Goal: Transaction & Acquisition: Purchase product/service

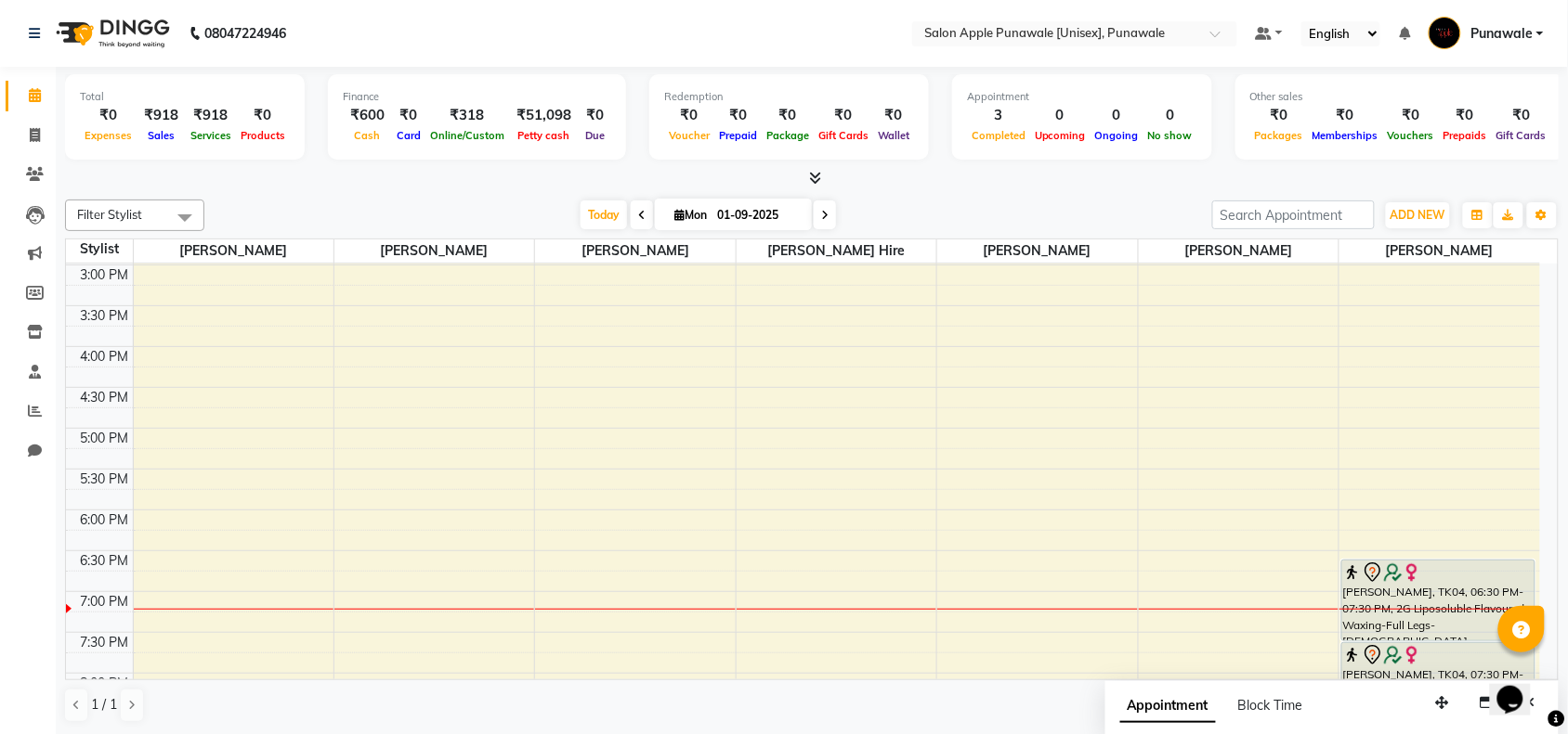
scroll to position [545, 0]
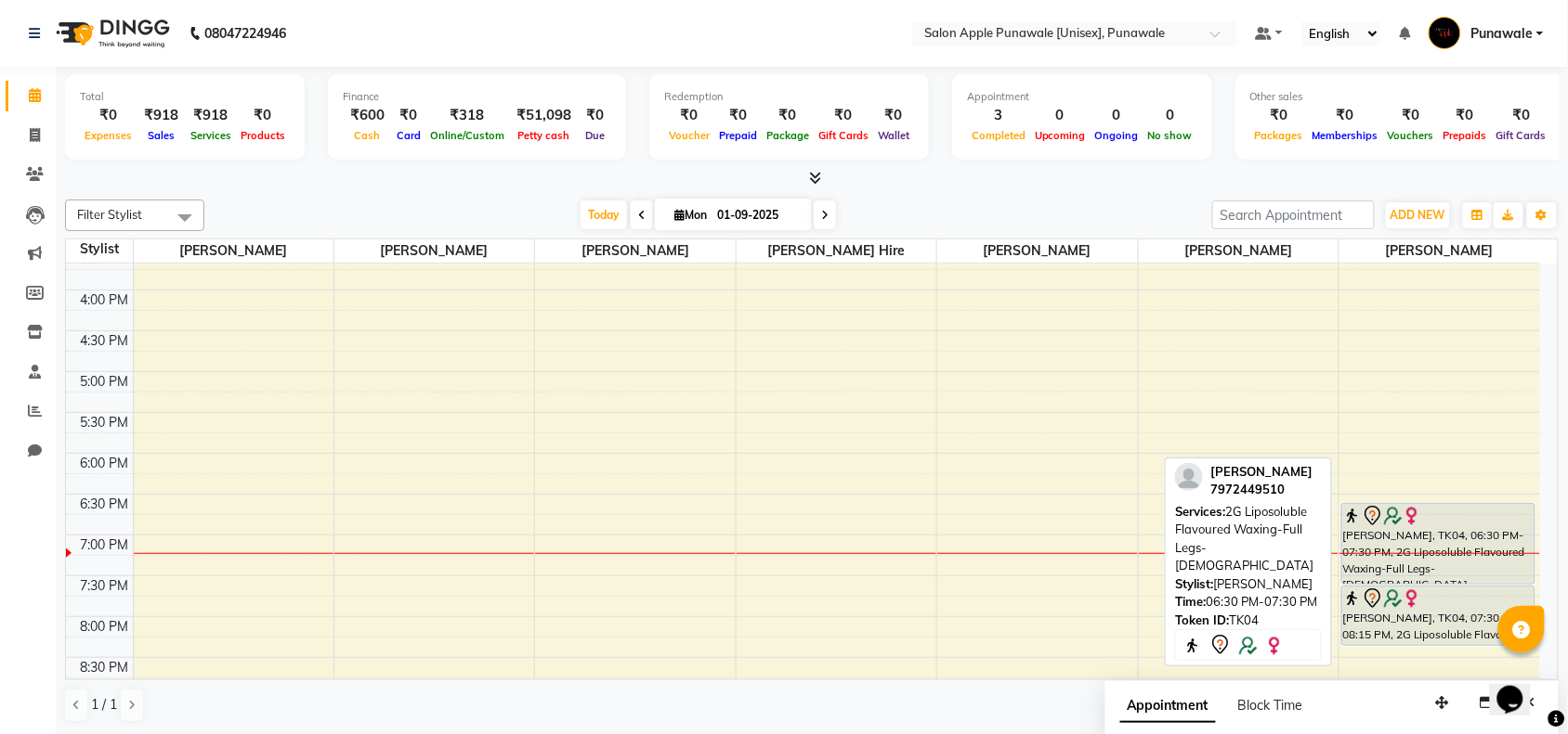
click at [1436, 548] on div "[PERSON_NAME], TK04, 06:30 PM-07:30 PM, 2G Liposoluble Flavoured Waxing-Full Le…" at bounding box center [1438, 544] width 192 height 80
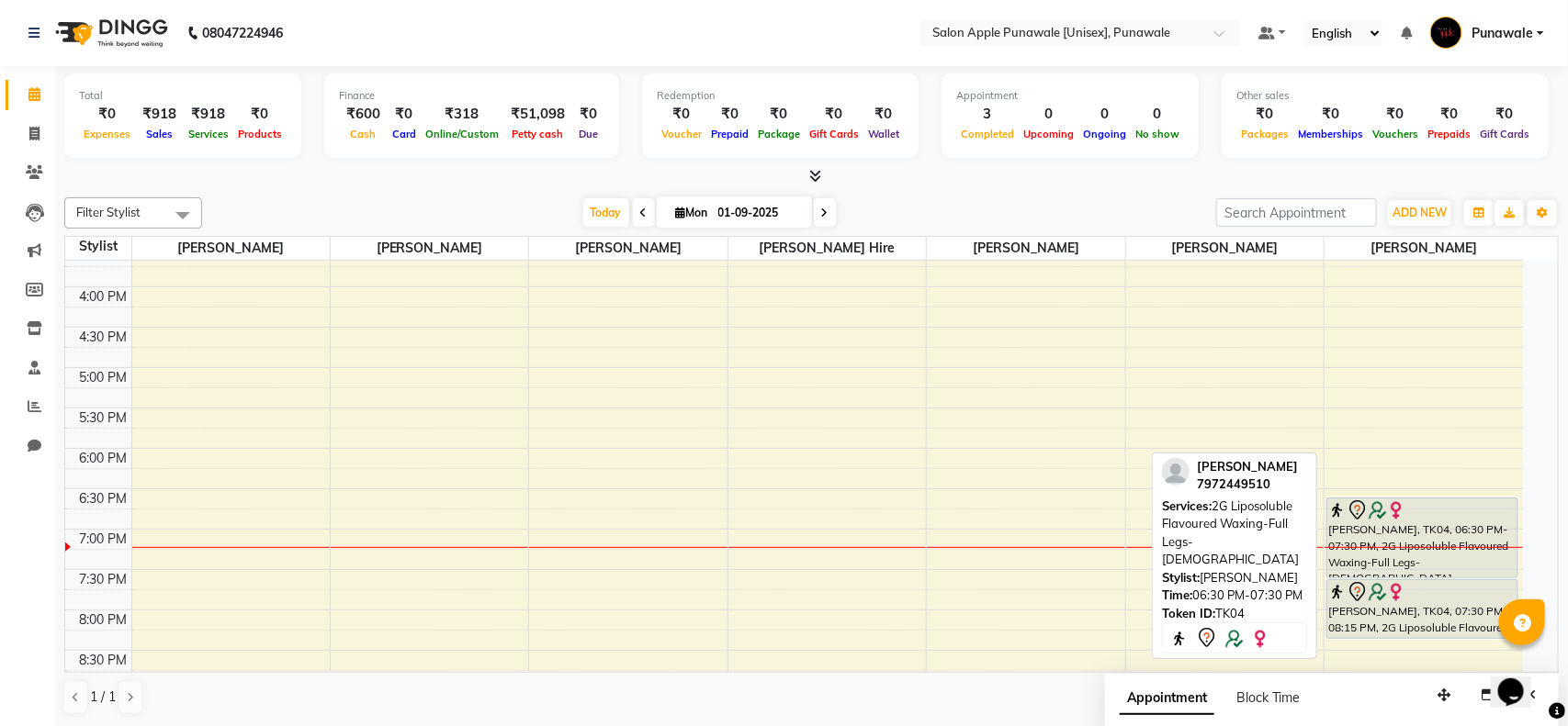
select select "7"
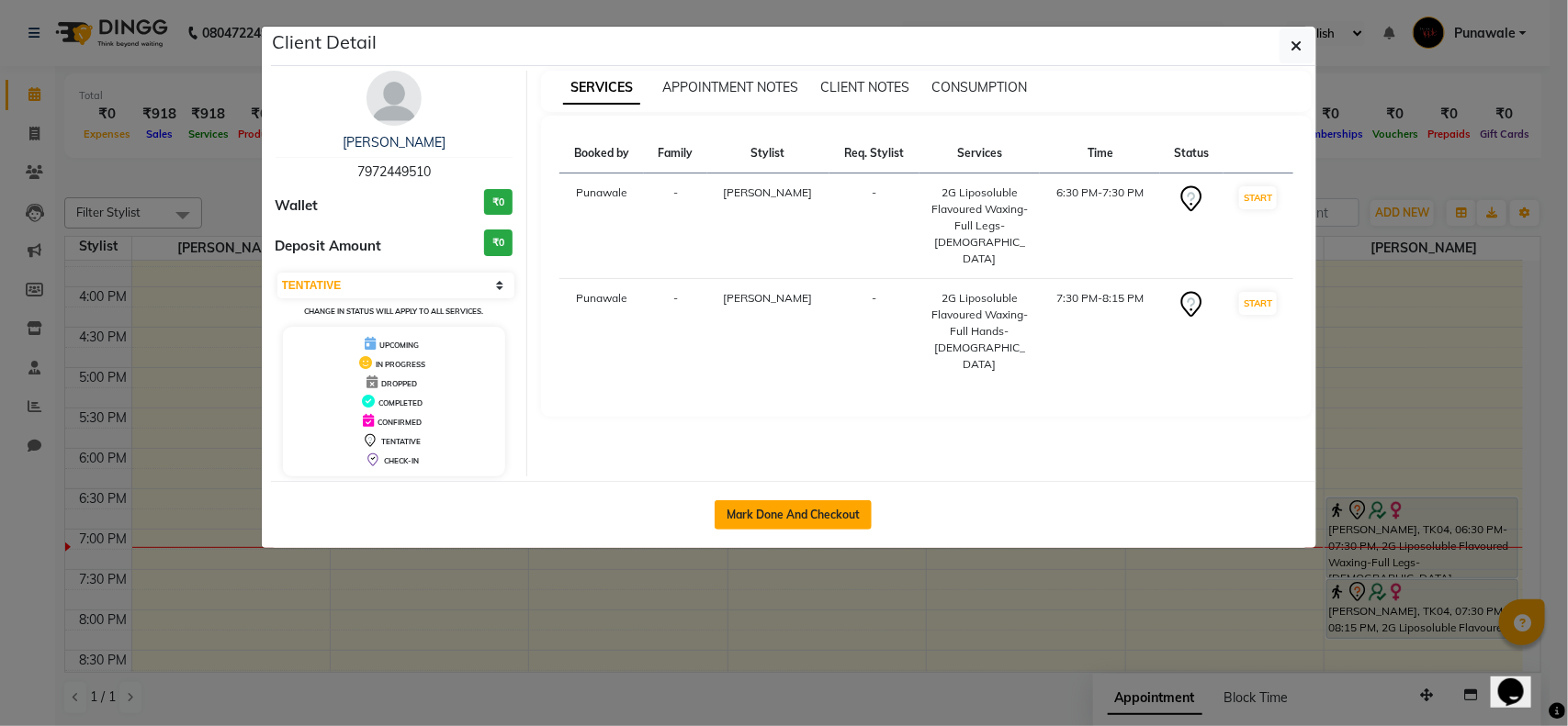
click at [772, 522] on button "Mark Done And Checkout" at bounding box center [792, 515] width 157 height 29
select select "service"
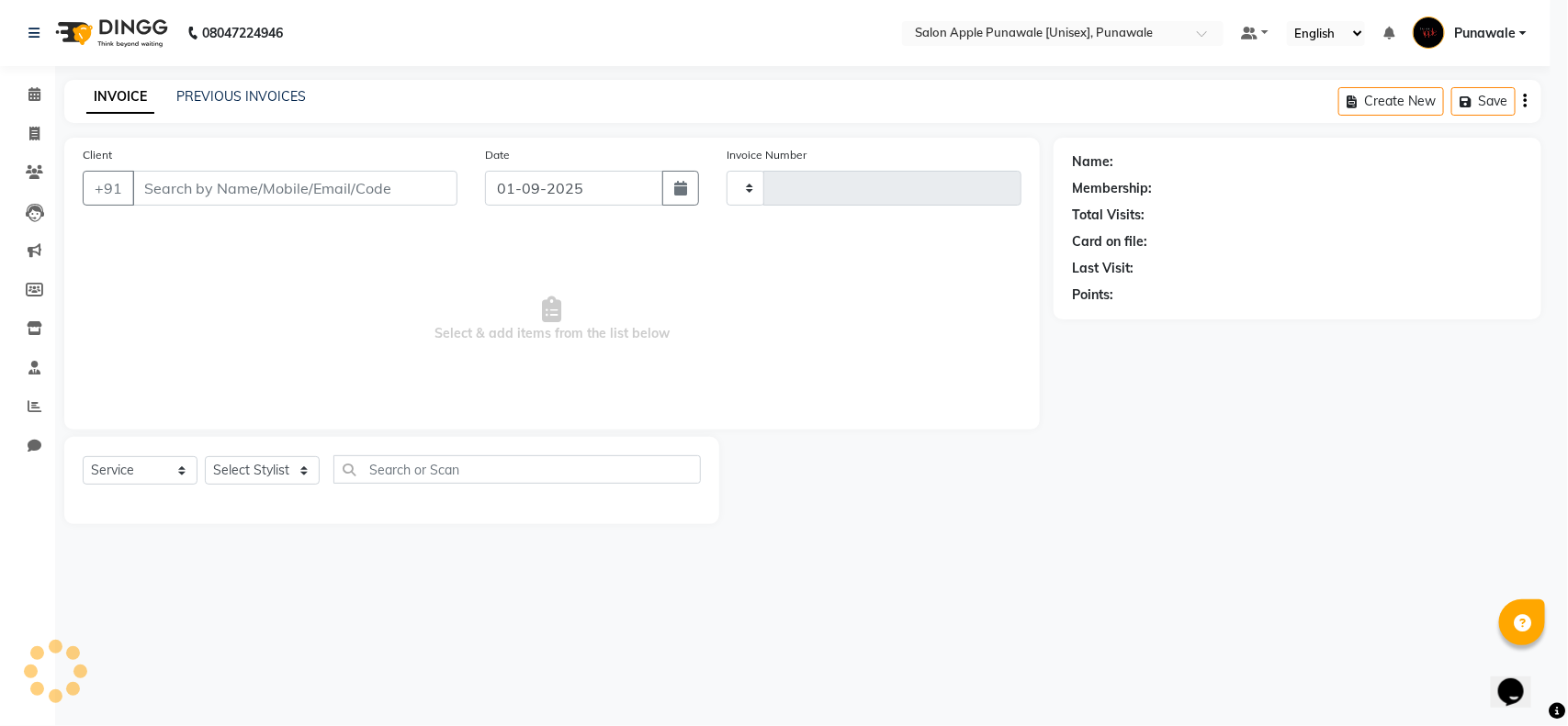
type input "1892"
select select "5421"
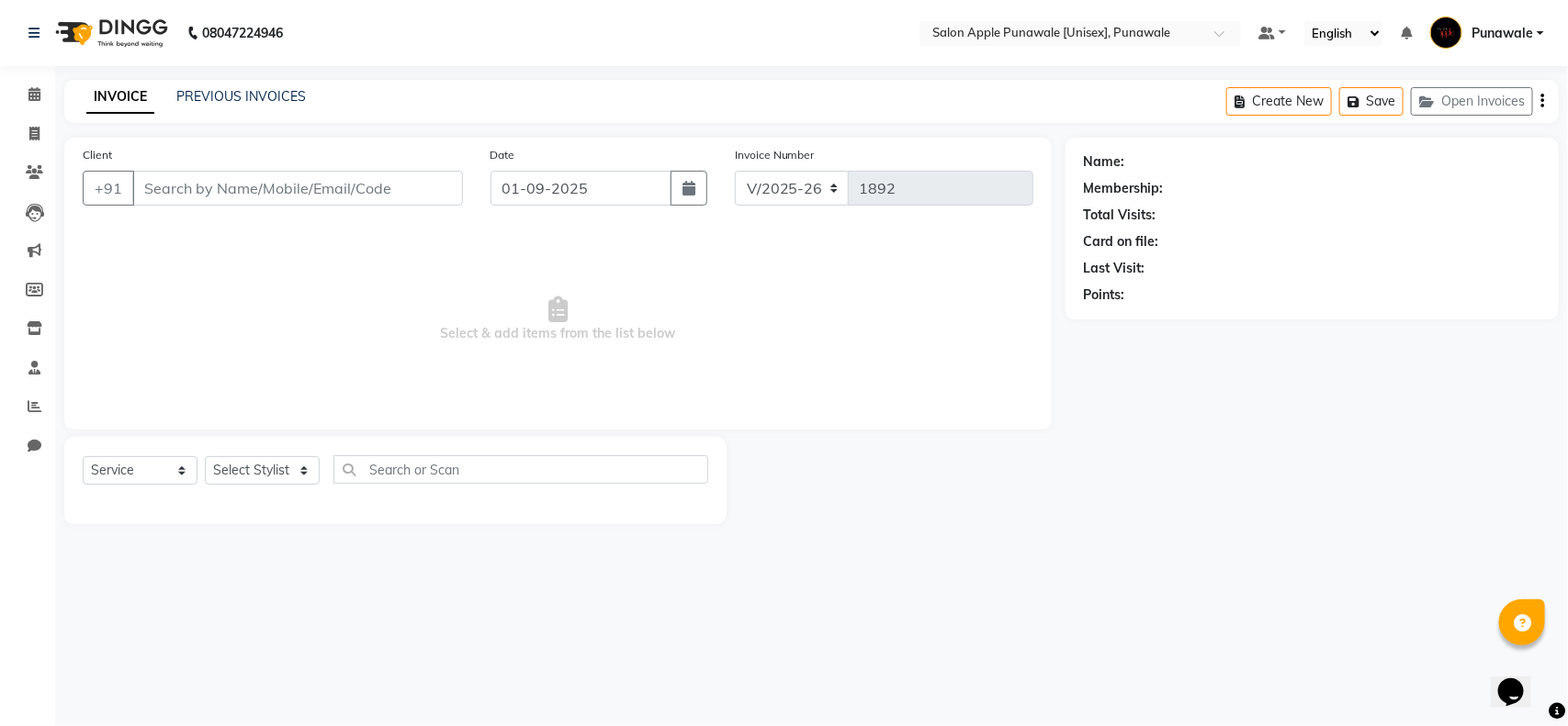
type input "7972449510"
select select "88723"
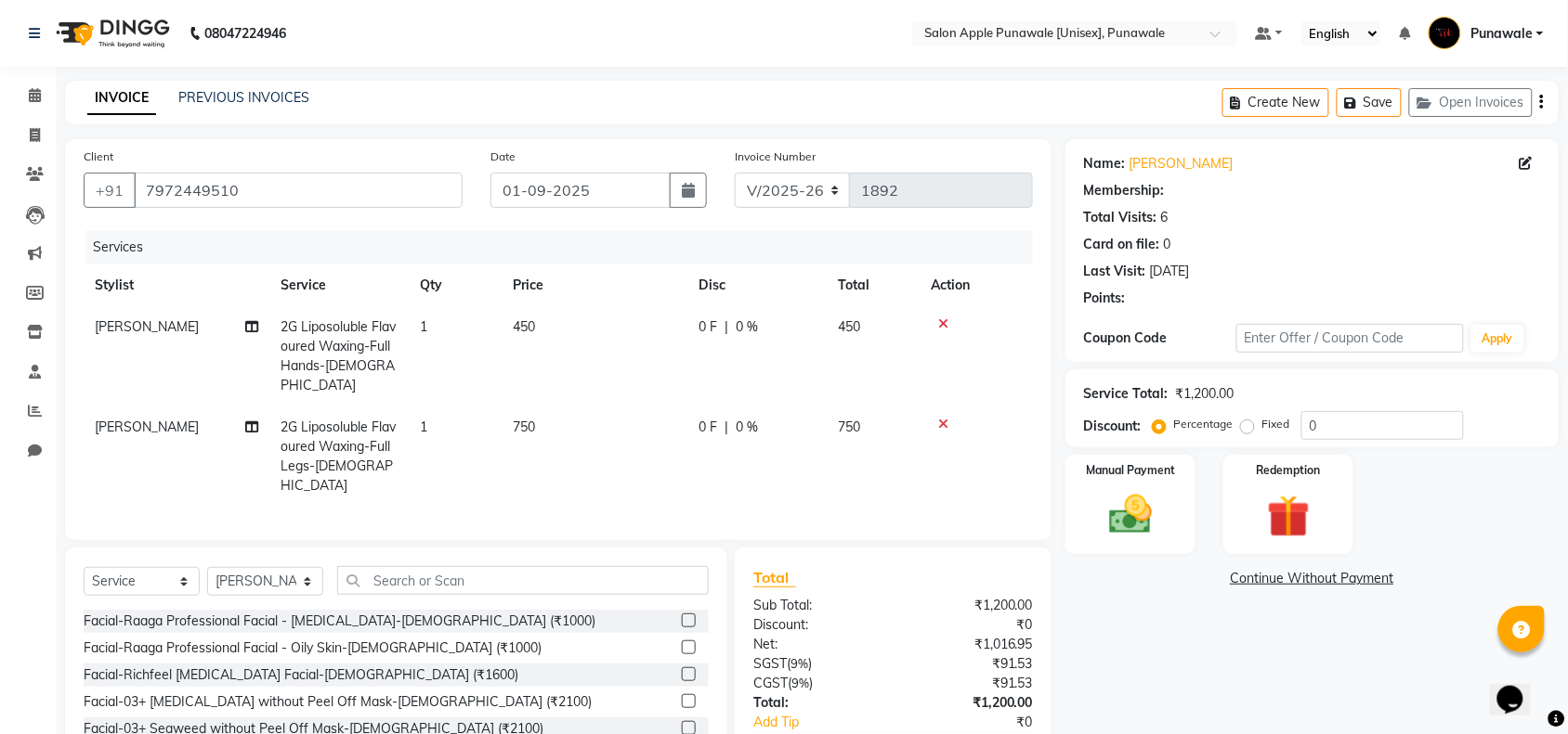
type input "10"
select select "1: Object"
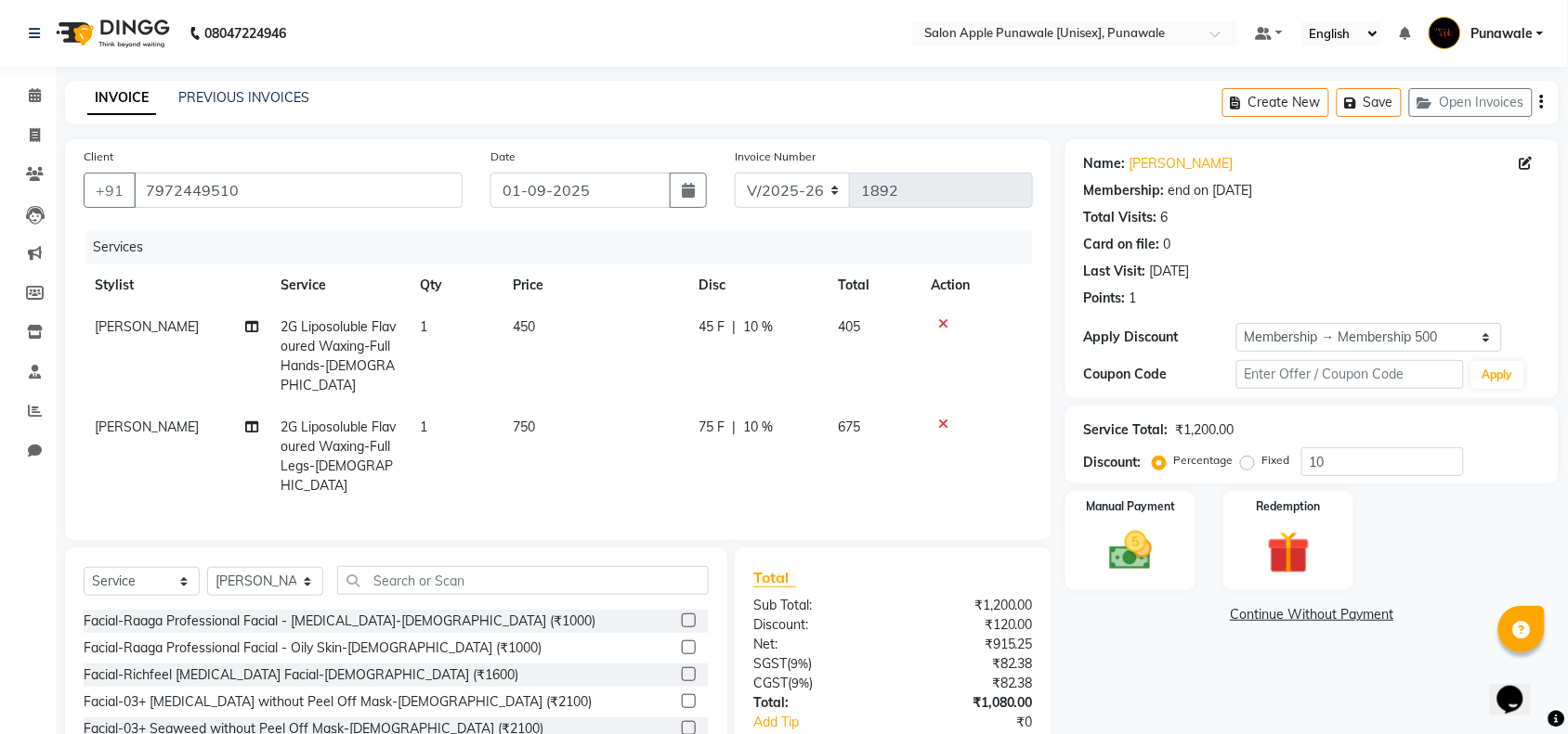
click at [939, 418] on icon at bounding box center [943, 424] width 10 height 13
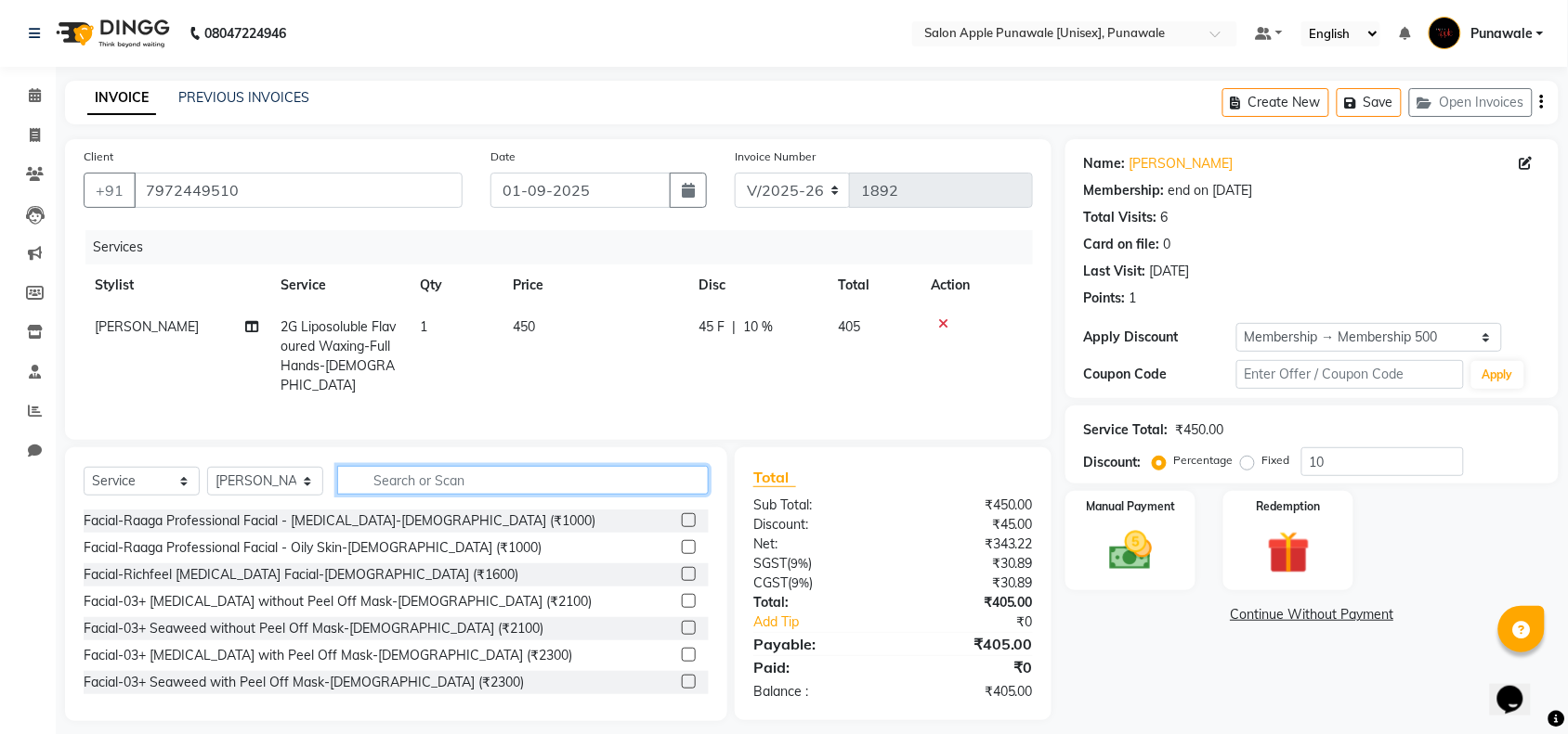
click at [411, 474] on input "text" at bounding box center [523, 479] width 371 height 29
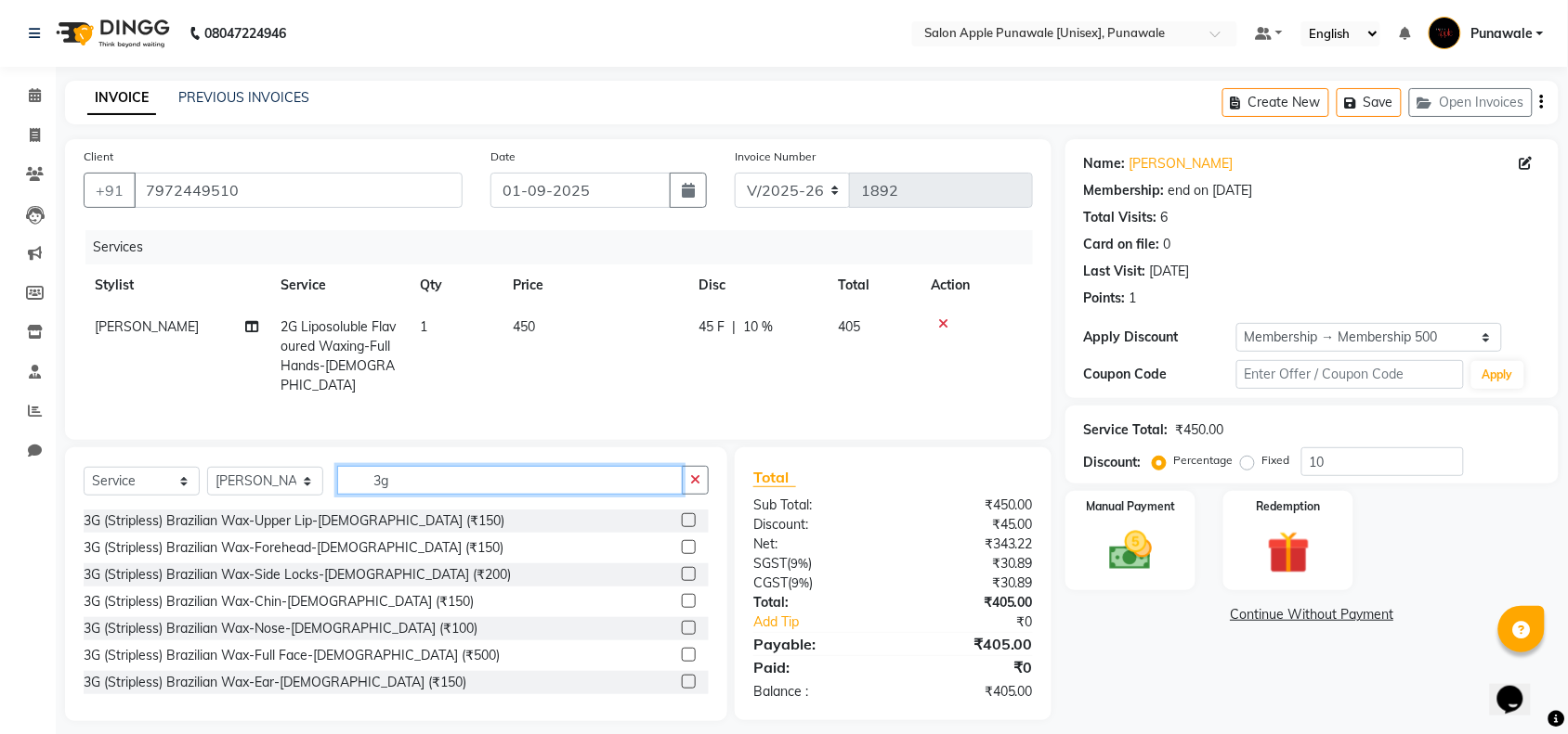
type input "3"
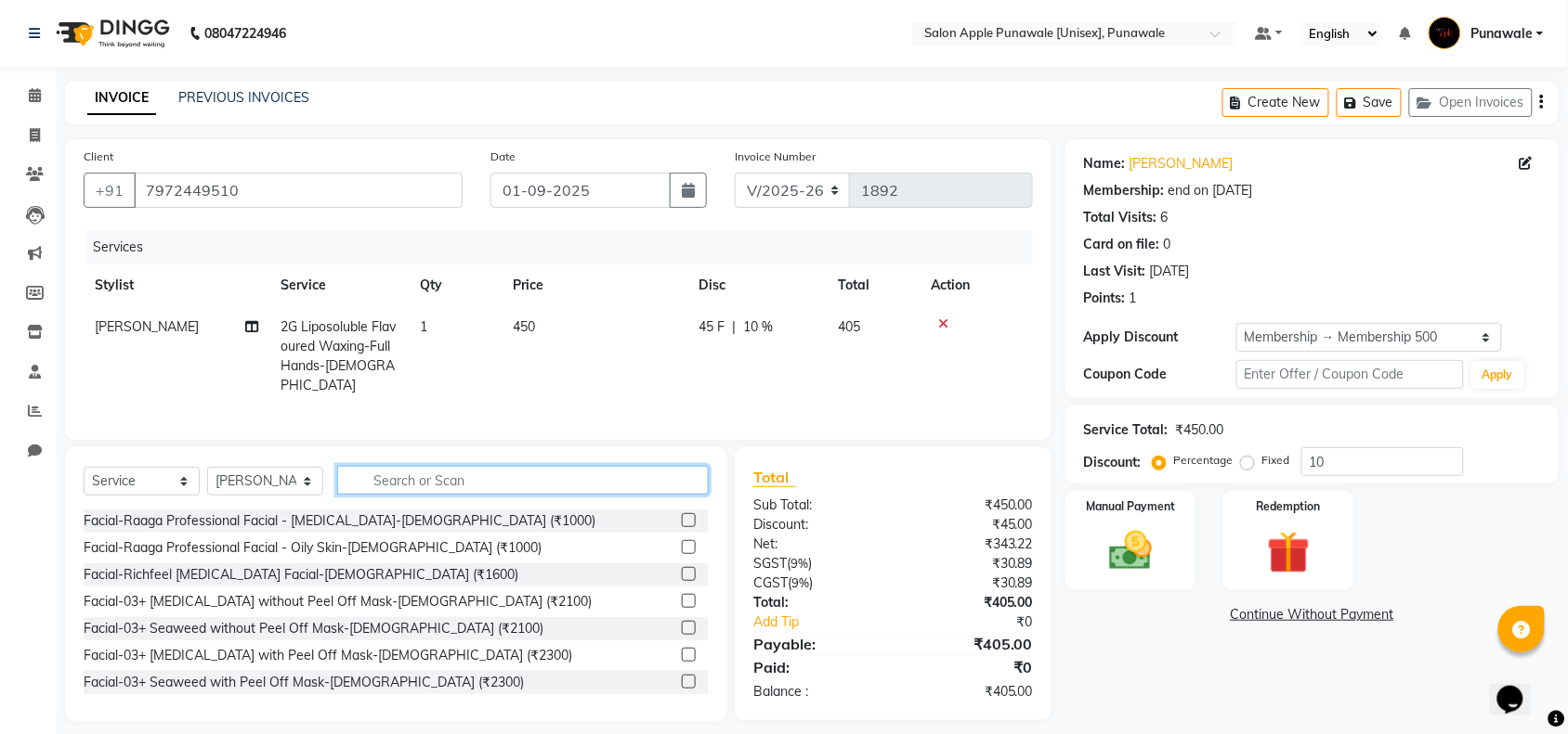
type input "s"
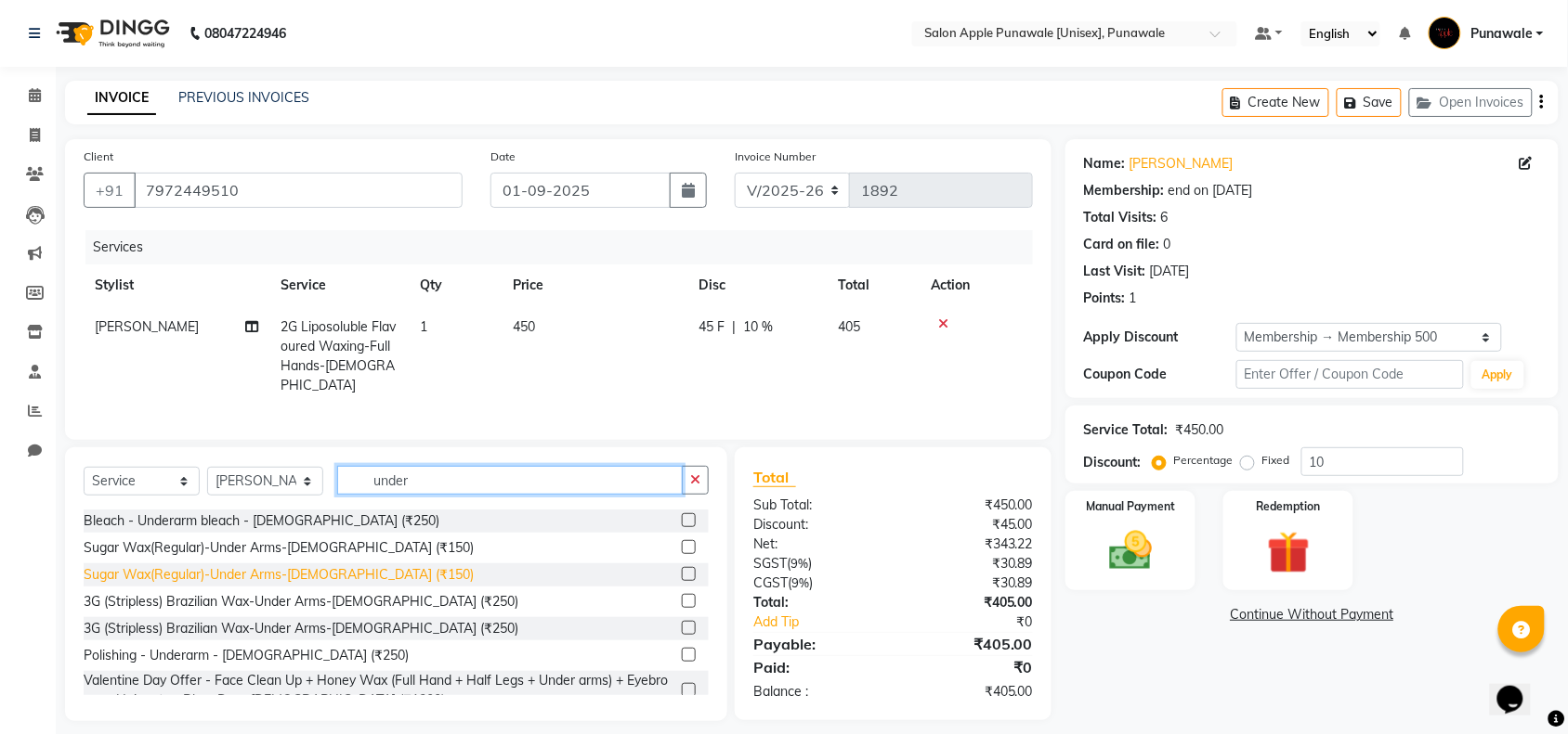
type input "under"
click at [220, 577] on div "Sugar Wax(Regular)-Under Arms-[DEMOGRAPHIC_DATA] (₹150)" at bounding box center [278, 575] width 390 height 20
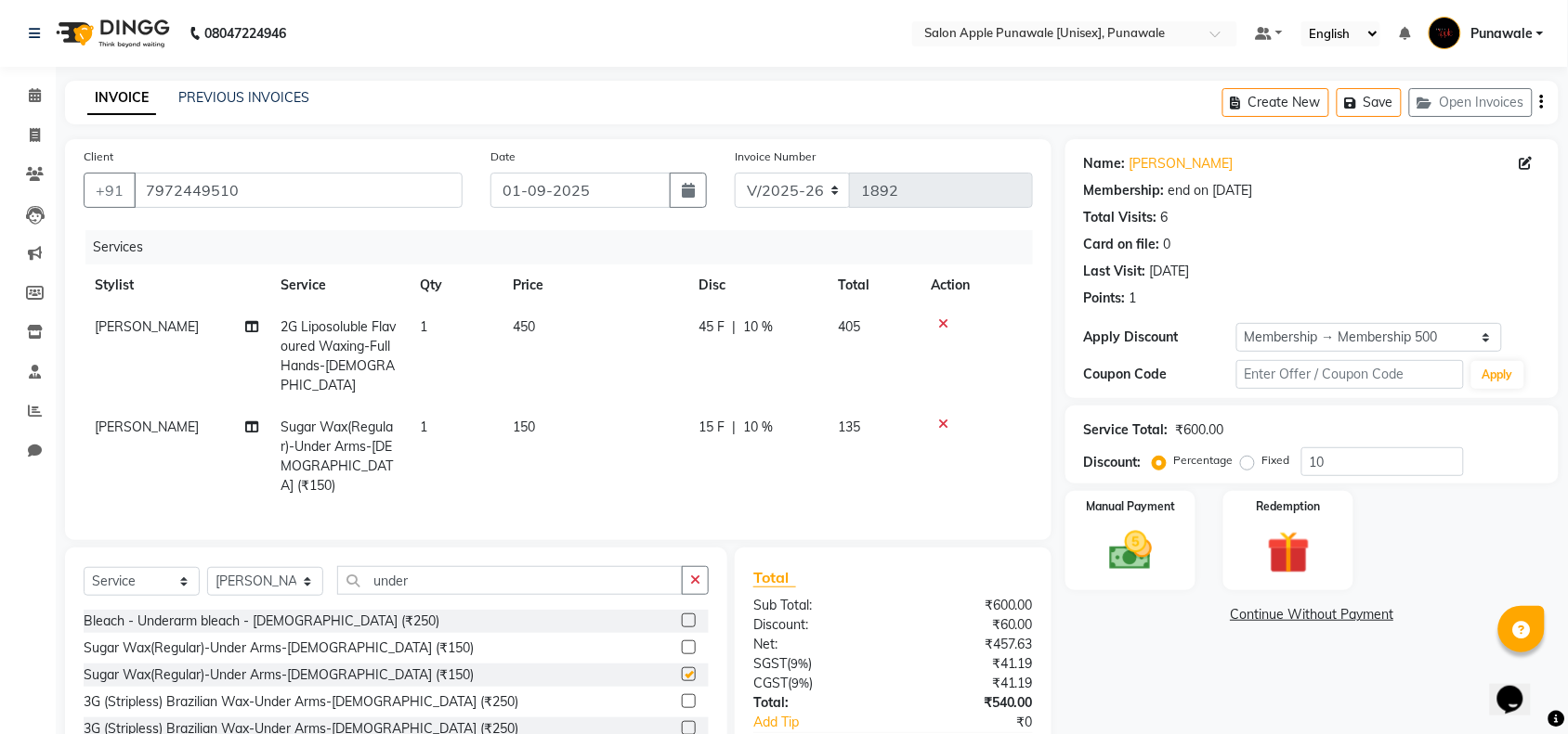
checkbox input "false"
click at [465, 566] on input "under" at bounding box center [510, 580] width 345 height 29
click at [443, 566] on input "under" at bounding box center [510, 580] width 345 height 29
click at [358, 639] on div "Sugar Wax(Regular)-Under Arms-[DEMOGRAPHIC_DATA] (₹150)" at bounding box center [278, 649] width 390 height 20
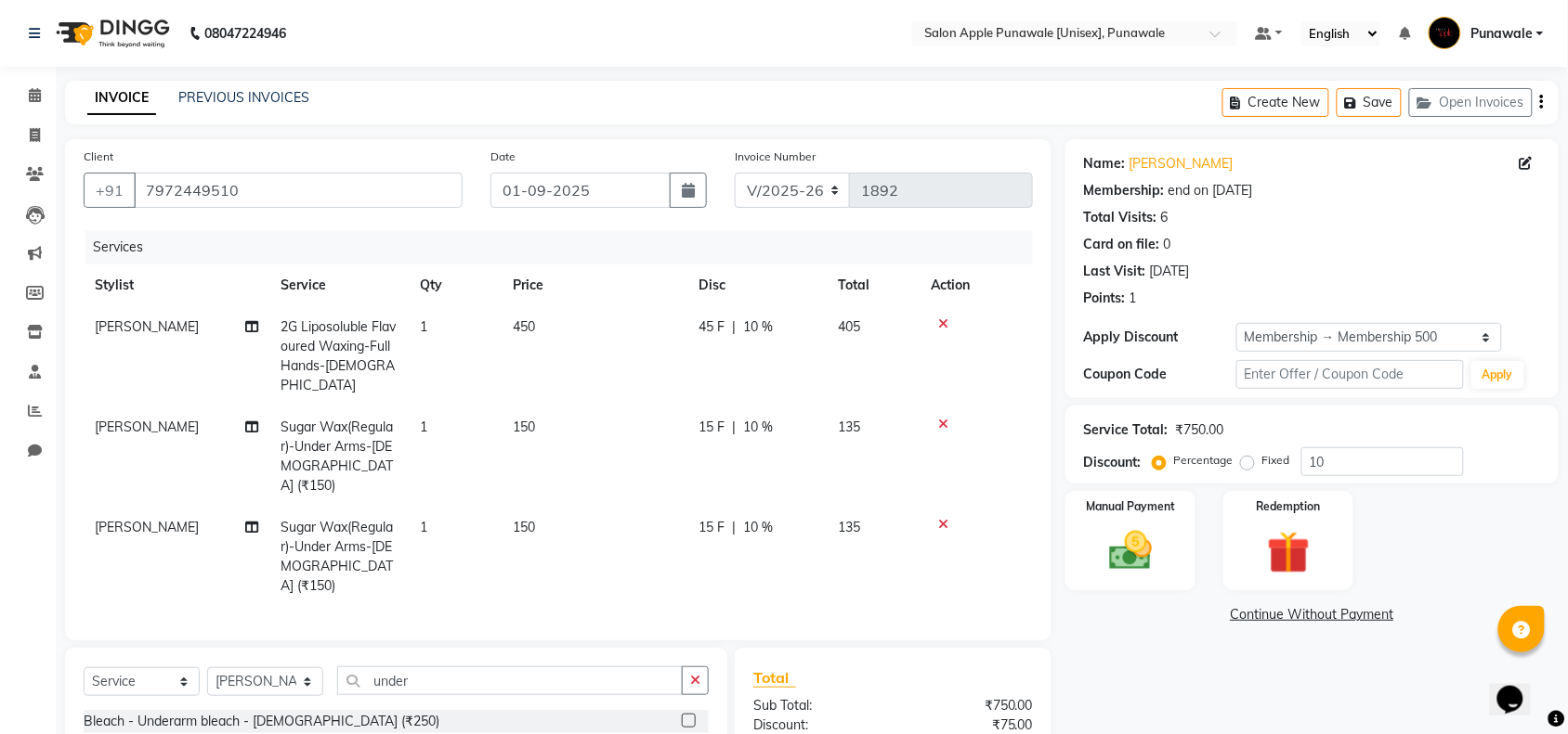
checkbox input "false"
click at [939, 418] on icon at bounding box center [943, 424] width 10 height 13
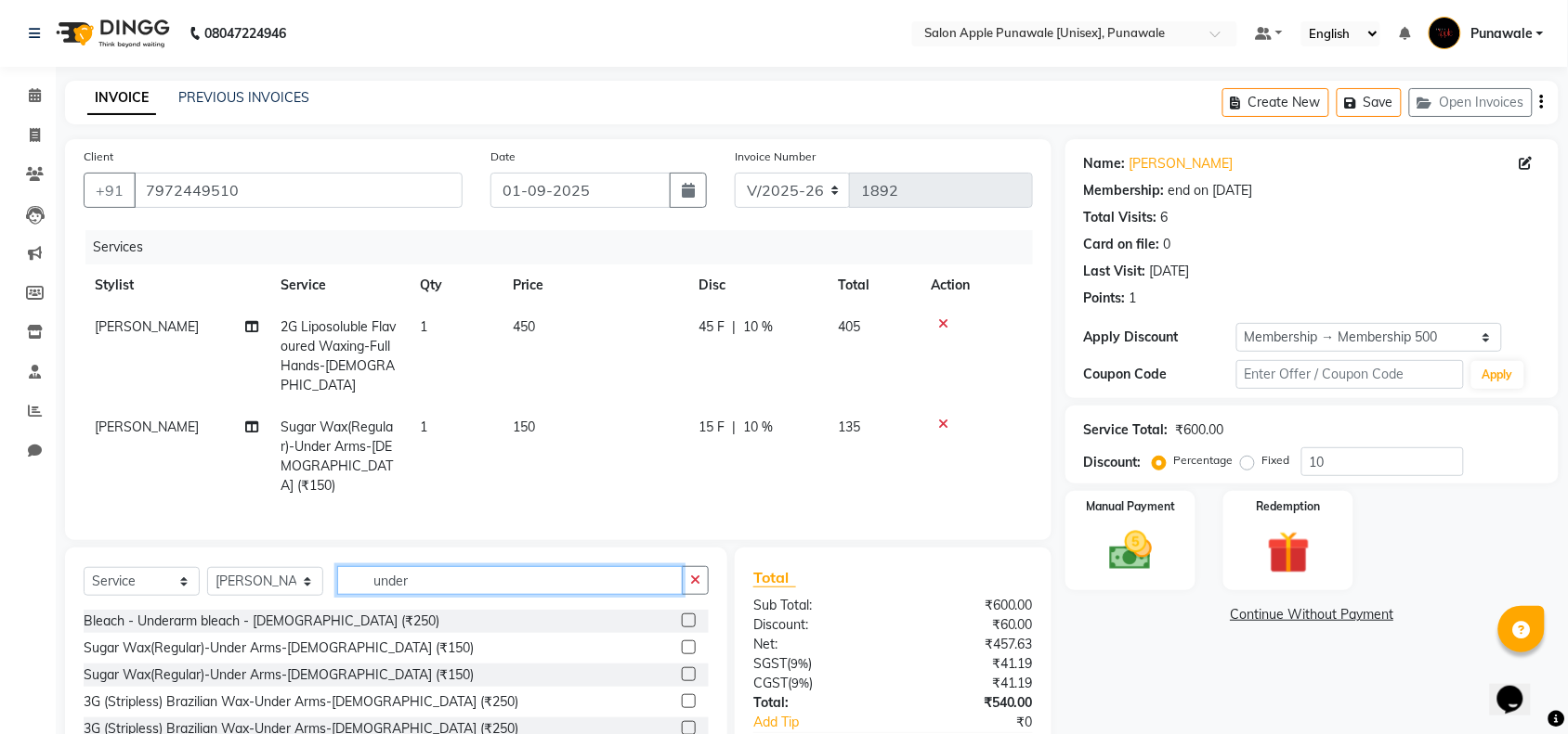
click at [525, 566] on input "under" at bounding box center [510, 580] width 345 height 29
type input "u"
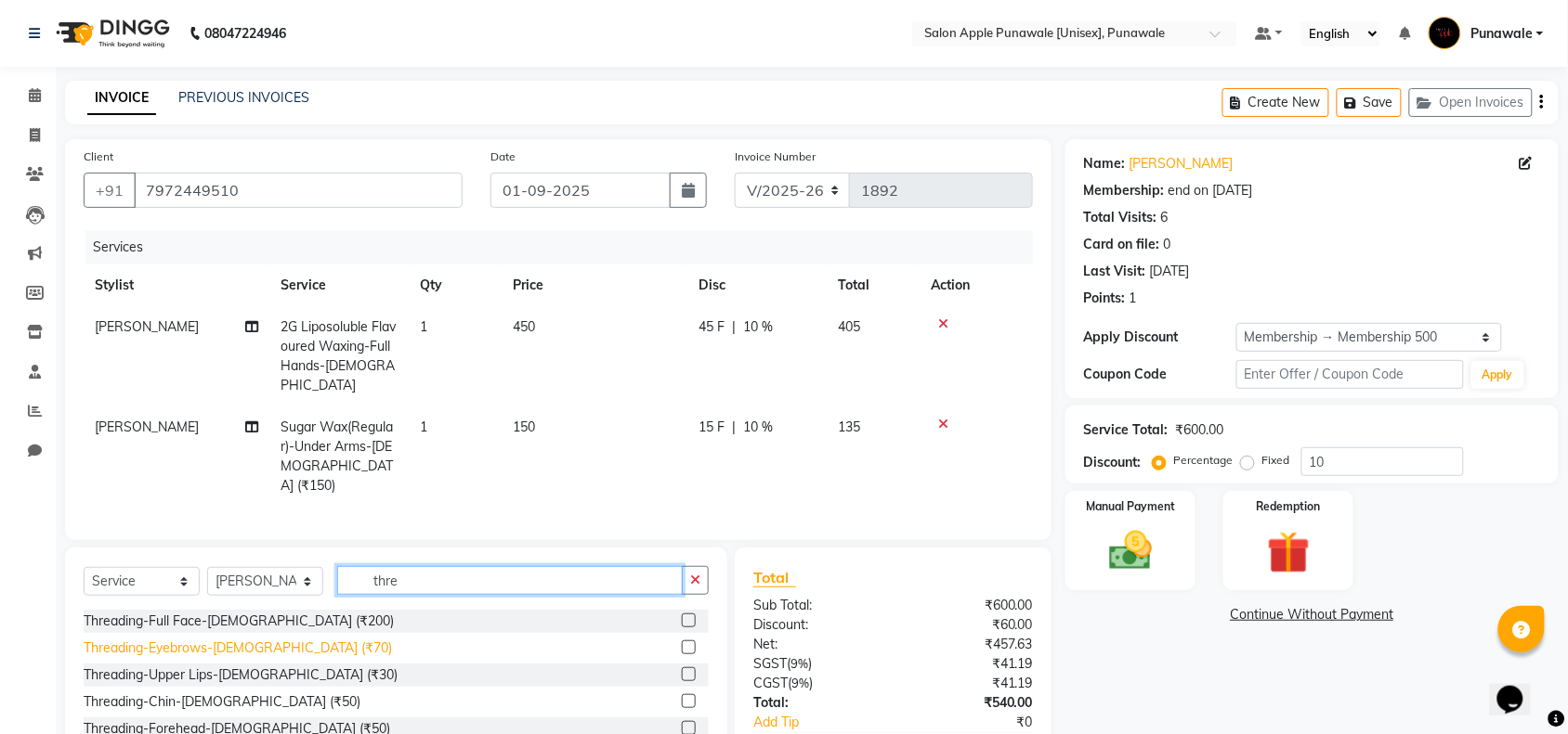
type input "thre"
click at [200, 639] on div "Threading-Eyebrows-[DEMOGRAPHIC_DATA] (₹70)" at bounding box center [238, 649] width 308 height 20
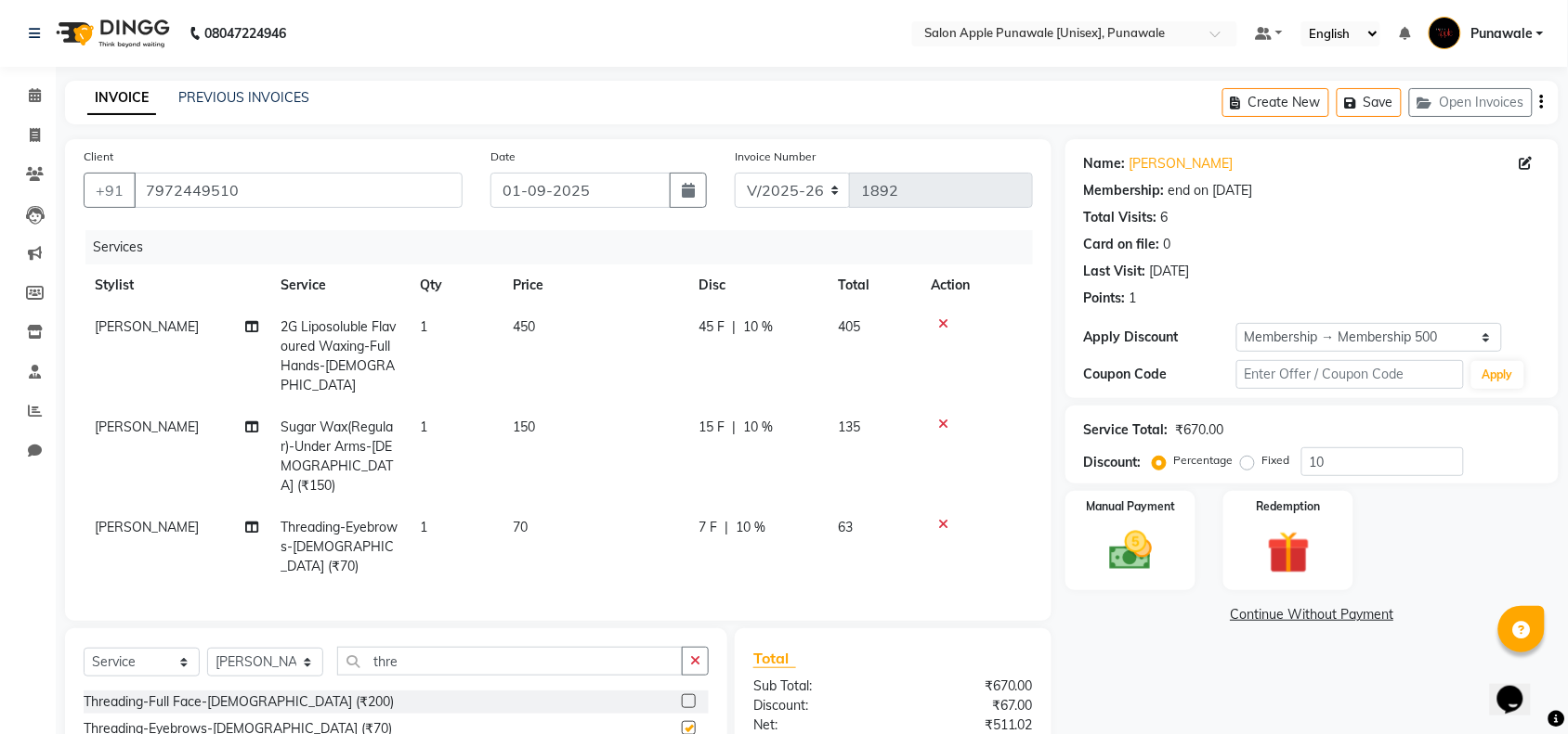
checkbox input "false"
click at [436, 647] on input "thre" at bounding box center [510, 661] width 345 height 29
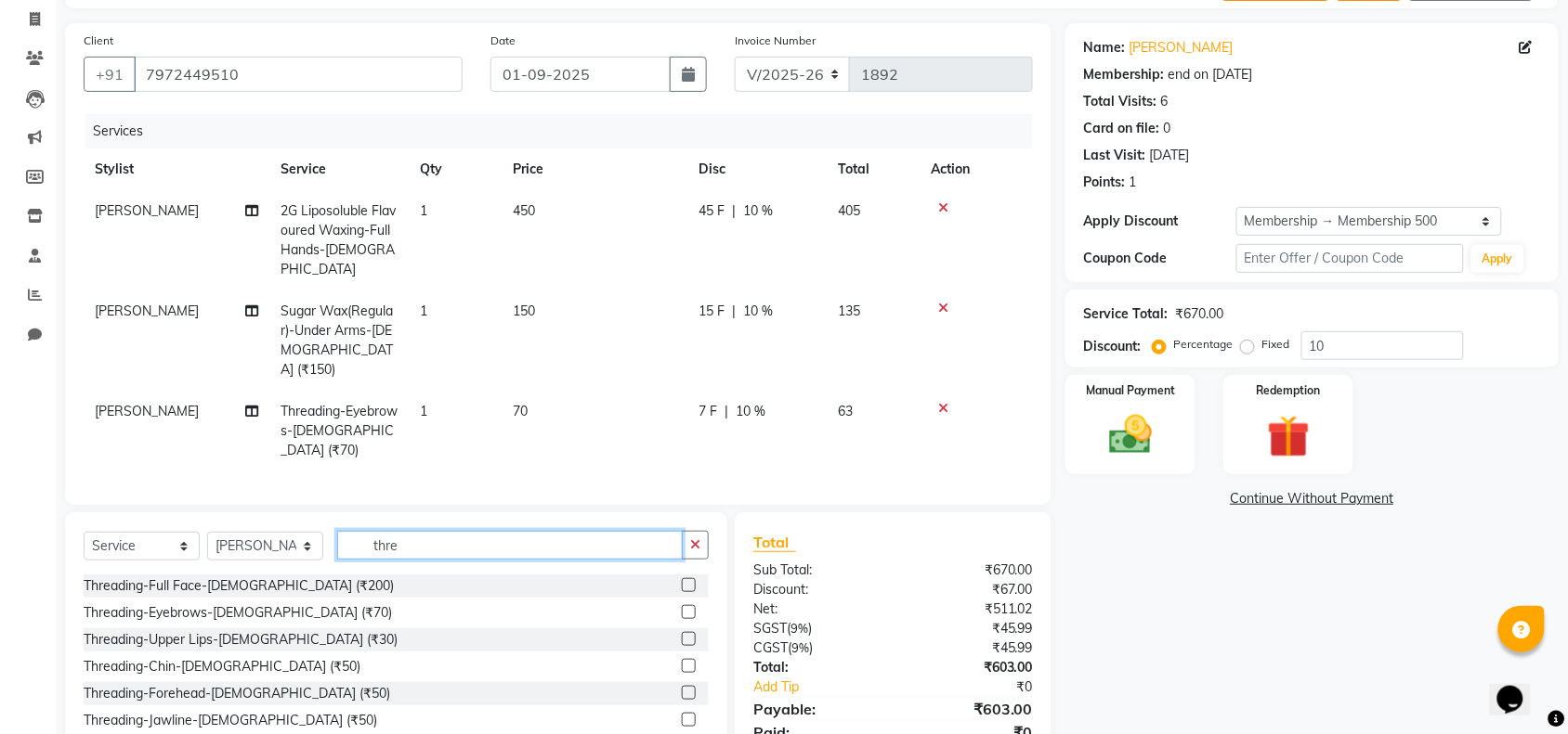
scroll to position [154, 0]
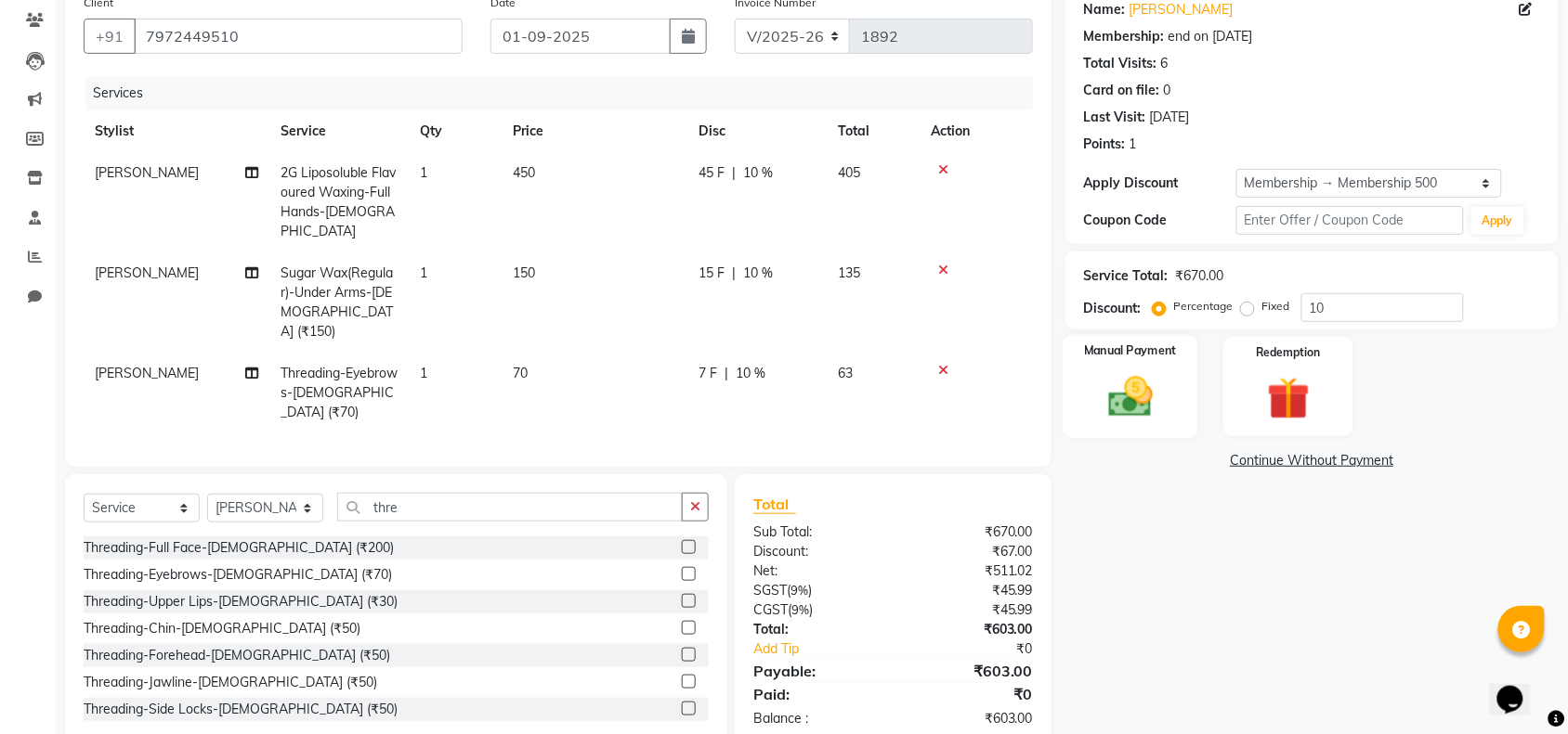
click at [1130, 384] on img at bounding box center [1130, 397] width 72 height 51
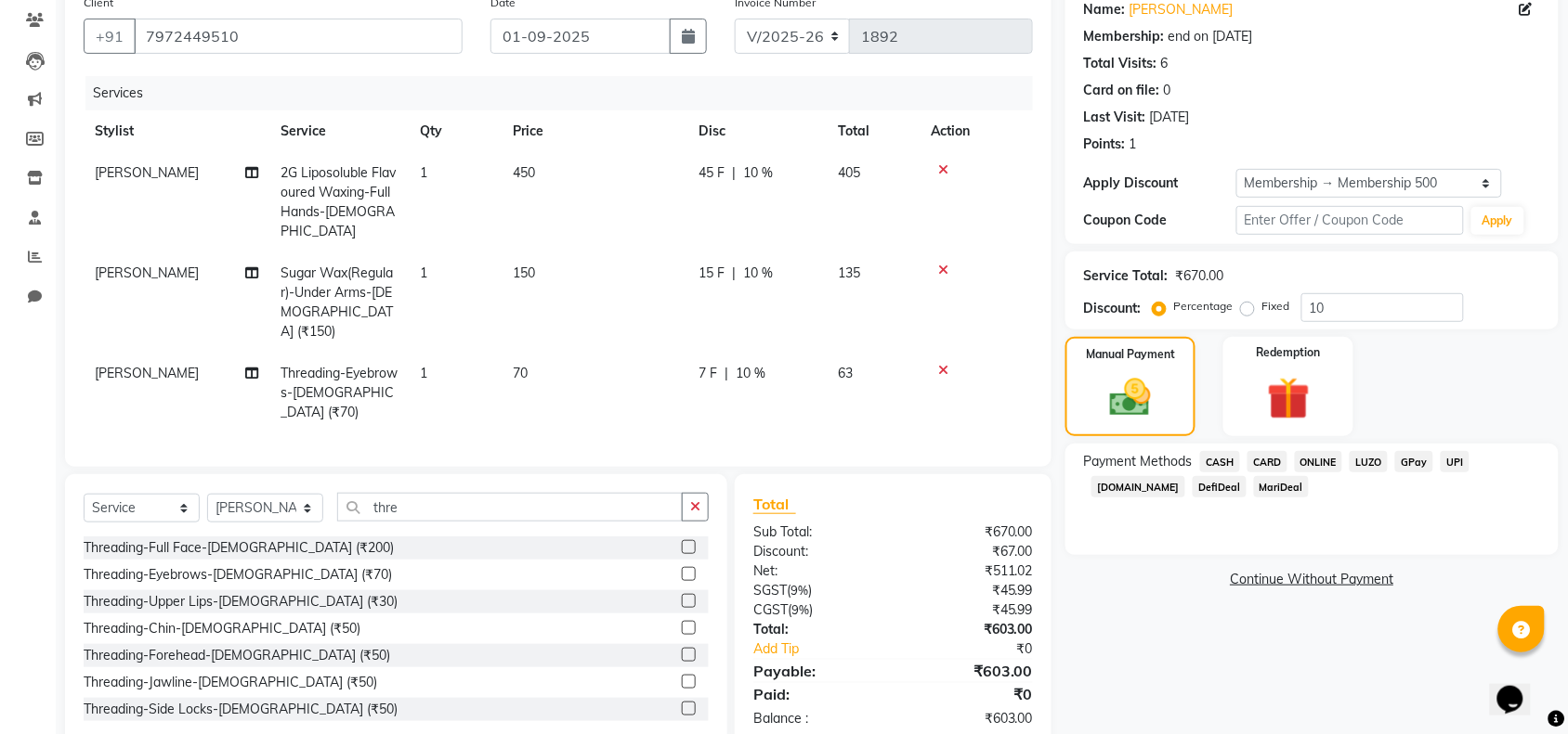
click at [1309, 456] on span "ONLINE" at bounding box center [1318, 462] width 48 height 22
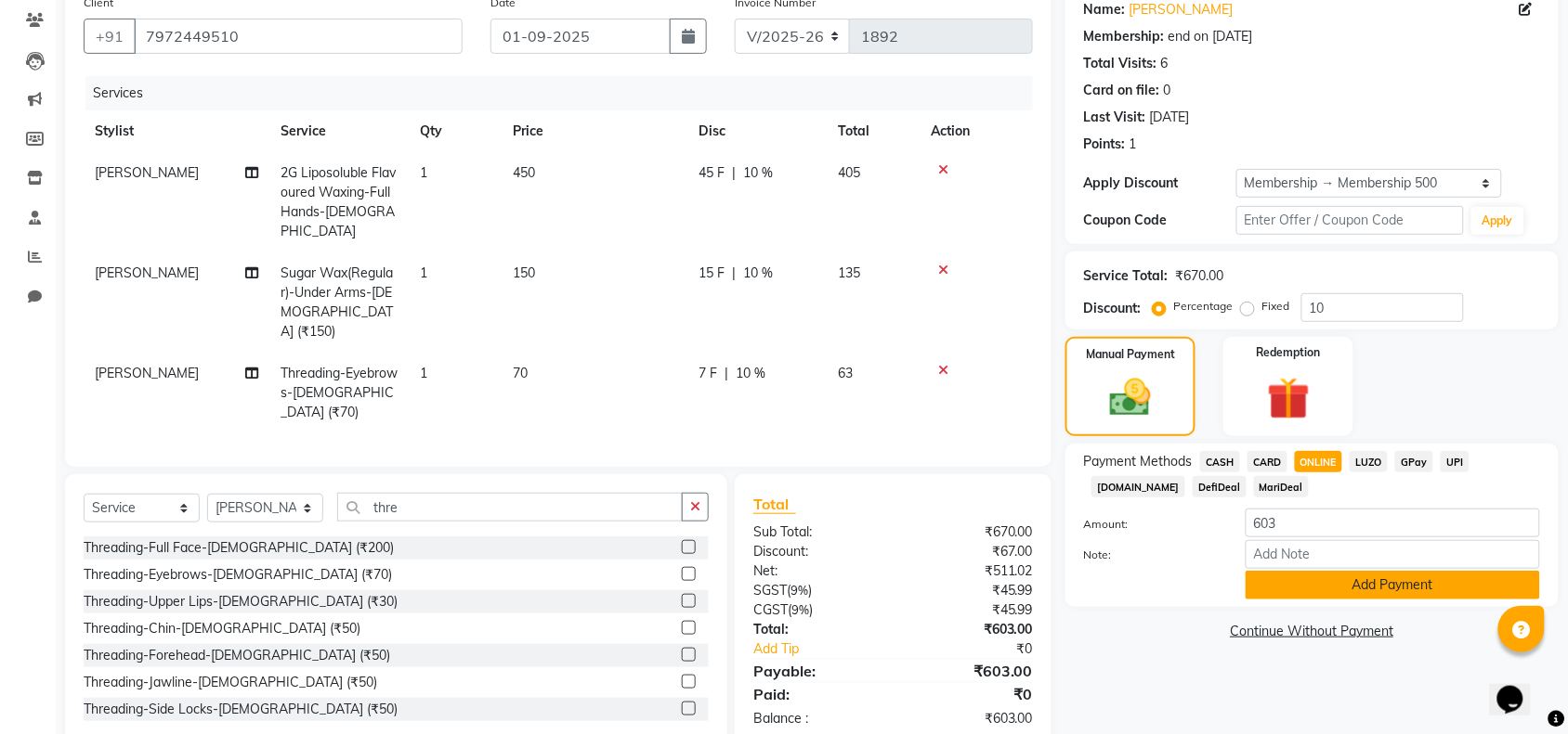
click at [1352, 576] on button "Add Payment" at bounding box center [1392, 585] width 294 height 29
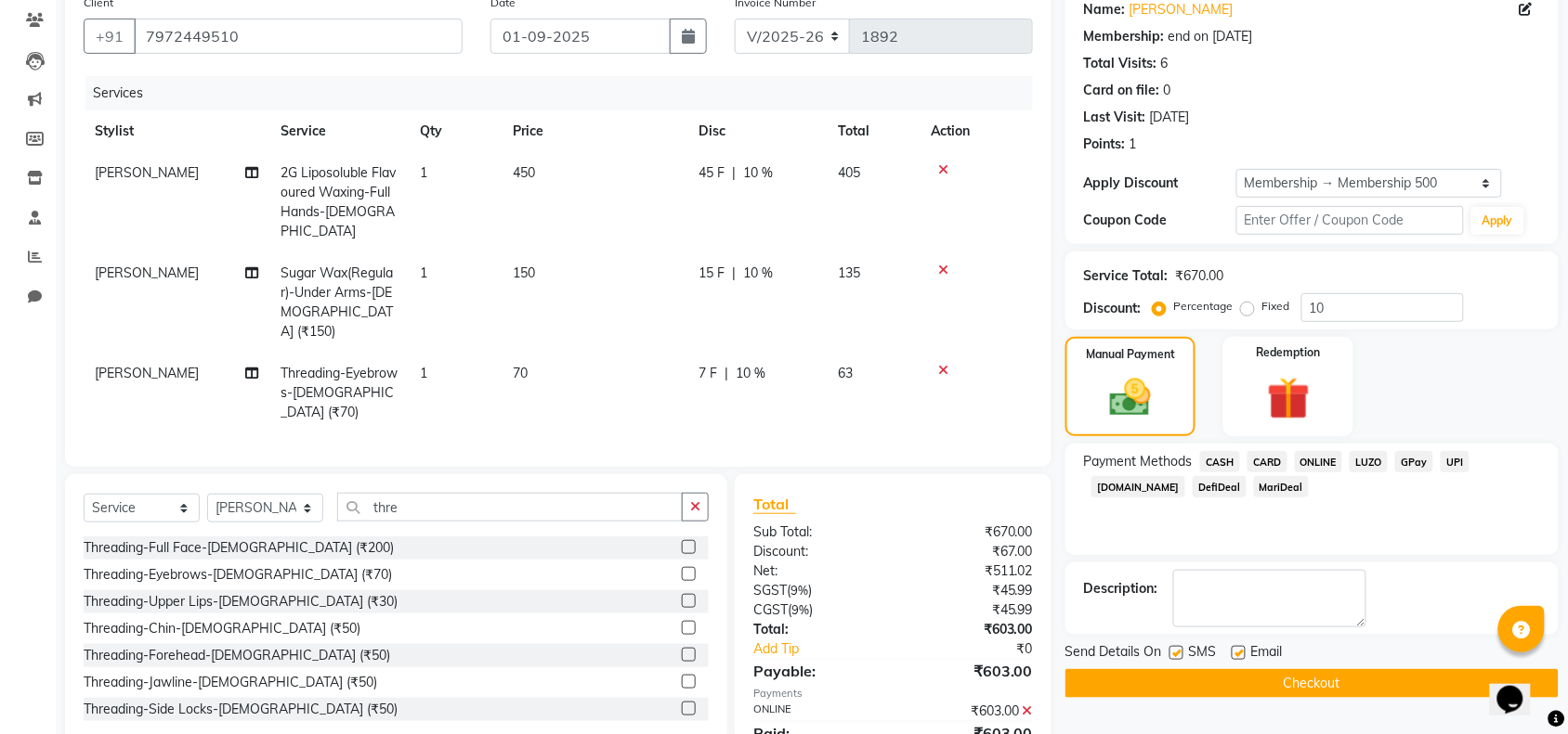
scroll to position [283, 0]
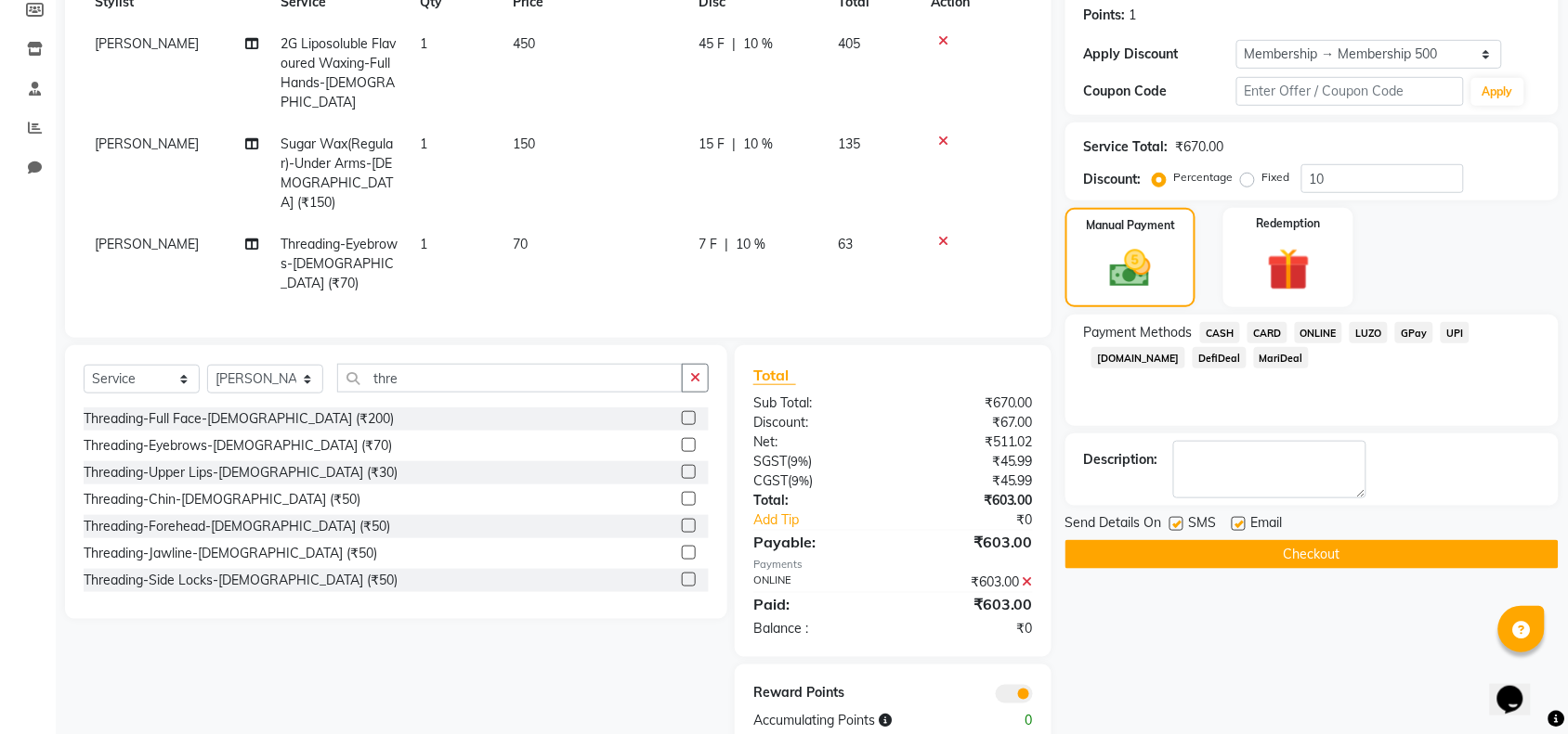
click at [1309, 563] on button "Checkout" at bounding box center [1312, 554] width 493 height 29
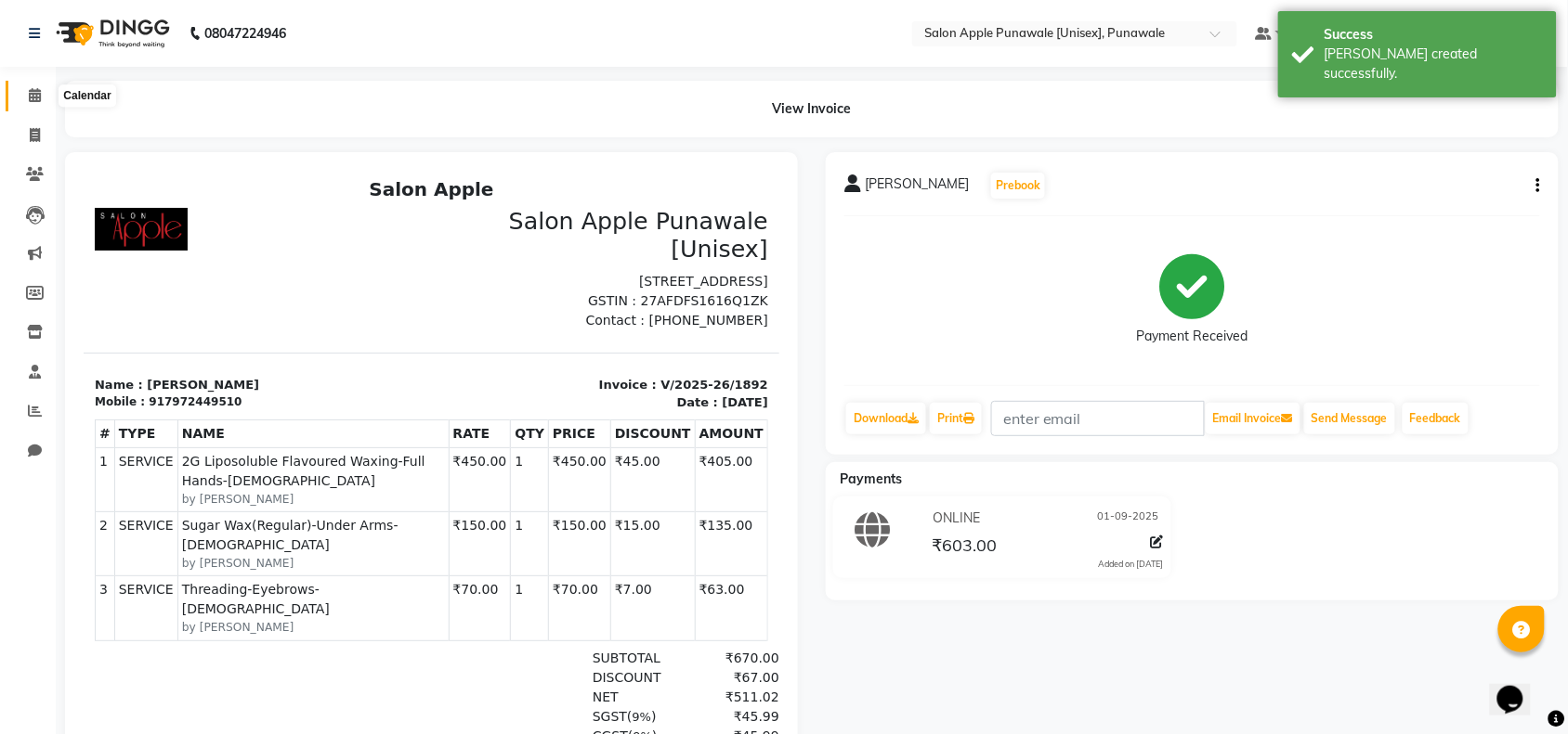
click at [30, 94] on icon at bounding box center [35, 95] width 12 height 14
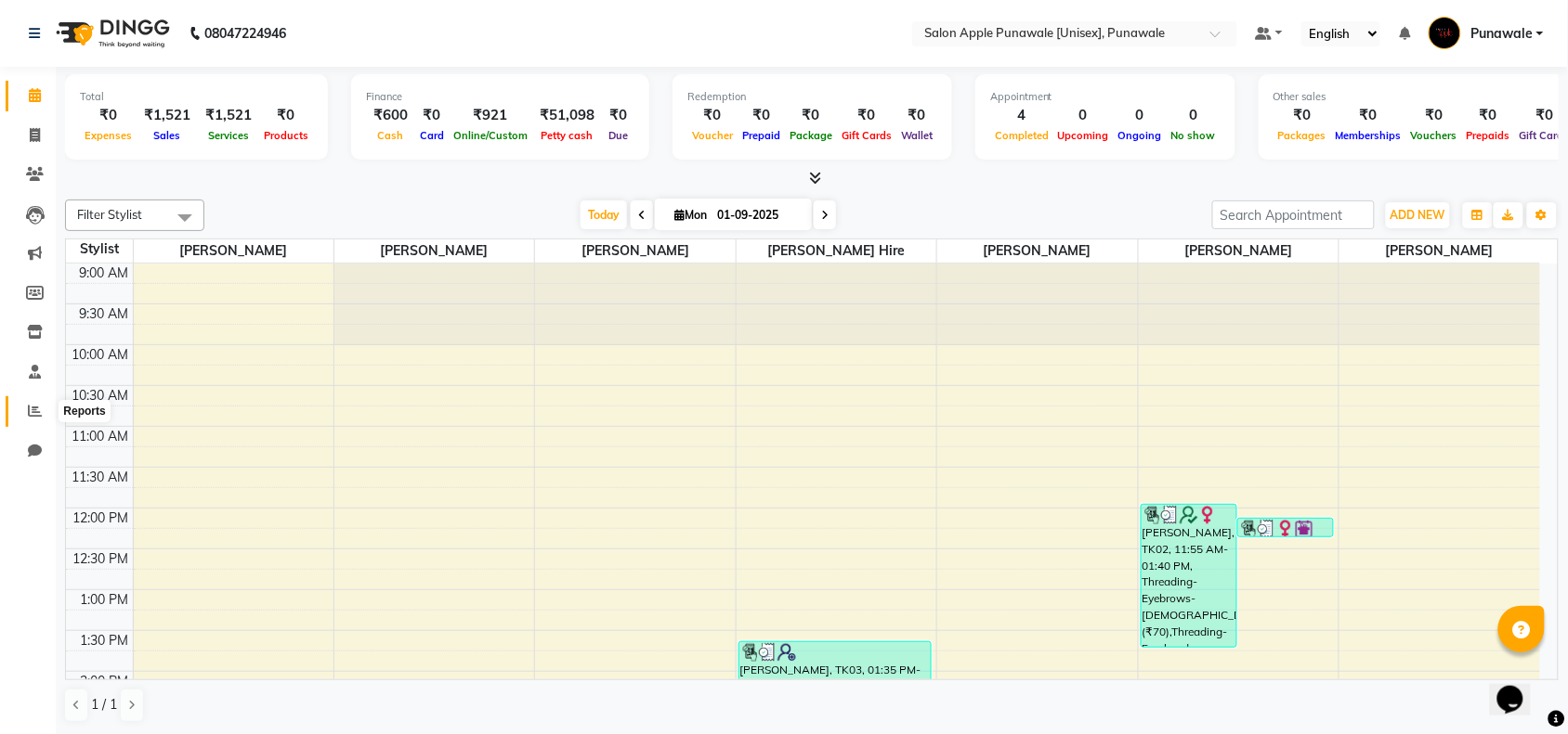
click at [29, 404] on icon at bounding box center [35, 410] width 14 height 14
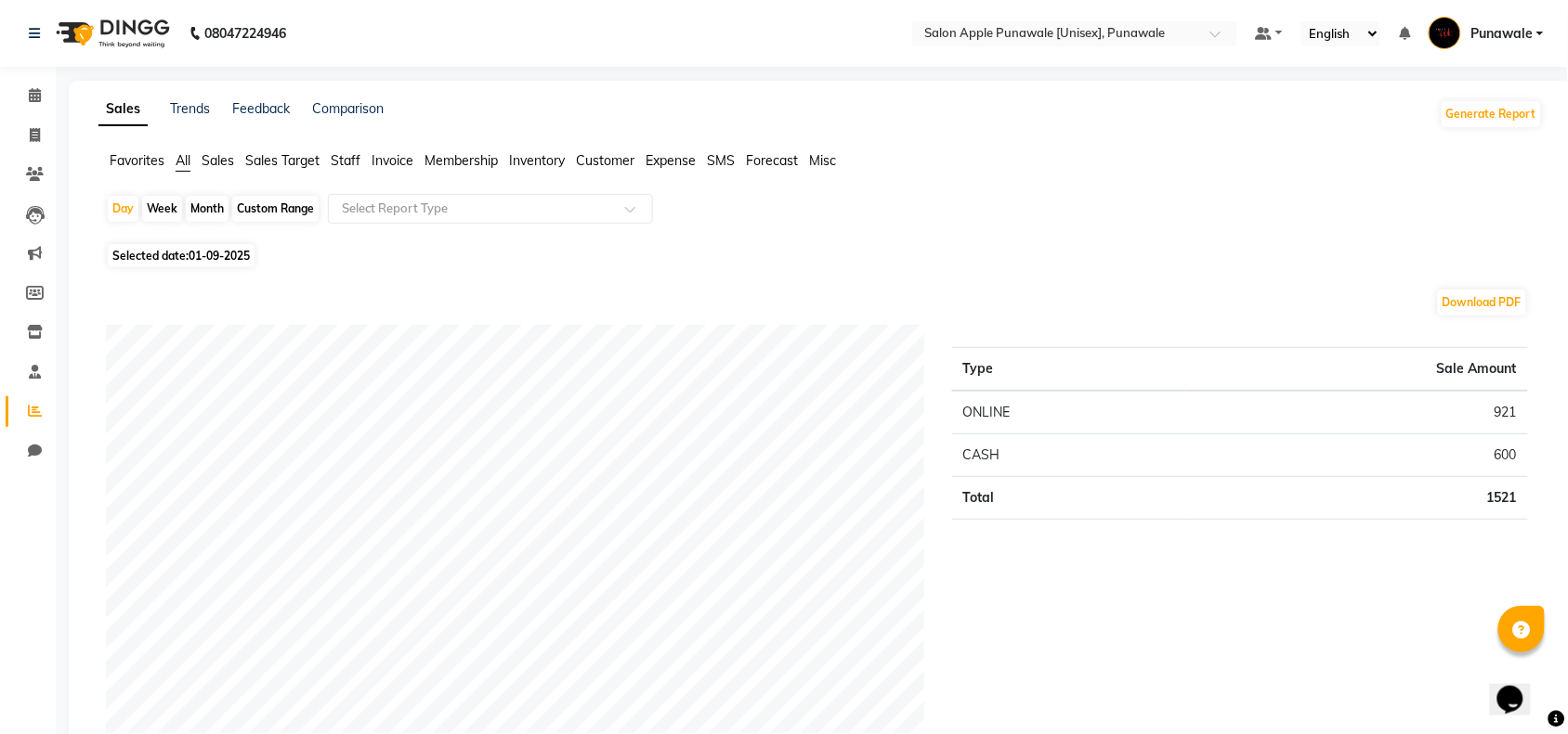
click at [220, 211] on div "Month" at bounding box center [206, 209] width 42 height 26
select select "9"
select select "2025"
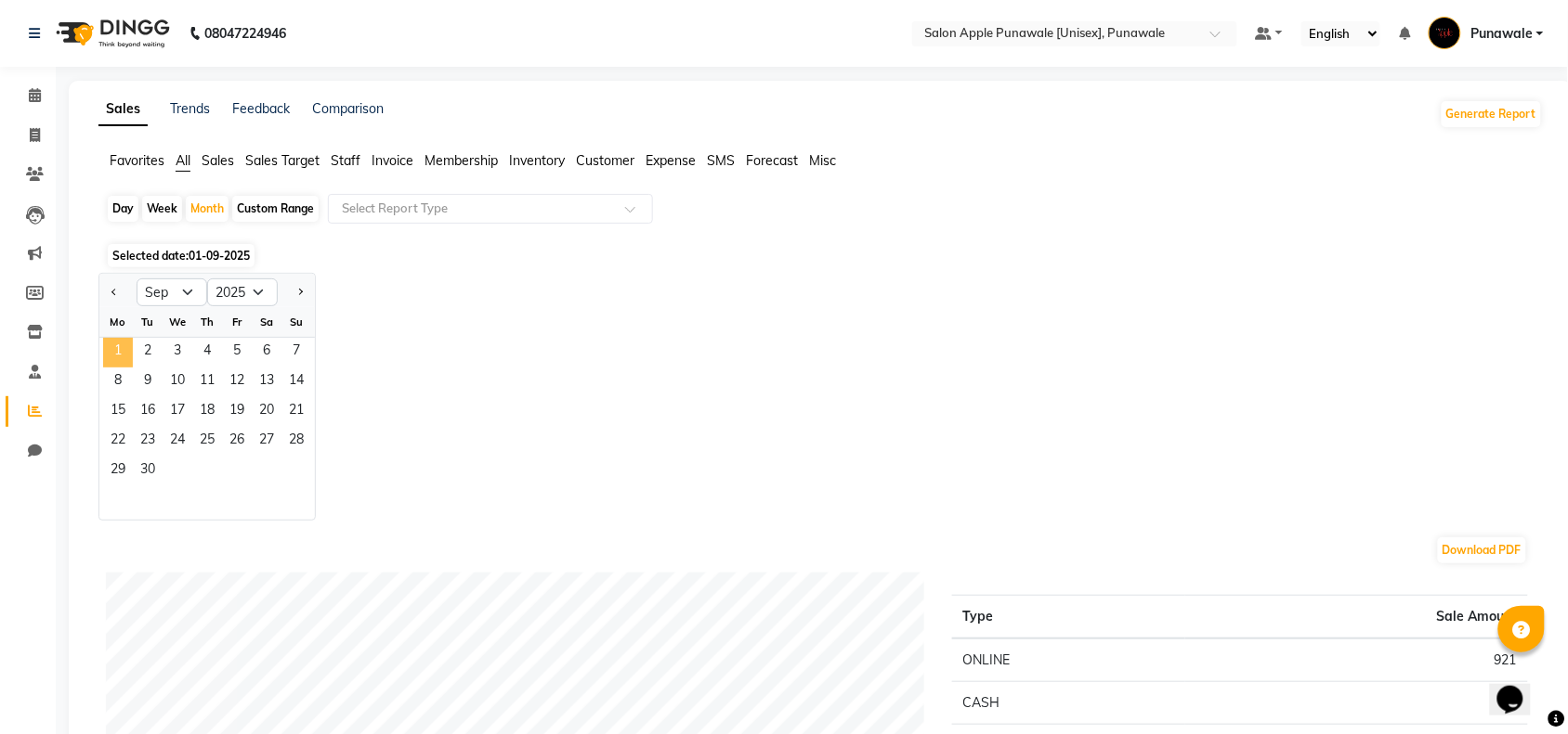
click at [112, 353] on span "1" at bounding box center [117, 353] width 30 height 30
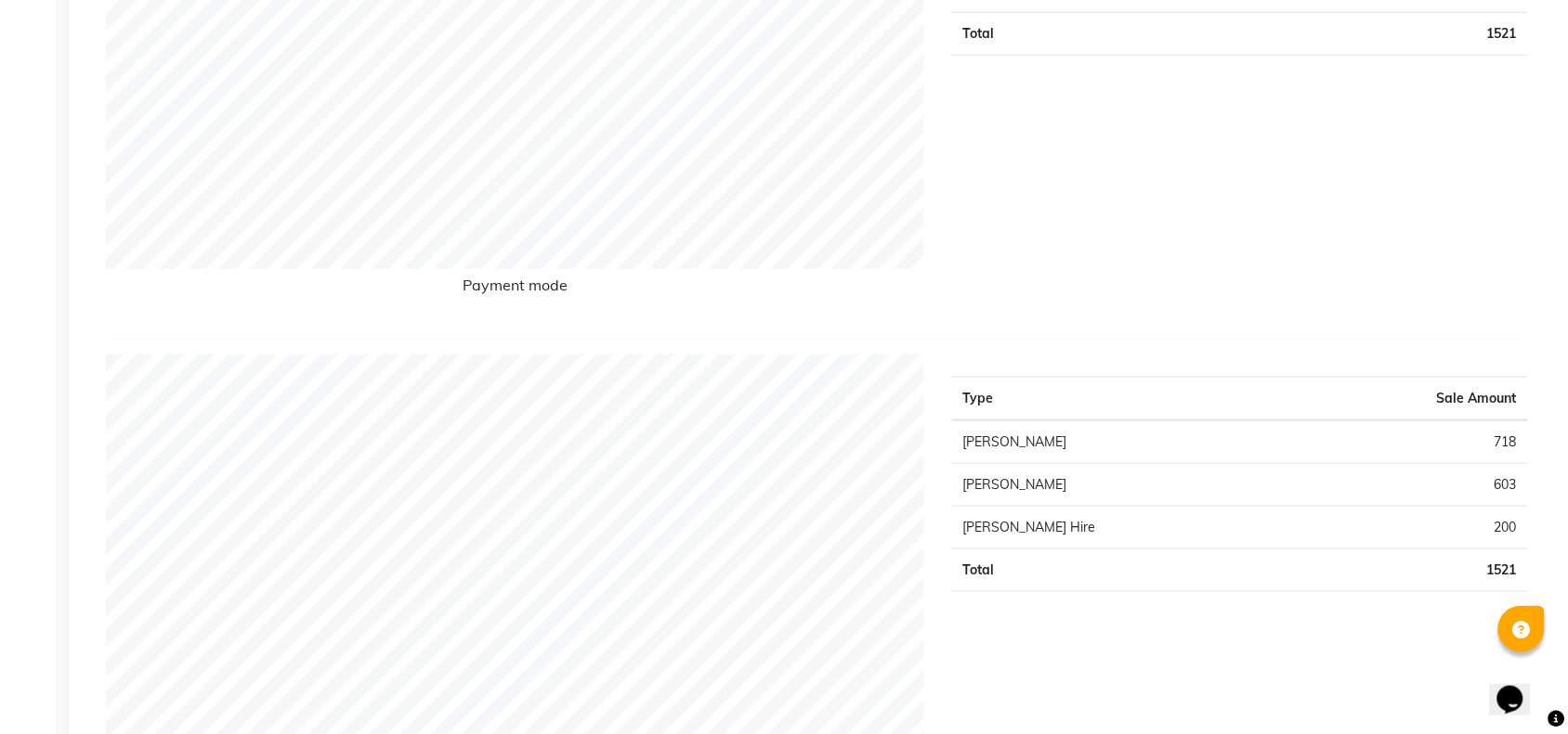
scroll to position [580, 0]
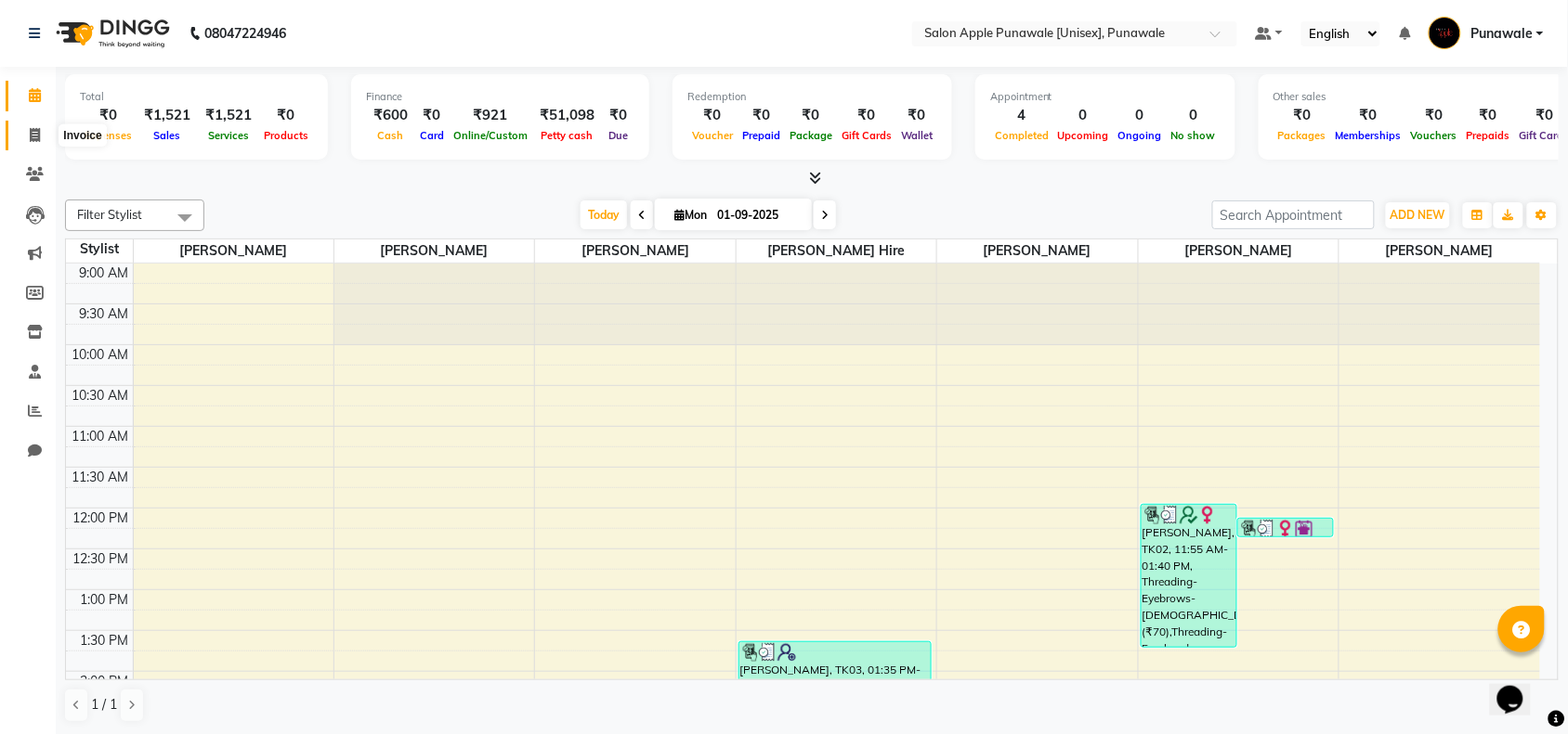
click at [31, 132] on icon at bounding box center [35, 135] width 10 height 14
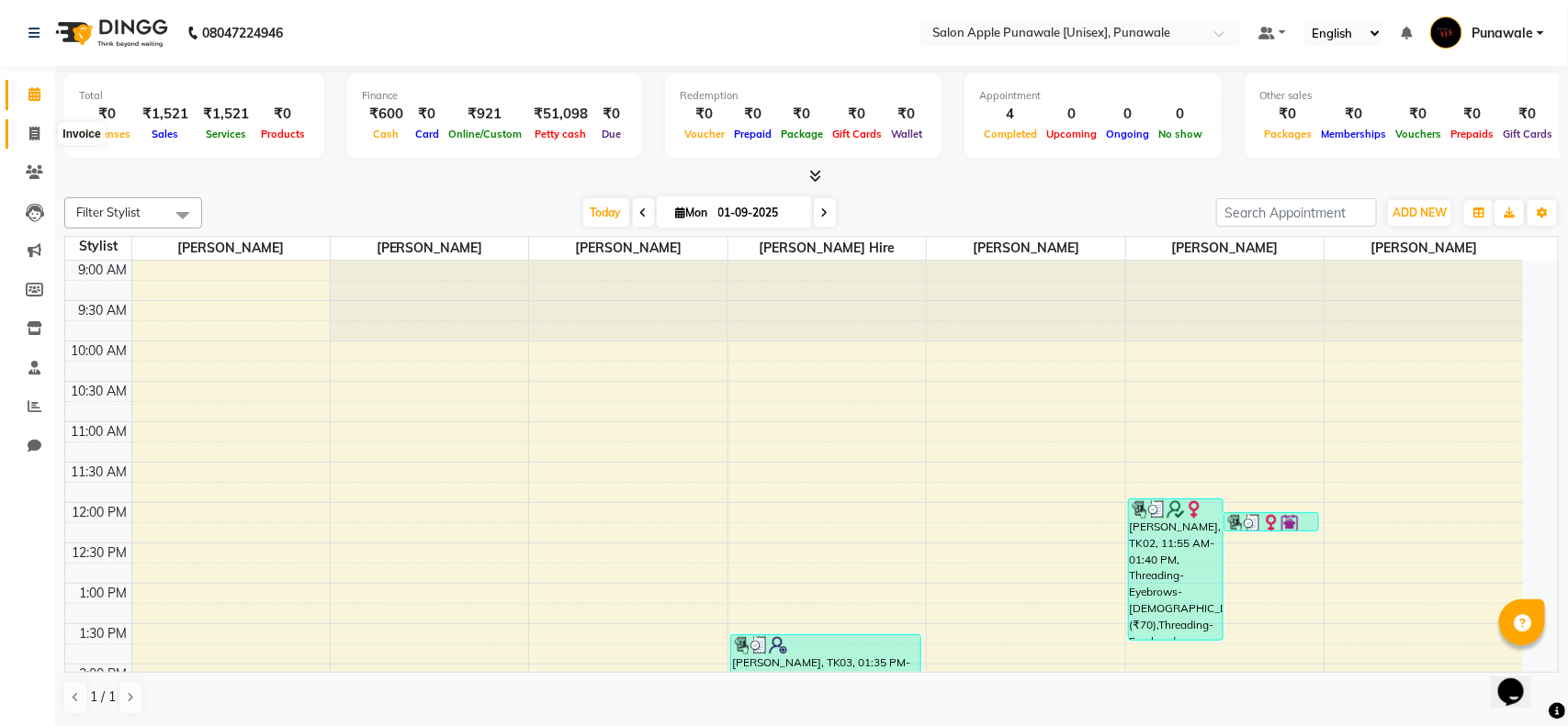
select select "5421"
select select "service"
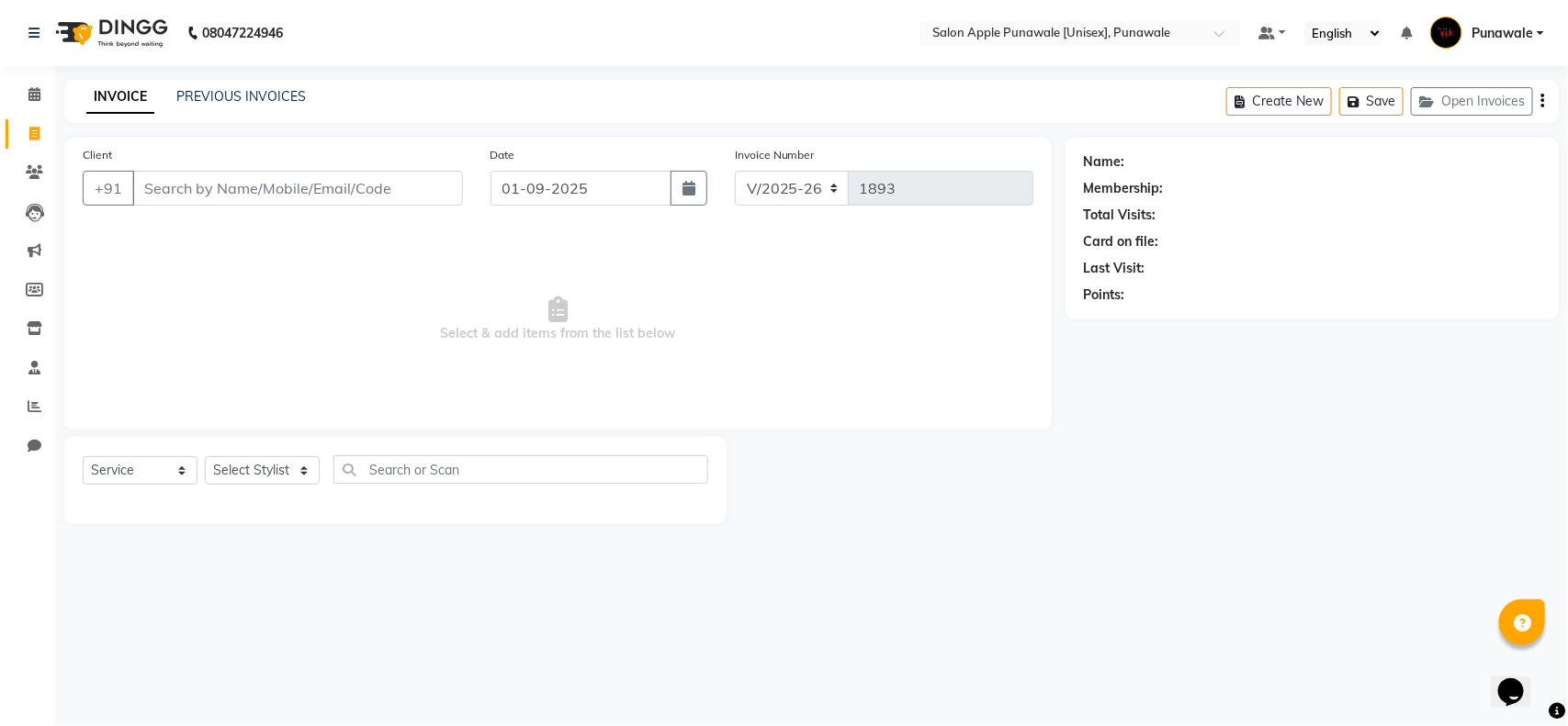
click at [244, 188] on input "Client" at bounding box center [298, 188] width 331 height 35
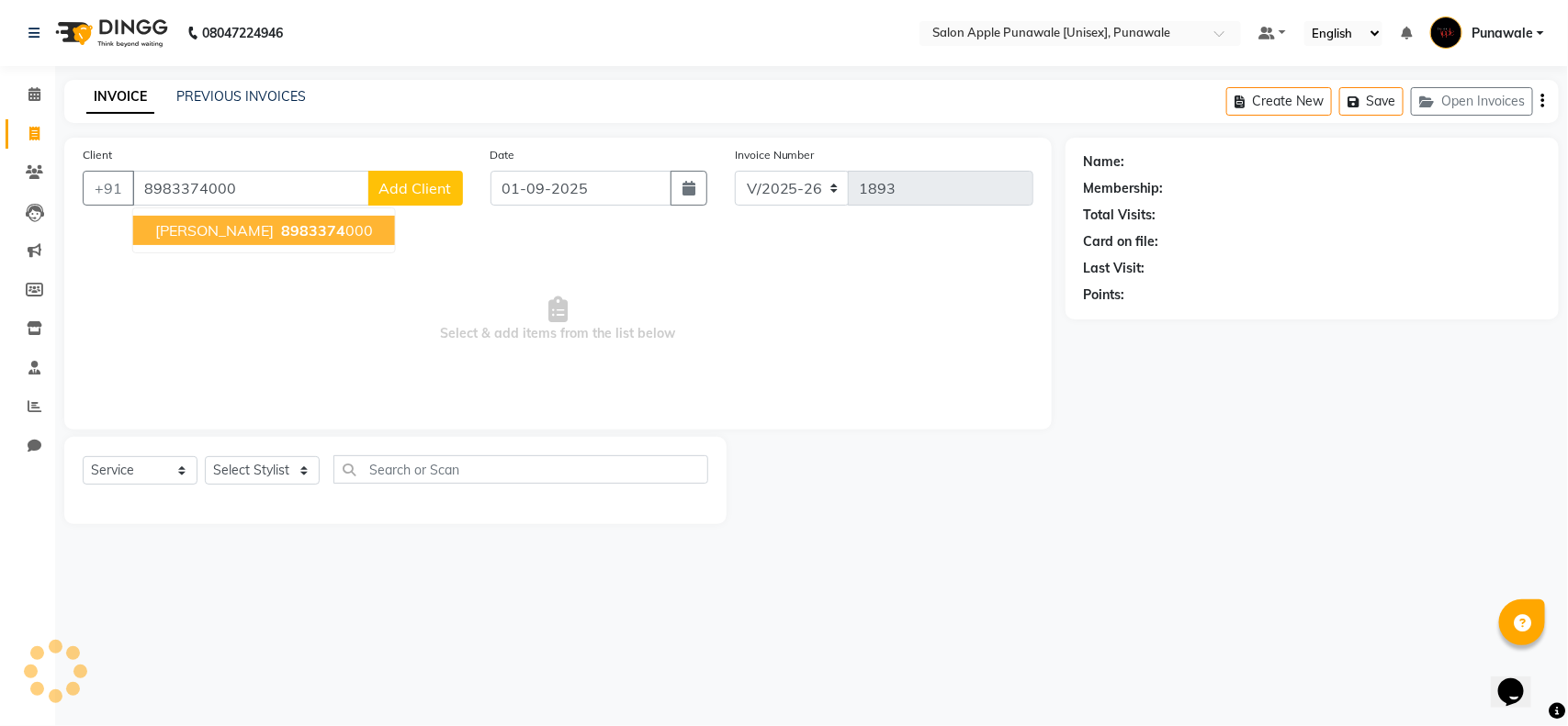
type input "8983374000"
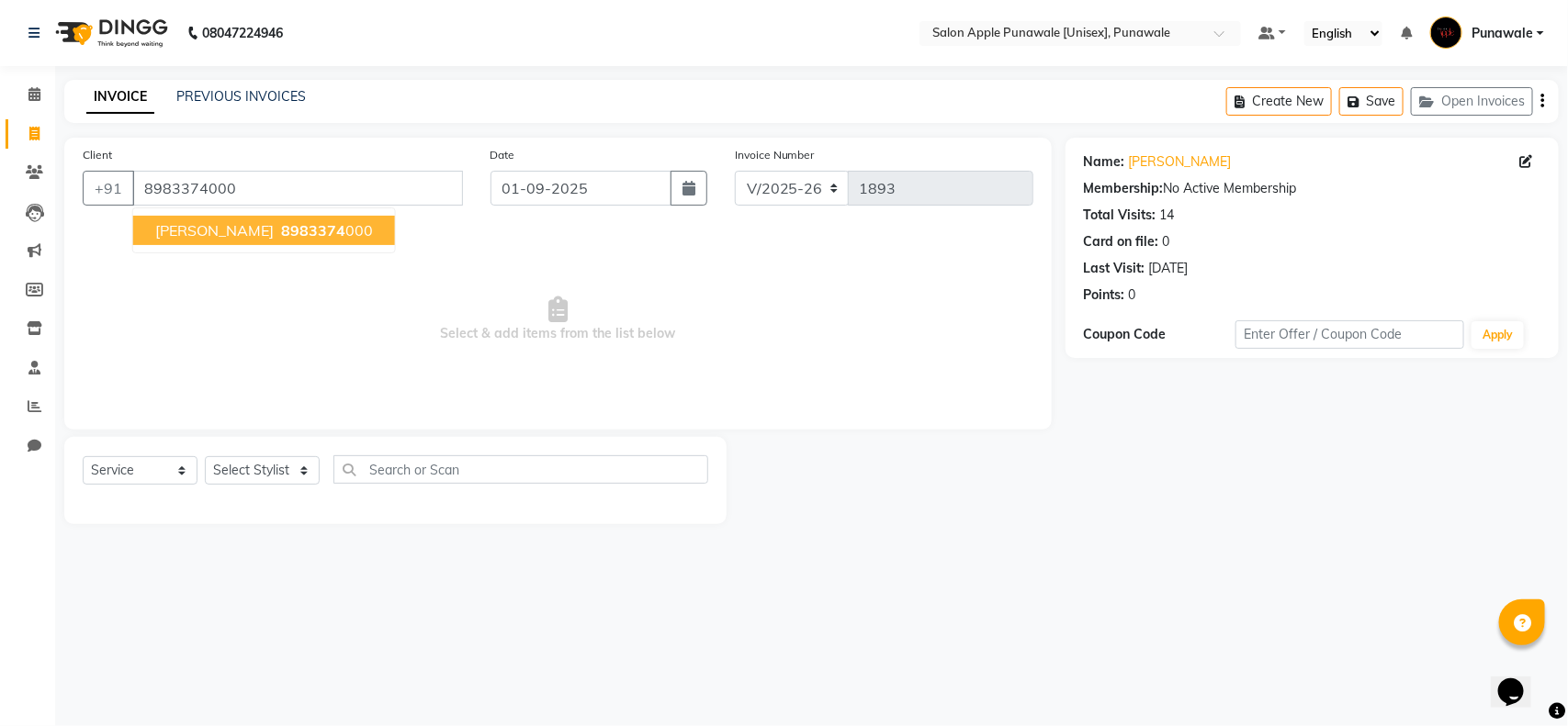
click at [198, 226] on span "[PERSON_NAME]" at bounding box center [214, 230] width 118 height 19
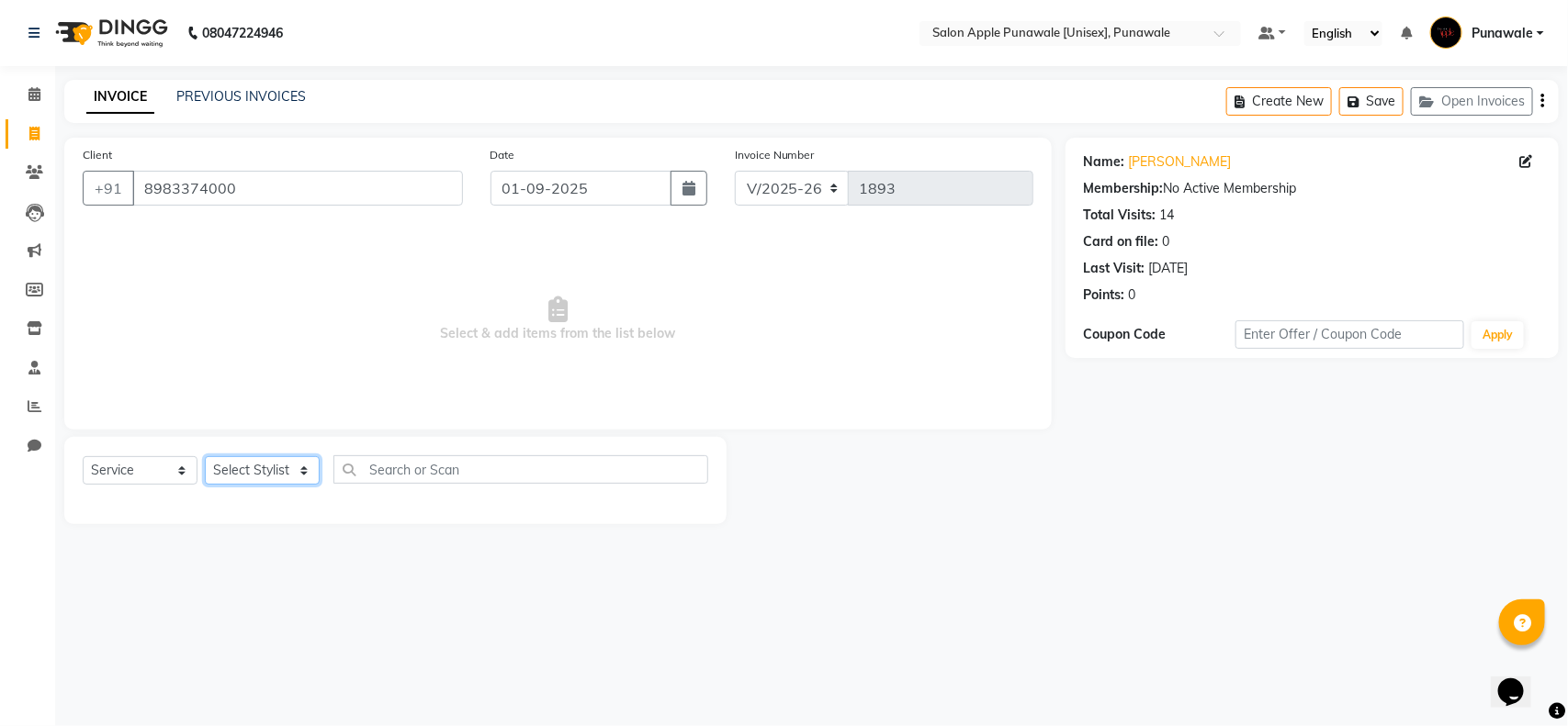
click at [277, 466] on select "Select Stylist [PERSON_NAME] Avi [PERSON_NAME] [PERSON_NAME] [PERSON_NAME] [PER…" at bounding box center [262, 470] width 115 height 28
select select "80185"
click at [205, 457] on select "Select Stylist [PERSON_NAME] Avi [PERSON_NAME] [PERSON_NAME] [PERSON_NAME] [PER…" at bounding box center [262, 470] width 115 height 28
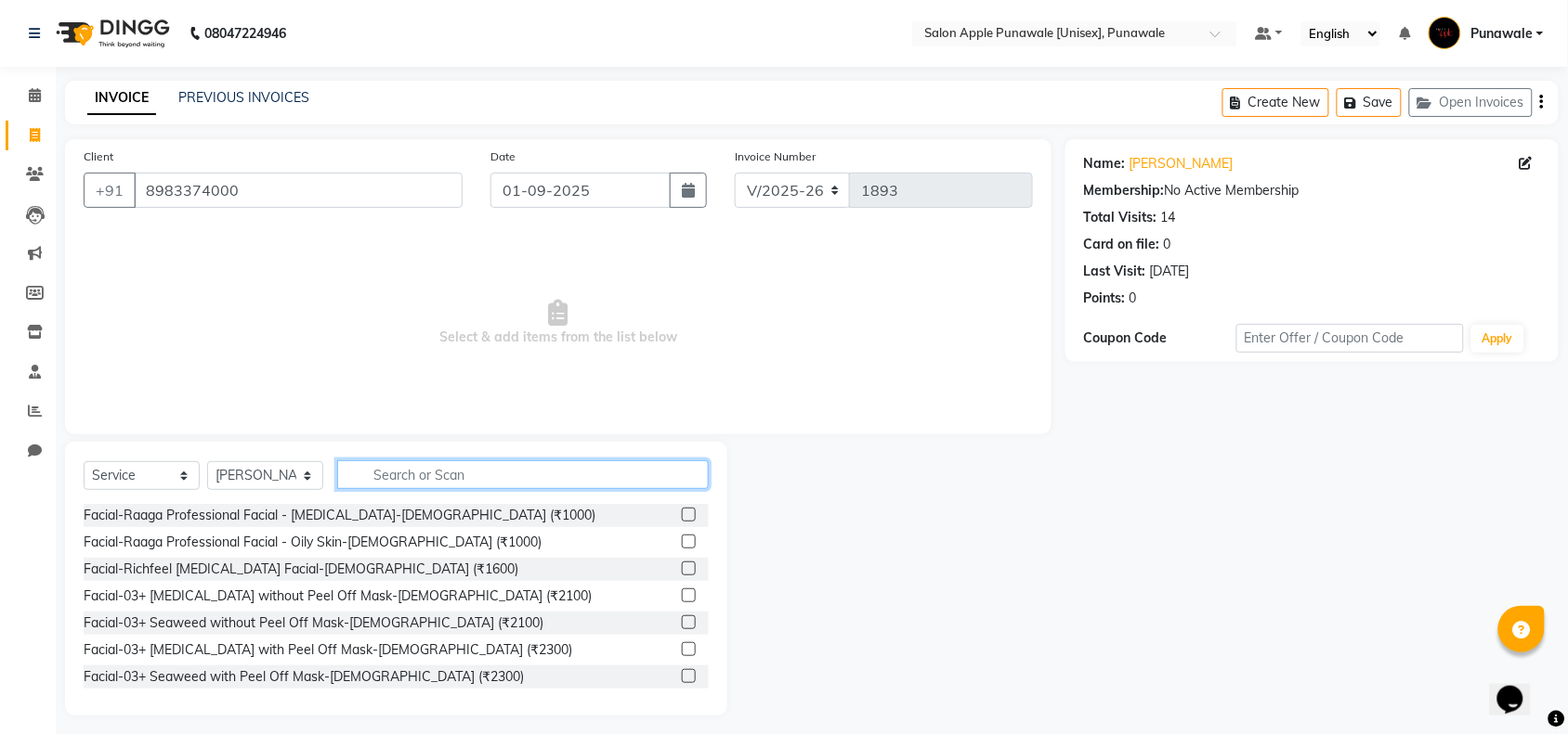
click at [377, 477] on input "text" at bounding box center [523, 475] width 371 height 29
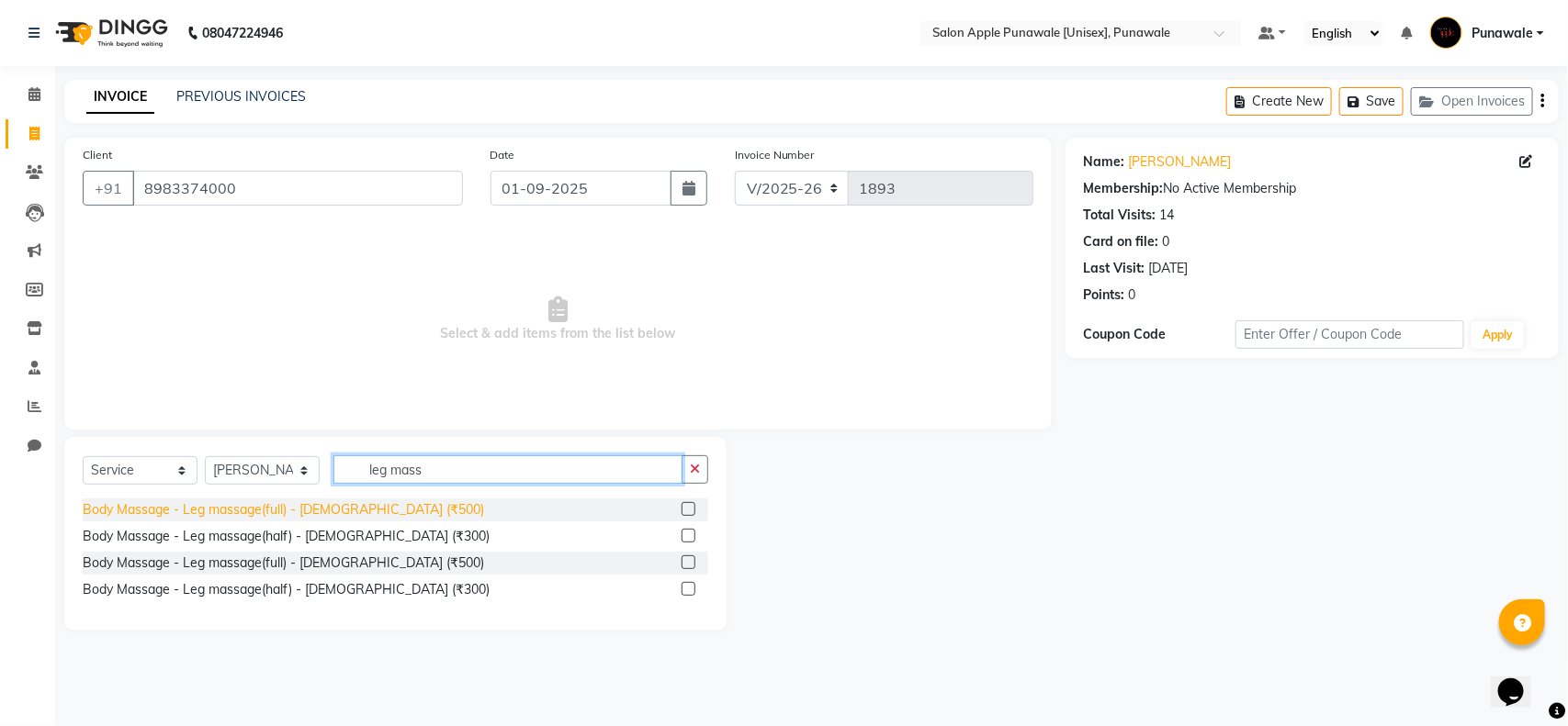
type input "leg mass"
click at [341, 514] on div "Body Massage - Leg massage(full) - [DEMOGRAPHIC_DATA] (₹500)" at bounding box center [283, 510] width 401 height 20
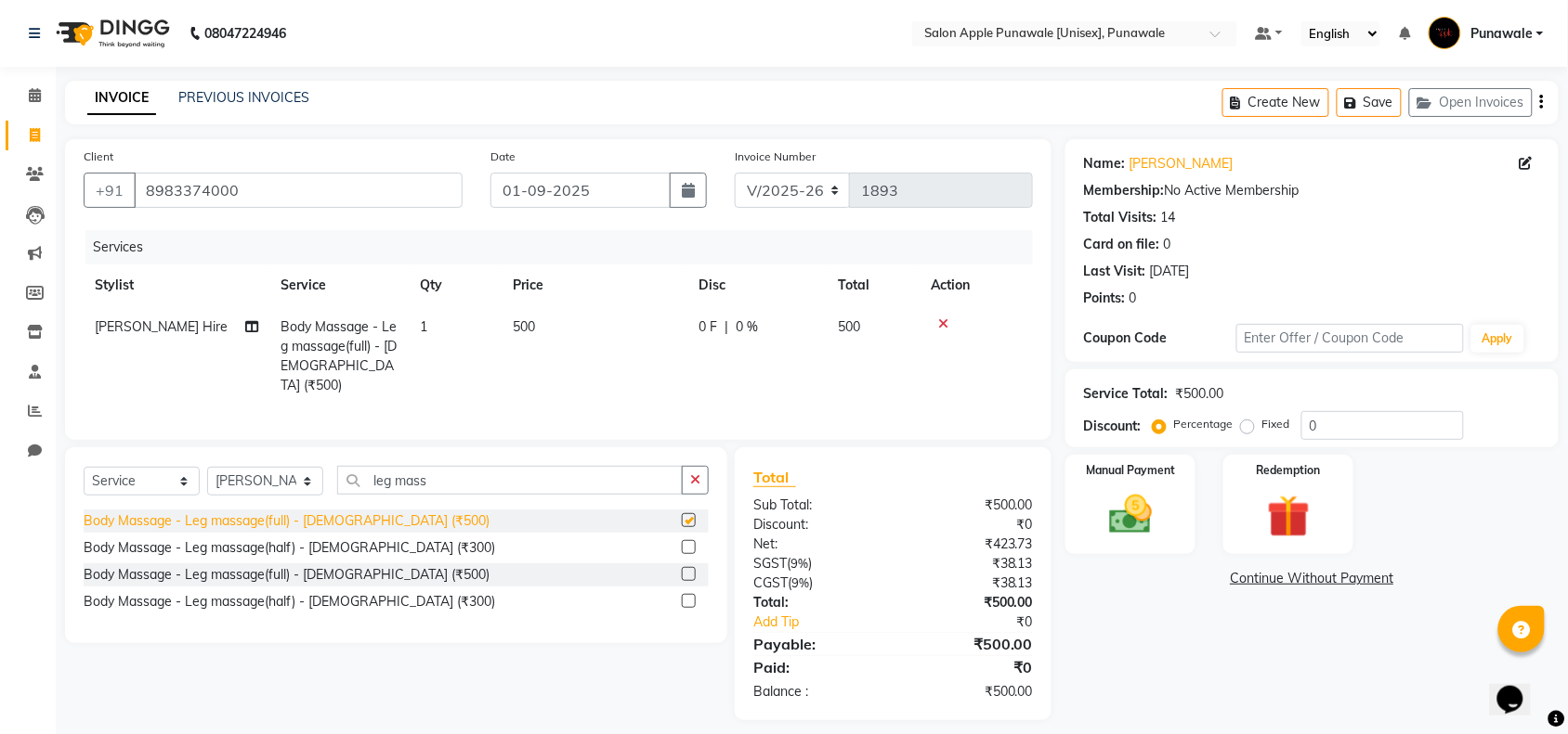
checkbox input "false"
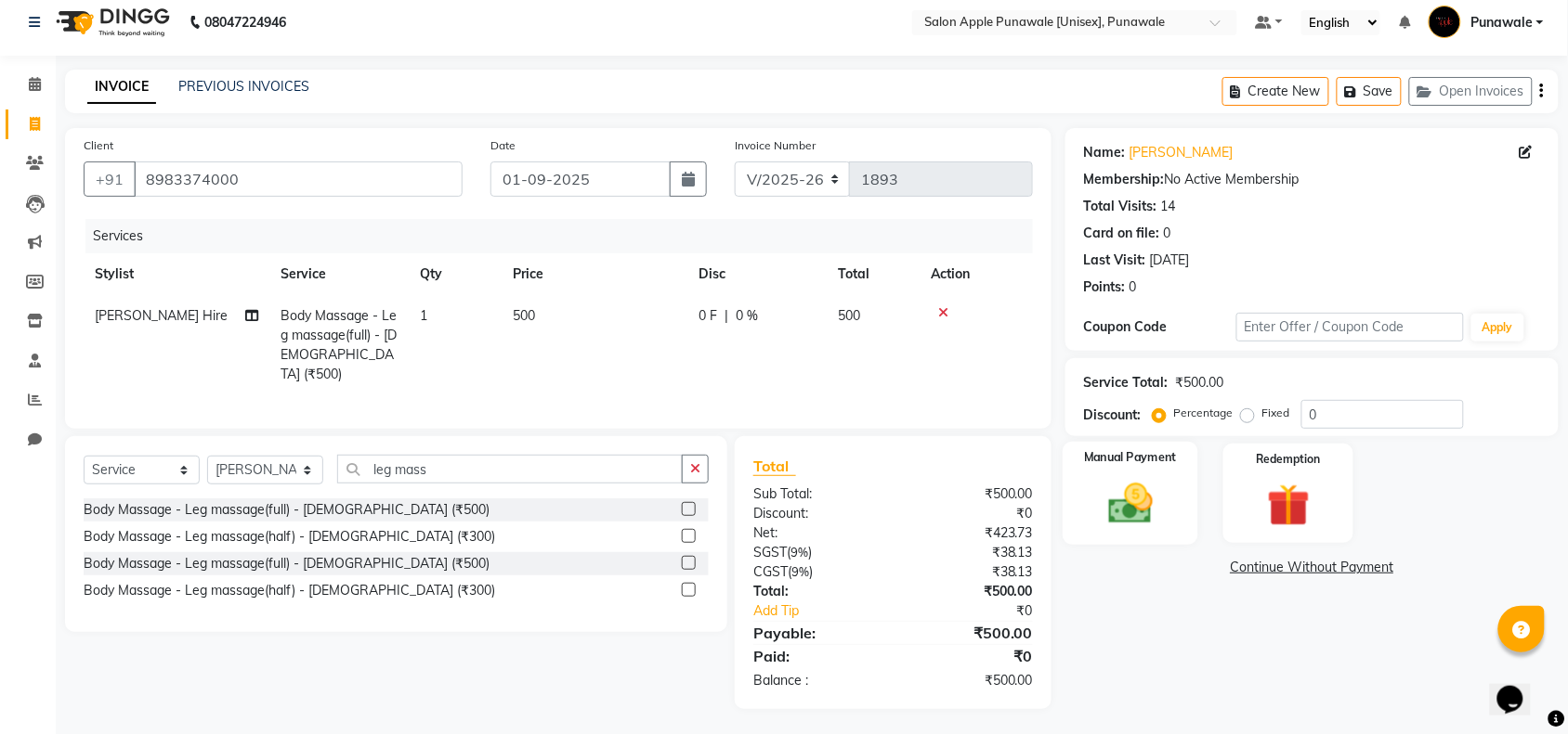
click at [1140, 532] on div "Manual Payment" at bounding box center [1130, 493] width 135 height 104
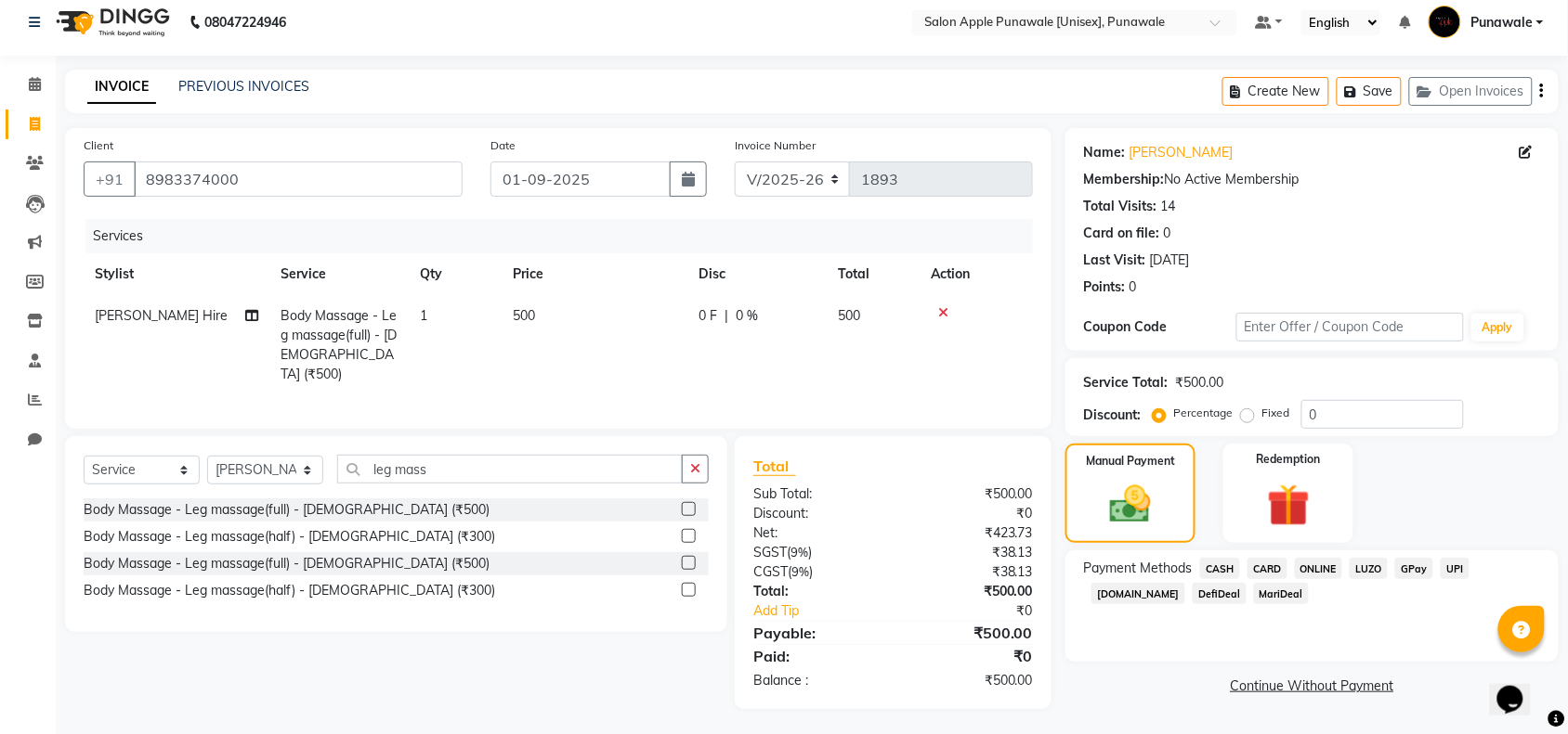
click at [1312, 566] on span "ONLINE" at bounding box center [1318, 569] width 48 height 22
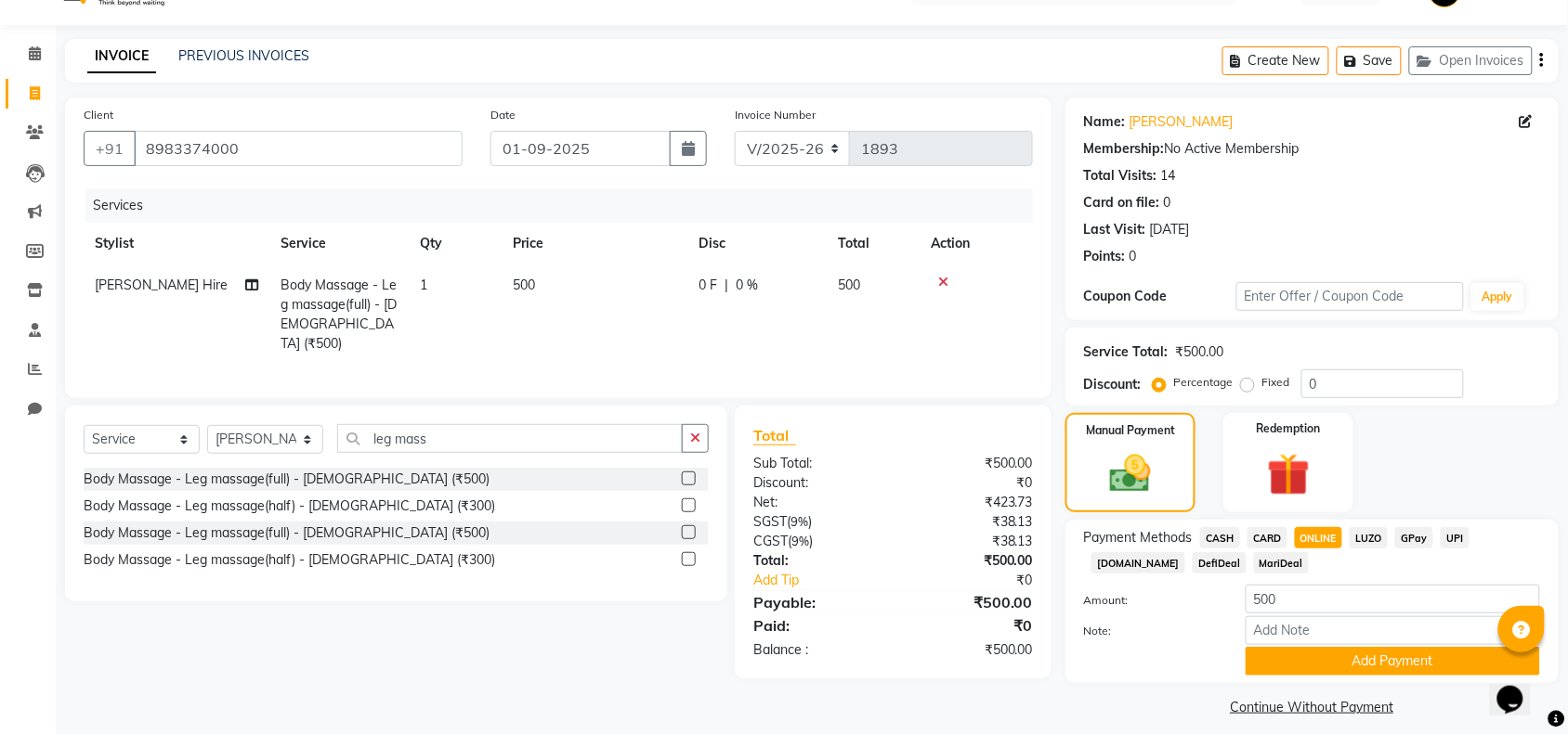
scroll to position [55, 0]
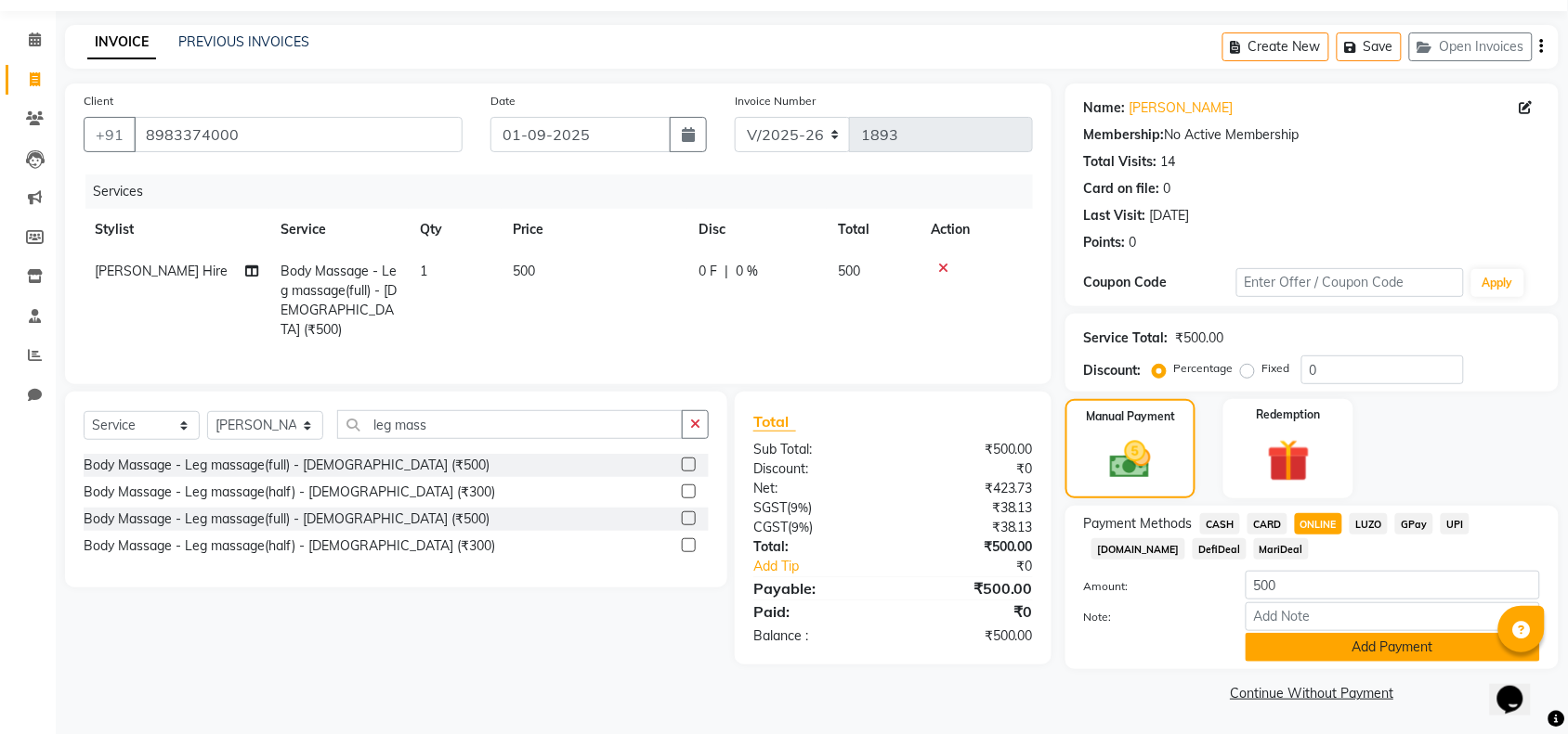
click at [1381, 651] on button "Add Payment" at bounding box center [1392, 647] width 294 height 29
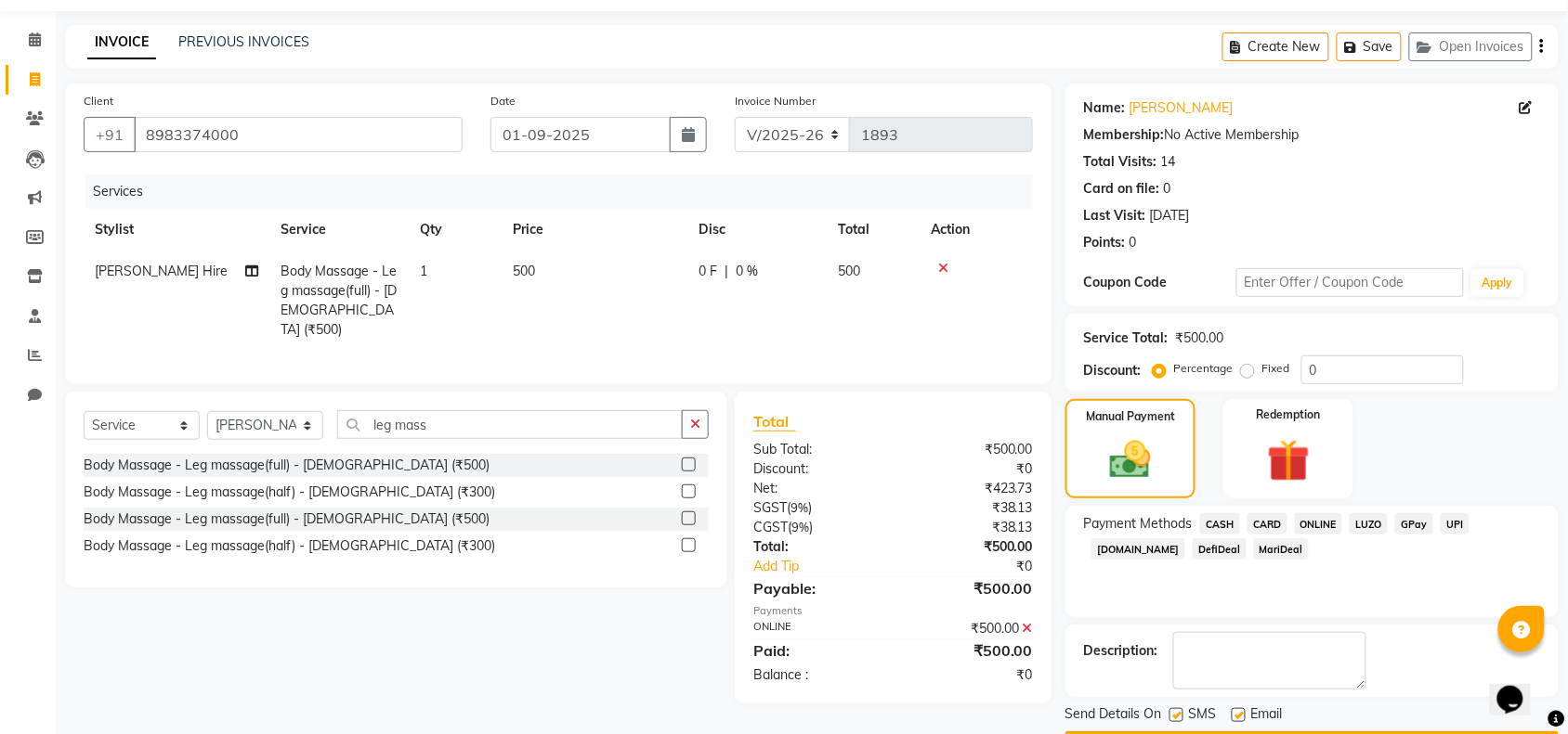
scroll to position [110, 0]
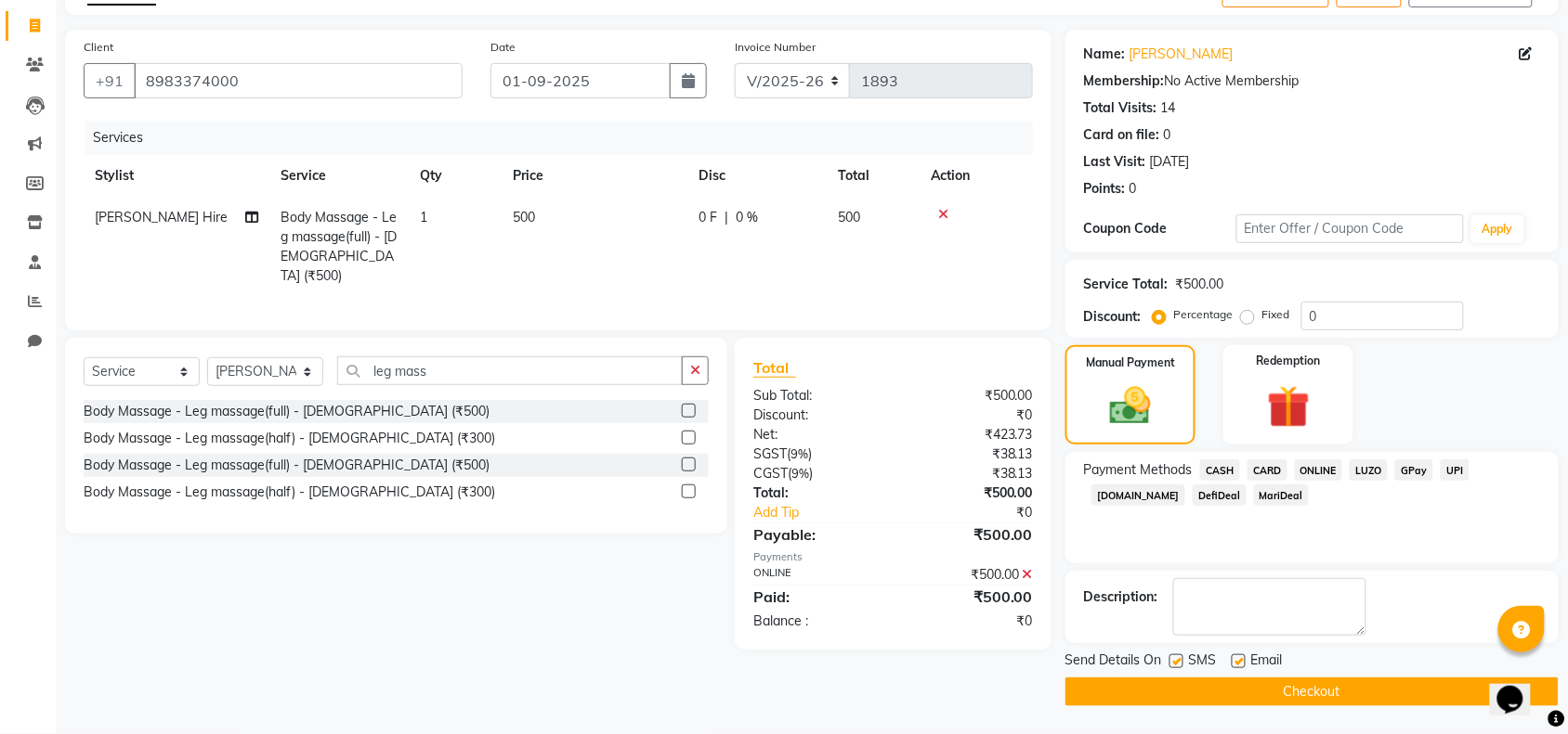
click at [1315, 689] on button "Checkout" at bounding box center [1312, 692] width 493 height 29
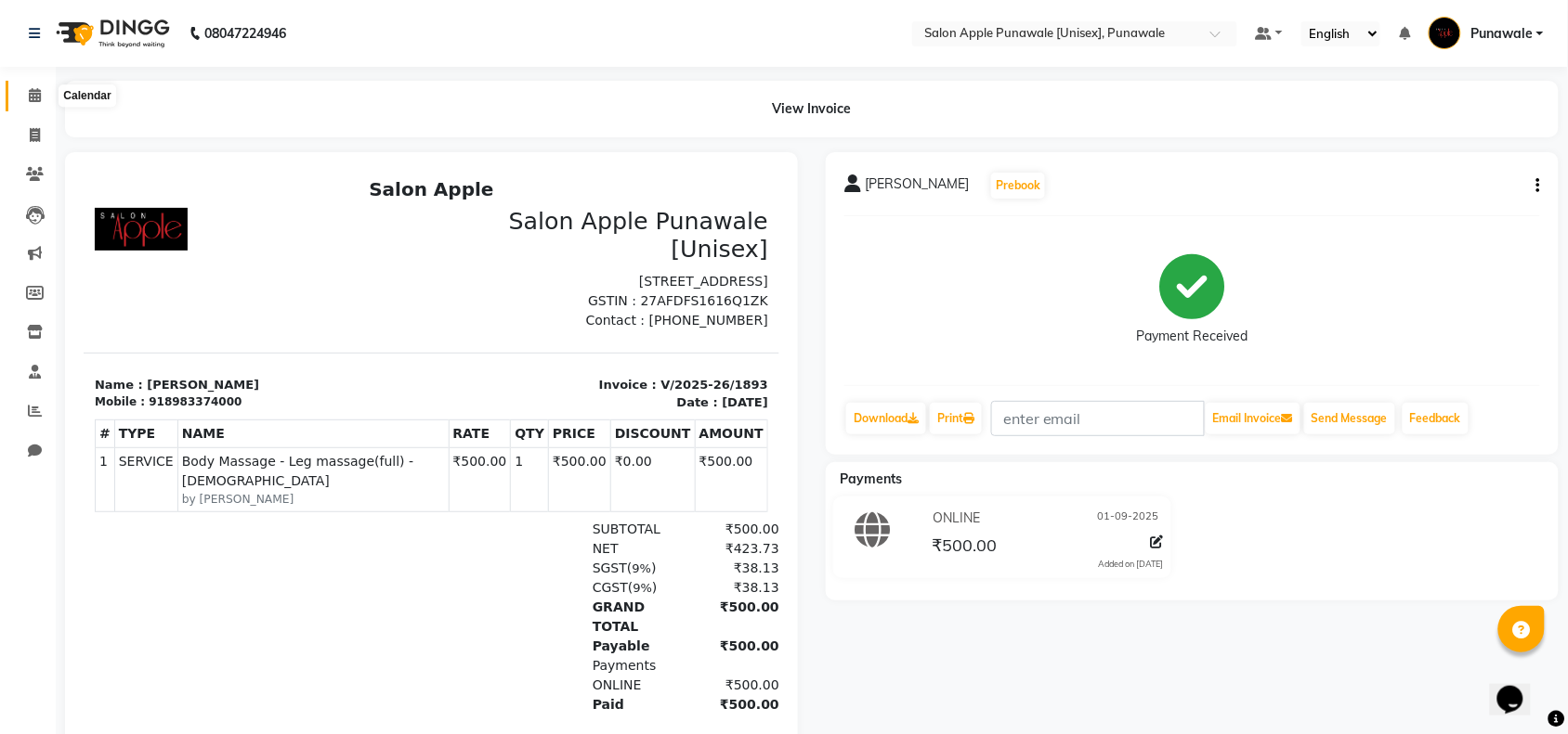
click at [31, 101] on icon at bounding box center [35, 95] width 12 height 14
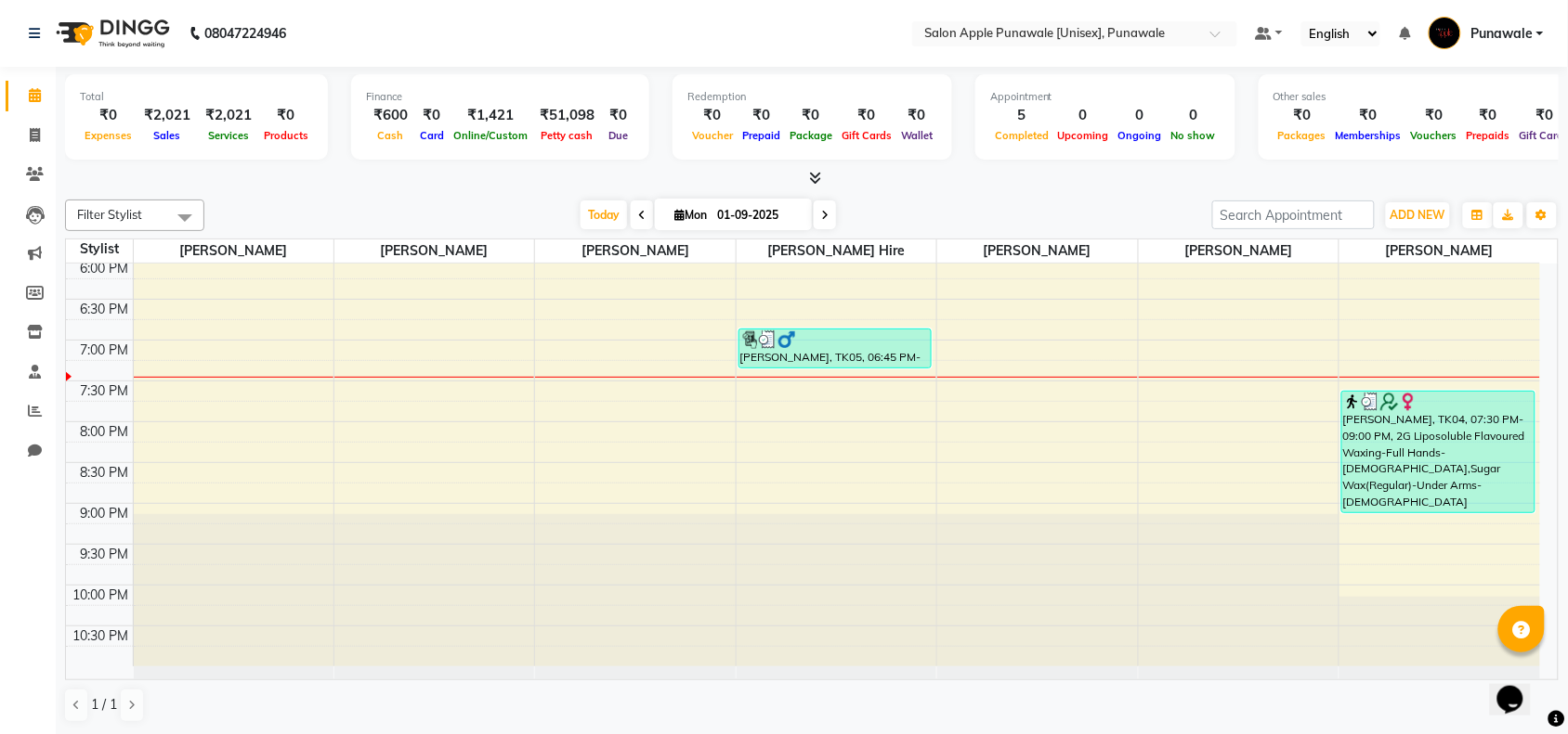
scroll to position [1, 0]
drag, startPoint x: 0, startPoint y: 726, endPoint x: 35, endPoint y: 789, distance: 72.1
click at [33, 134] on icon at bounding box center [35, 134] width 10 height 14
select select "5421"
select select "service"
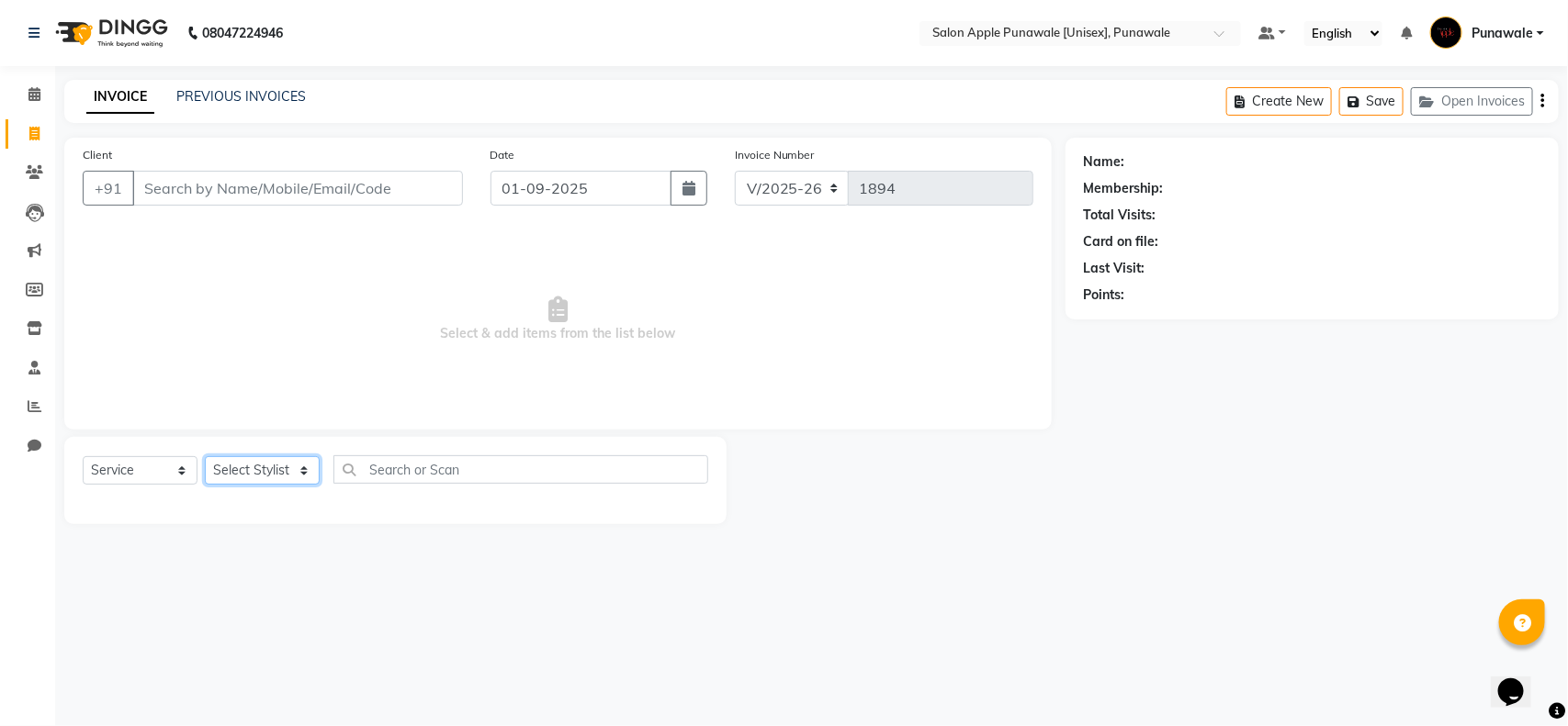
click at [264, 468] on select "Select Stylist" at bounding box center [262, 470] width 115 height 28
select select "63297"
click at [205, 457] on select "Select Stylist [PERSON_NAME] Avi [PERSON_NAME] [PERSON_NAME] [PERSON_NAME] [PER…" at bounding box center [262, 470] width 115 height 28
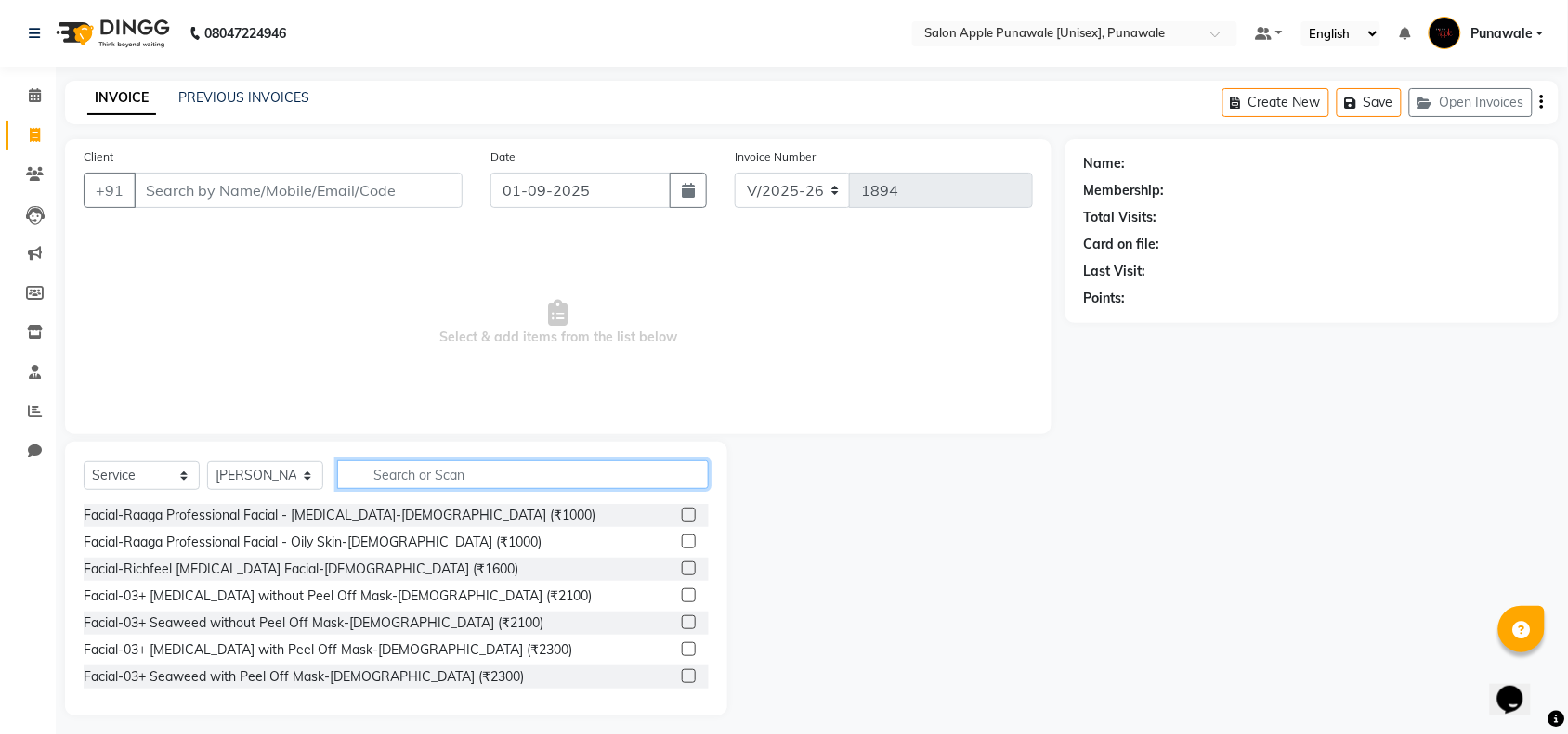
click at [414, 485] on input "text" at bounding box center [523, 475] width 371 height 29
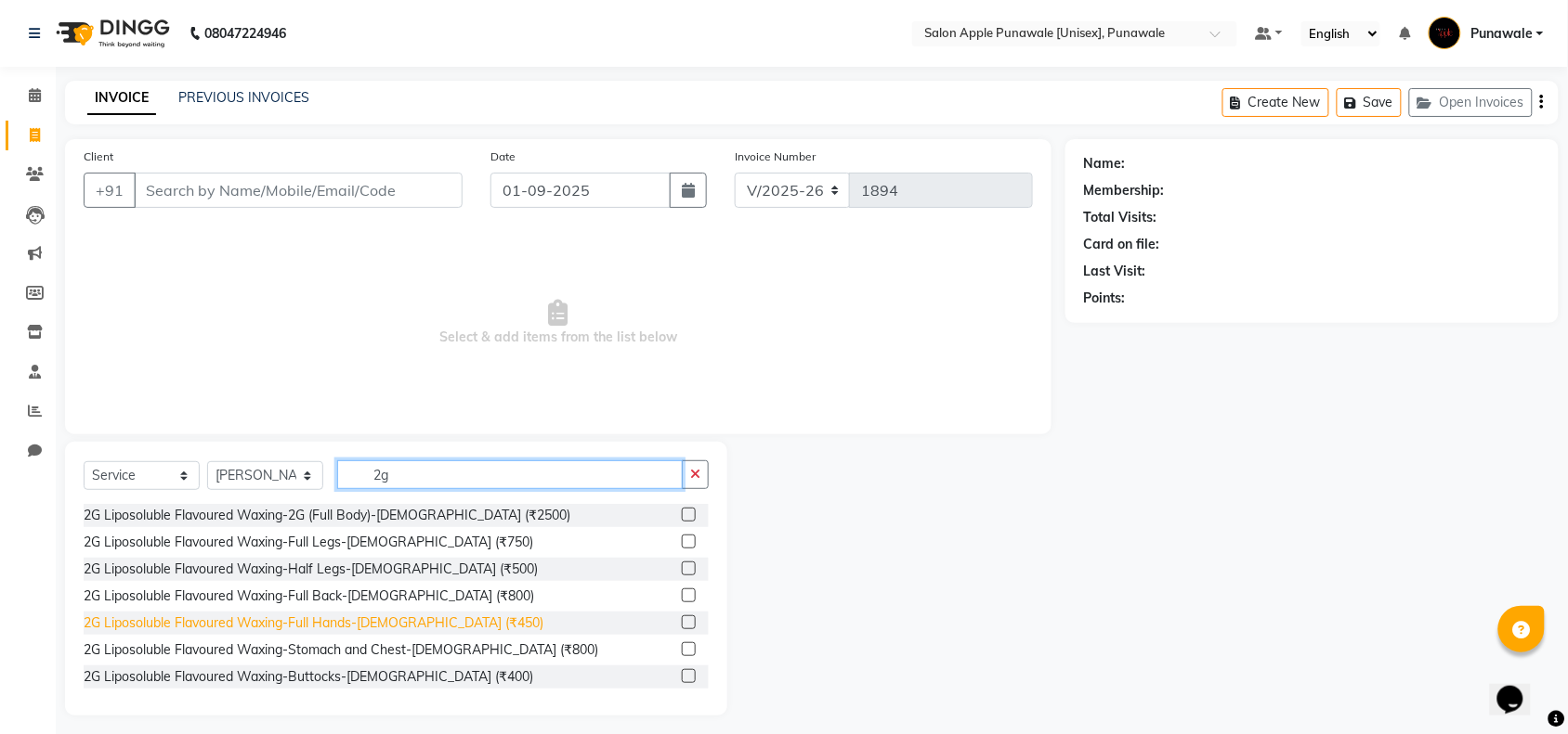
type input "2g"
click at [427, 626] on div "2G Liposoluble Flavoured Waxing-Full Hands-[DEMOGRAPHIC_DATA] (₹450)" at bounding box center [314, 624] width 460 height 20
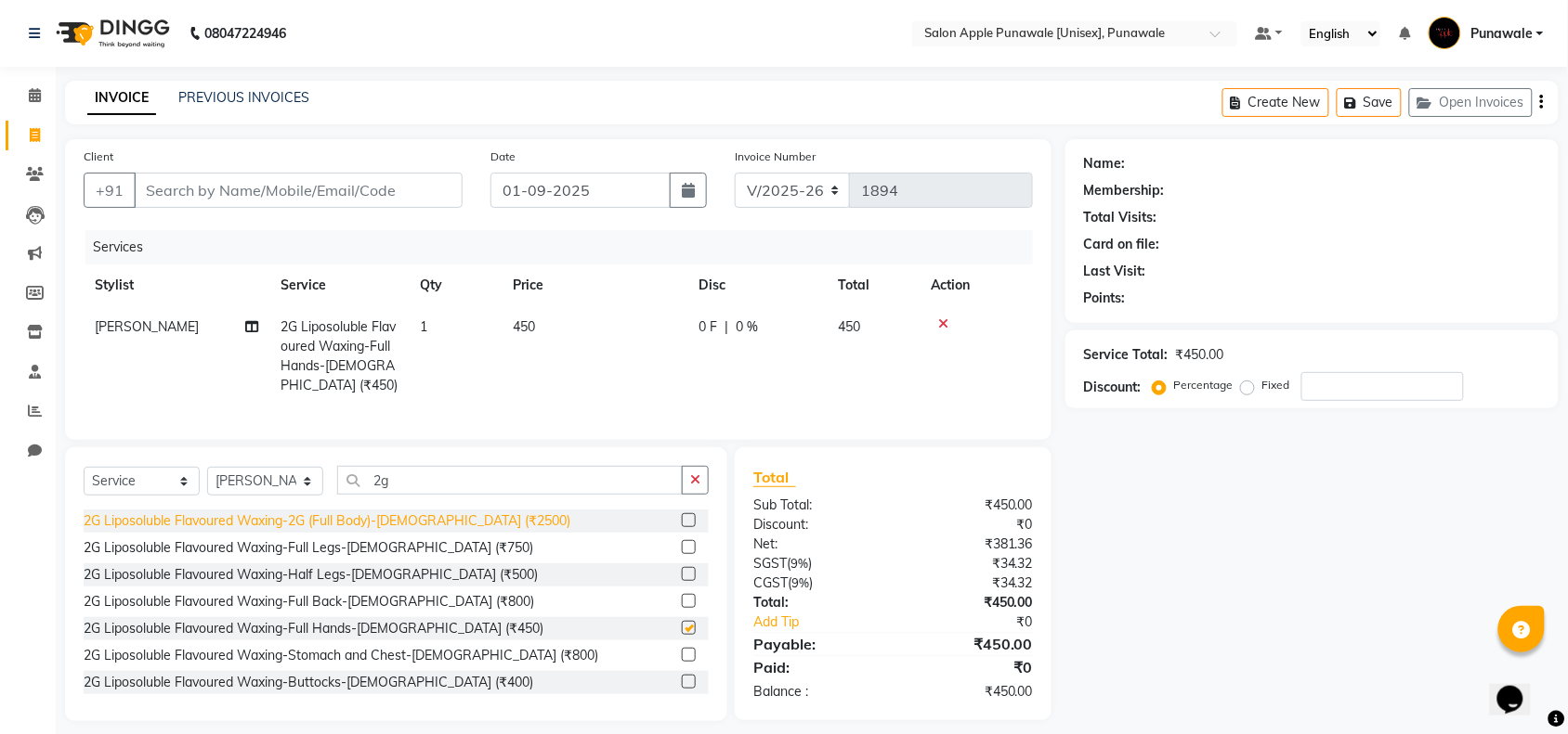
checkbox input "false"
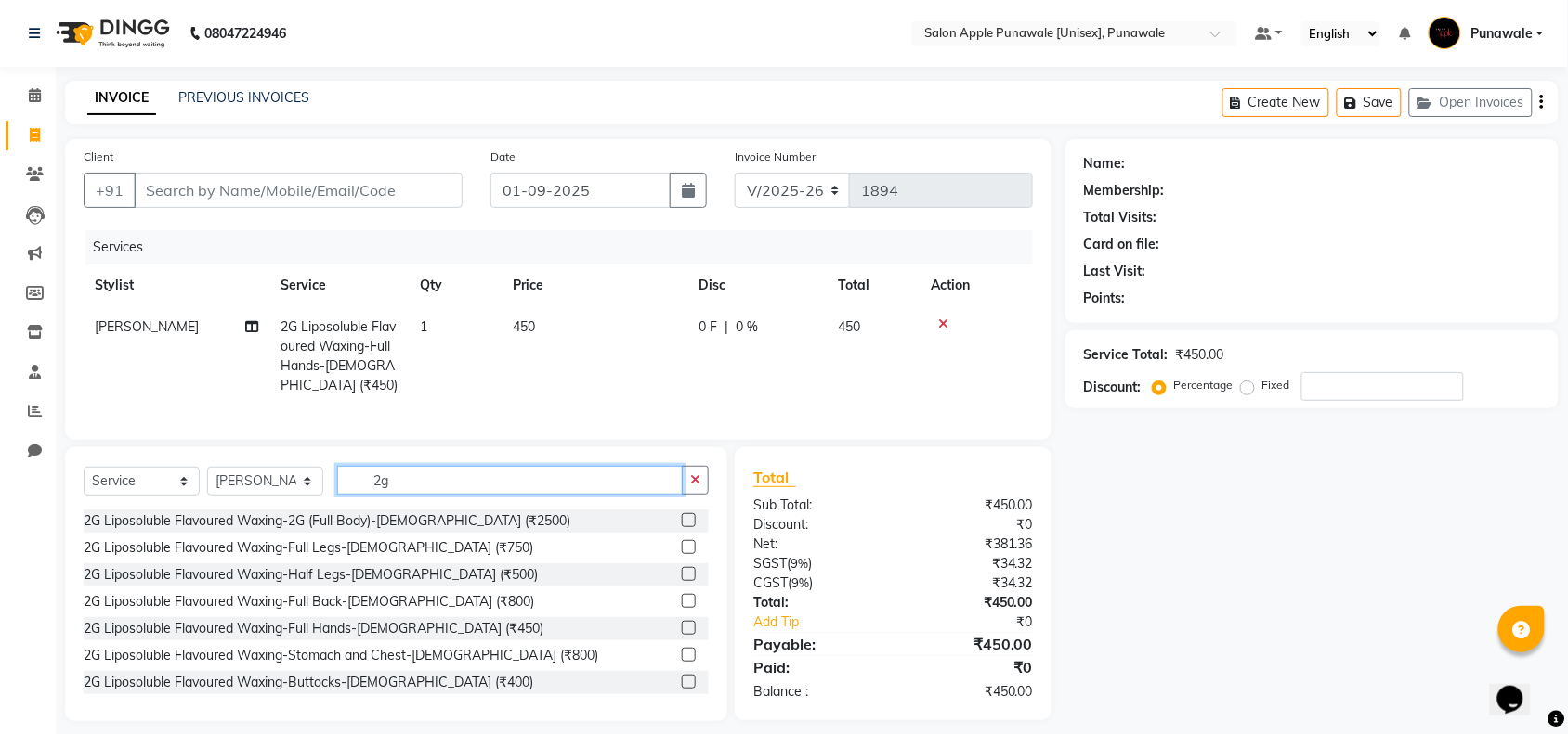
click at [413, 495] on input "2g" at bounding box center [510, 479] width 345 height 29
type input "2"
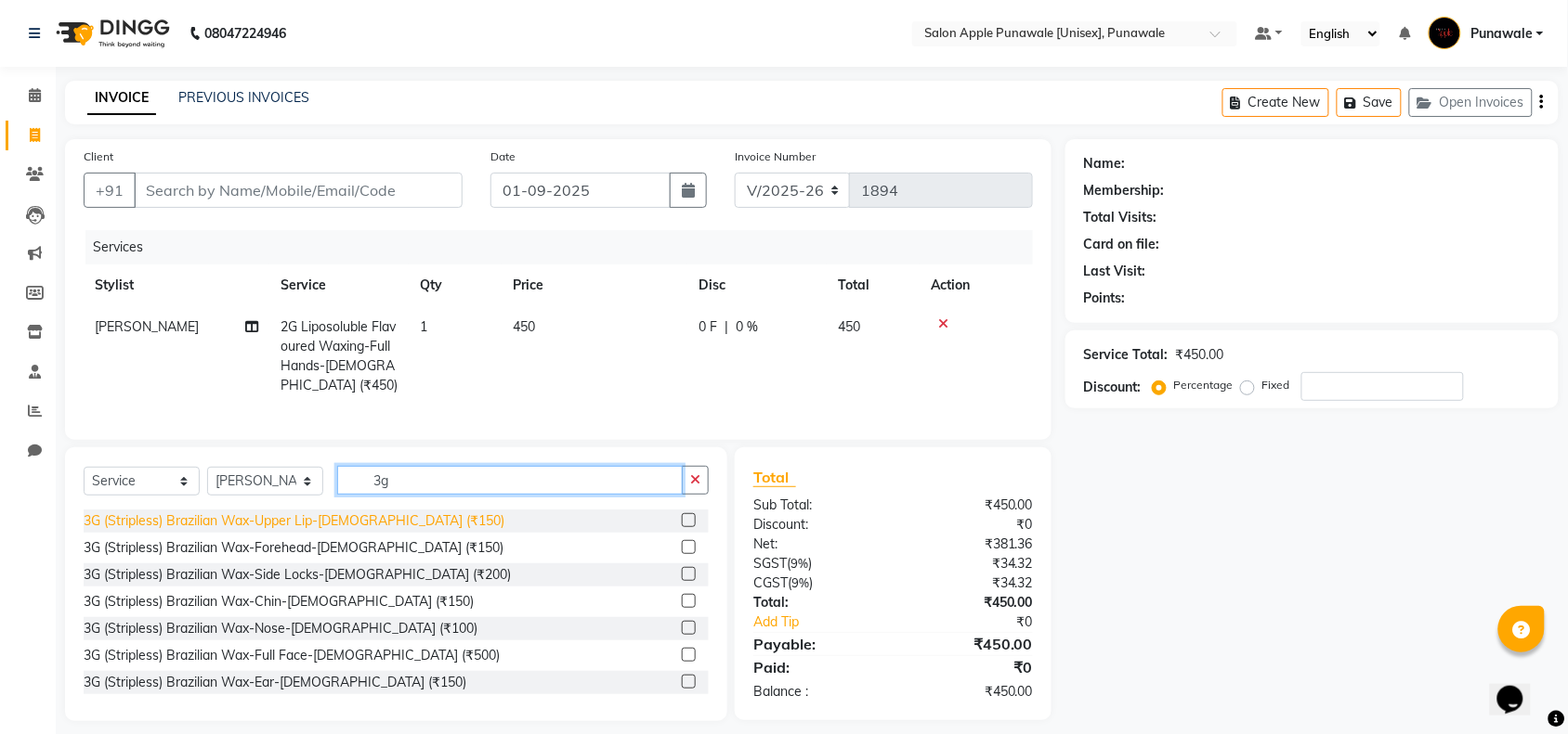
type input "3g"
click at [365, 531] on div "3G (Stripless) Brazilian Wax-Upper Lip-[DEMOGRAPHIC_DATA] (₹150)" at bounding box center [294, 522] width 420 height 20
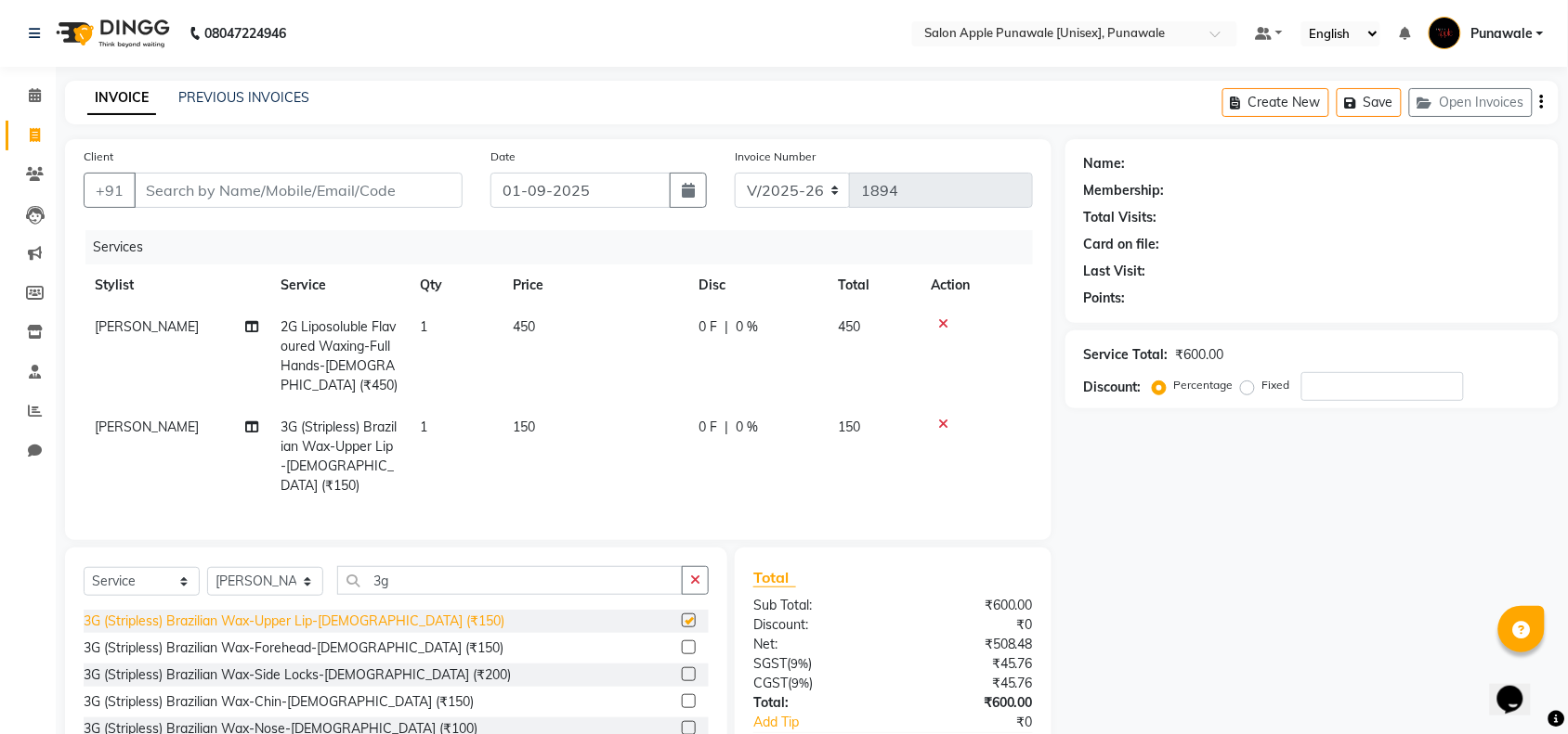
checkbox input "false"
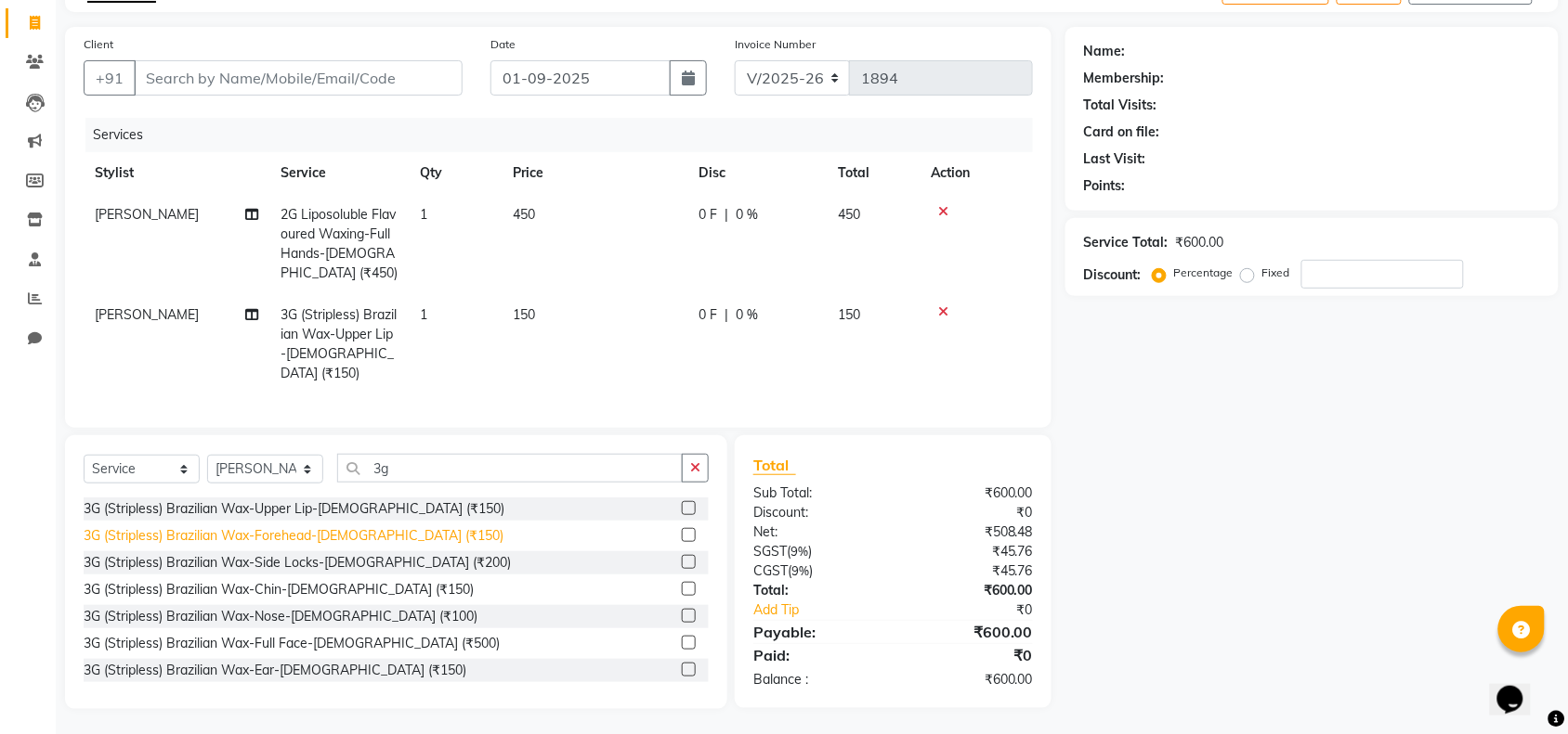
click at [382, 534] on div "3G (Stripless) Brazilian Wax-Forehead-[DEMOGRAPHIC_DATA] (₹150)" at bounding box center [293, 537] width 419 height 20
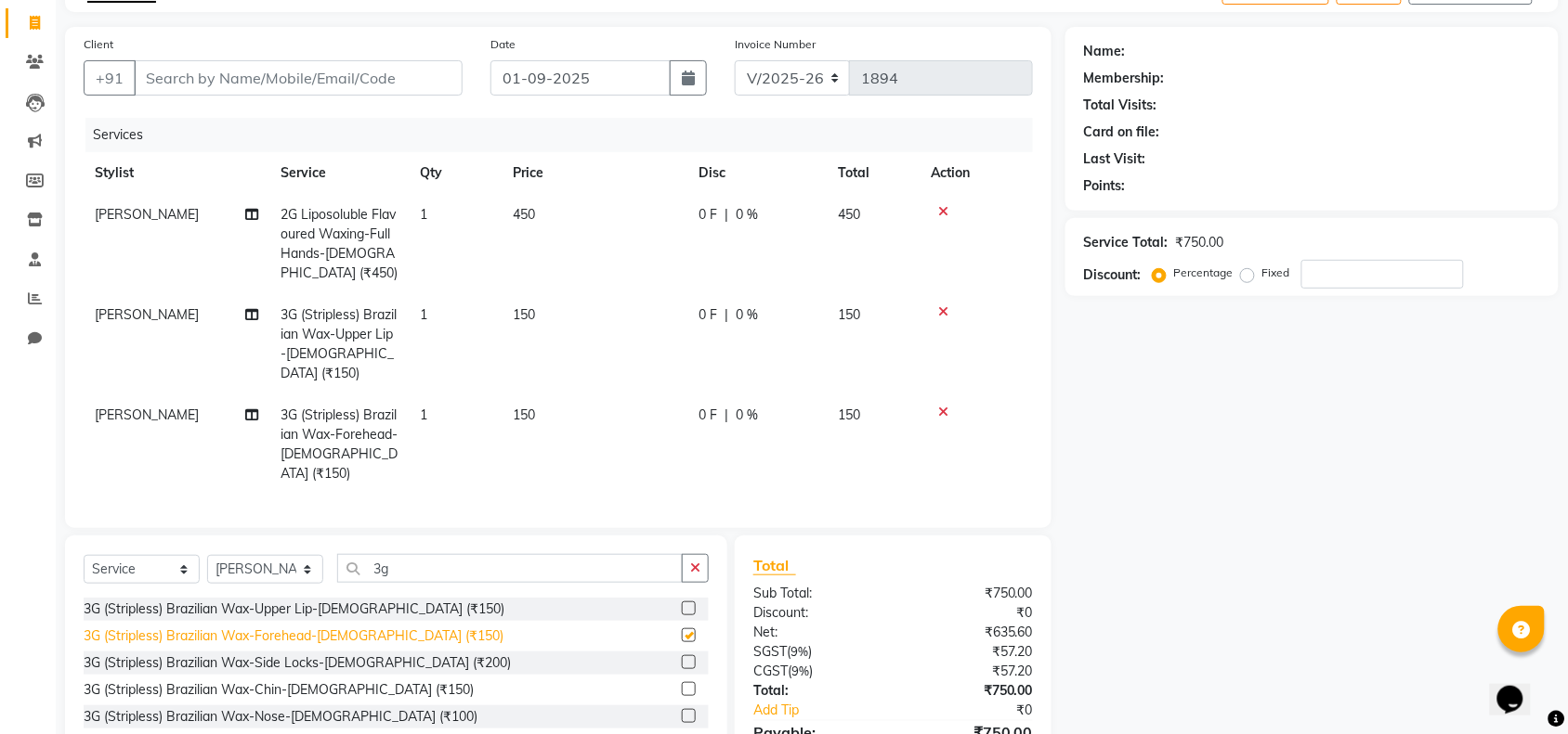
checkbox input "false"
click at [943, 405] on icon at bounding box center [943, 411] width 10 height 13
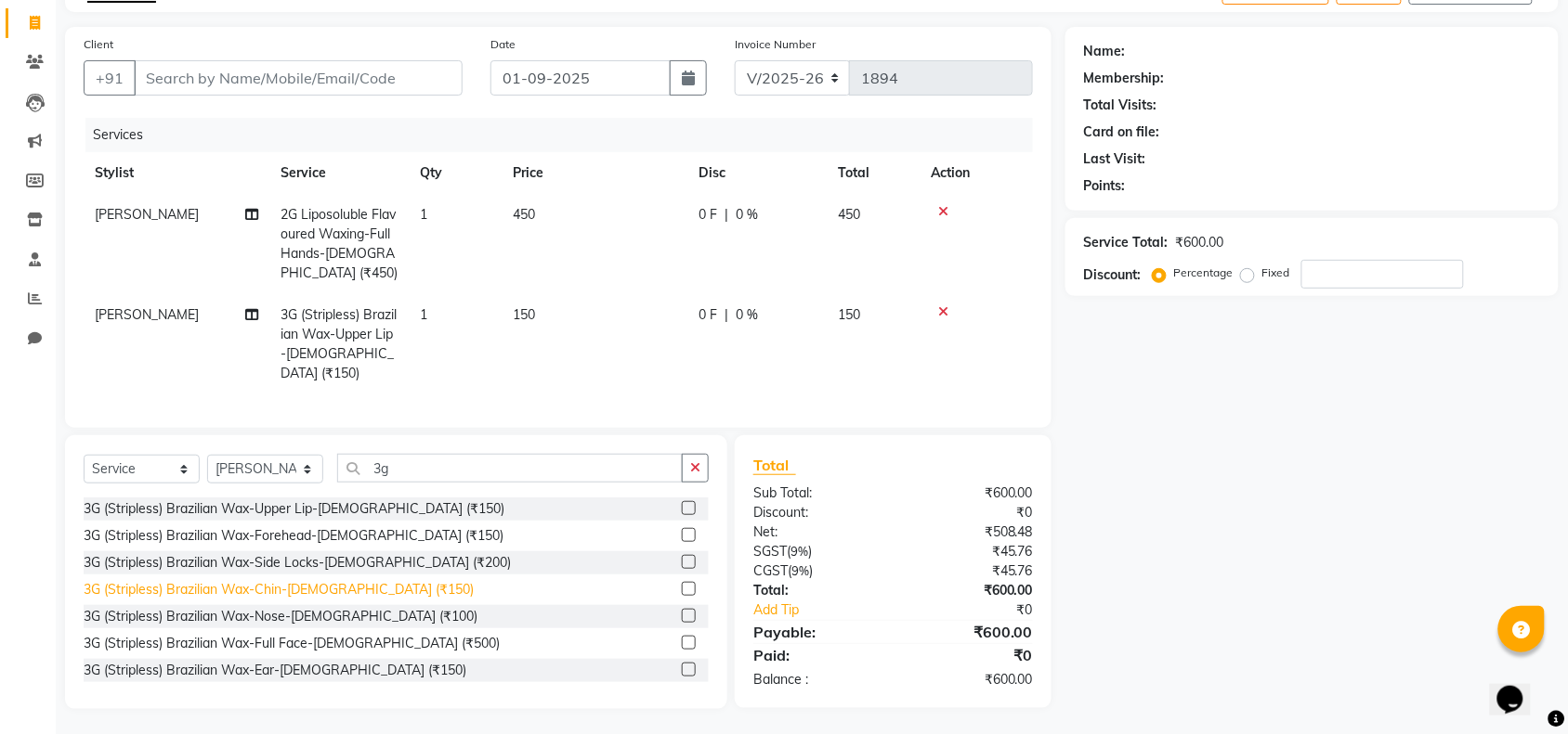
click at [353, 585] on div "3G (Stripless) Brazilian Wax-Chin-[DEMOGRAPHIC_DATA] (₹150)" at bounding box center [278, 590] width 390 height 20
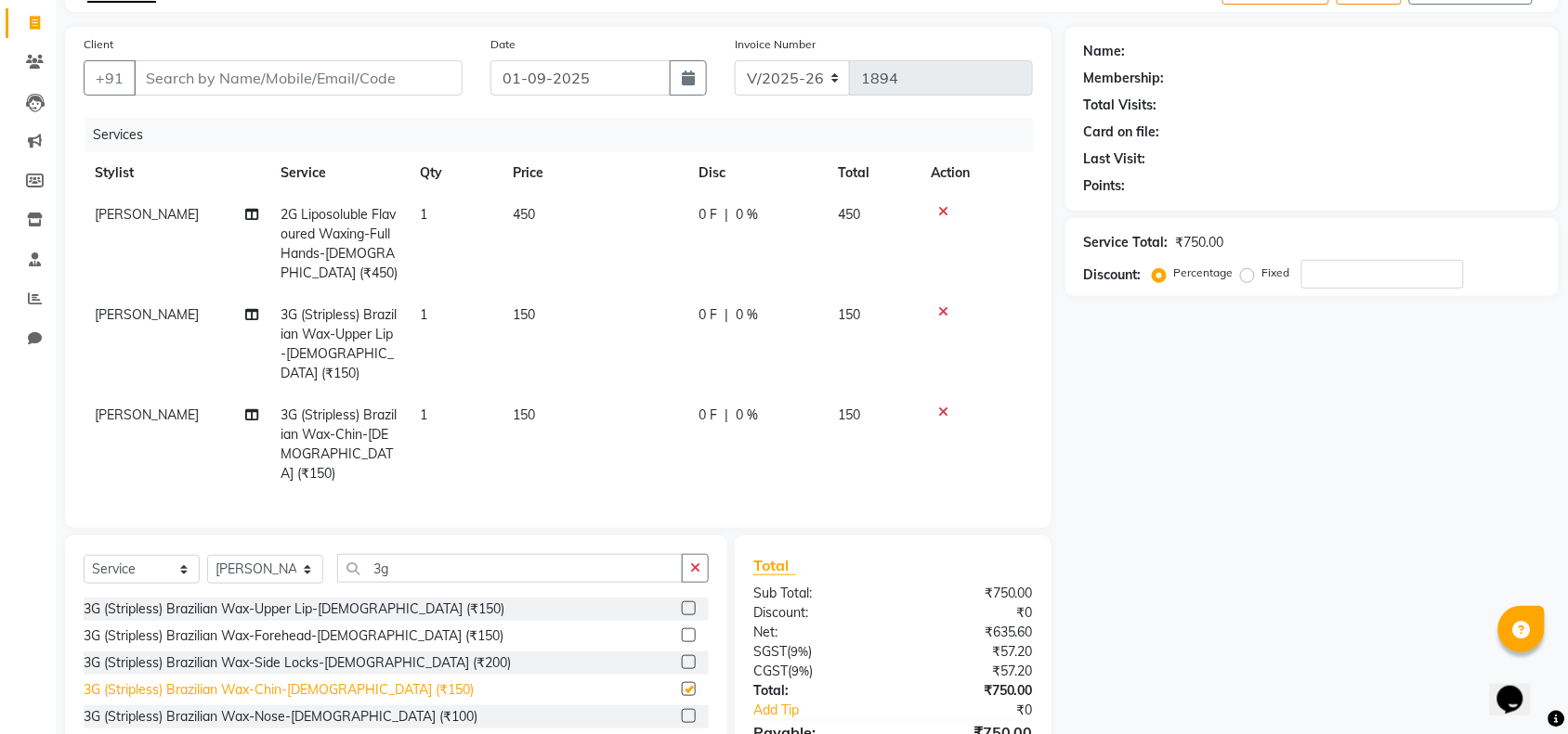
checkbox input "false"
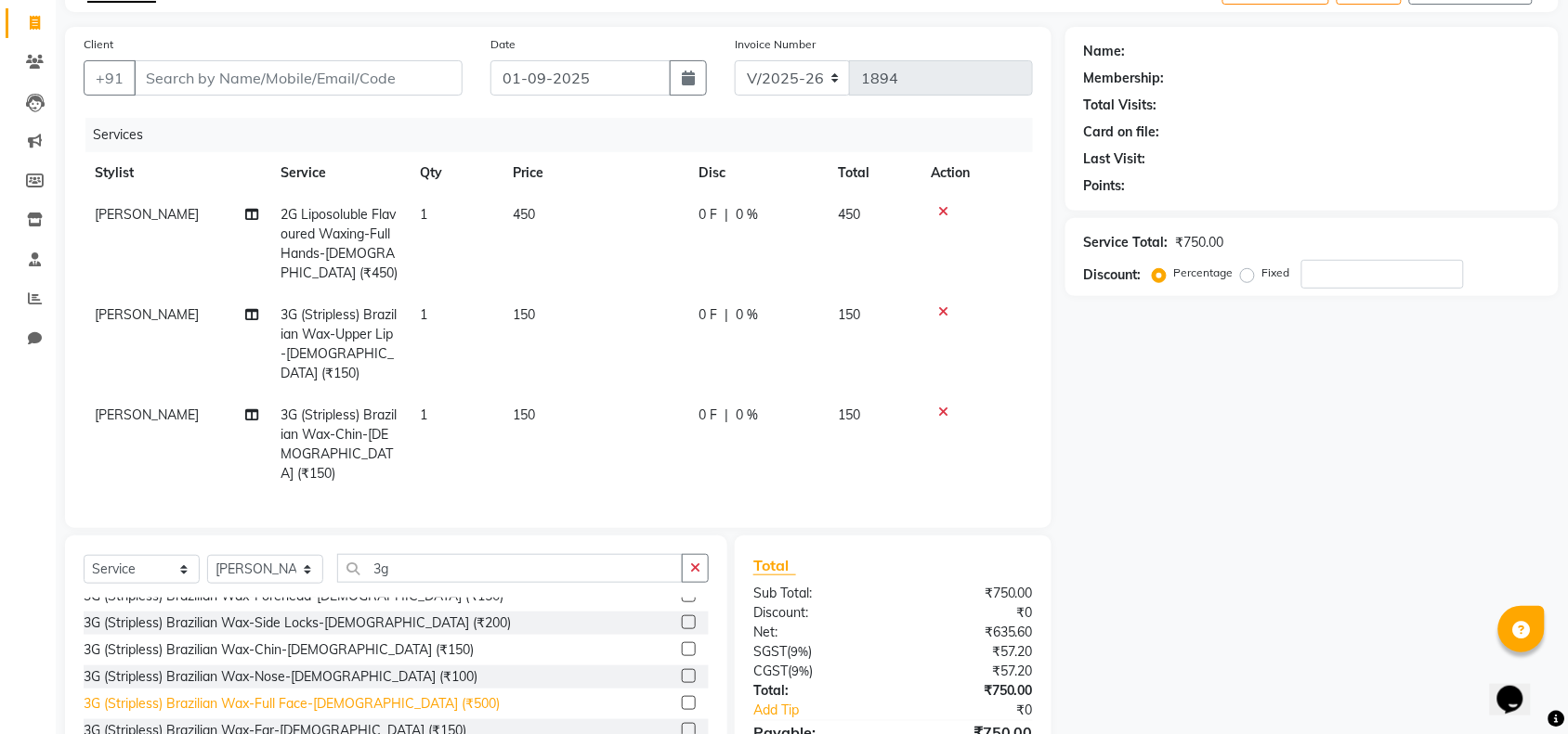
scroll to position [0, 0]
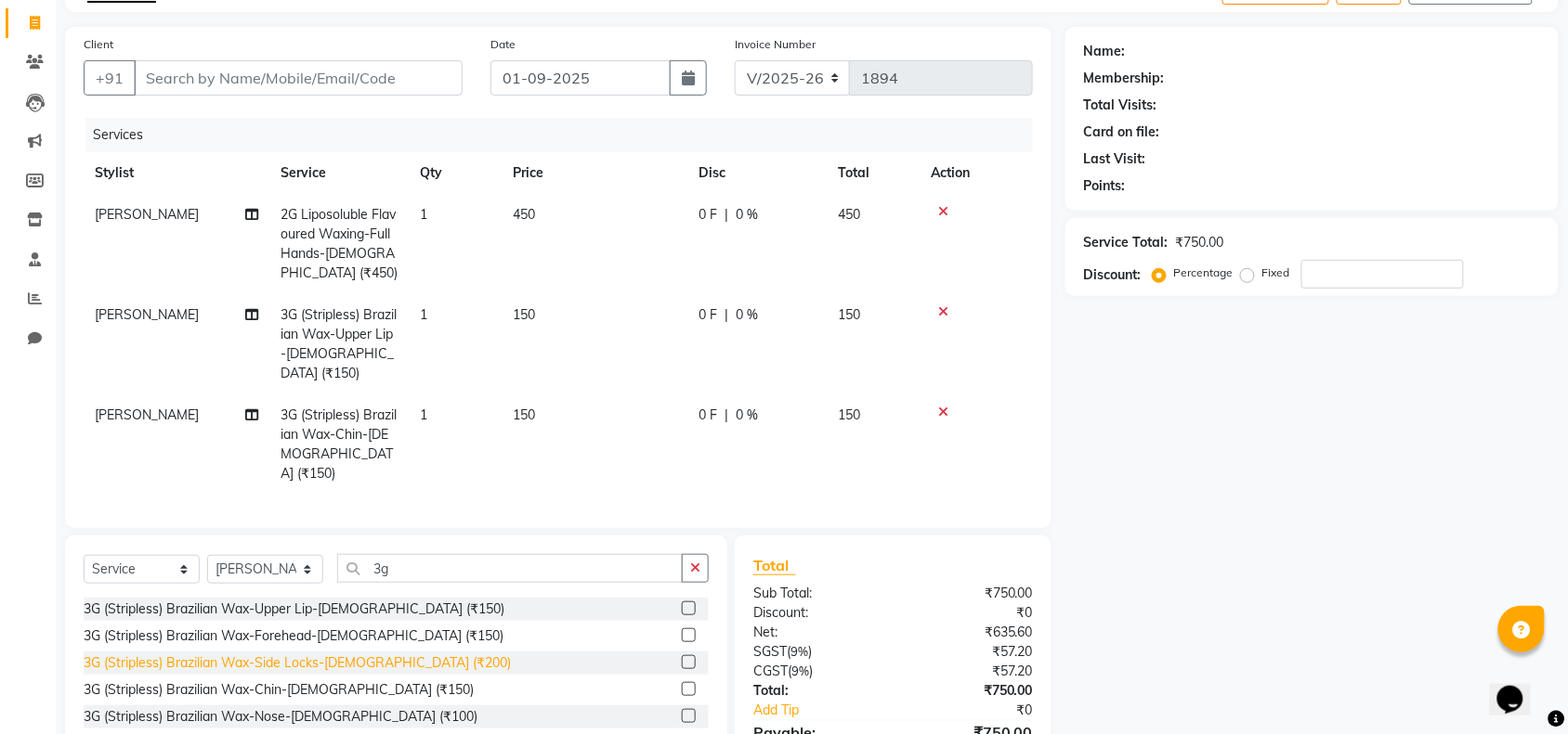
click at [335, 654] on div "3G (Stripless) Brazilian Wax-Side Locks-[DEMOGRAPHIC_DATA] (₹200)" at bounding box center [297, 664] width 427 height 20
checkbox input "false"
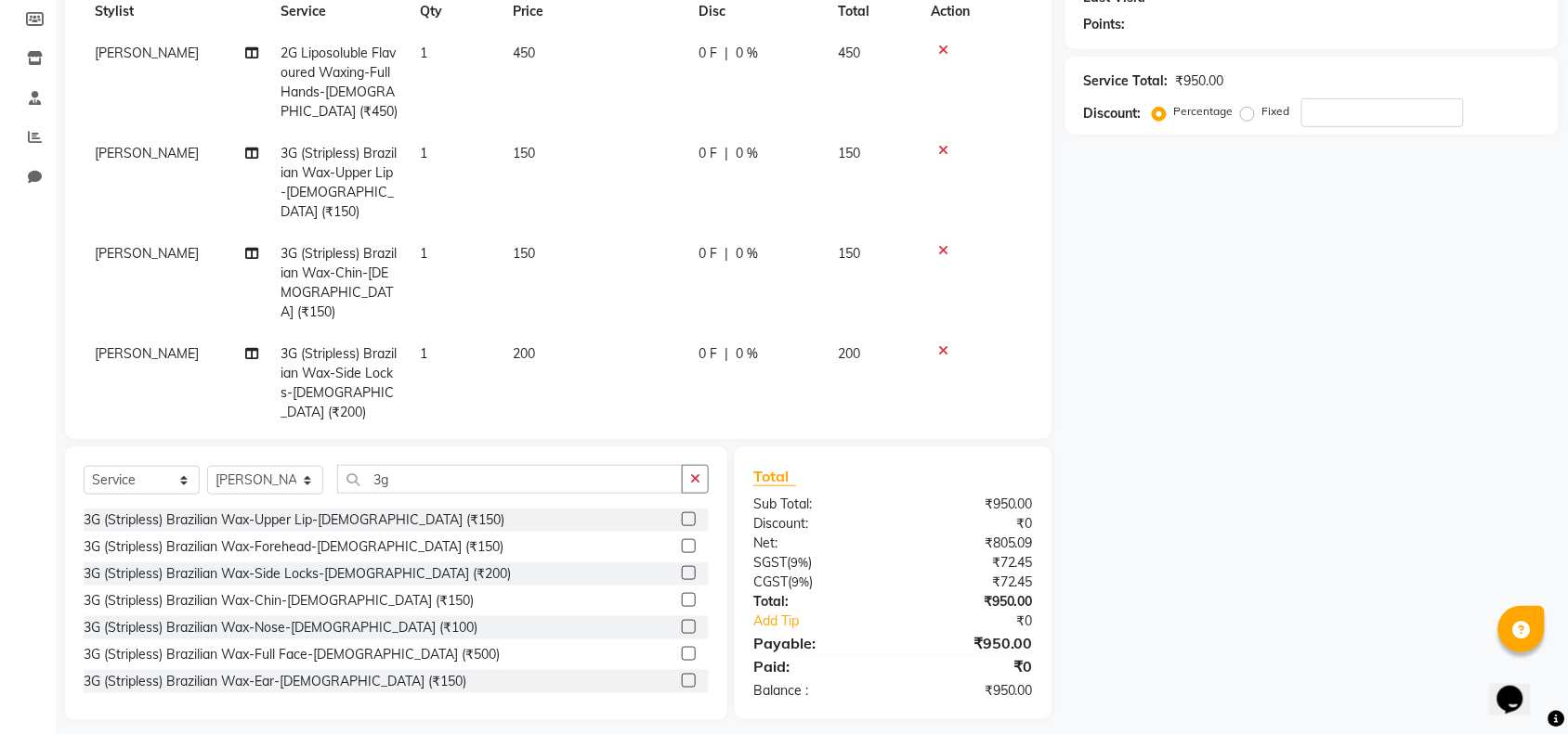
scroll to position [116, 0]
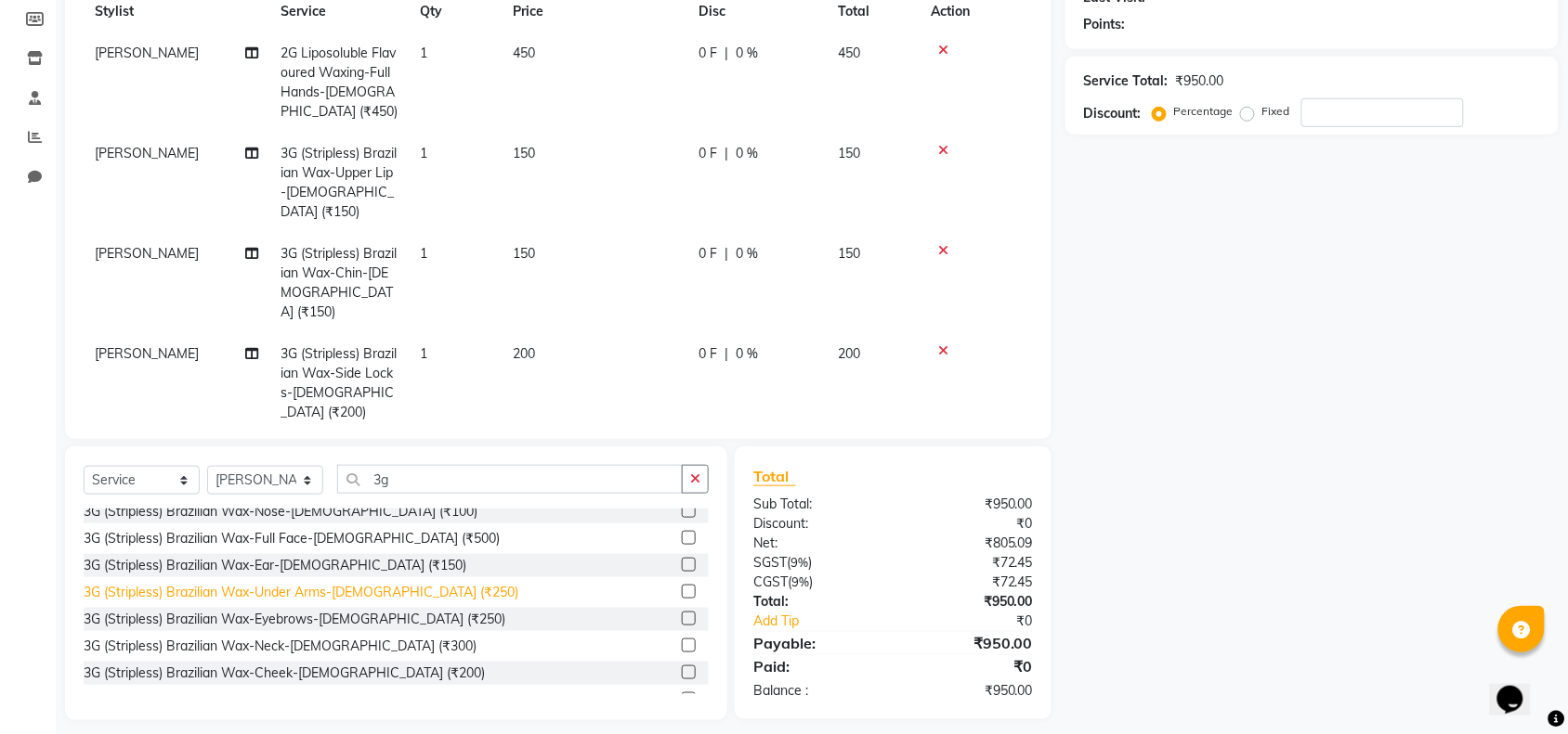
click at [354, 583] on div "3G (Stripless) Brazilian Wax-Under Arms-[DEMOGRAPHIC_DATA] (₹250)" at bounding box center [301, 593] width 434 height 20
checkbox input "false"
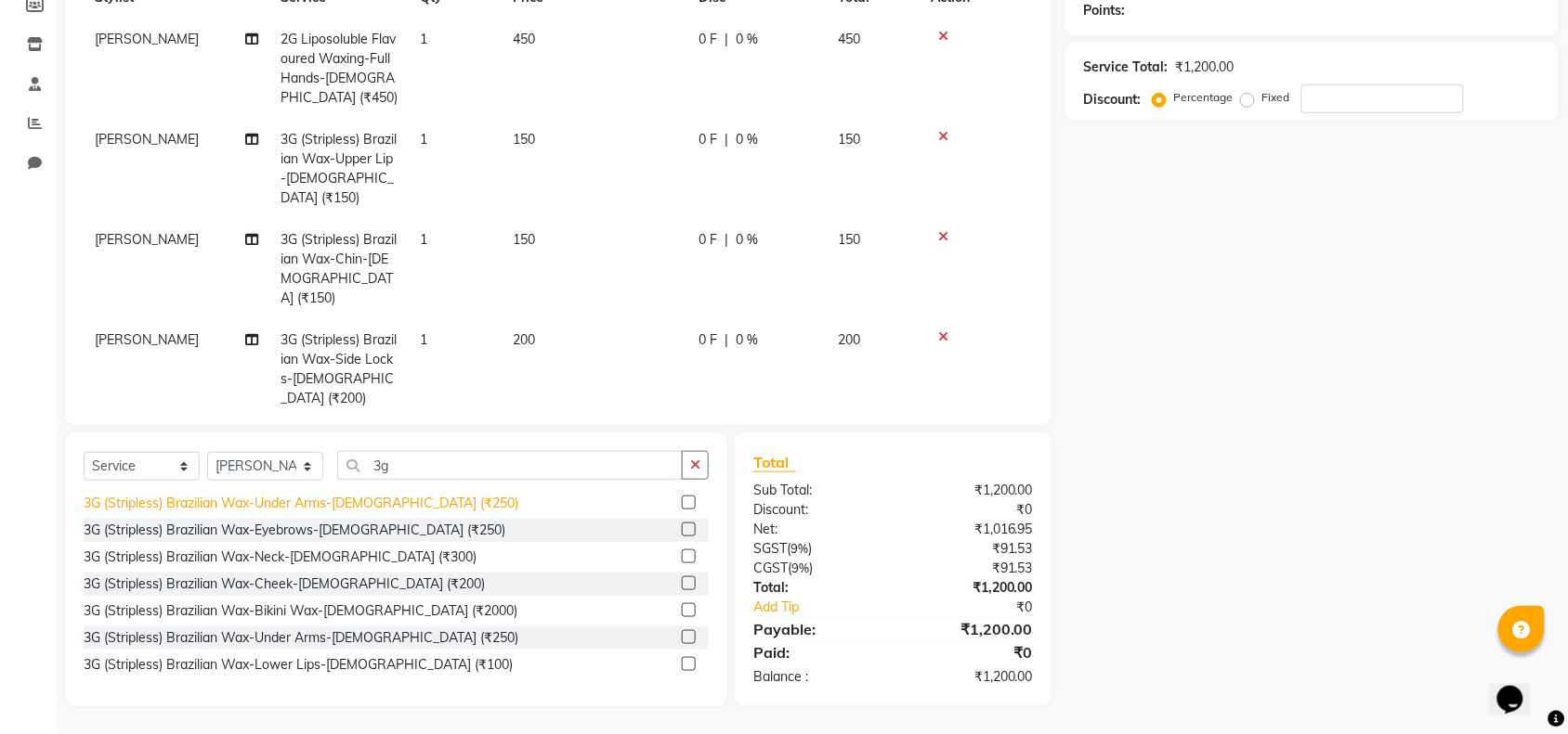
scroll to position [232, 0]
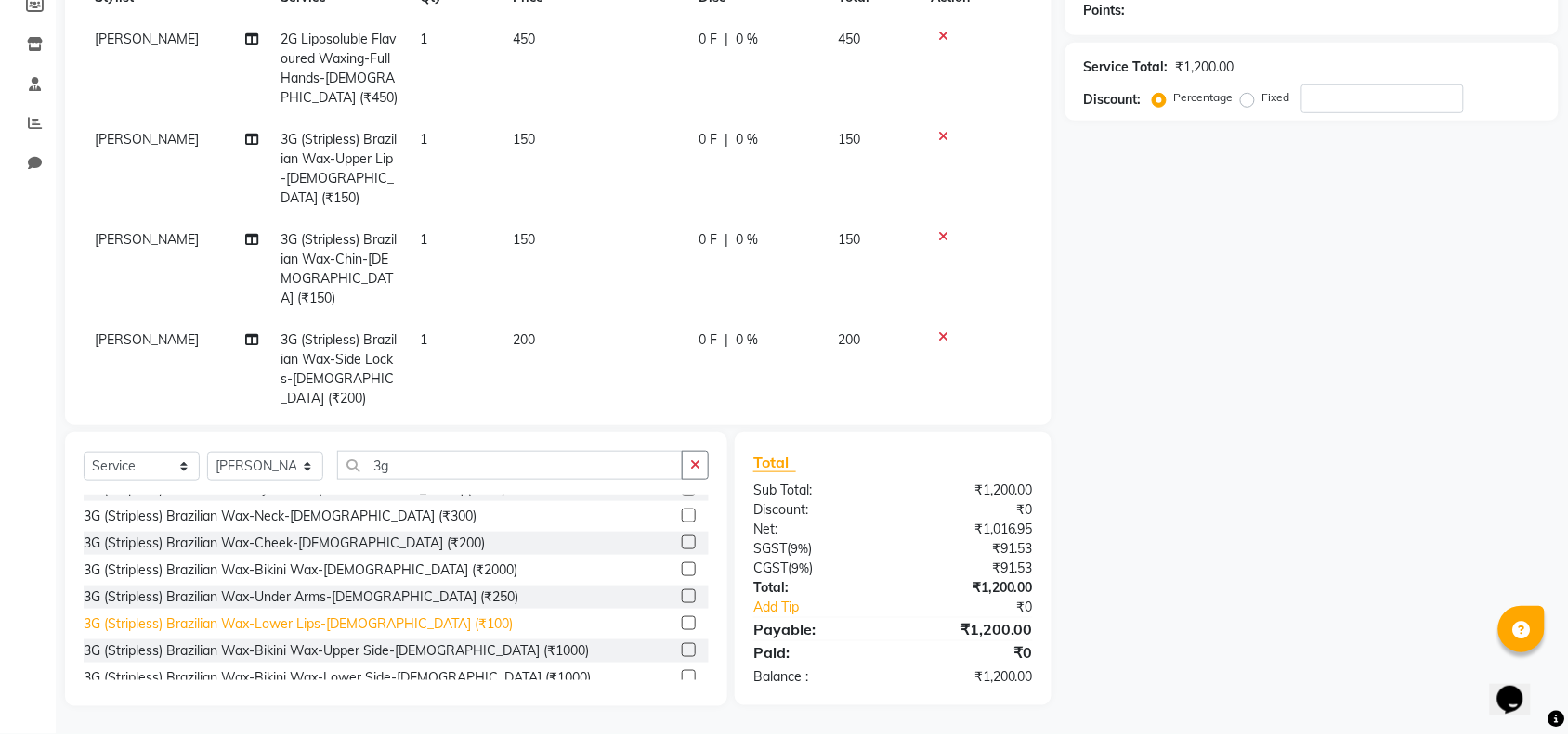
click at [326, 618] on div "3G (Stripless) Brazilian Wax-Lower Lips-[DEMOGRAPHIC_DATA] (₹100)" at bounding box center [298, 624] width 429 height 20
checkbox input "false"
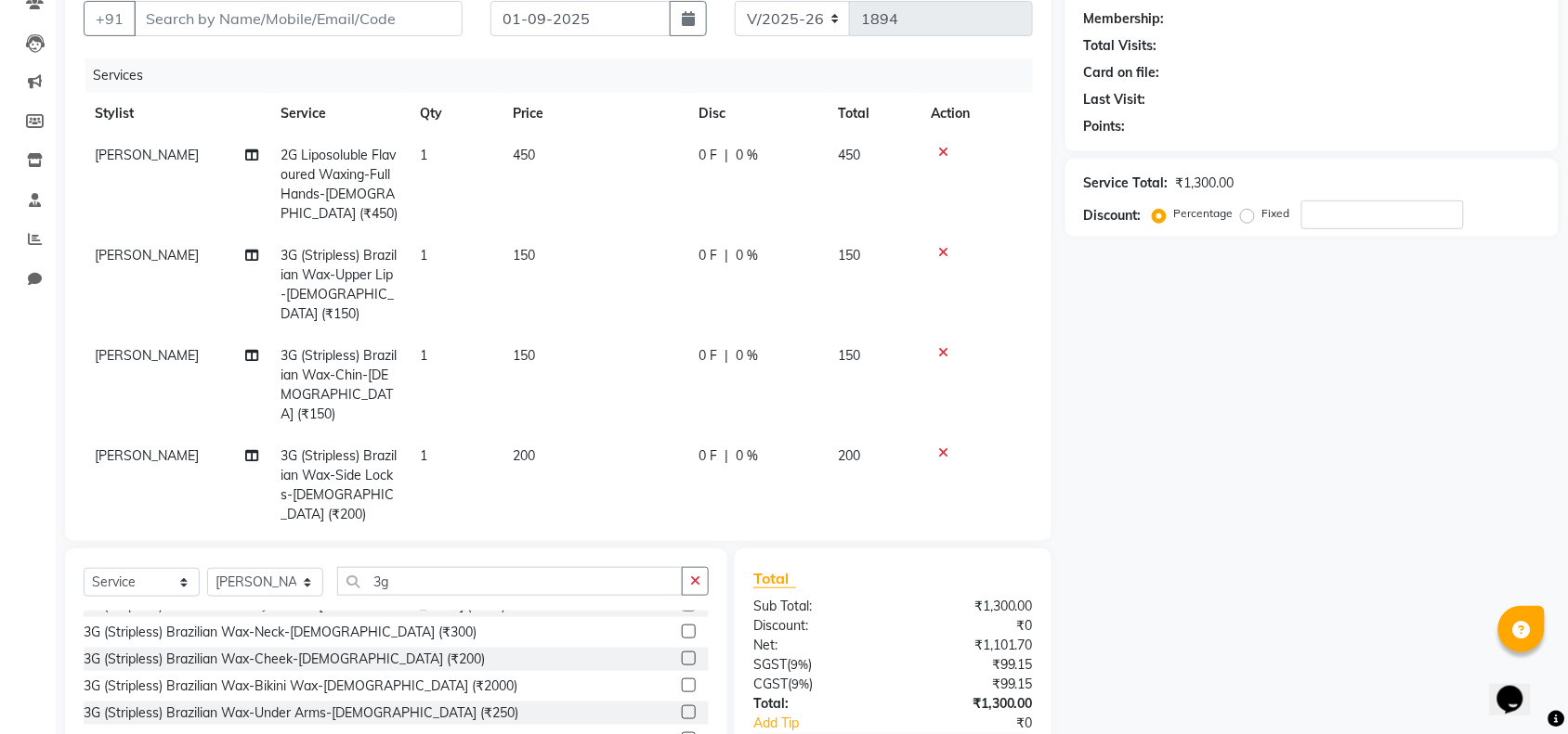
click at [411, 564] on div "Select Service Product Membership Package Voucher Prepaid Gift Card Select Styl…" at bounding box center [396, 686] width 662 height 274
click at [419, 592] on input "3g" at bounding box center [510, 581] width 345 height 29
type input "3"
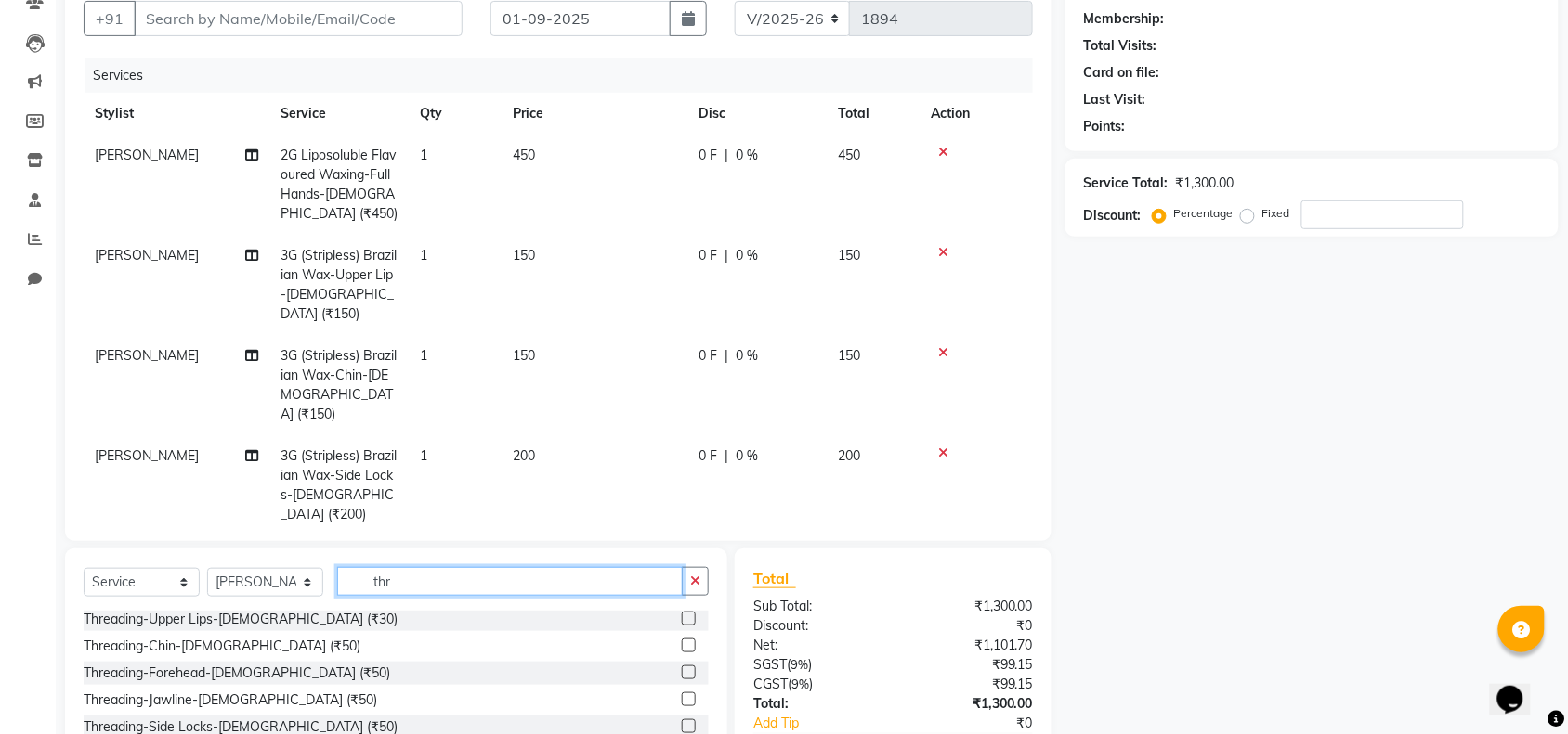
scroll to position [0, 0]
type input "thre"
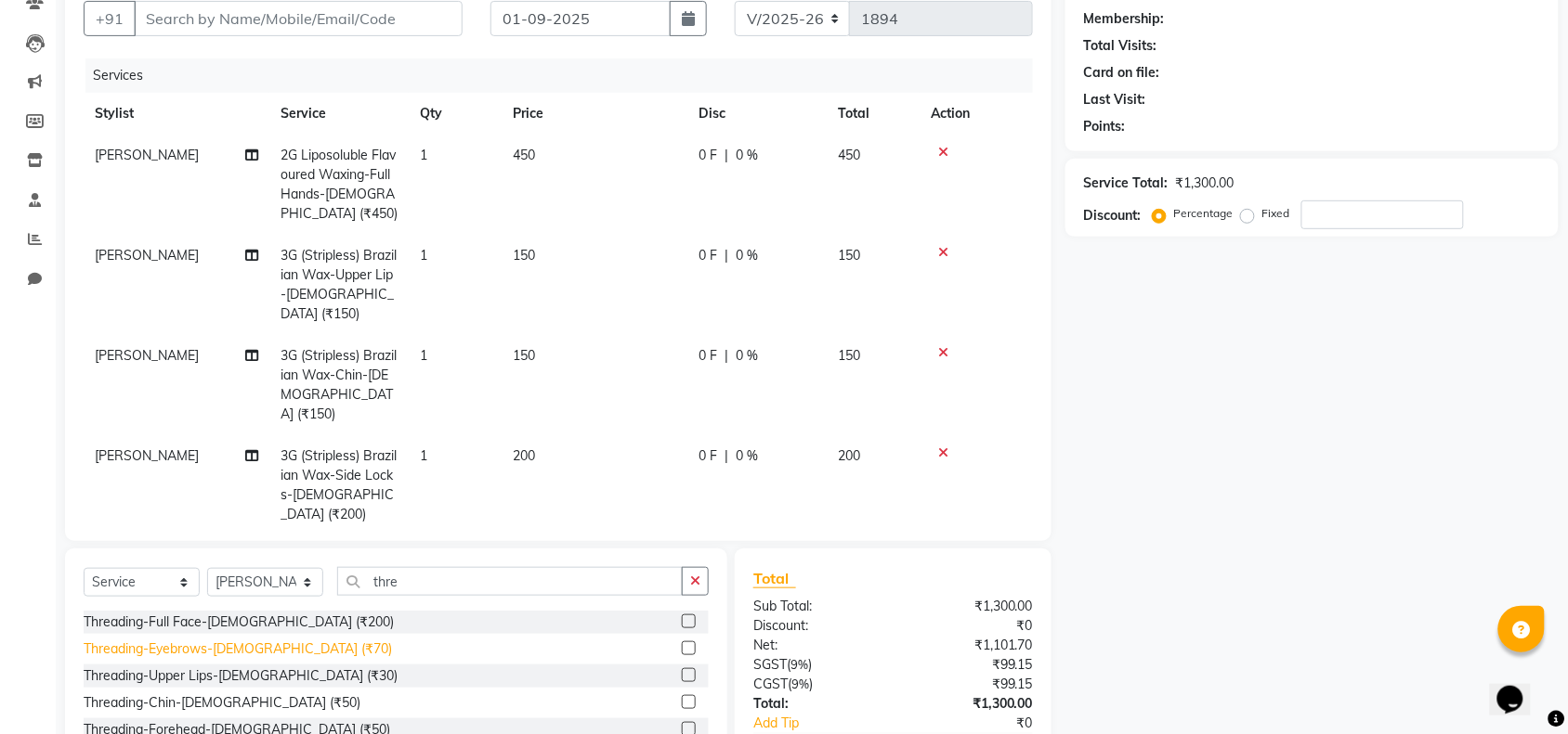
click at [233, 653] on div "Threading-Eyebrows-[DEMOGRAPHIC_DATA] (₹70)" at bounding box center [238, 649] width 308 height 20
checkbox input "false"
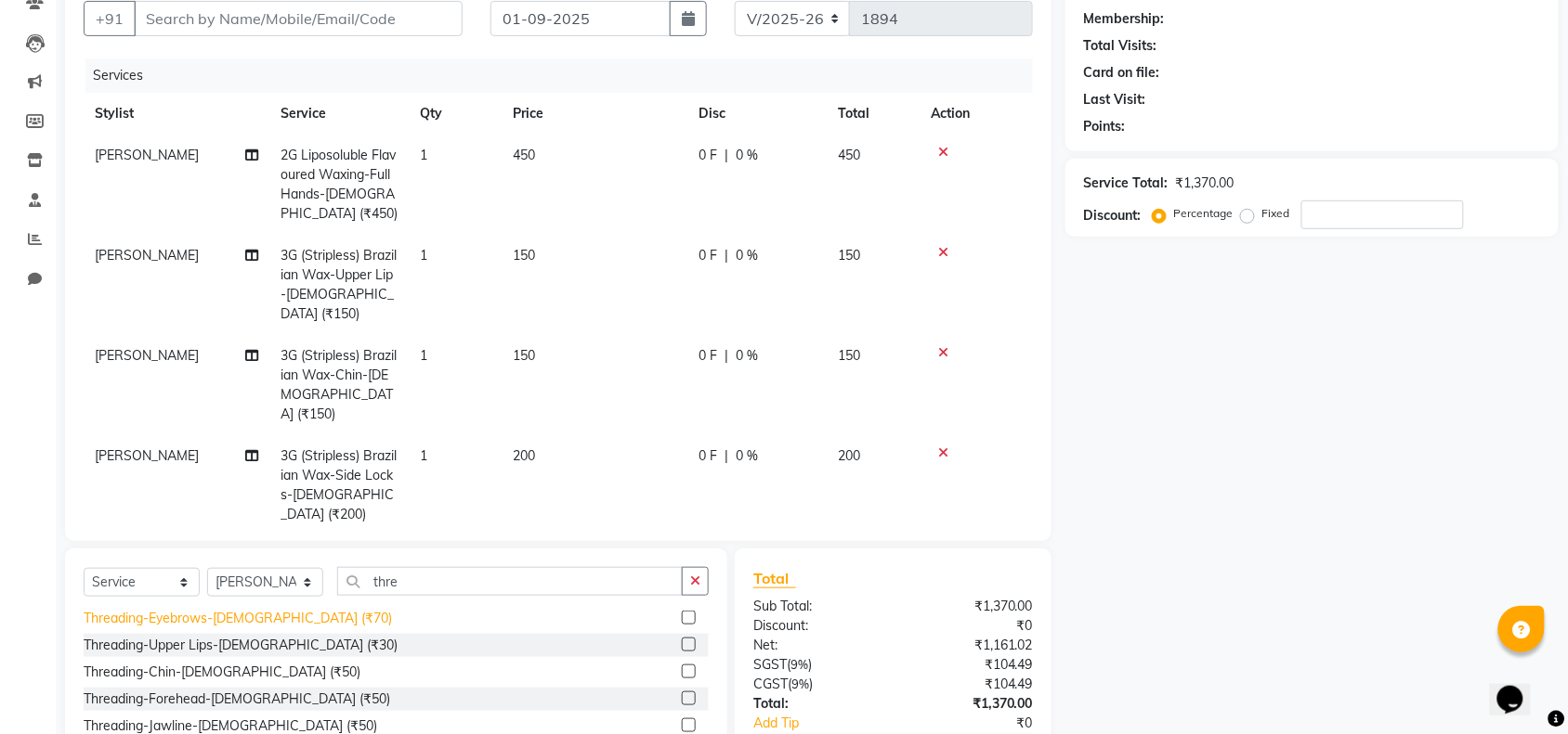
scroll to position [56, 0]
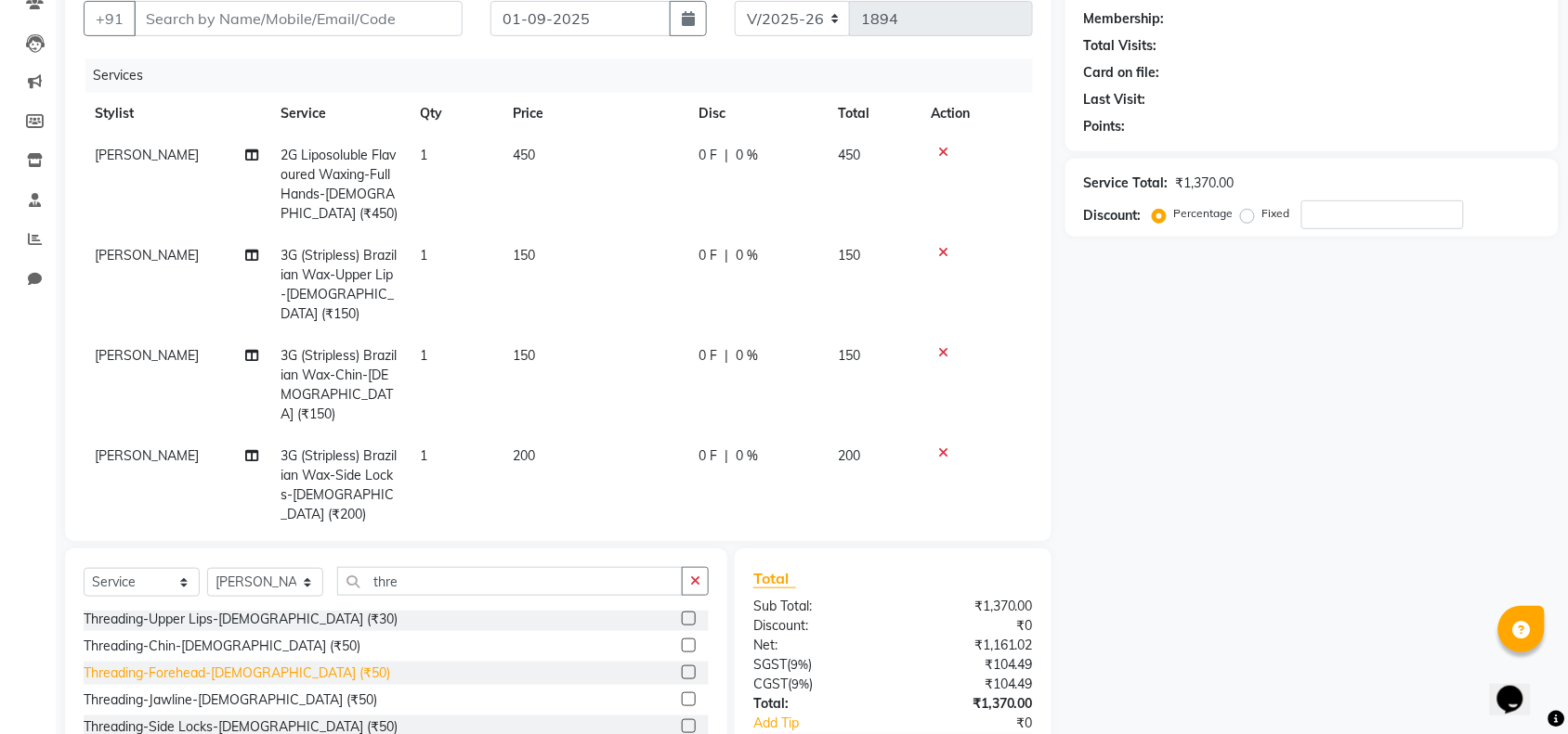
click at [238, 674] on div "Threading-Forehead-[DEMOGRAPHIC_DATA] (₹50)" at bounding box center [237, 674] width 307 height 20
checkbox input "false"
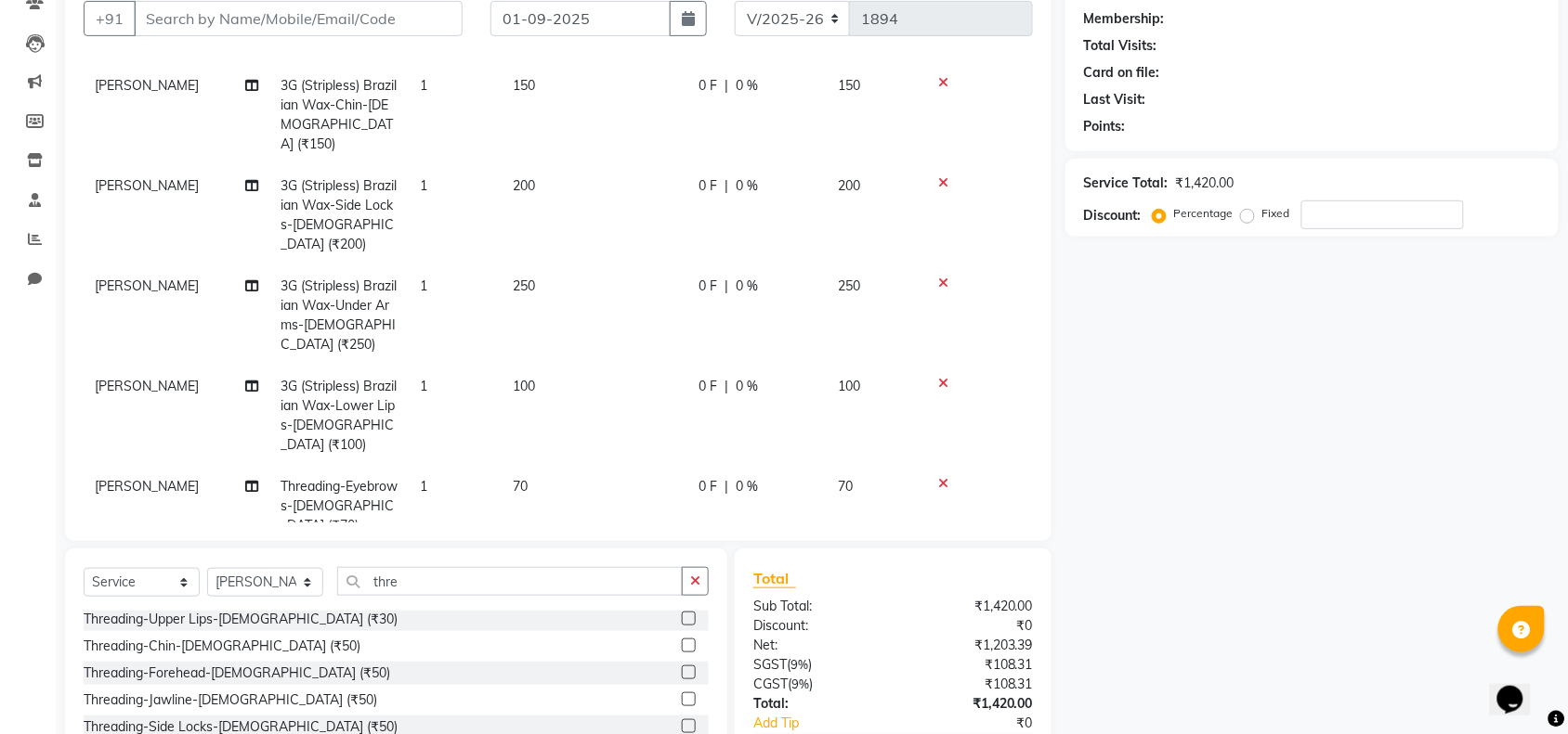
scroll to position [288, 0]
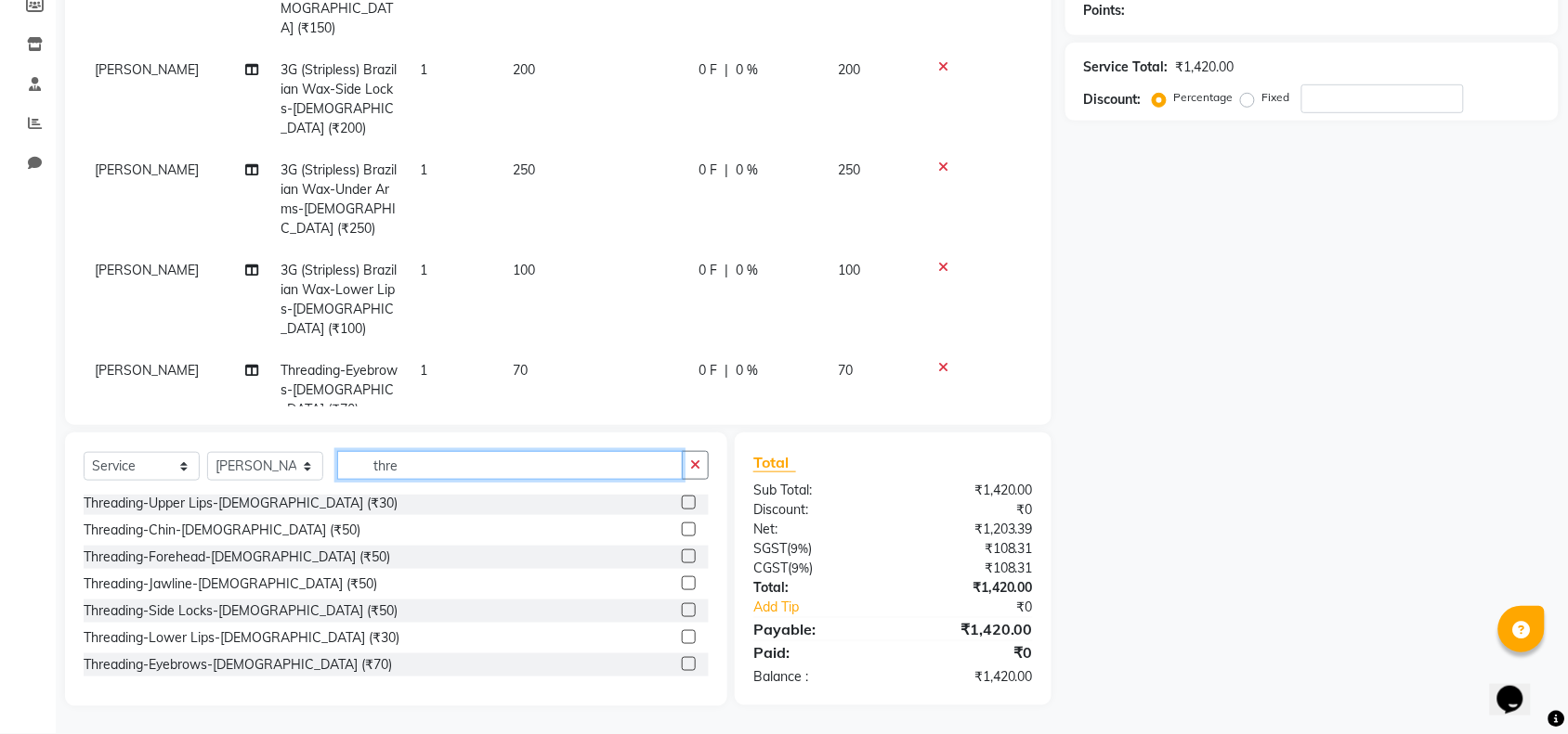
click at [511, 465] on input "thre" at bounding box center [510, 465] width 345 height 29
type input "t"
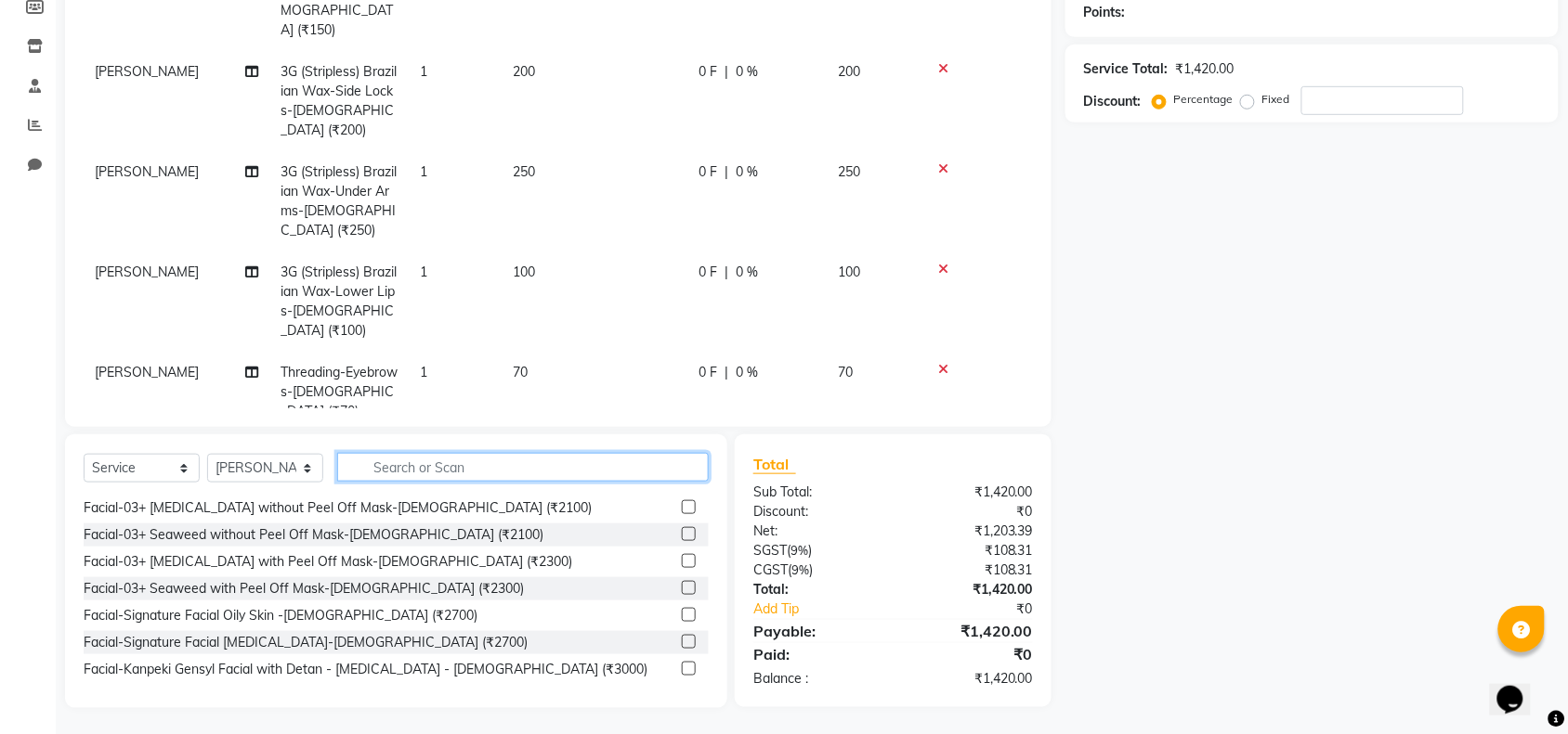
scroll to position [116, 0]
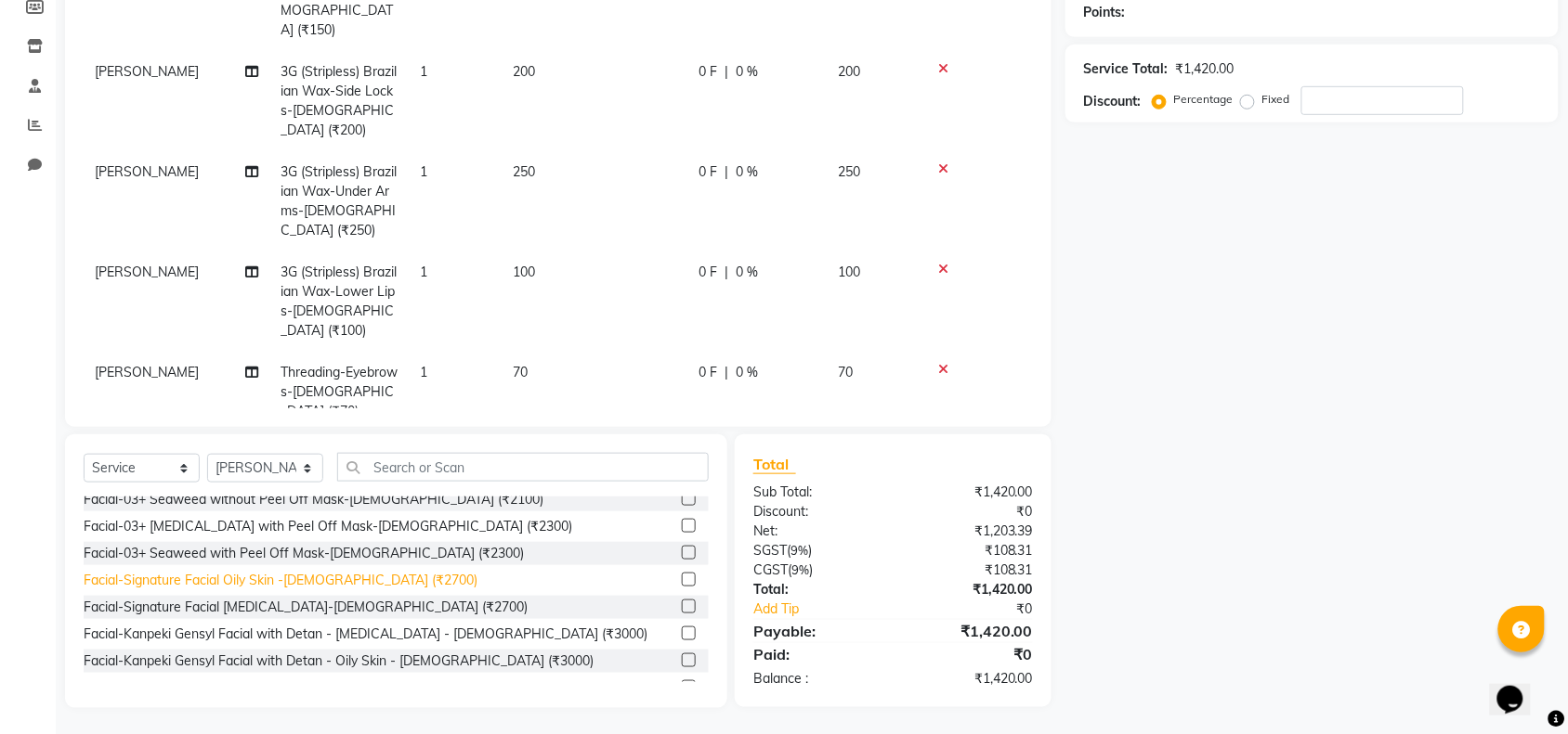
click at [323, 577] on div "Facial-Signature Facial Oily Skin -[DEMOGRAPHIC_DATA] (₹2700)" at bounding box center [280, 581] width 394 height 20
checkbox input "false"
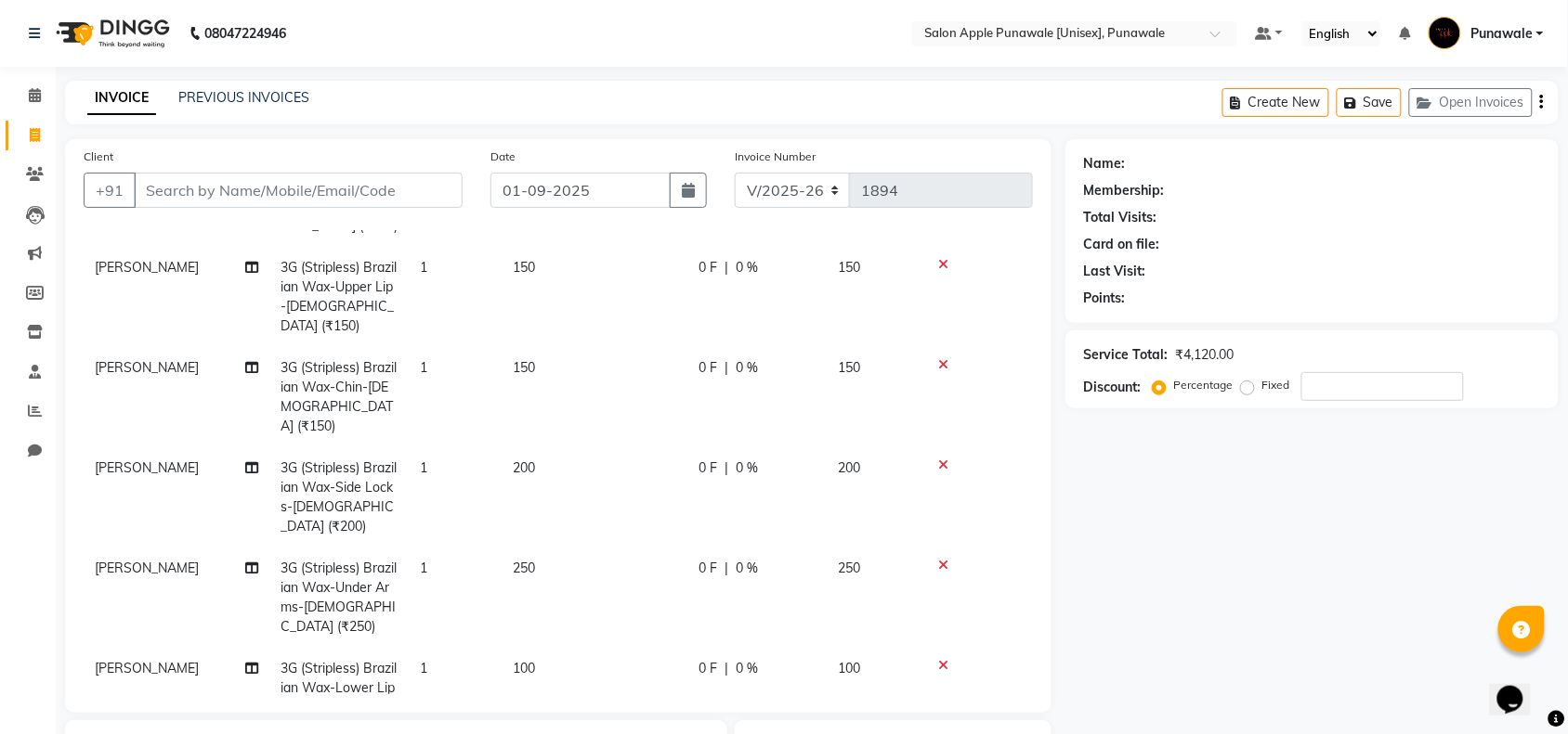
scroll to position [348, 0]
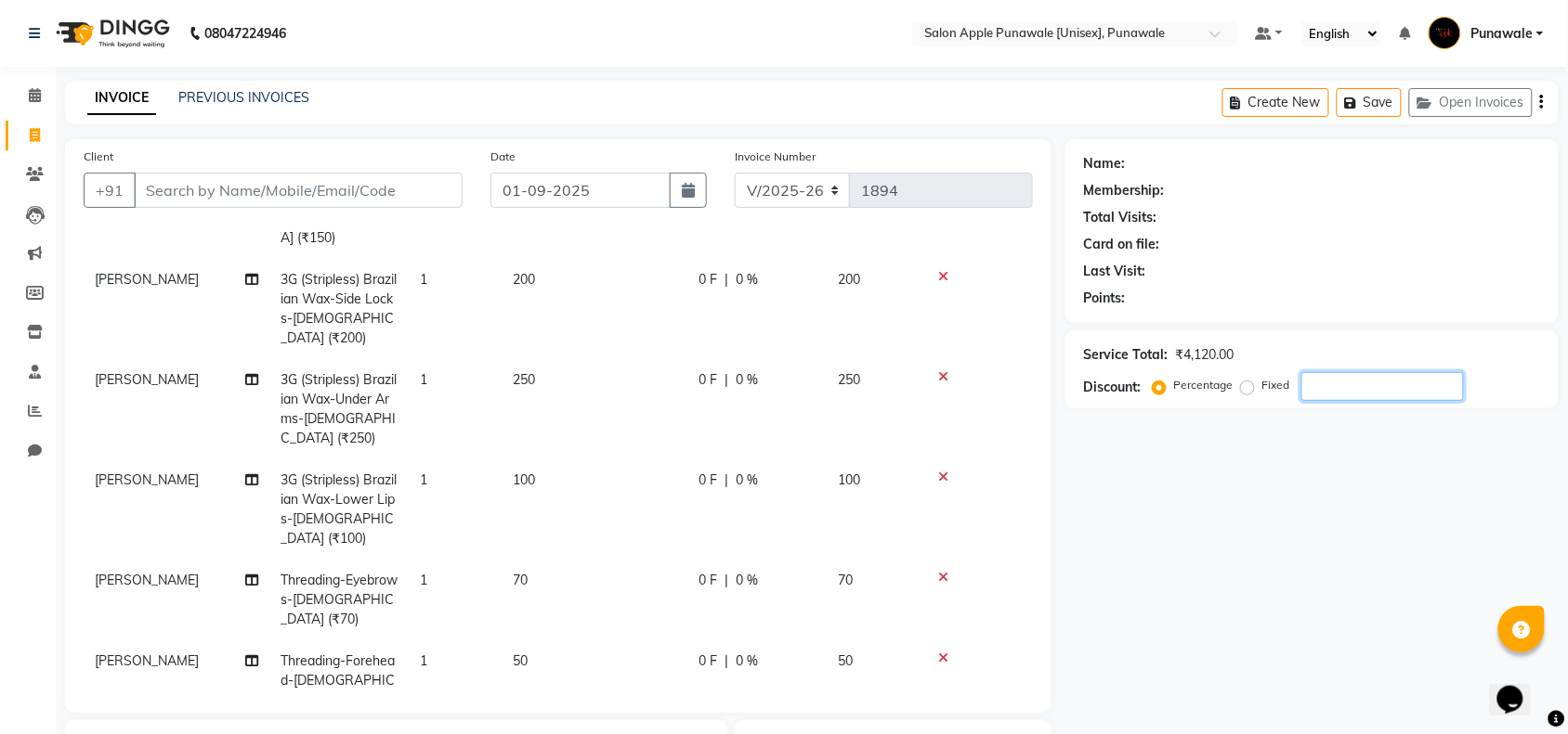
click at [1428, 396] on input "number" at bounding box center [1382, 386] width 163 height 29
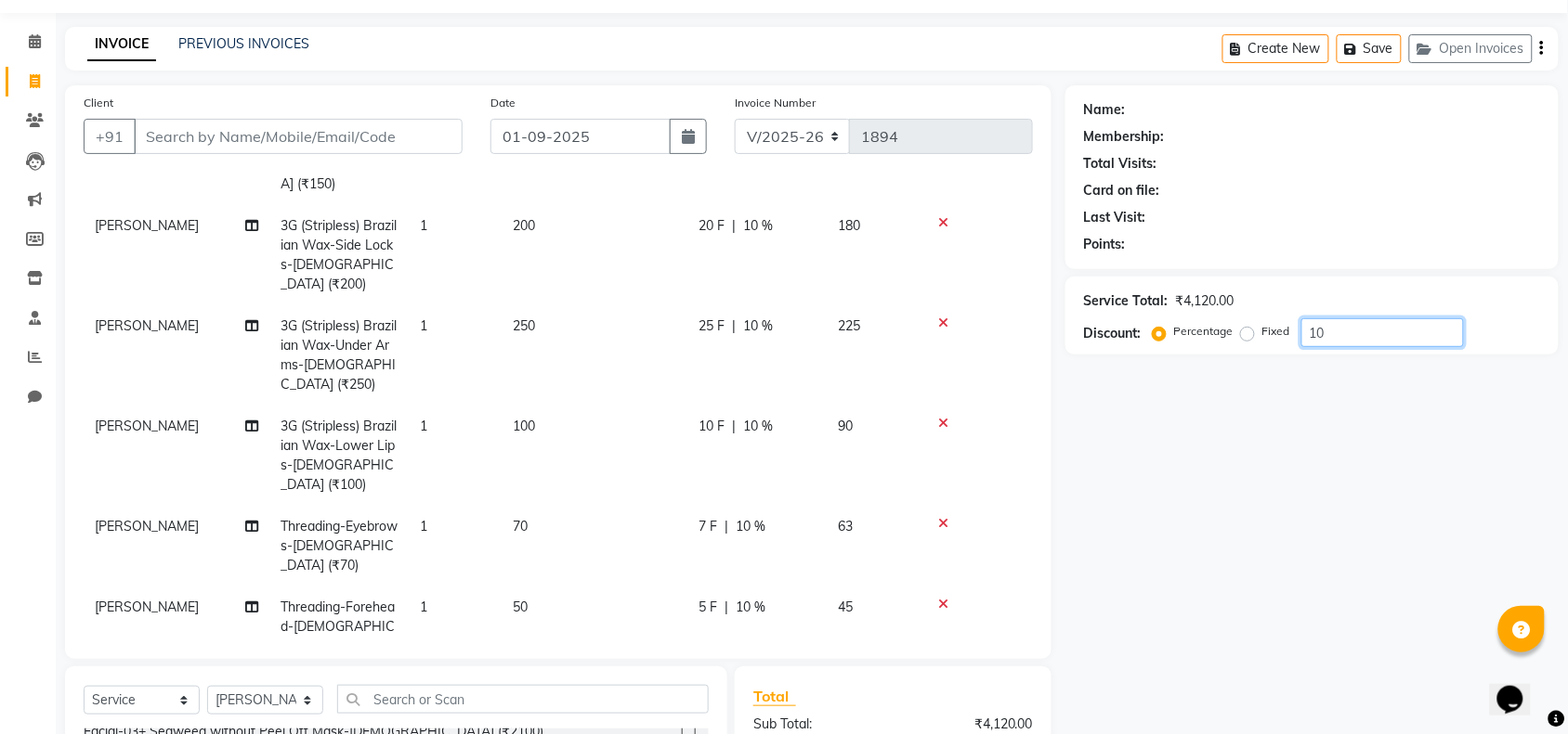
scroll to position [351, 0]
click at [400, 125] on input "Client" at bounding box center [298, 136] width 329 height 36
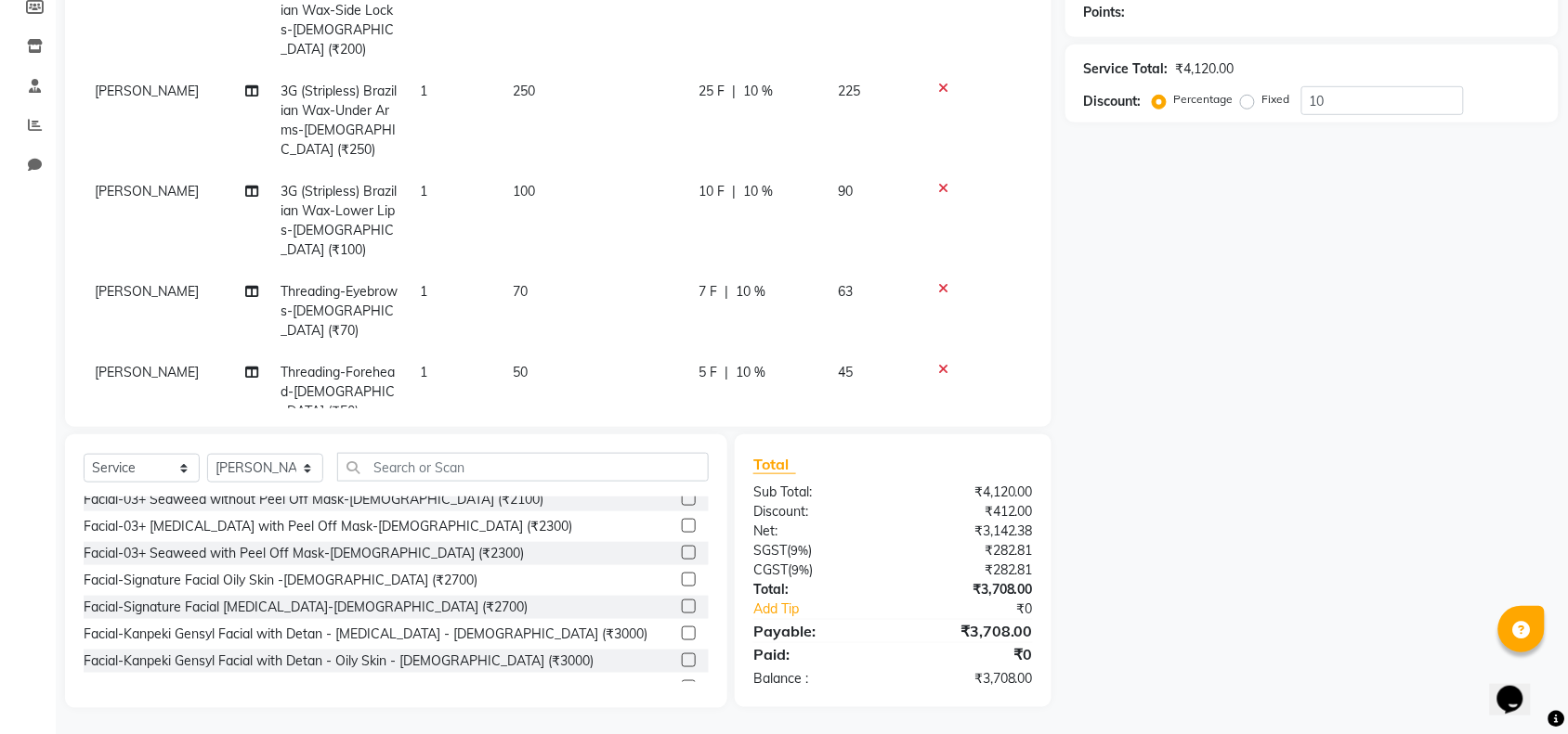
scroll to position [235, 0]
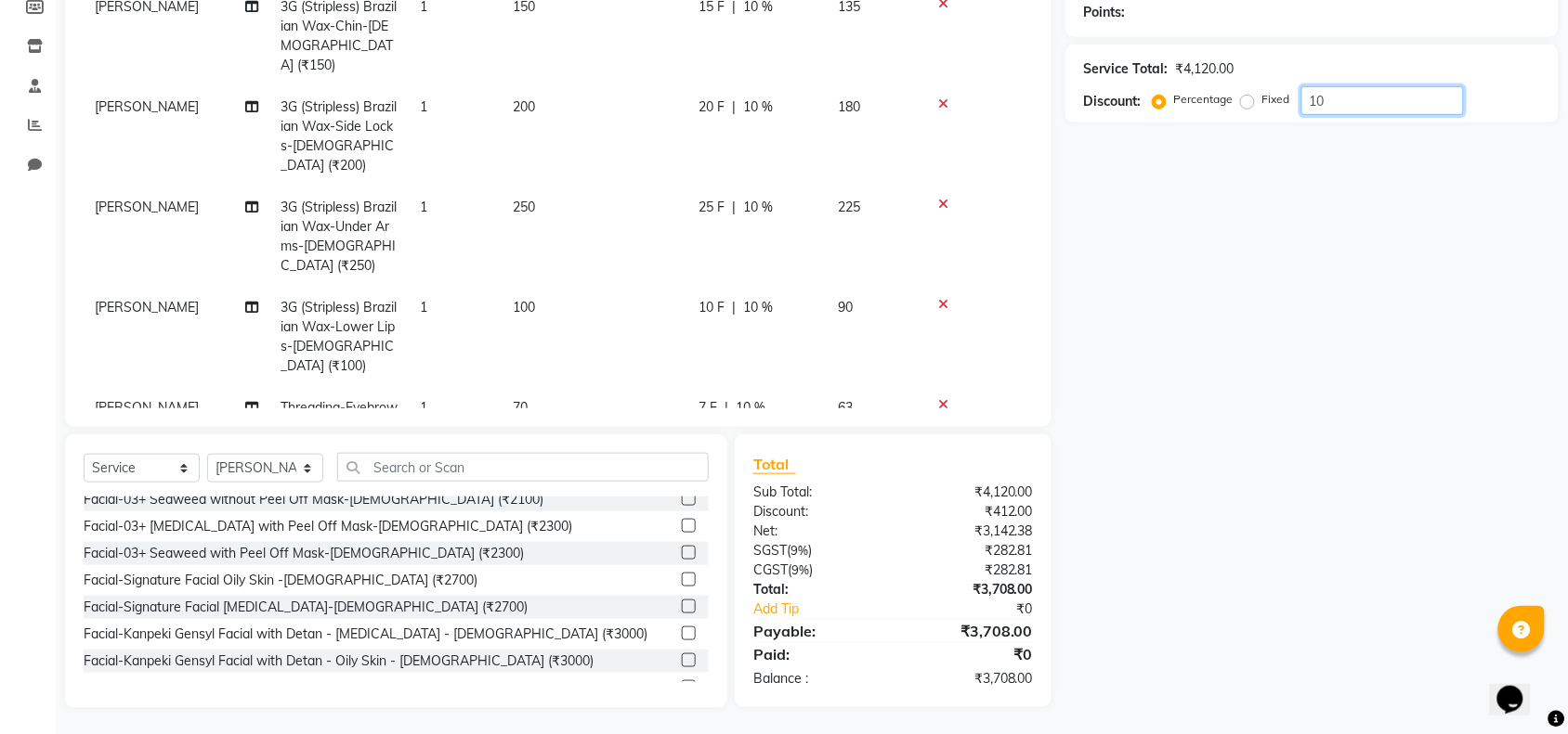
click at [1363, 108] on input "10" at bounding box center [1382, 101] width 163 height 29
type input "1"
click at [1130, 153] on div "Name: Membership: Total Visits: Card on file: Last Visit: Points: Service Total…" at bounding box center [1319, 280] width 507 height 855
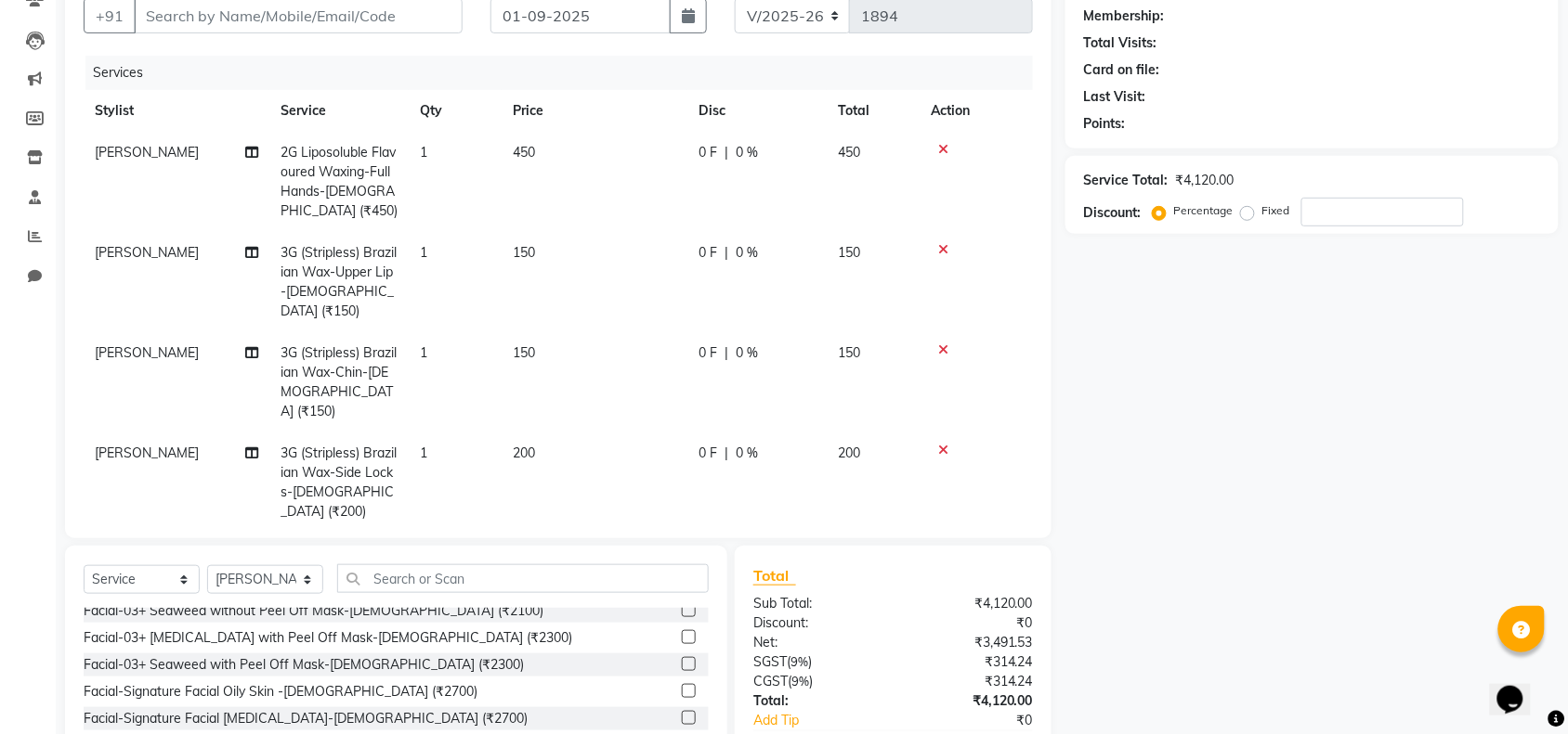
scroll to position [54, 0]
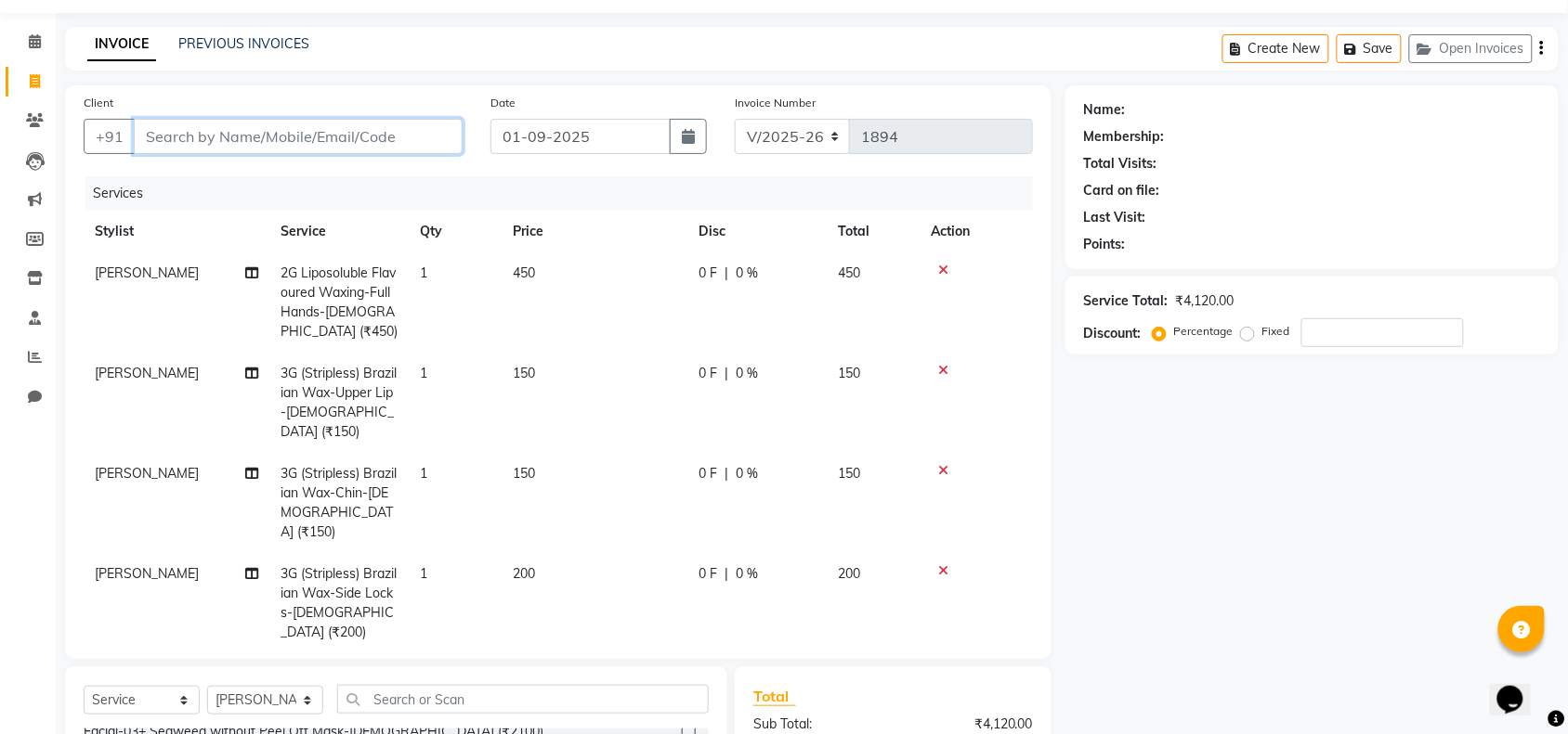
click at [400, 142] on input "Client" at bounding box center [298, 136] width 329 height 36
click at [515, 205] on div "Client +91 Date [DATE] Invoice Number V/2025 V/[PHONE_NUMBER] Services Stylist …" at bounding box center [559, 373] width 987 height 574
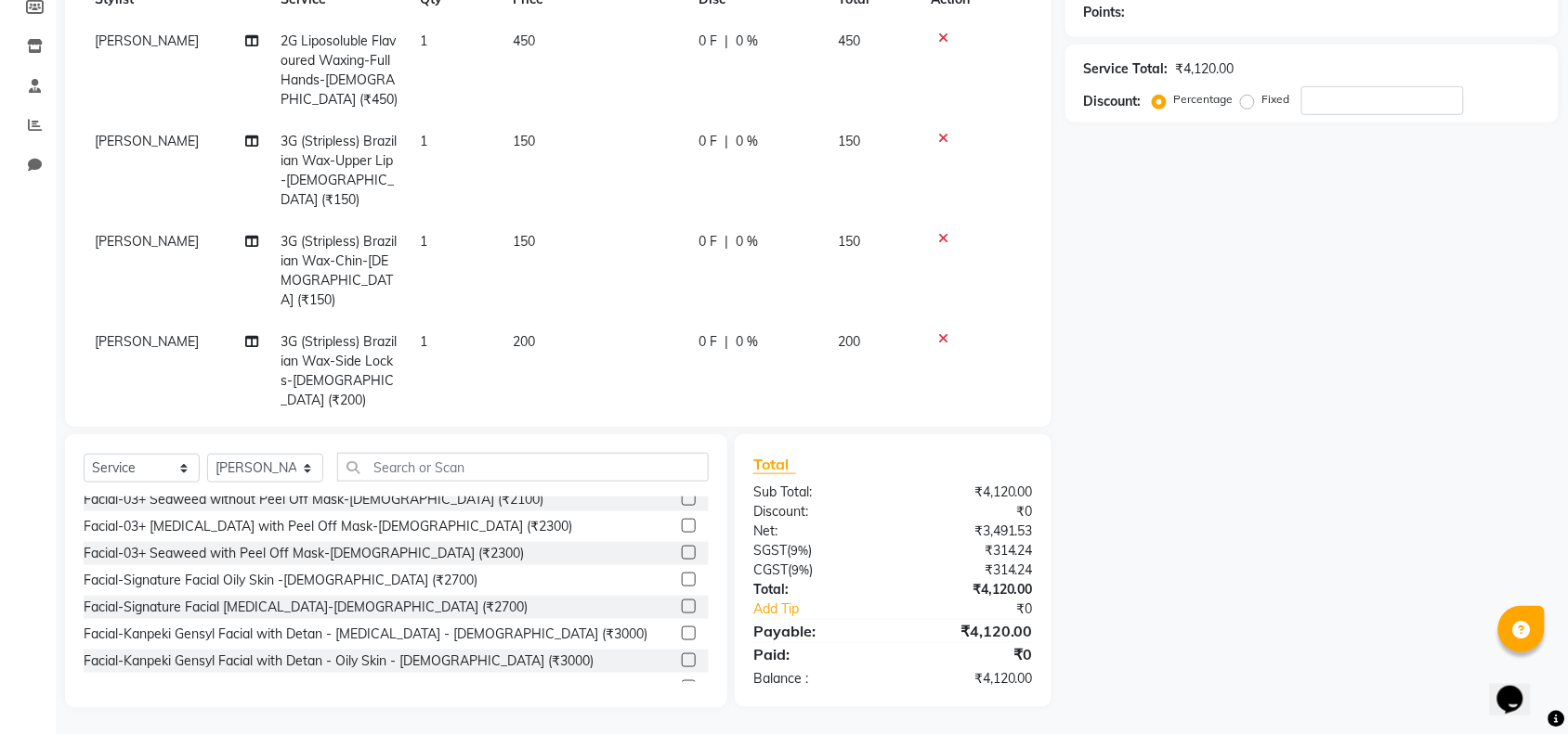
scroll to position [0, 0]
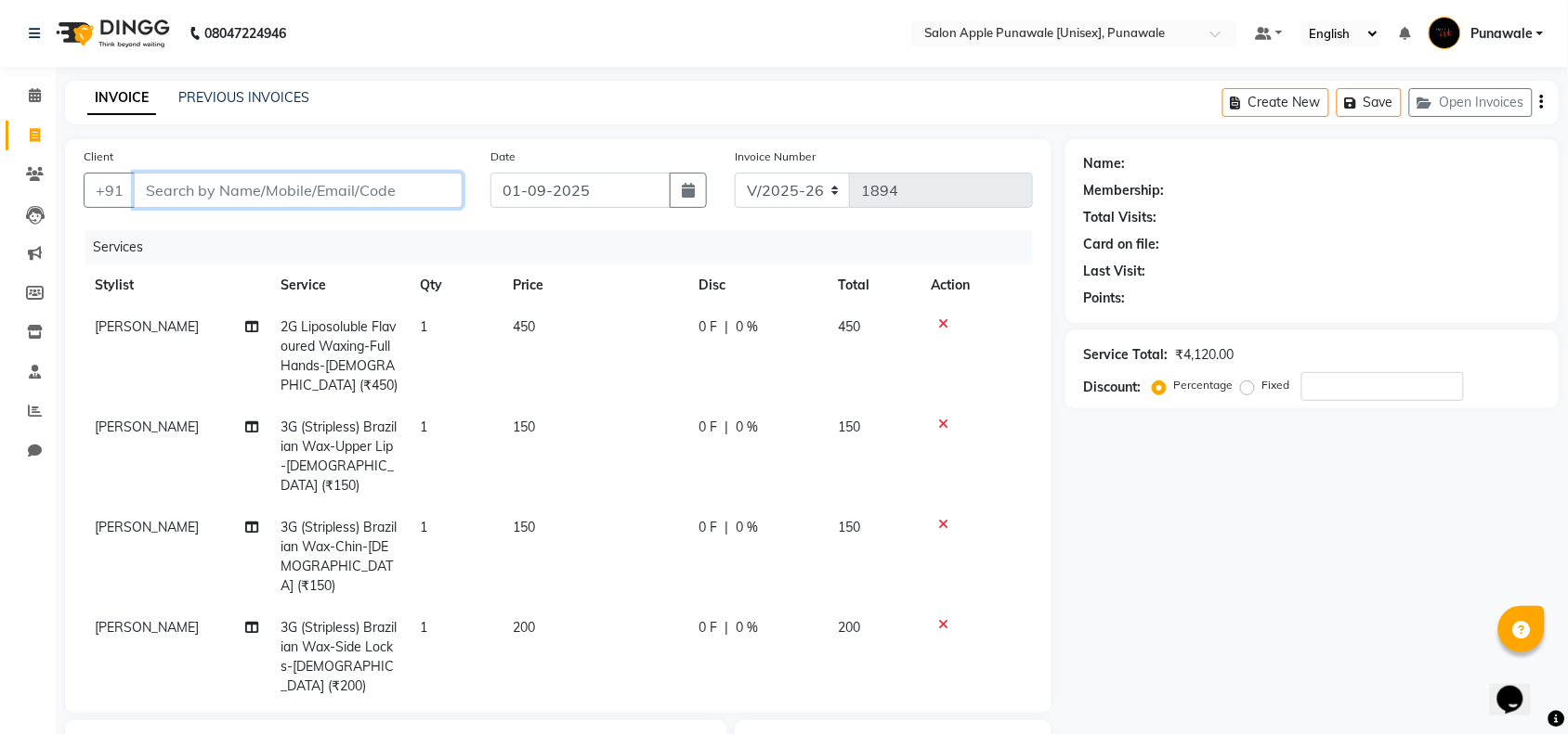
click at [425, 190] on input "Client" at bounding box center [298, 190] width 329 height 36
type input "9"
type input "0"
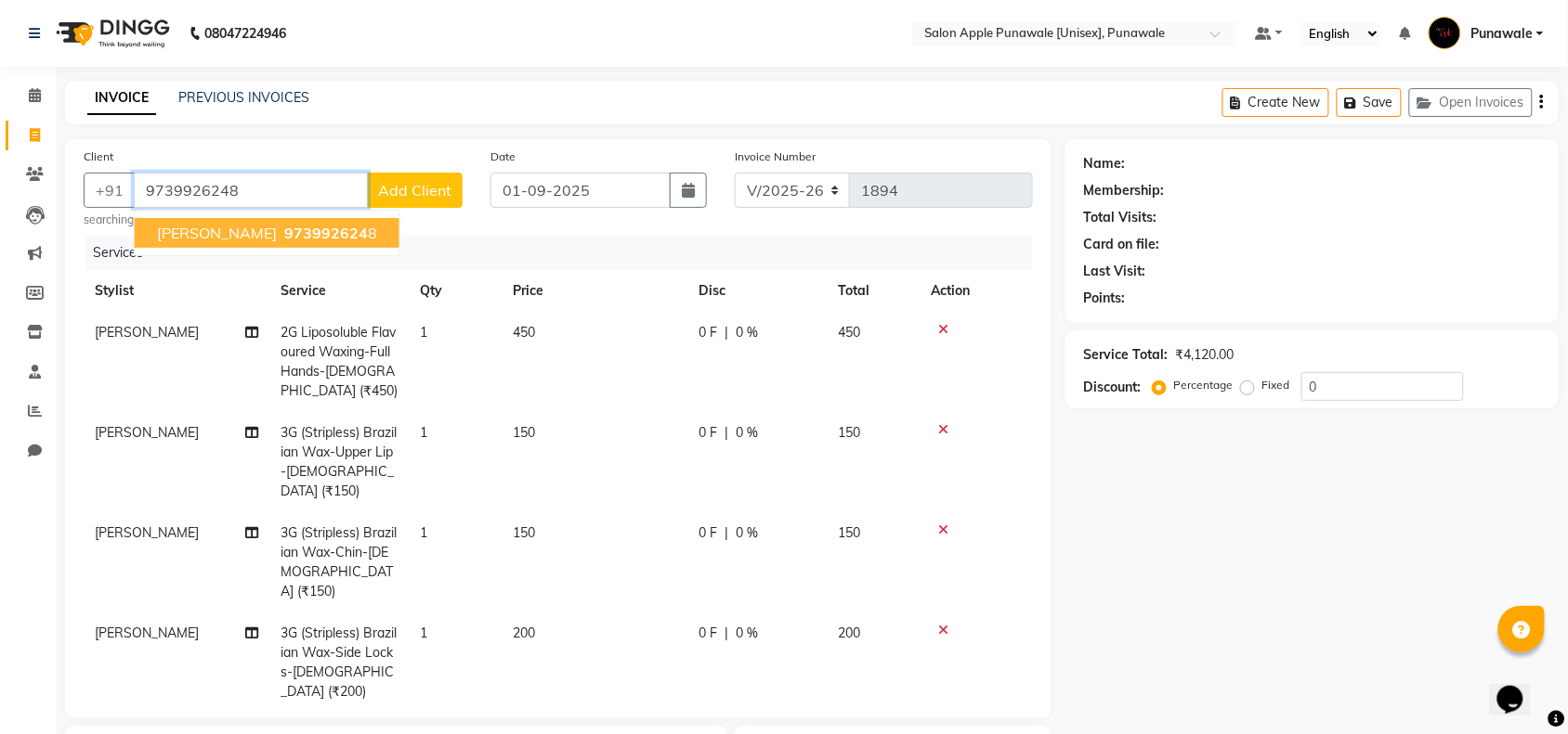
type input "9739926248"
select select "1: Object"
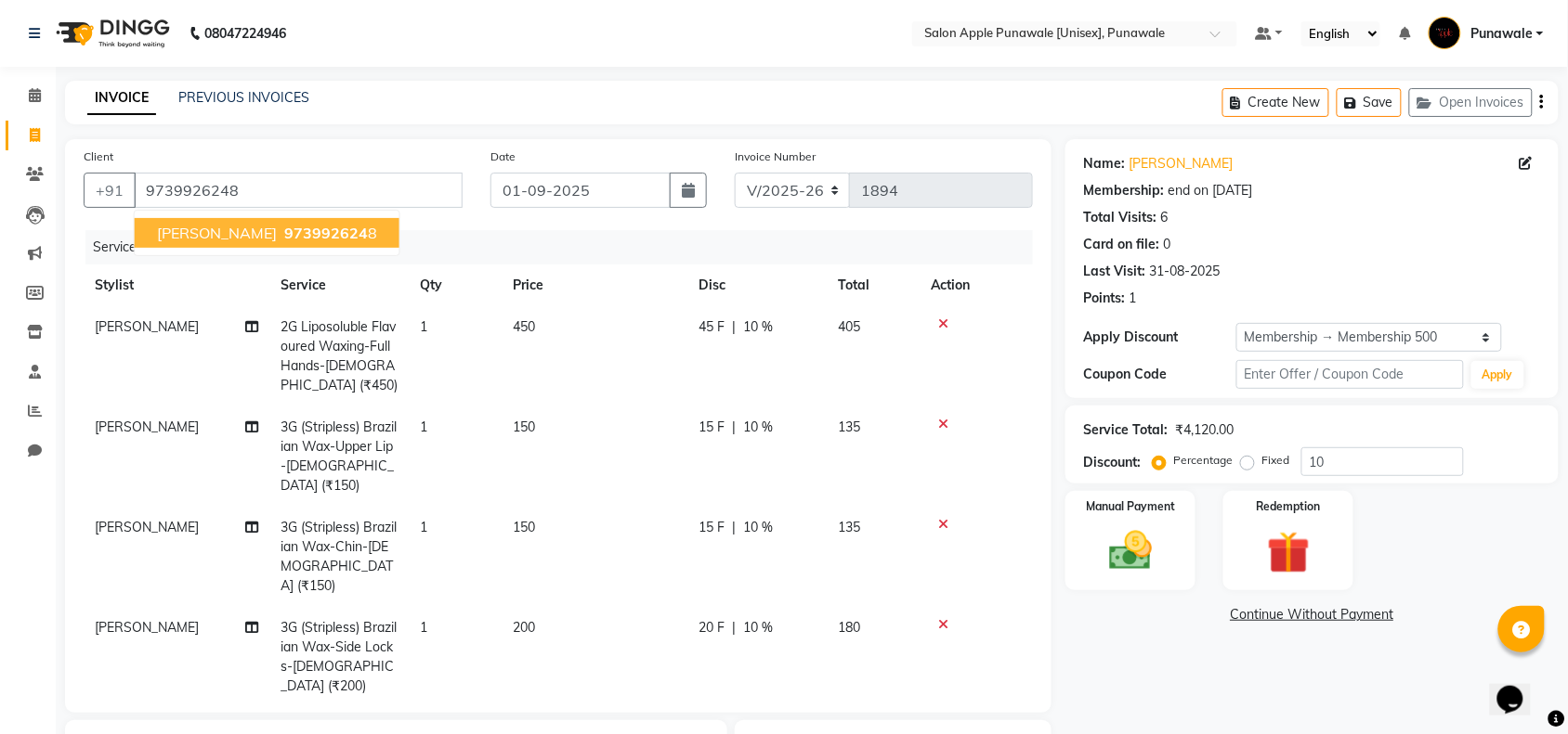
click at [213, 224] on span "[PERSON_NAME]" at bounding box center [216, 233] width 119 height 19
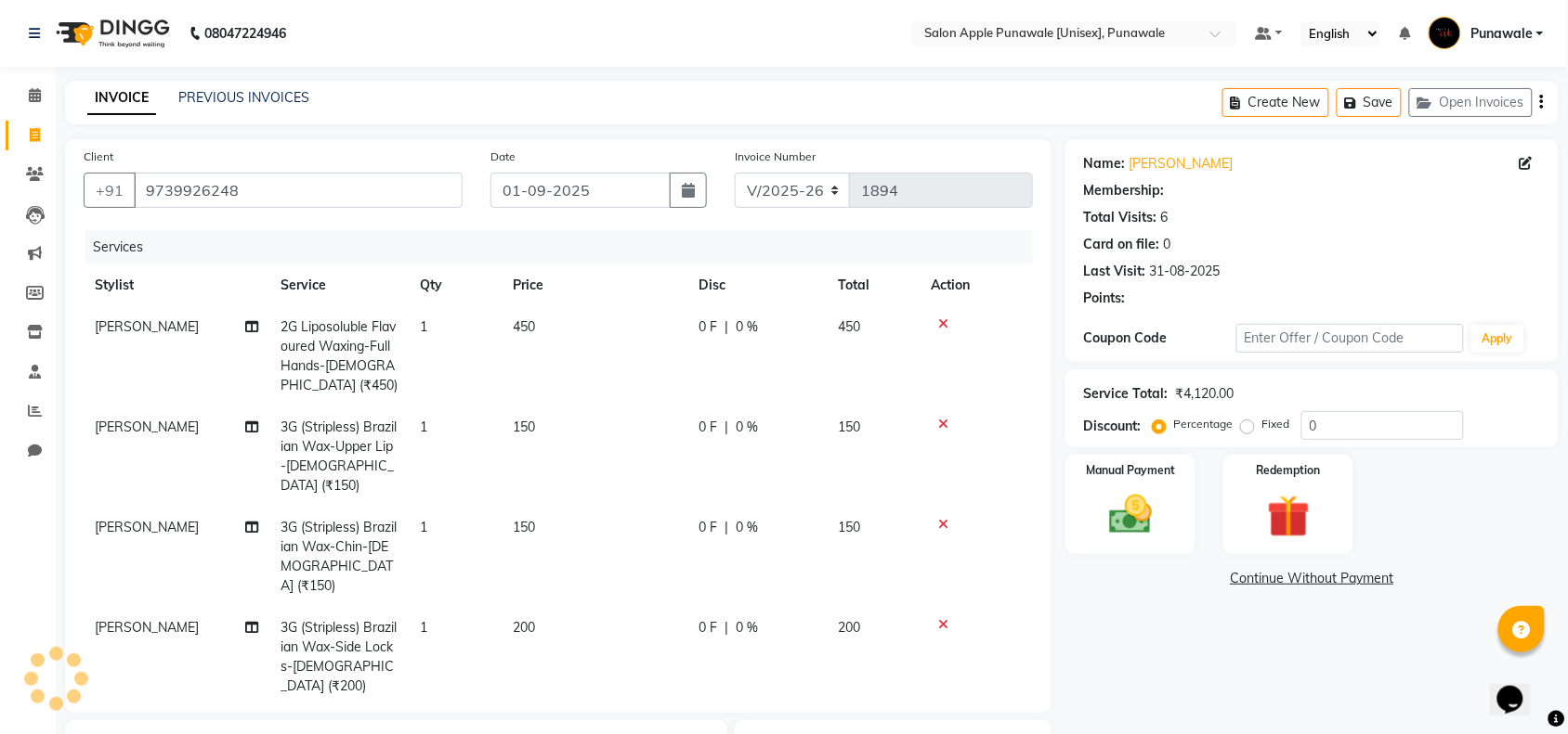
type input "10"
select select "1: Object"
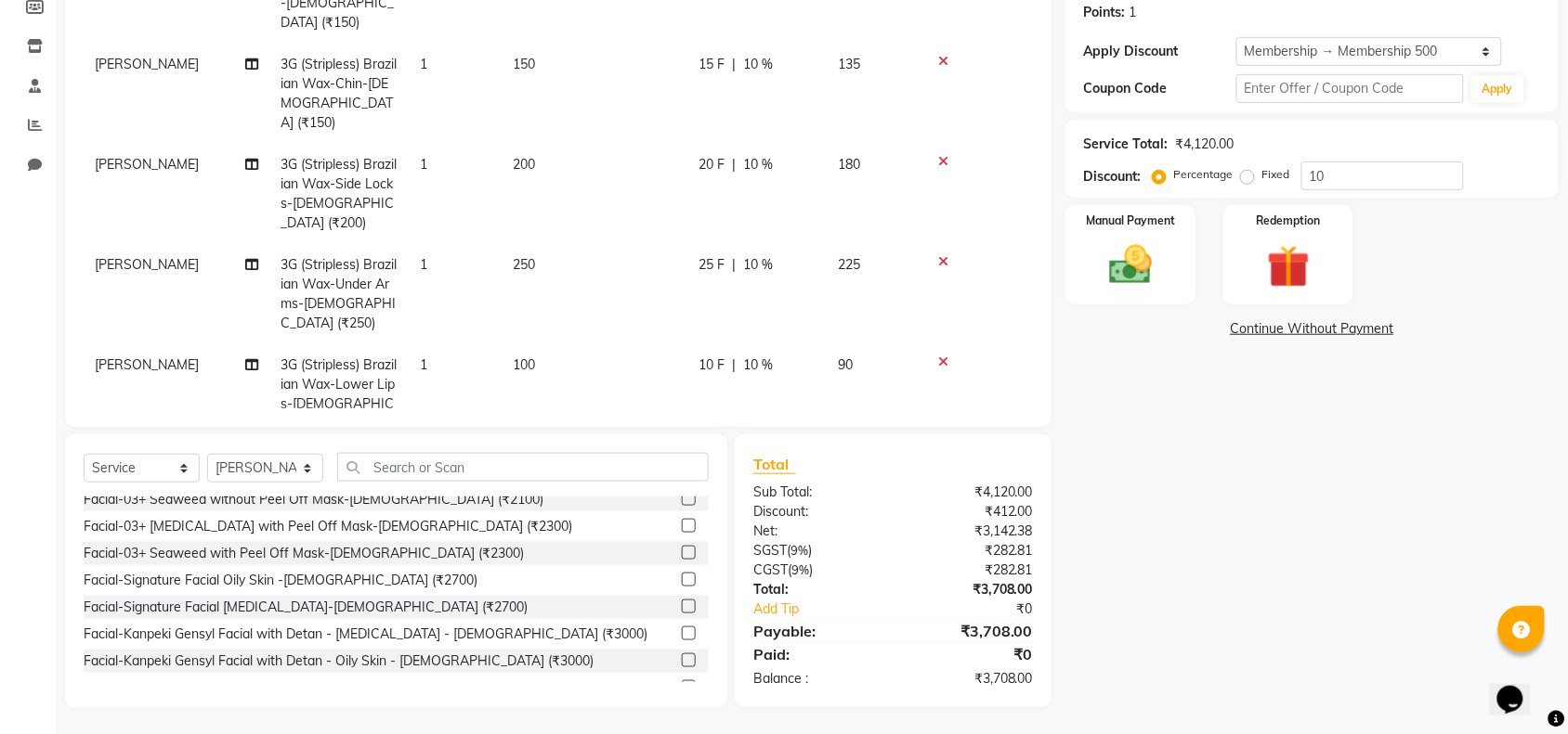
scroll to position [232, 0]
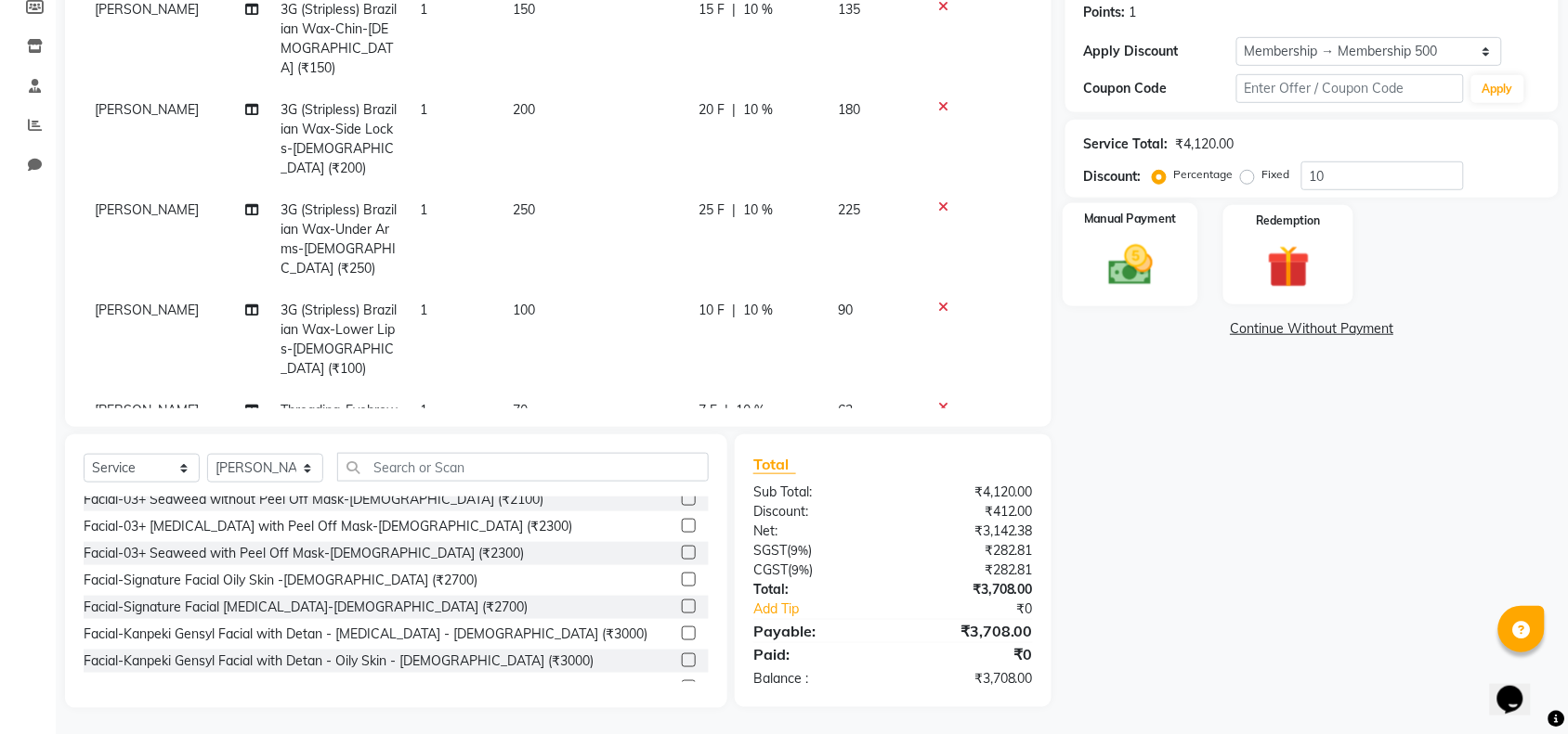
click at [1103, 284] on img at bounding box center [1130, 265] width 72 height 51
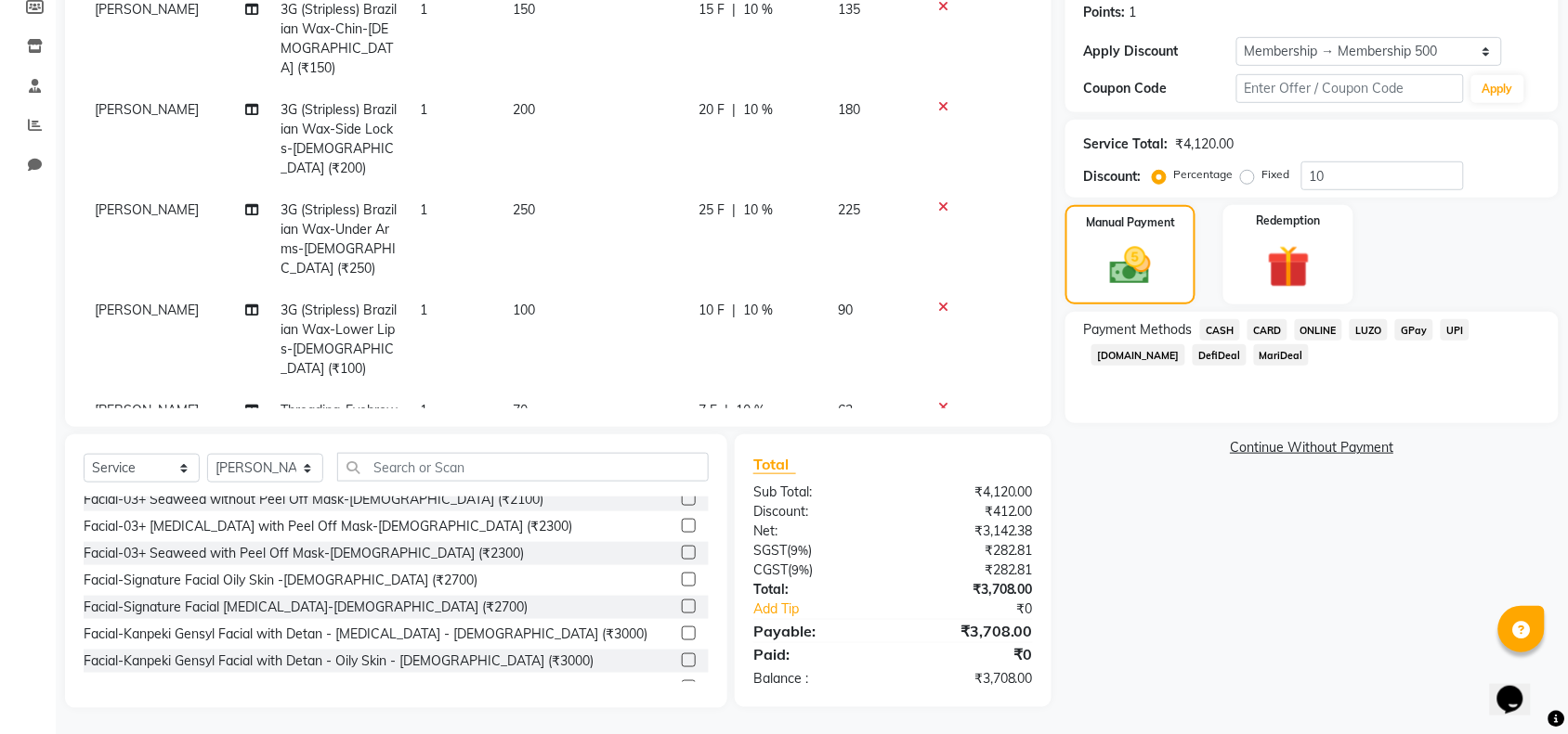
click at [1319, 332] on span "ONLINE" at bounding box center [1318, 330] width 48 height 22
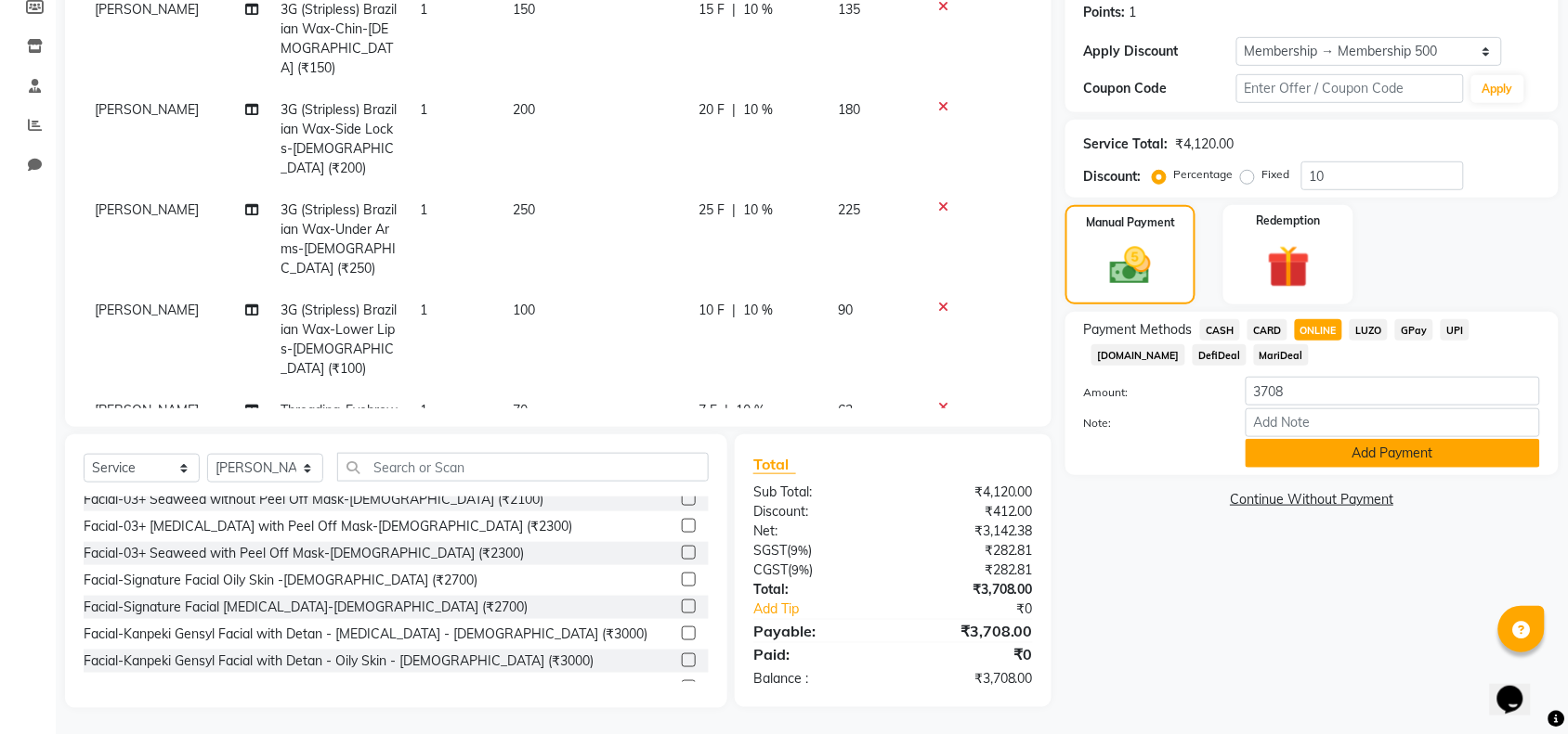
click at [1312, 451] on button "Add Payment" at bounding box center [1392, 453] width 294 height 29
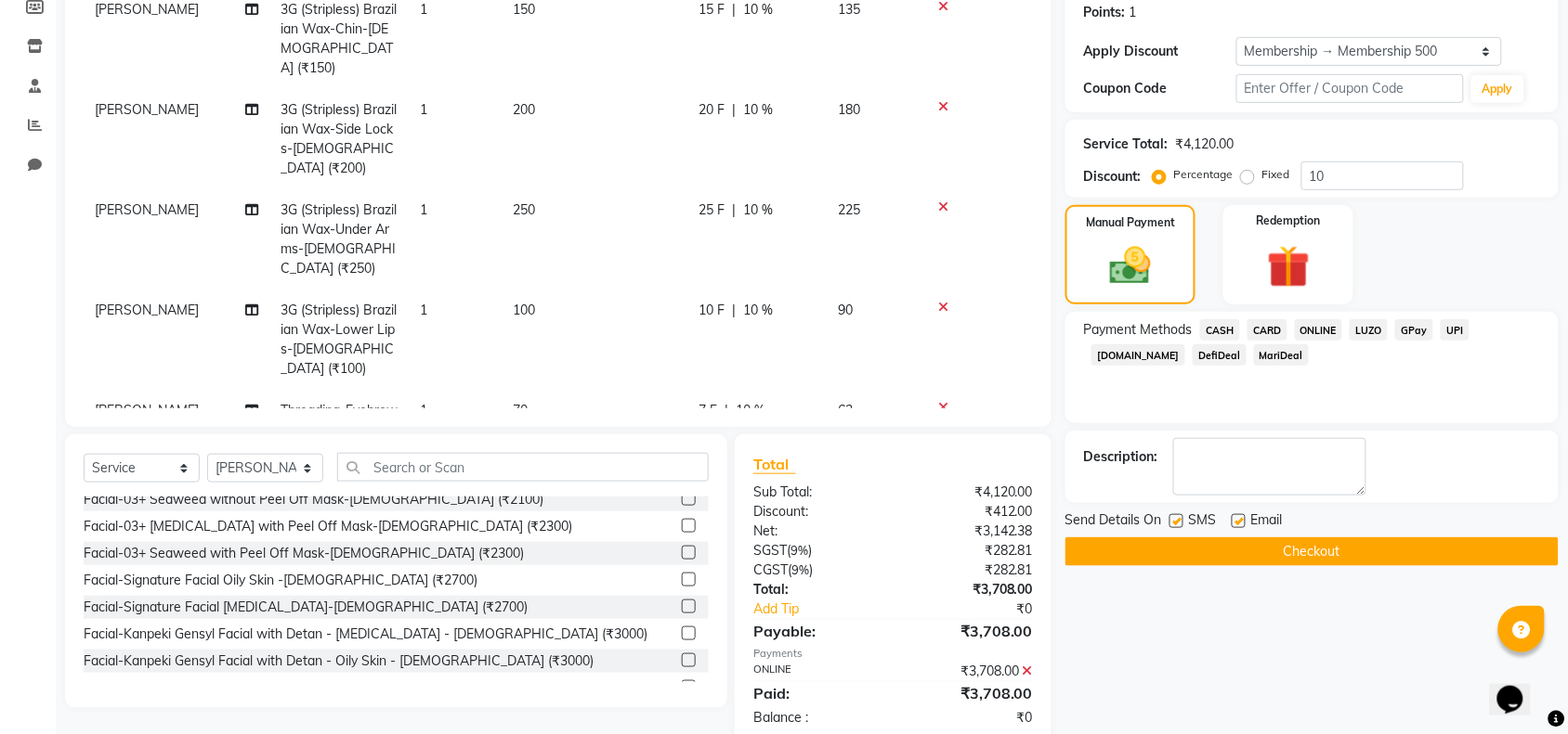
scroll to position [416, 0]
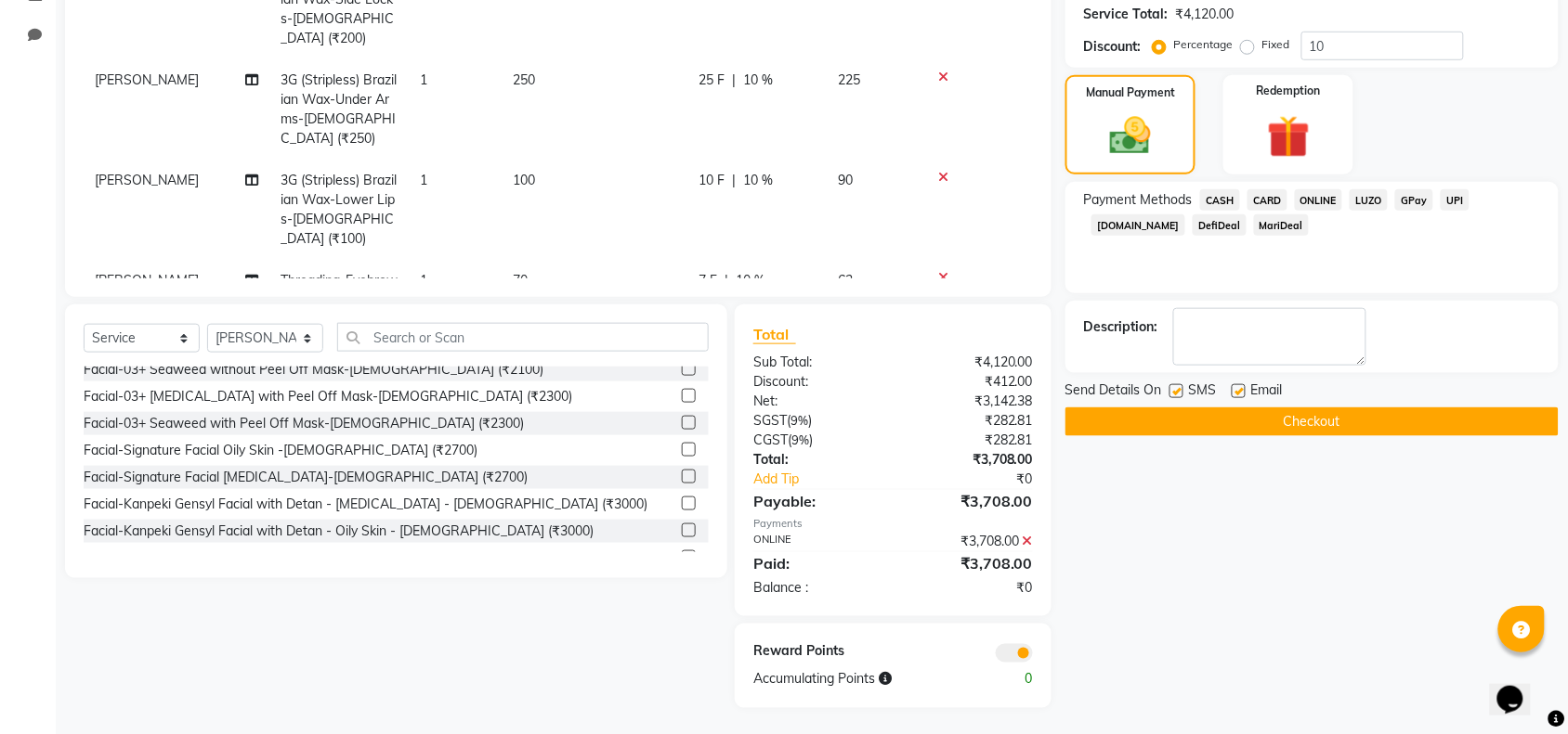
click at [1273, 418] on button "Checkout" at bounding box center [1312, 421] width 493 height 29
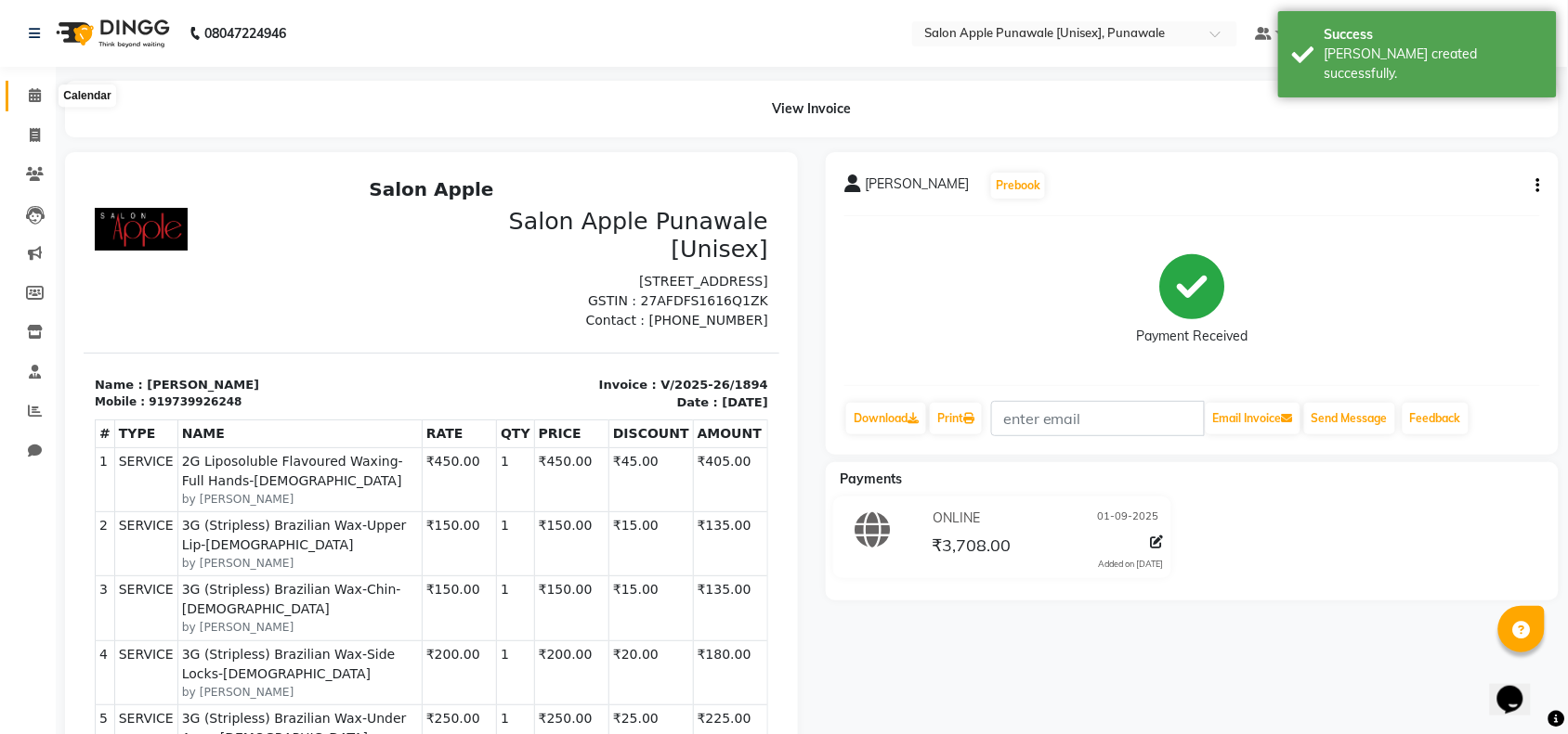
click at [29, 91] on icon at bounding box center [35, 95] width 12 height 14
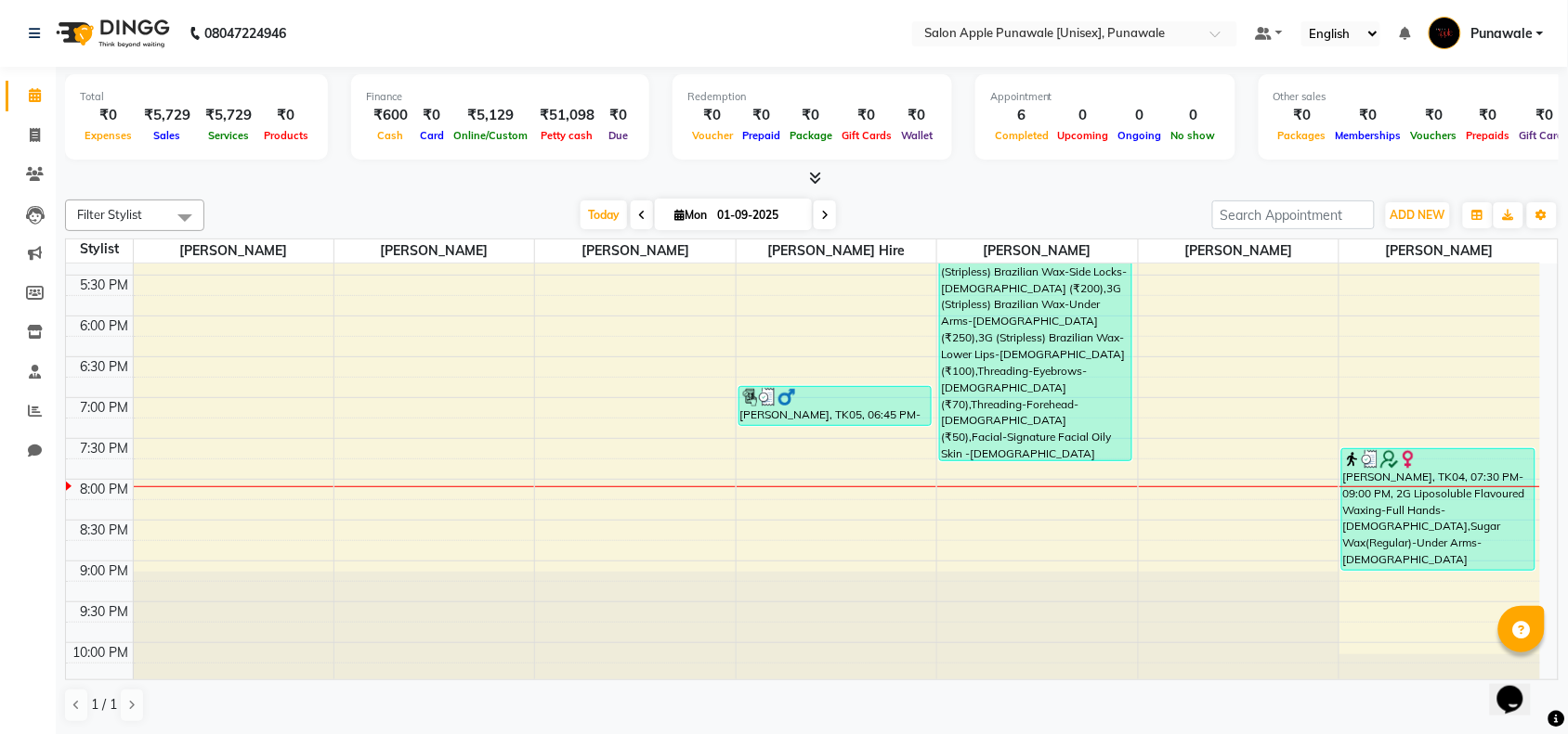
scroll to position [697, 0]
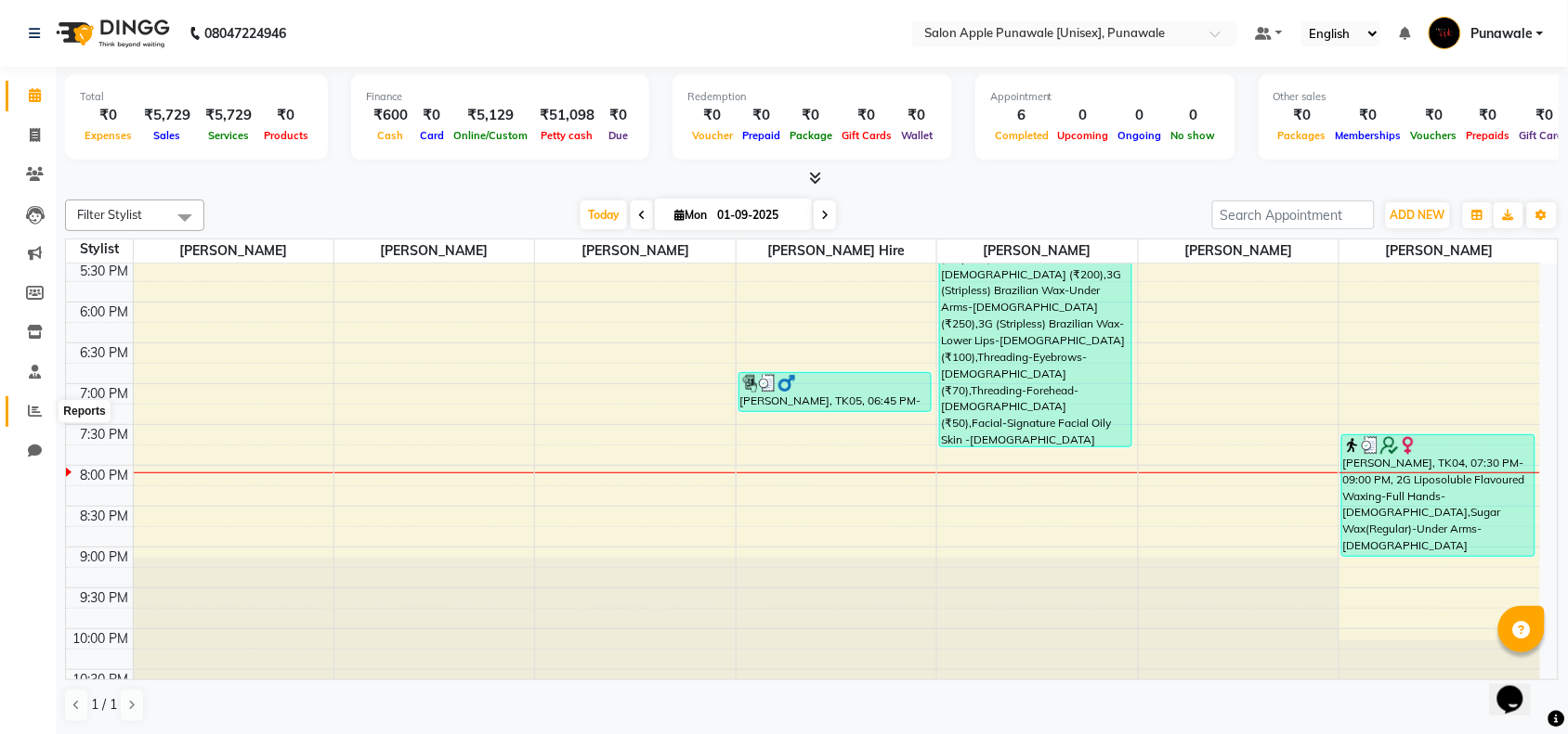
click at [29, 414] on icon at bounding box center [35, 410] width 14 height 14
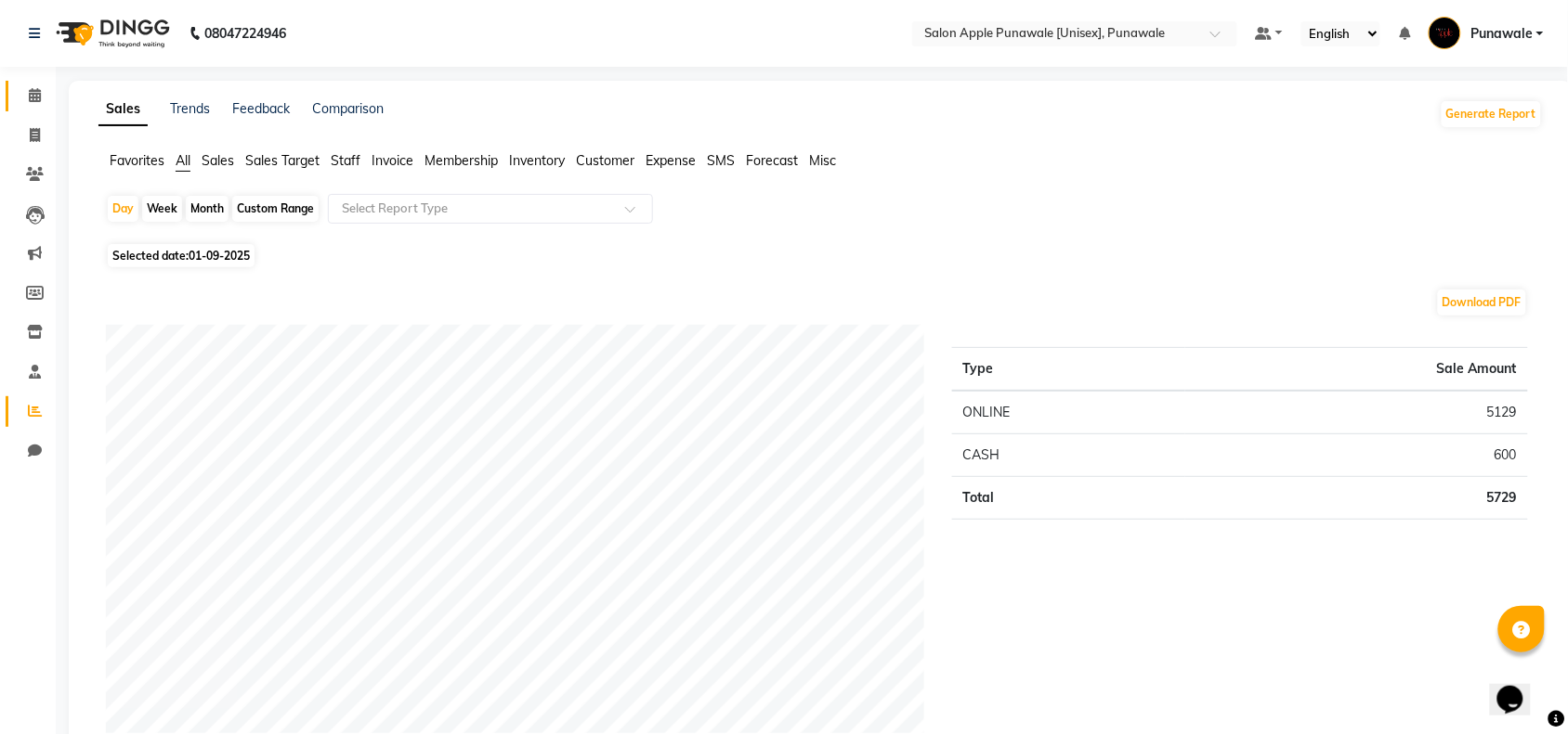
click at [15, 93] on link "Calendar" at bounding box center [28, 96] width 44 height 31
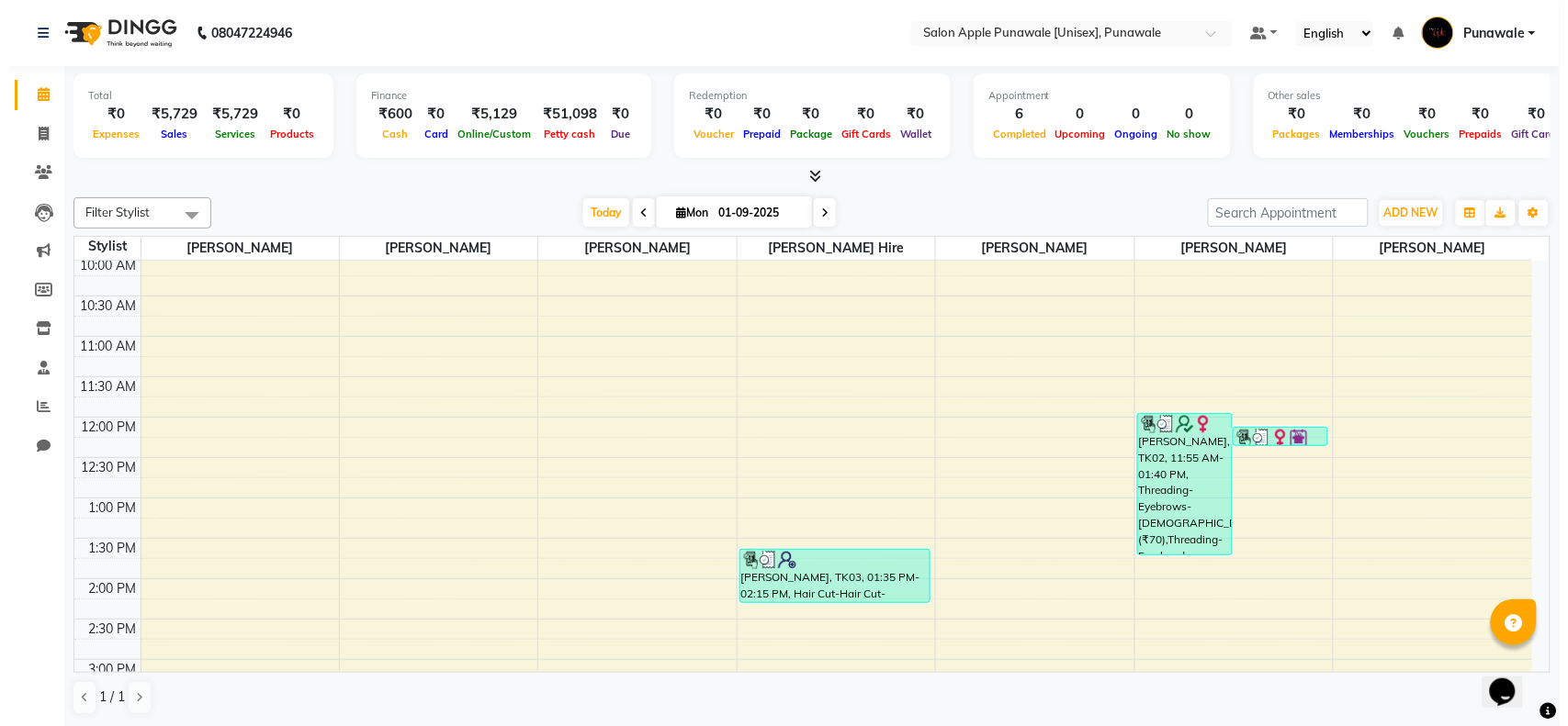
scroll to position [229, 0]
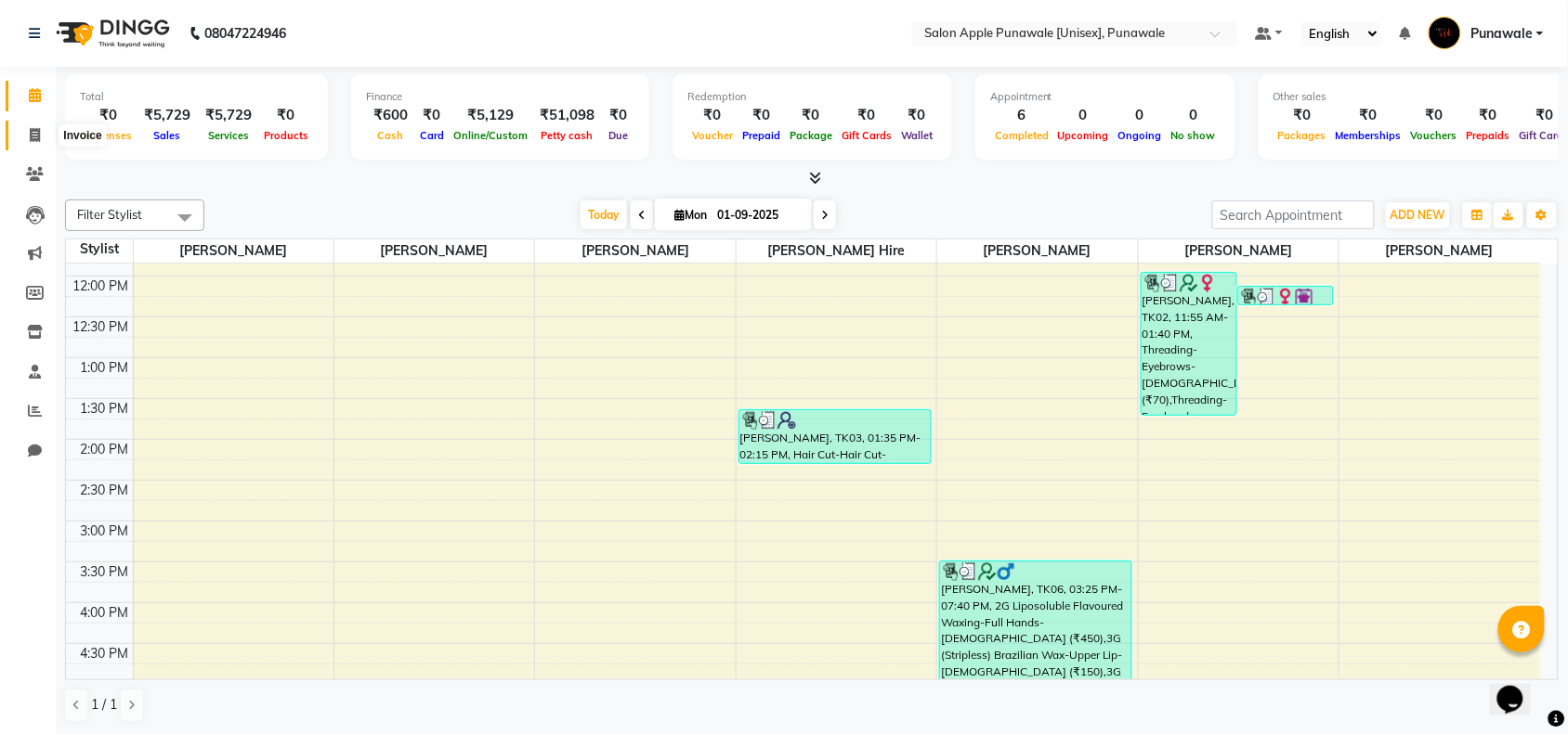
click at [36, 139] on icon at bounding box center [35, 135] width 10 height 14
select select "5421"
select select "service"
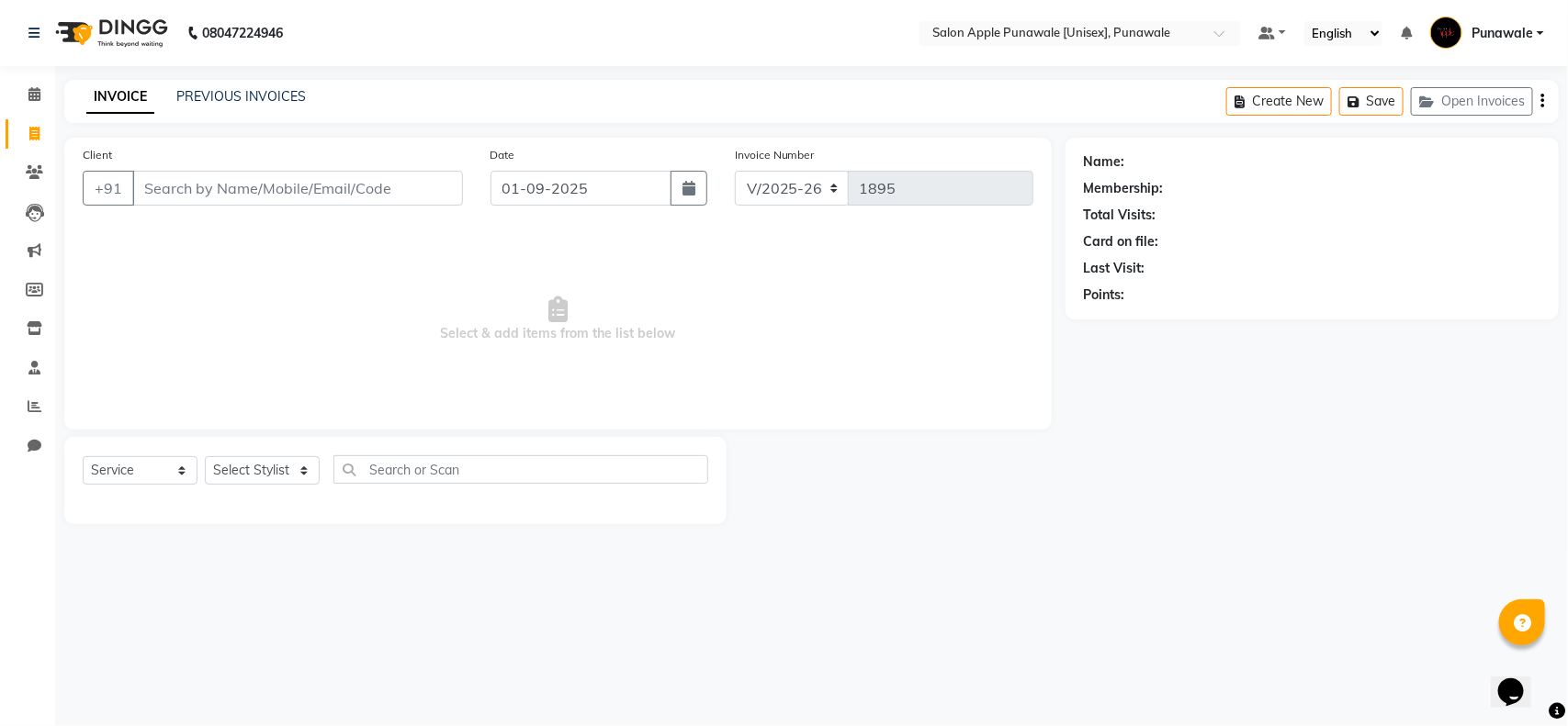
click at [221, 193] on input "Client" at bounding box center [298, 188] width 331 height 35
click at [236, 475] on select "Select Stylist [PERSON_NAME] Avi [PERSON_NAME] [PERSON_NAME] [PERSON_NAME] [PER…" at bounding box center [262, 470] width 115 height 28
select select "88723"
click at [205, 457] on select "Select Stylist [PERSON_NAME] Avi [PERSON_NAME] [PERSON_NAME] [PERSON_NAME] [PER…" at bounding box center [262, 470] width 115 height 28
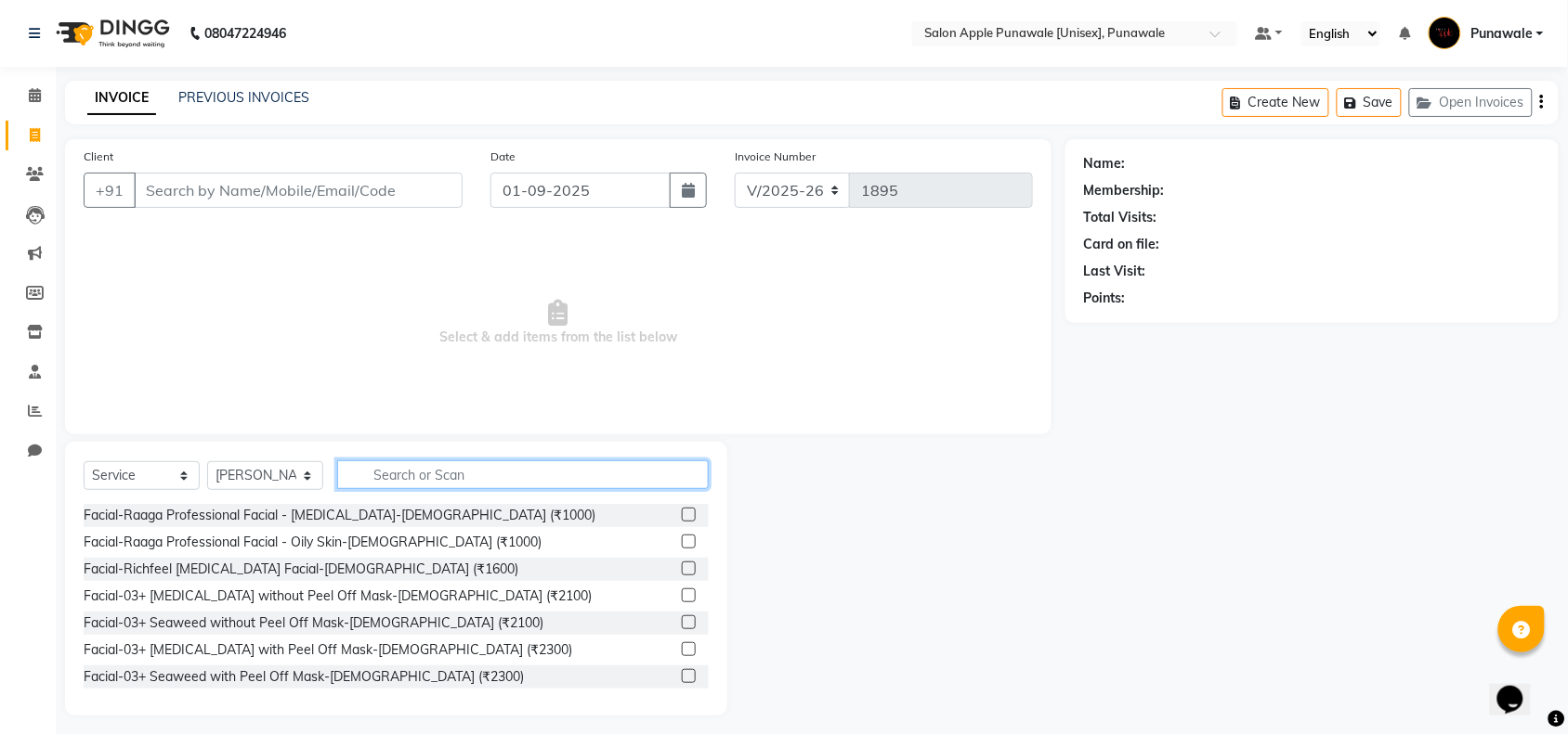
click at [487, 475] on input "text" at bounding box center [523, 475] width 371 height 29
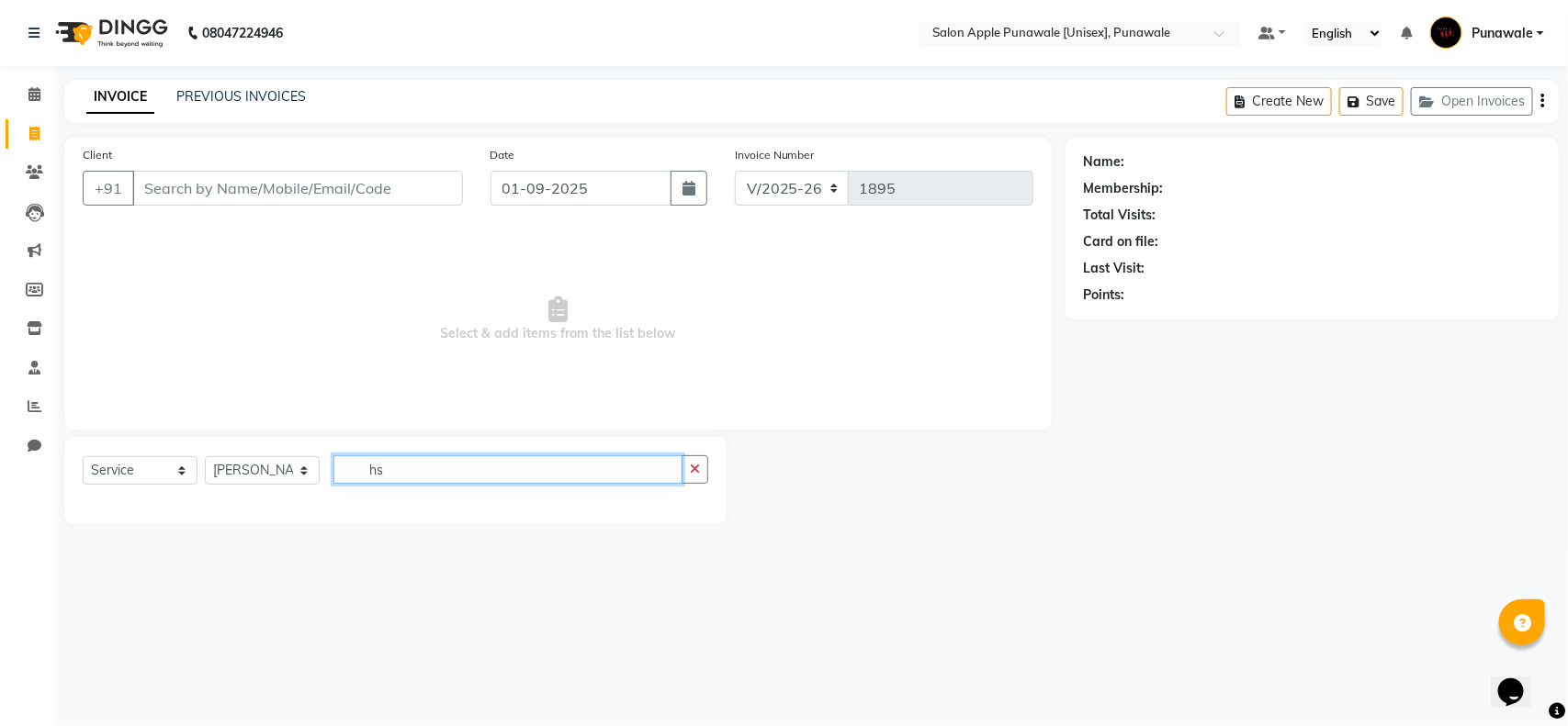
type input "h"
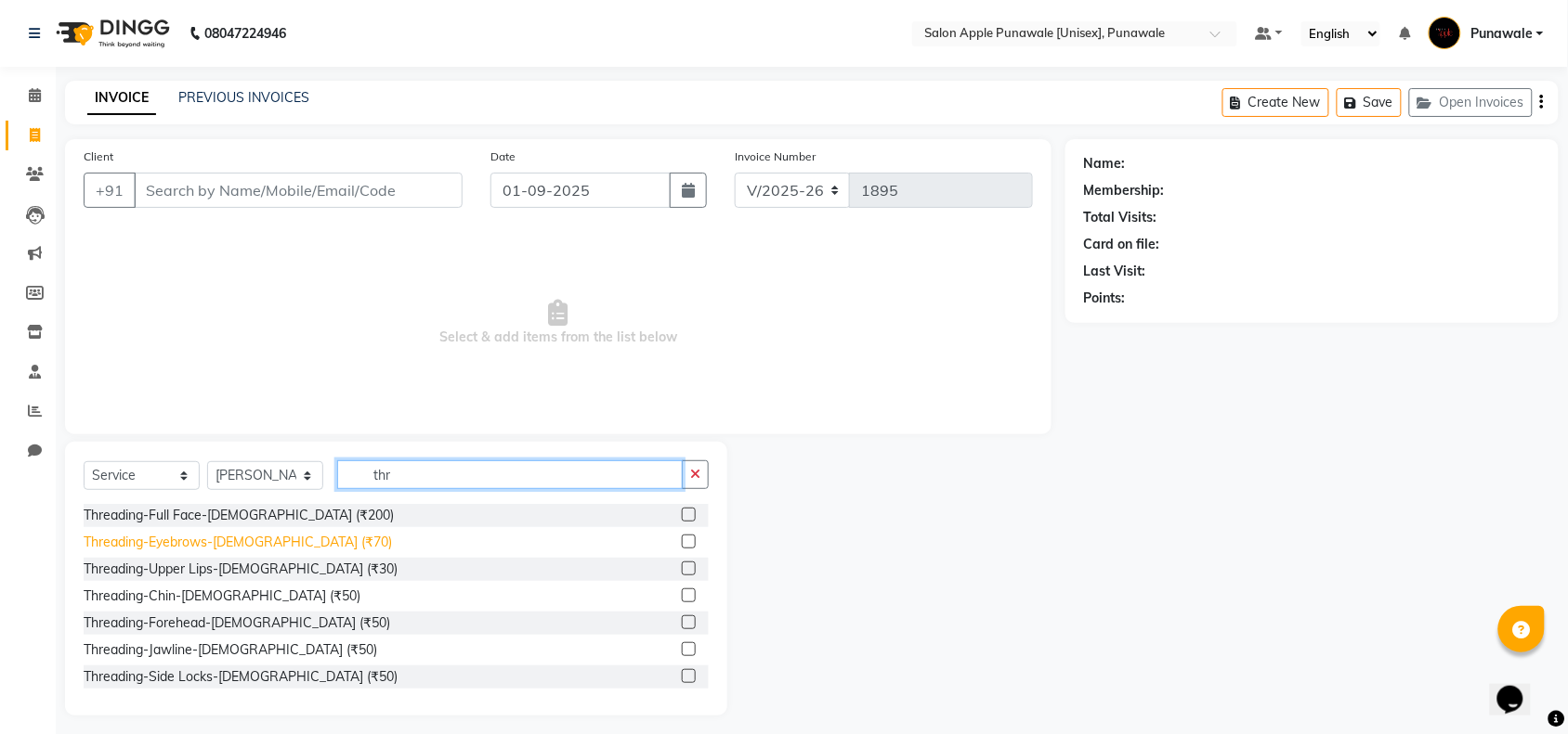
type input "thr"
click at [193, 549] on div "Threading-Eyebrows-[DEMOGRAPHIC_DATA] (₹70)" at bounding box center [238, 543] width 308 height 20
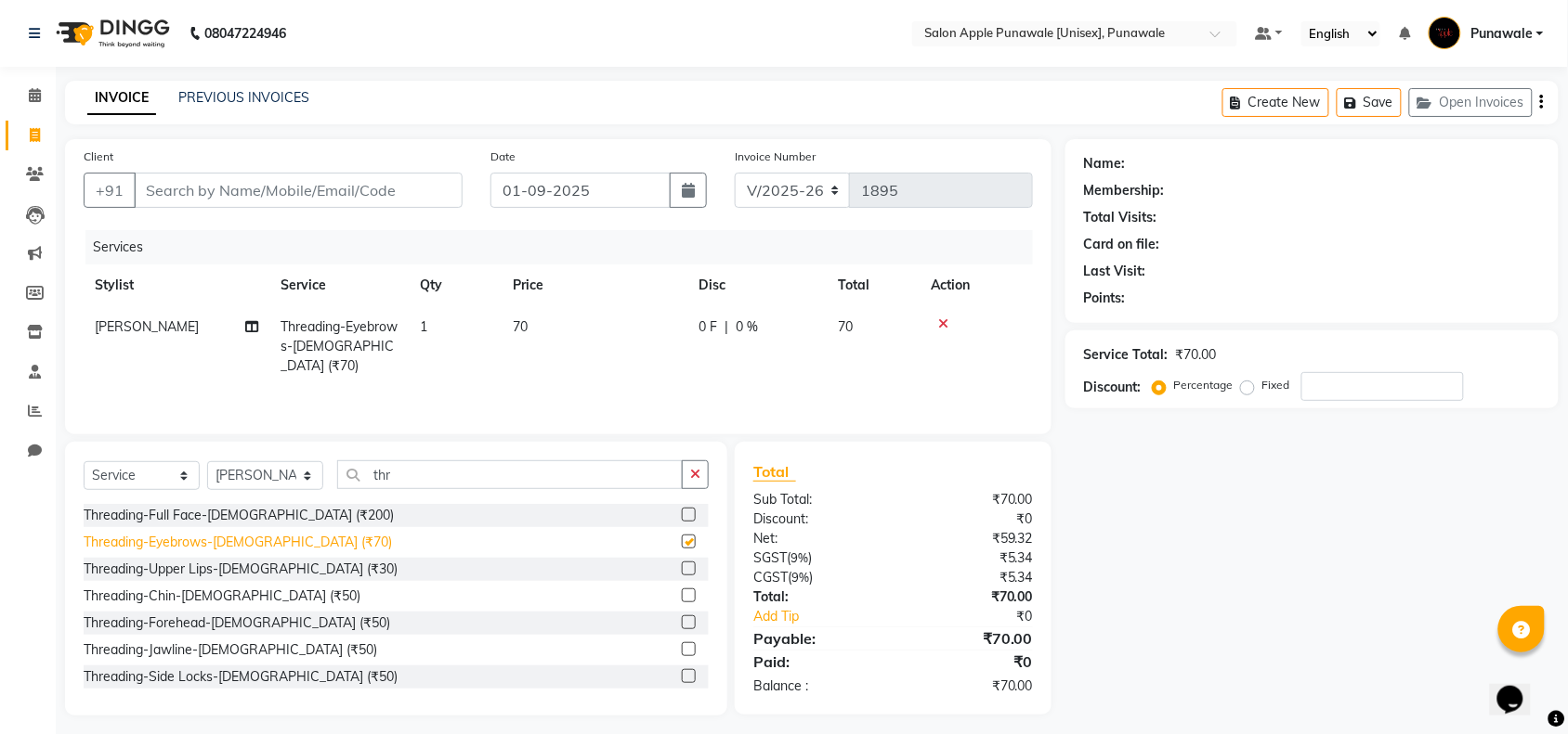
checkbox input "false"
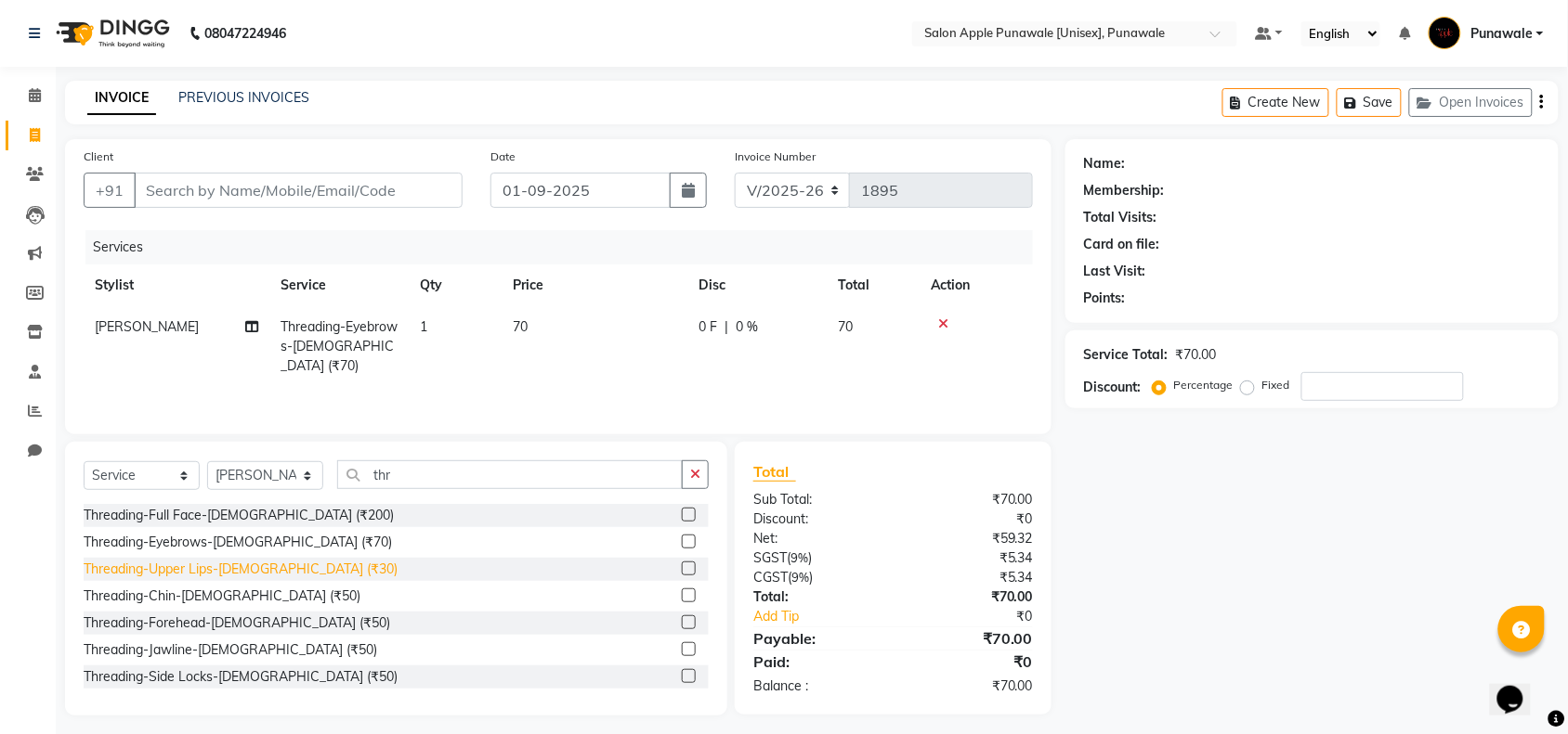
click at [211, 572] on div "Threading-Upper Lips-[DEMOGRAPHIC_DATA] (₹30)" at bounding box center [241, 570] width 314 height 20
checkbox input "false"
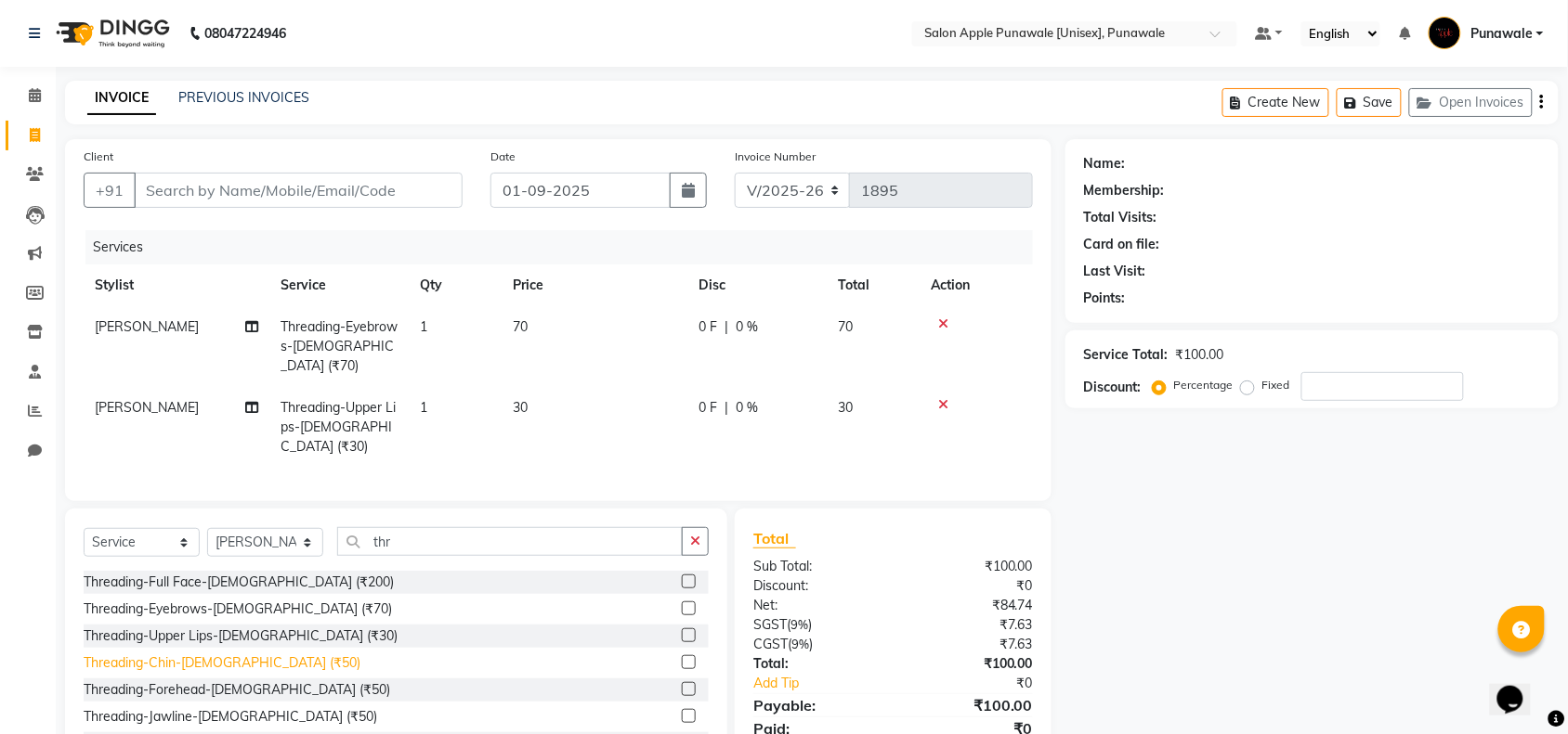
click at [224, 654] on div "Threading-Chin-[DEMOGRAPHIC_DATA] (₹50)" at bounding box center [222, 664] width 276 height 20
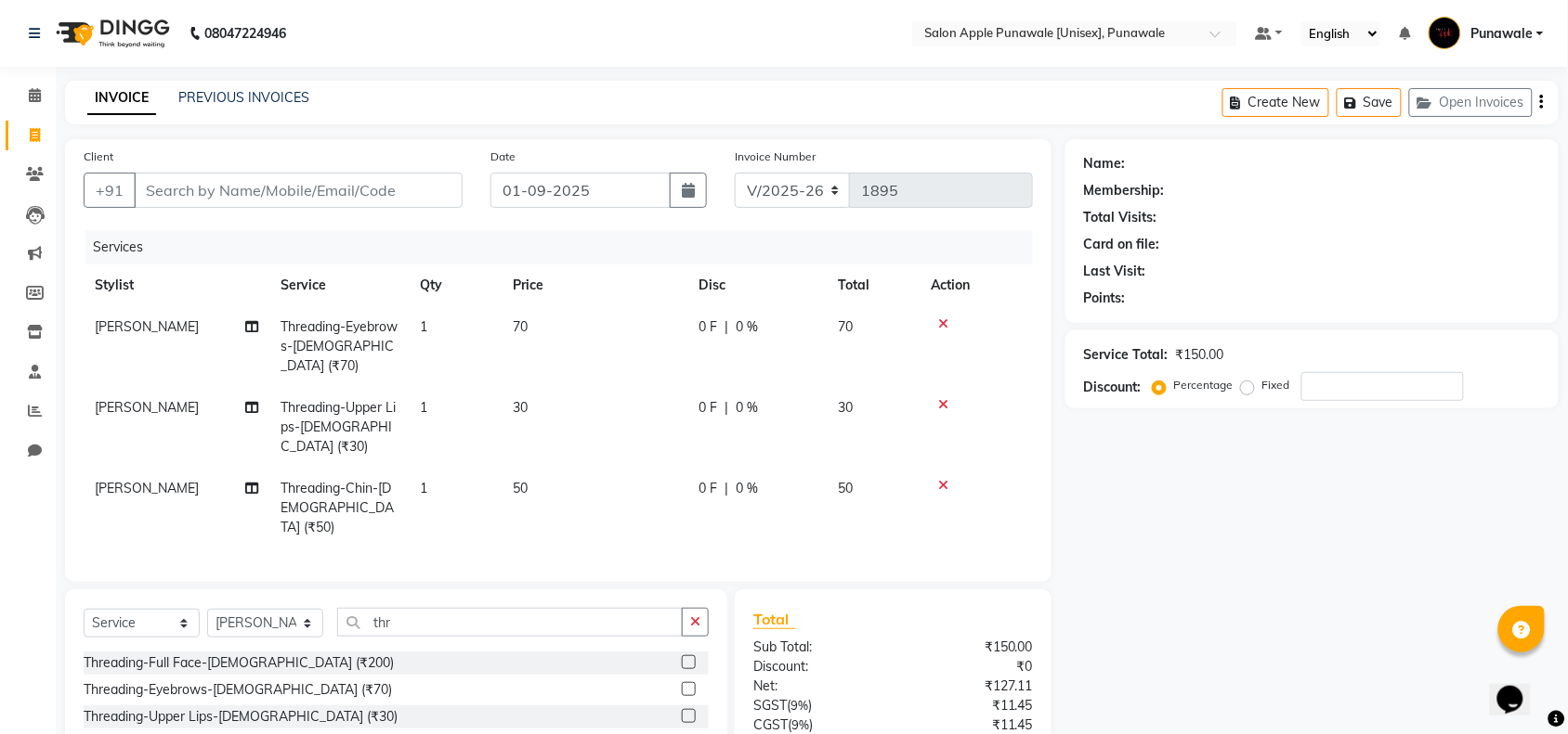
checkbox input "false"
drag, startPoint x: 248, startPoint y: 169, endPoint x: 249, endPoint y: 197, distance: 28.0
click at [248, 174] on div "Client +91" at bounding box center [273, 184] width 407 height 76
click at [249, 197] on input "Client" at bounding box center [298, 190] width 329 height 36
type input "6"
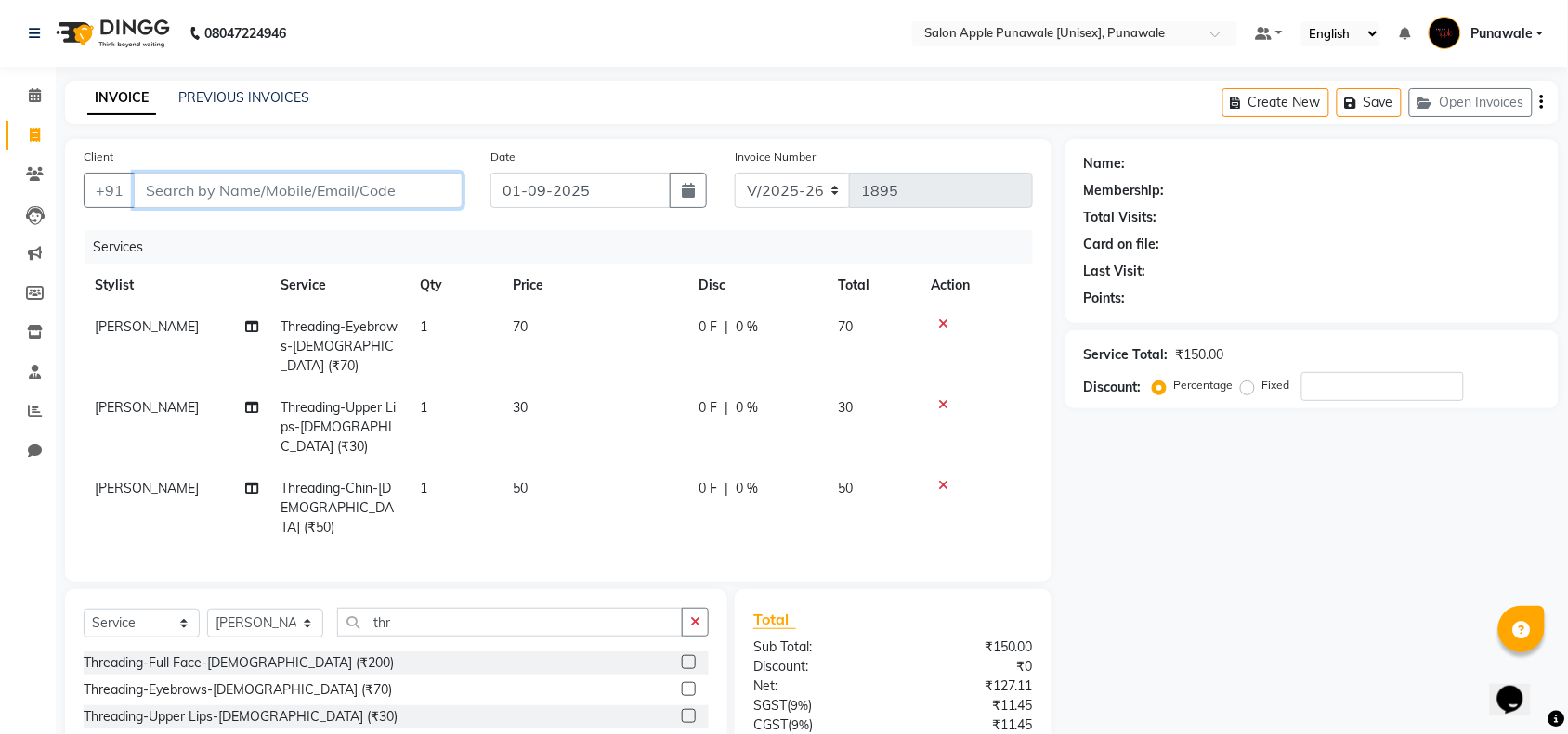
type input "0"
click at [142, 184] on input "638631066" at bounding box center [251, 190] width 234 height 36
click at [261, 207] on div "[PHONE_NUMBER] Add Client" at bounding box center [273, 190] width 379 height 36
click at [286, 180] on input "638631066" at bounding box center [251, 190] width 234 height 36
type input "6386310776"
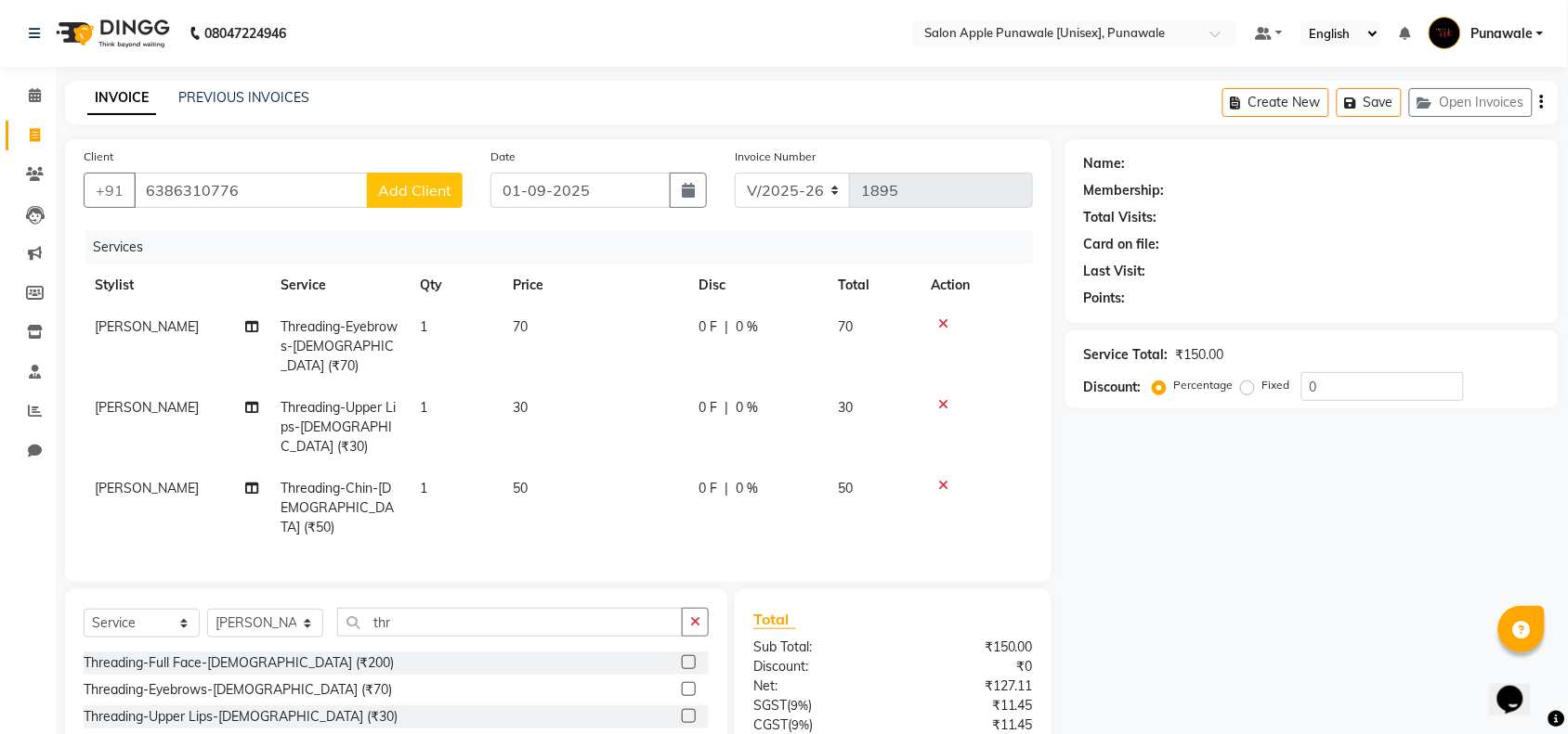
click at [446, 183] on span "Add Client" at bounding box center [414, 190] width 73 height 19
select select "22"
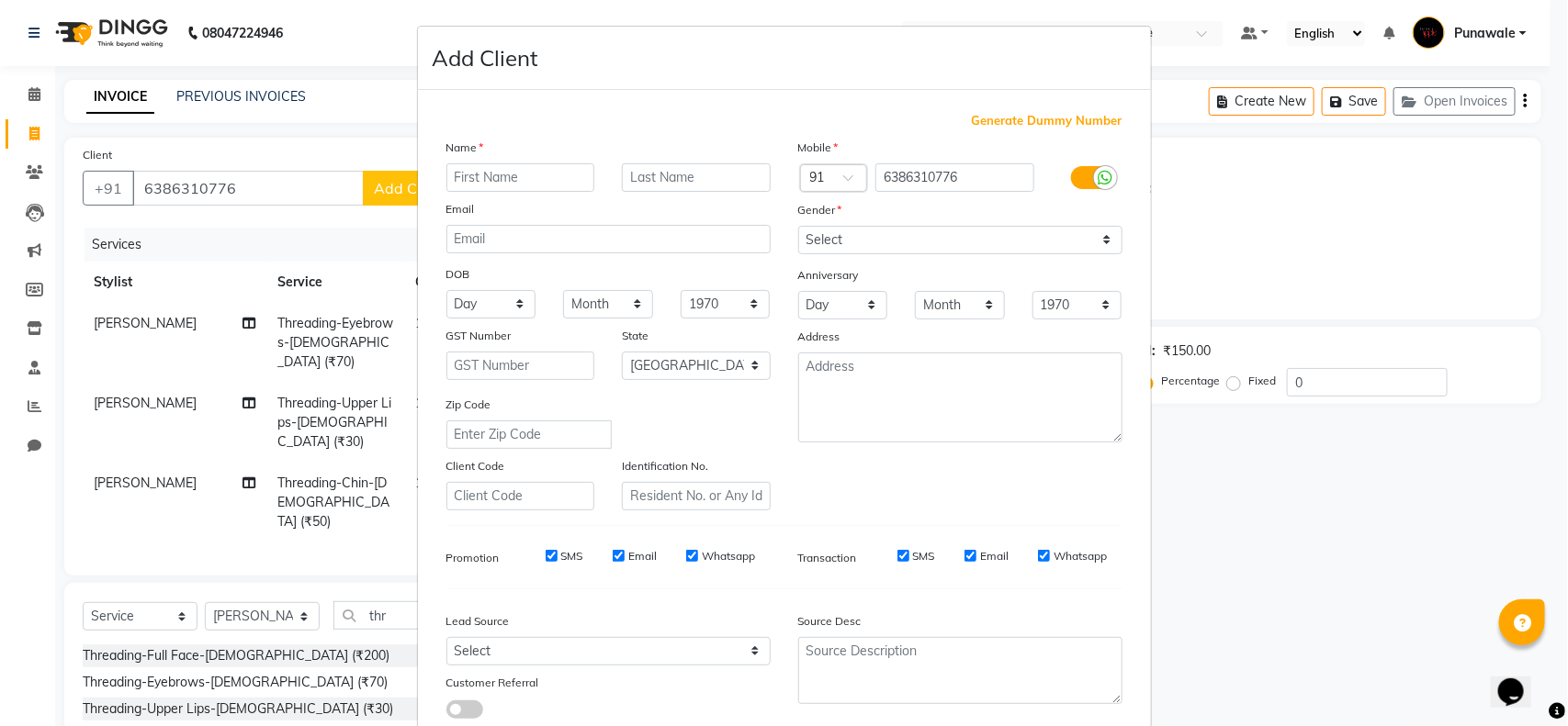
click at [507, 180] on input "text" at bounding box center [520, 178] width 148 height 28
type input "Kamna"
click at [690, 171] on input "text" at bounding box center [696, 178] width 148 height 28
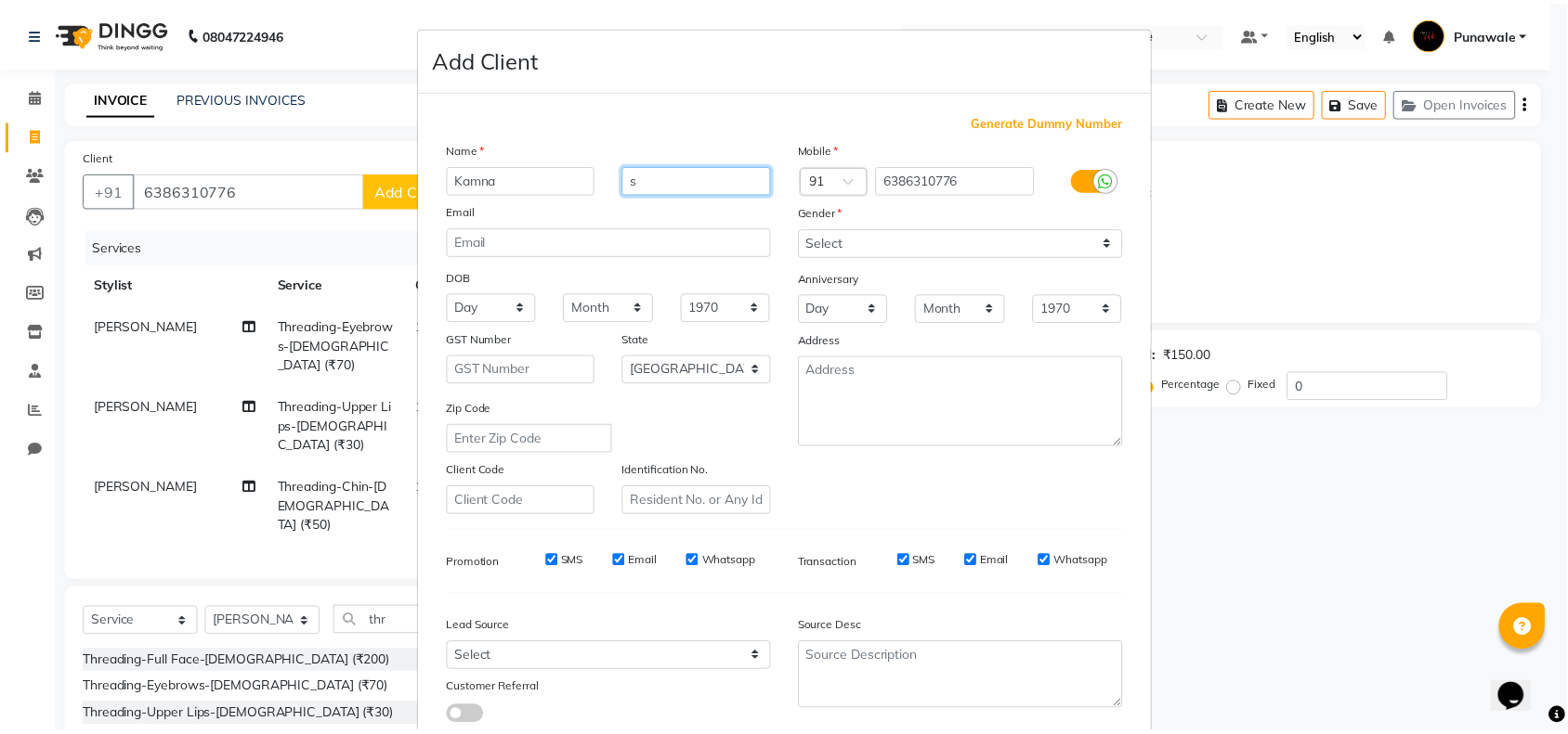
scroll to position [116, 0]
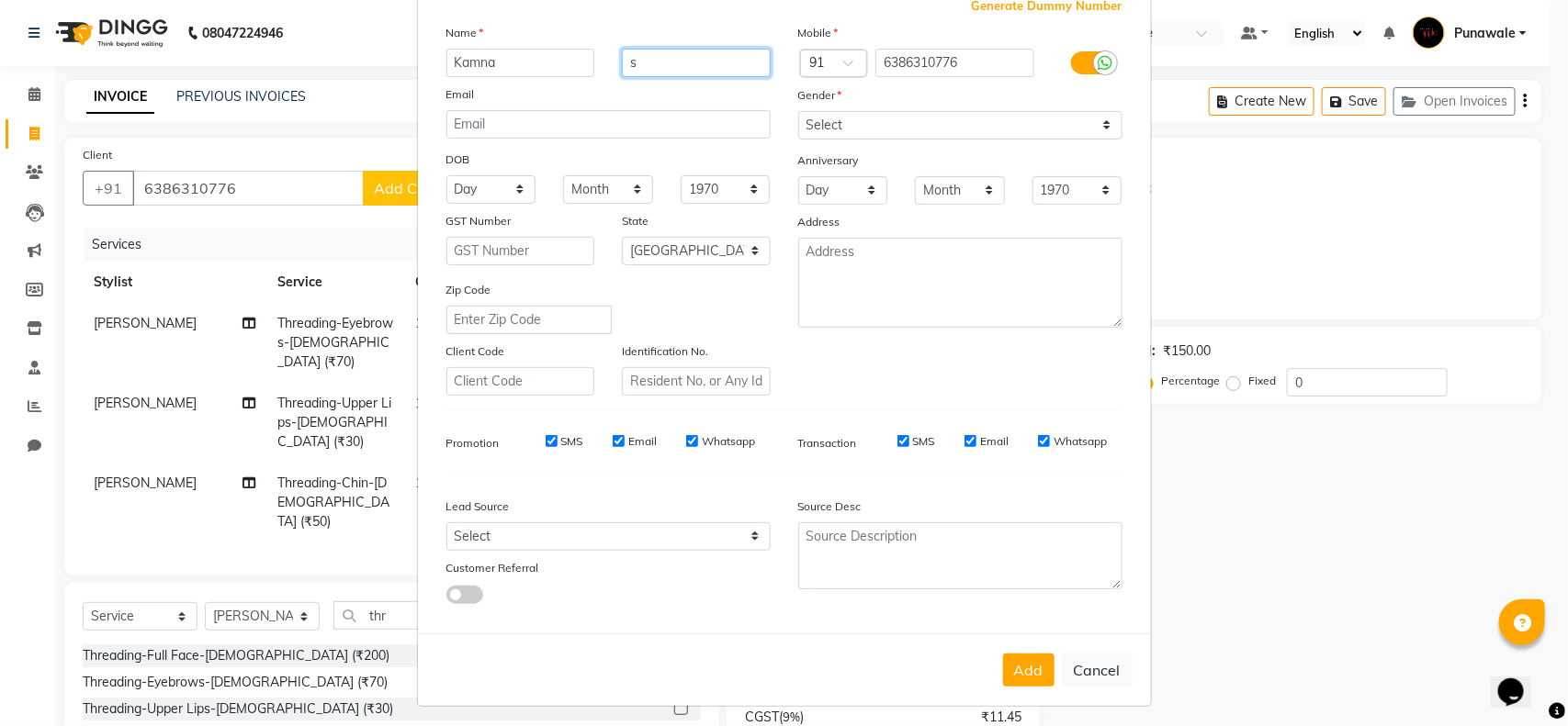
type input "s"
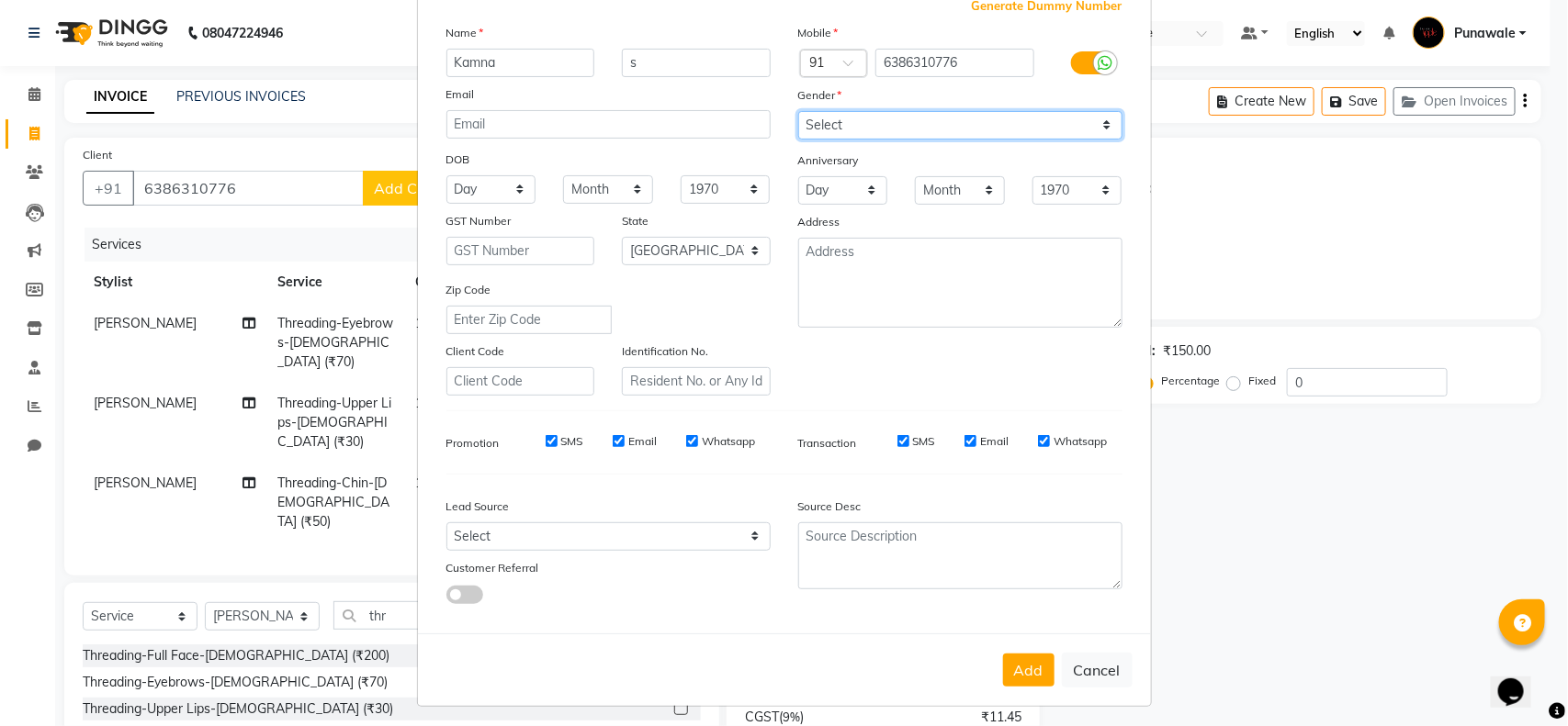
drag, startPoint x: 919, startPoint y: 130, endPoint x: 924, endPoint y: 138, distance: 9.4
click at [919, 130] on select "Select [DEMOGRAPHIC_DATA] [DEMOGRAPHIC_DATA] Other Prefer Not To Say" at bounding box center [960, 125] width 324 height 28
select select "[DEMOGRAPHIC_DATA]"
click at [798, 111] on select "Select [DEMOGRAPHIC_DATA] [DEMOGRAPHIC_DATA] Other Prefer Not To Say" at bounding box center [960, 125] width 324 height 28
click at [1012, 654] on button "Add" at bounding box center [1028, 670] width 52 height 33
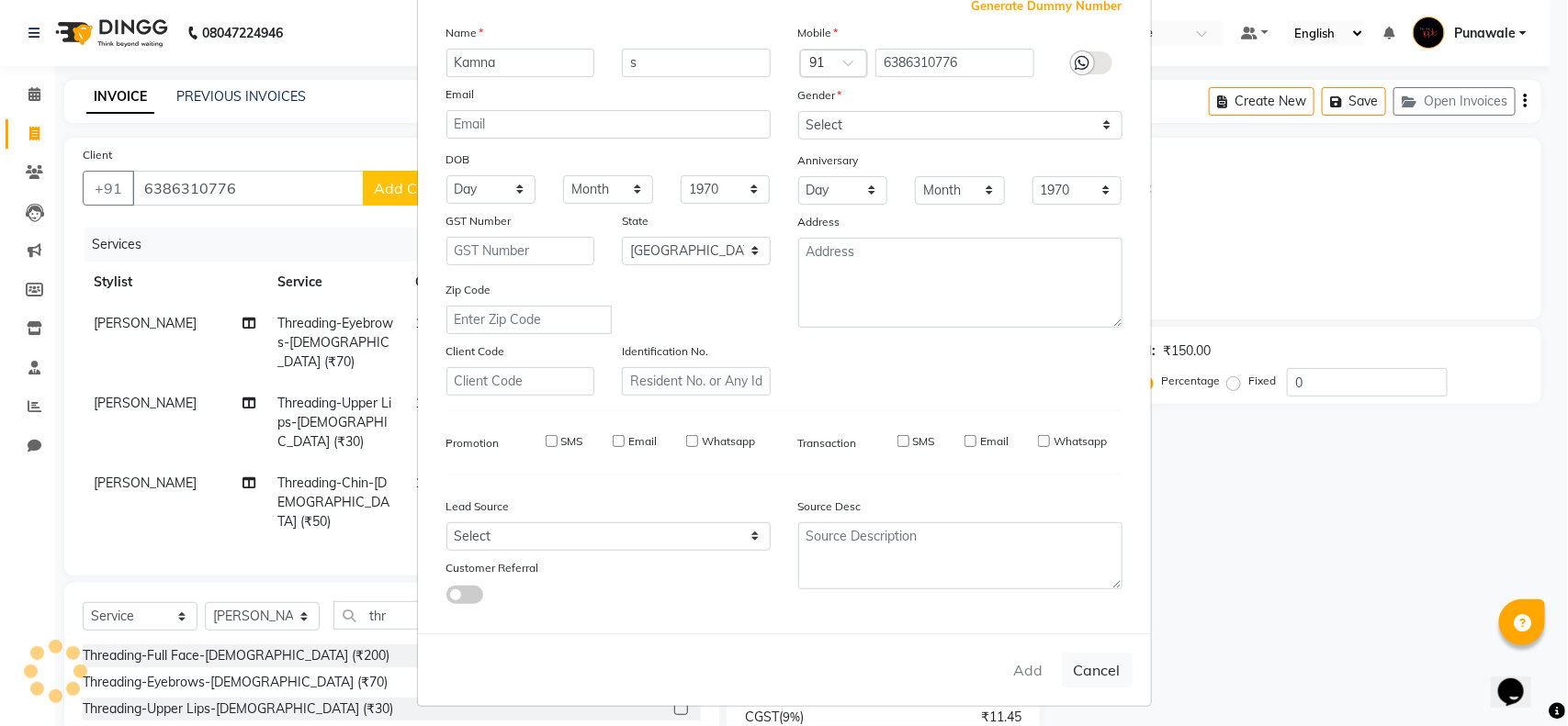
select select
select select "null"
select select
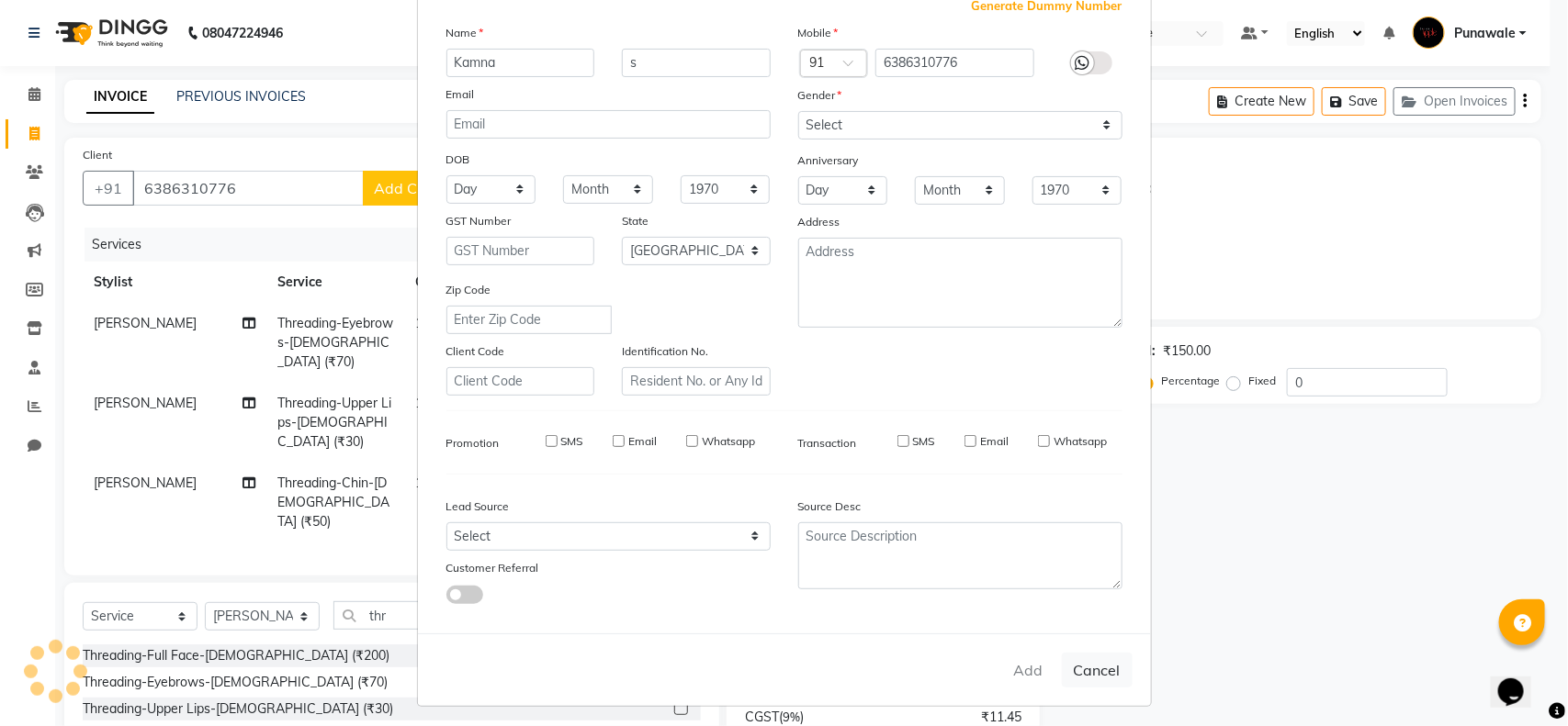
select select
checkbox input "false"
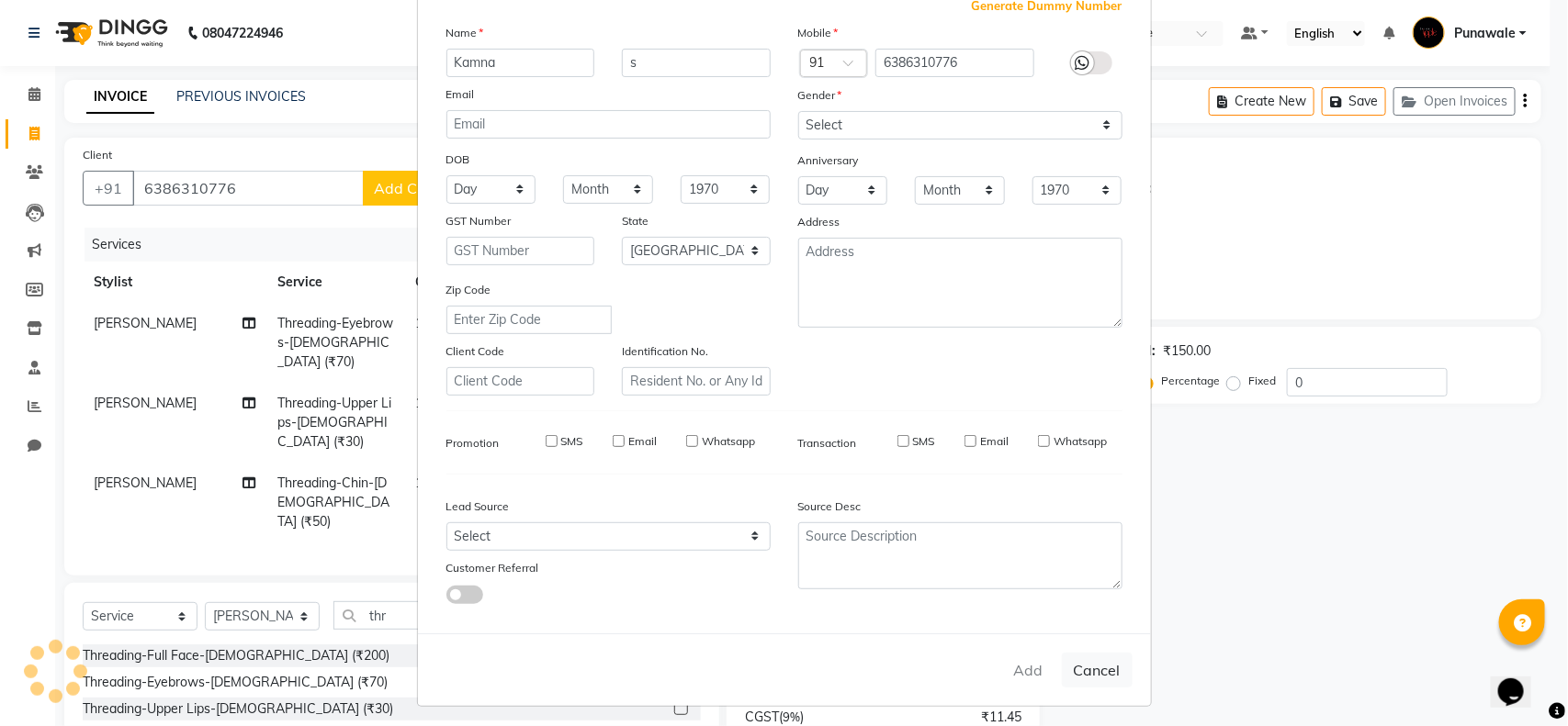
checkbox input "false"
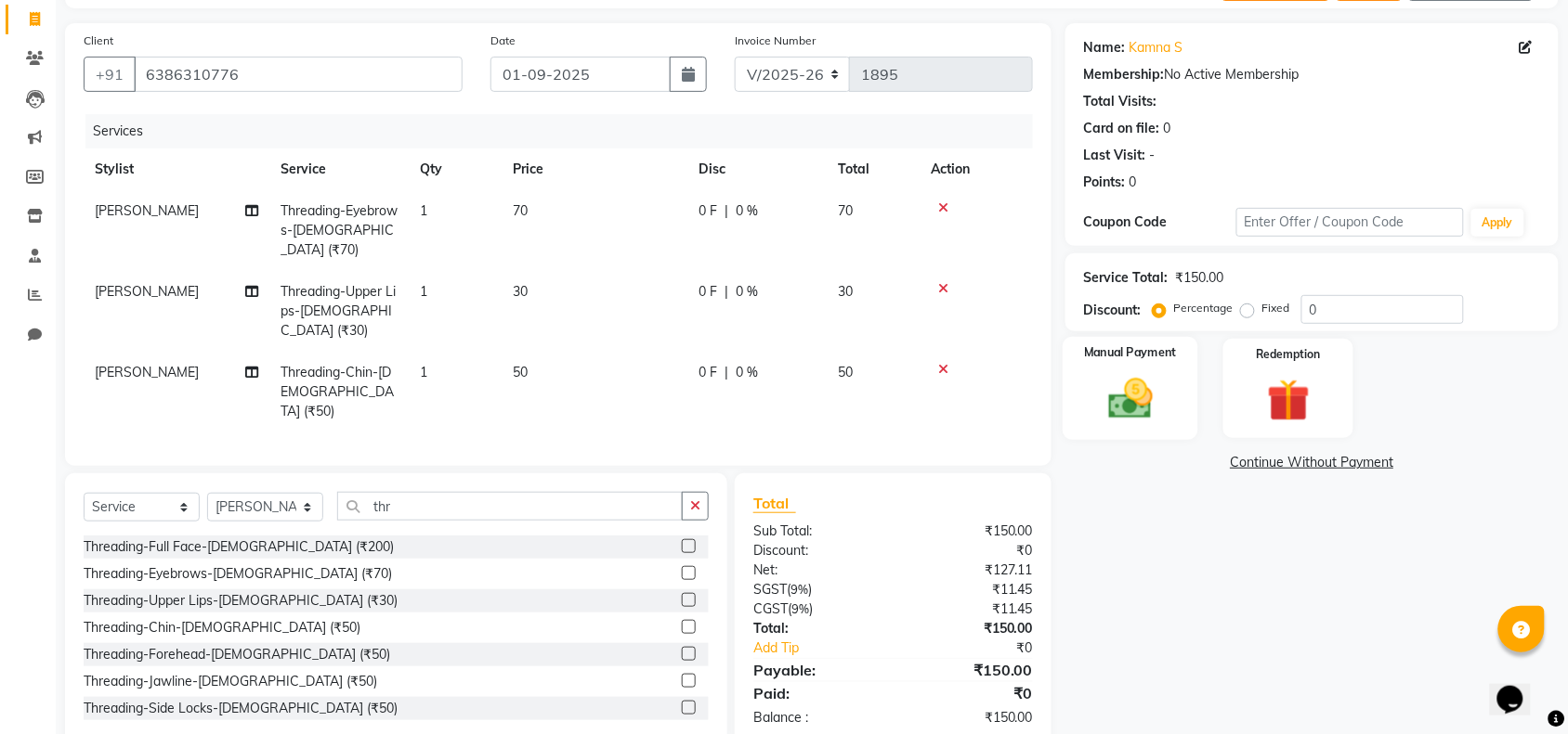
click at [1181, 397] on div "Manual Payment" at bounding box center [1130, 389] width 135 height 104
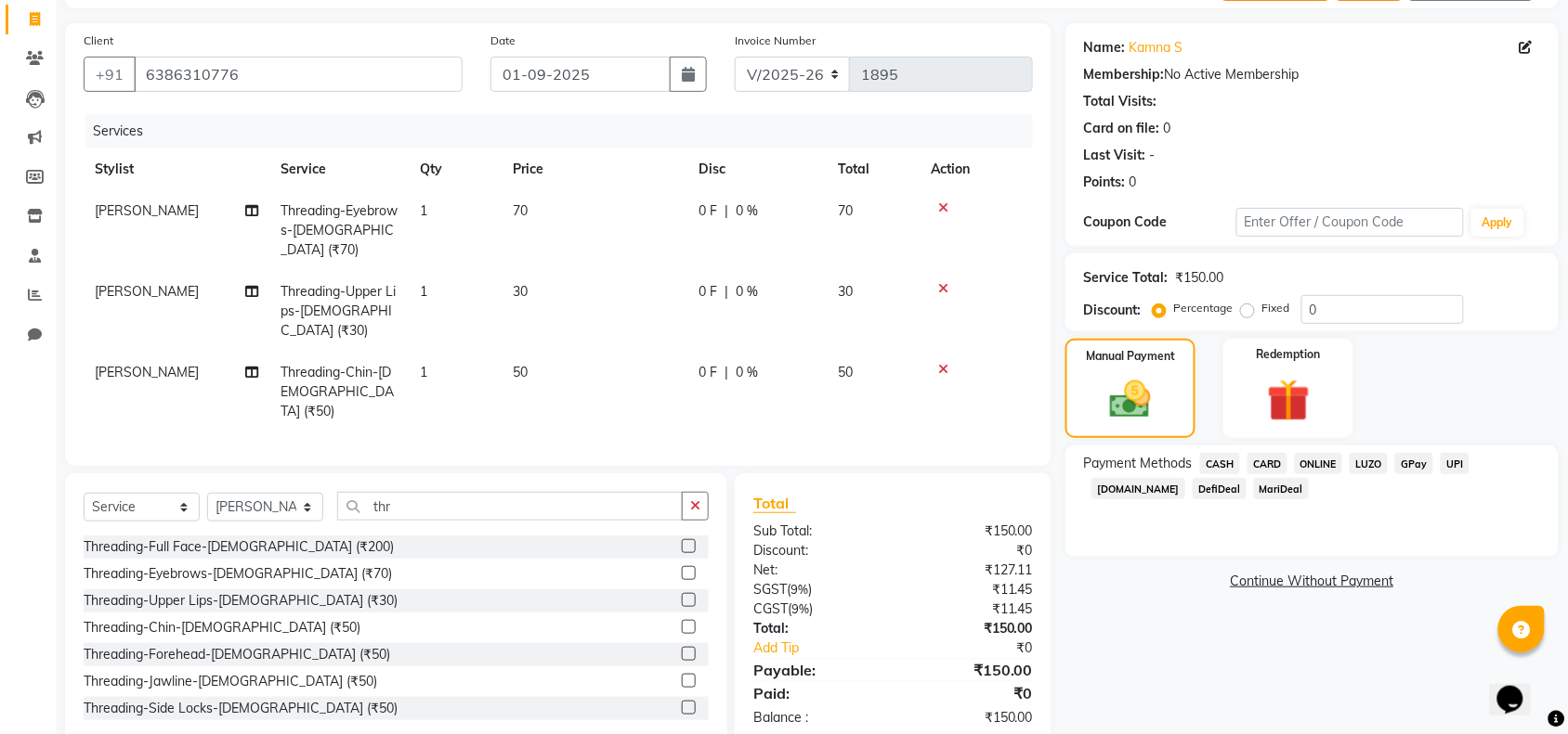
click at [1302, 466] on span "ONLINE" at bounding box center [1318, 464] width 48 height 22
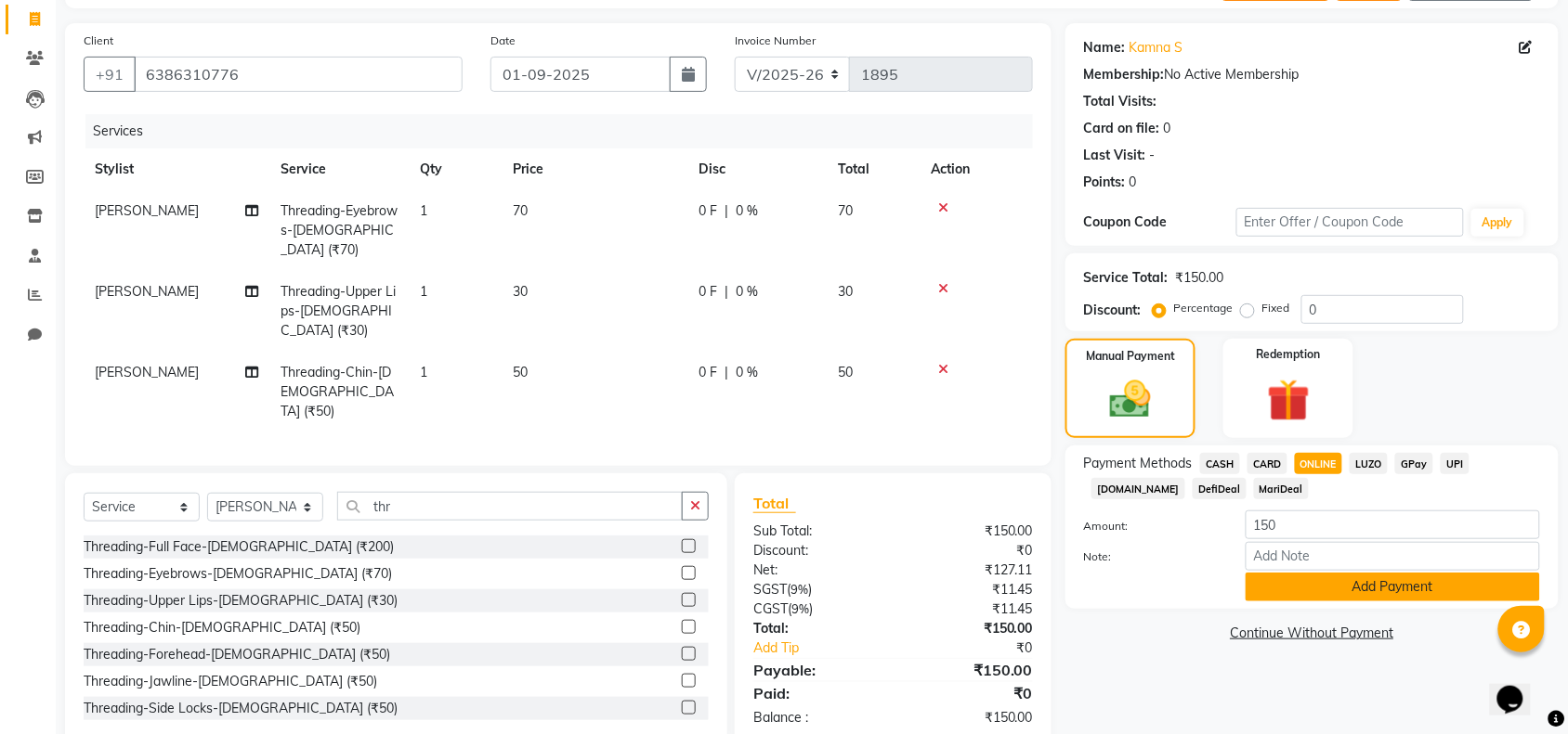
click at [1362, 582] on button "Add Payment" at bounding box center [1392, 587] width 294 height 29
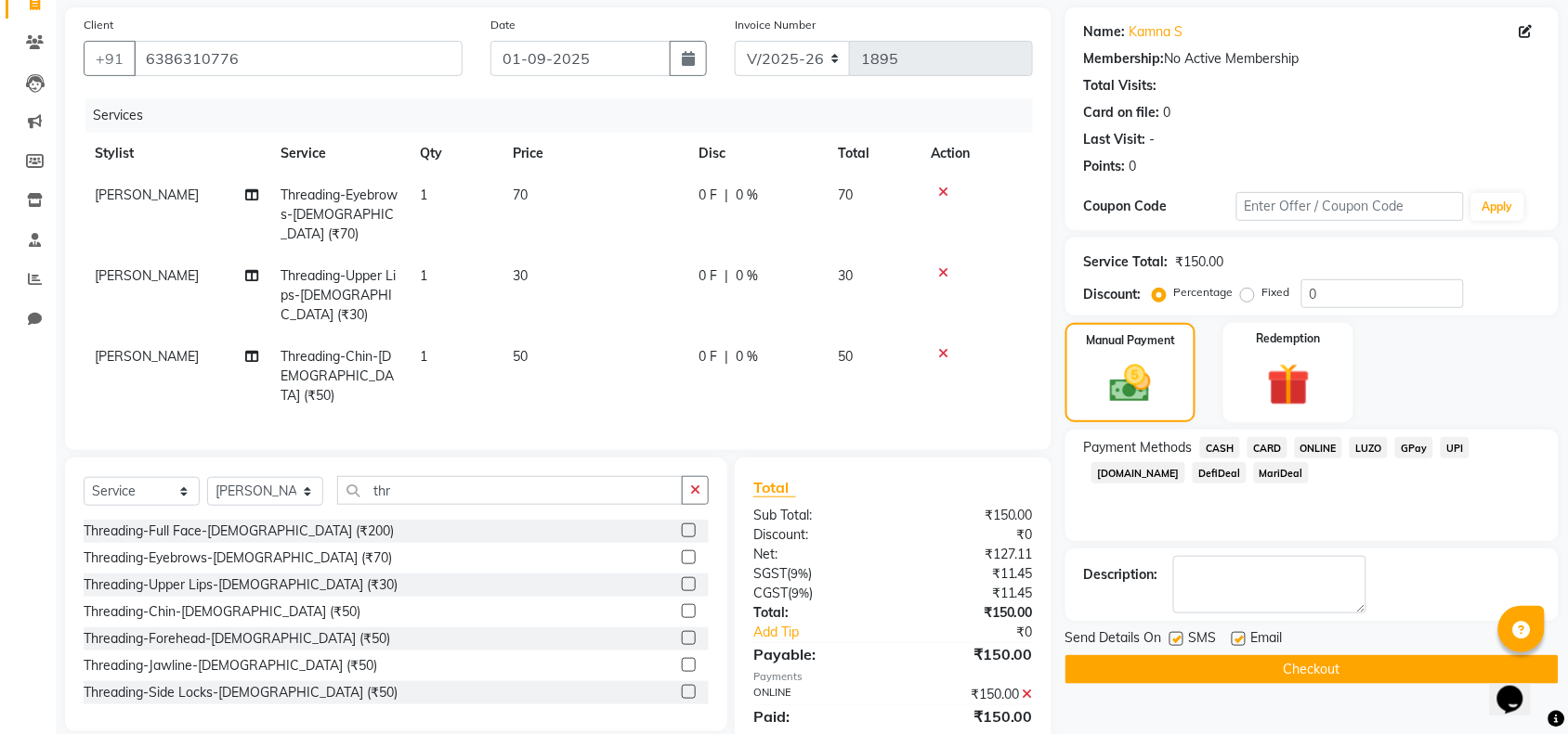
scroll to position [153, 0]
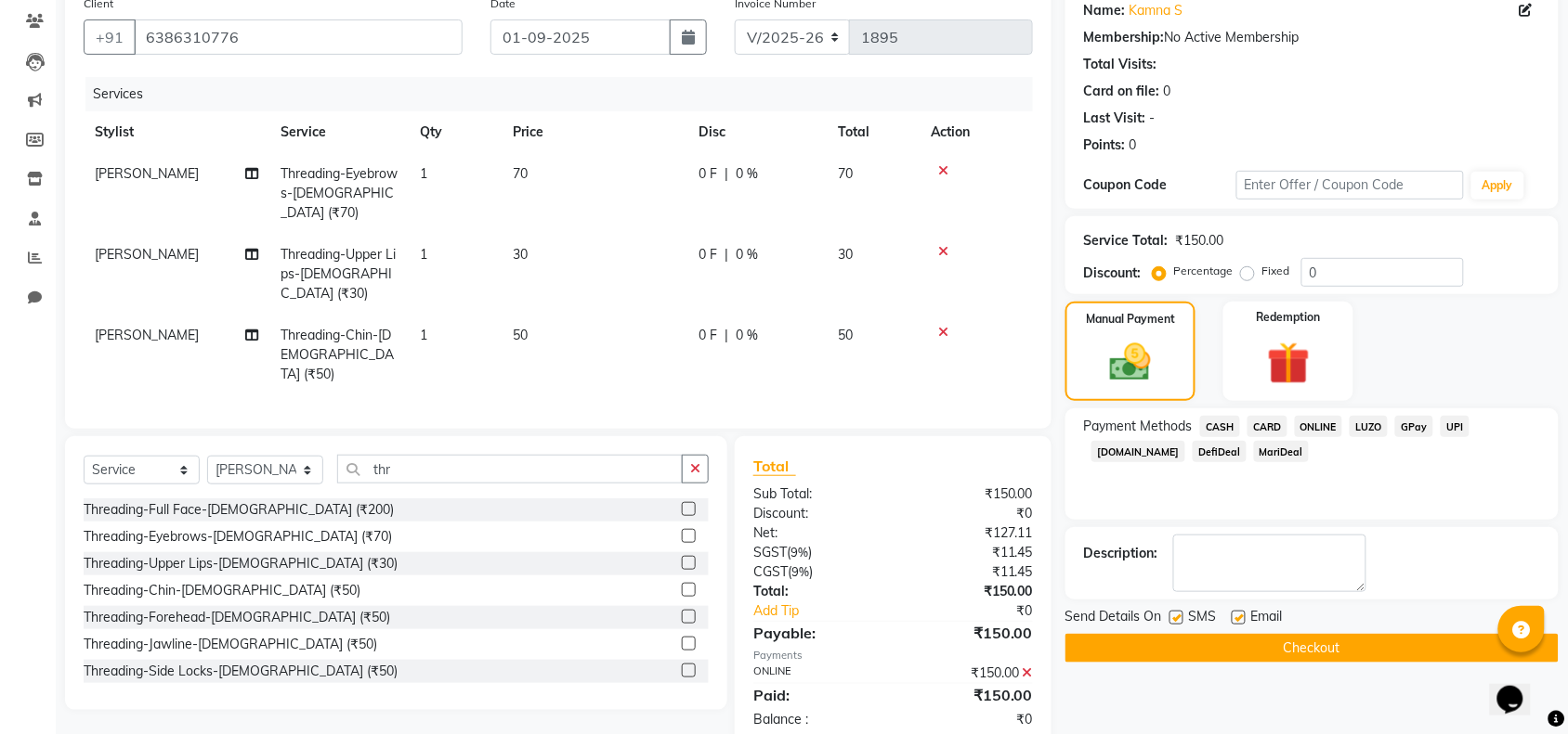
click at [1353, 650] on button "Checkout" at bounding box center [1312, 648] width 493 height 29
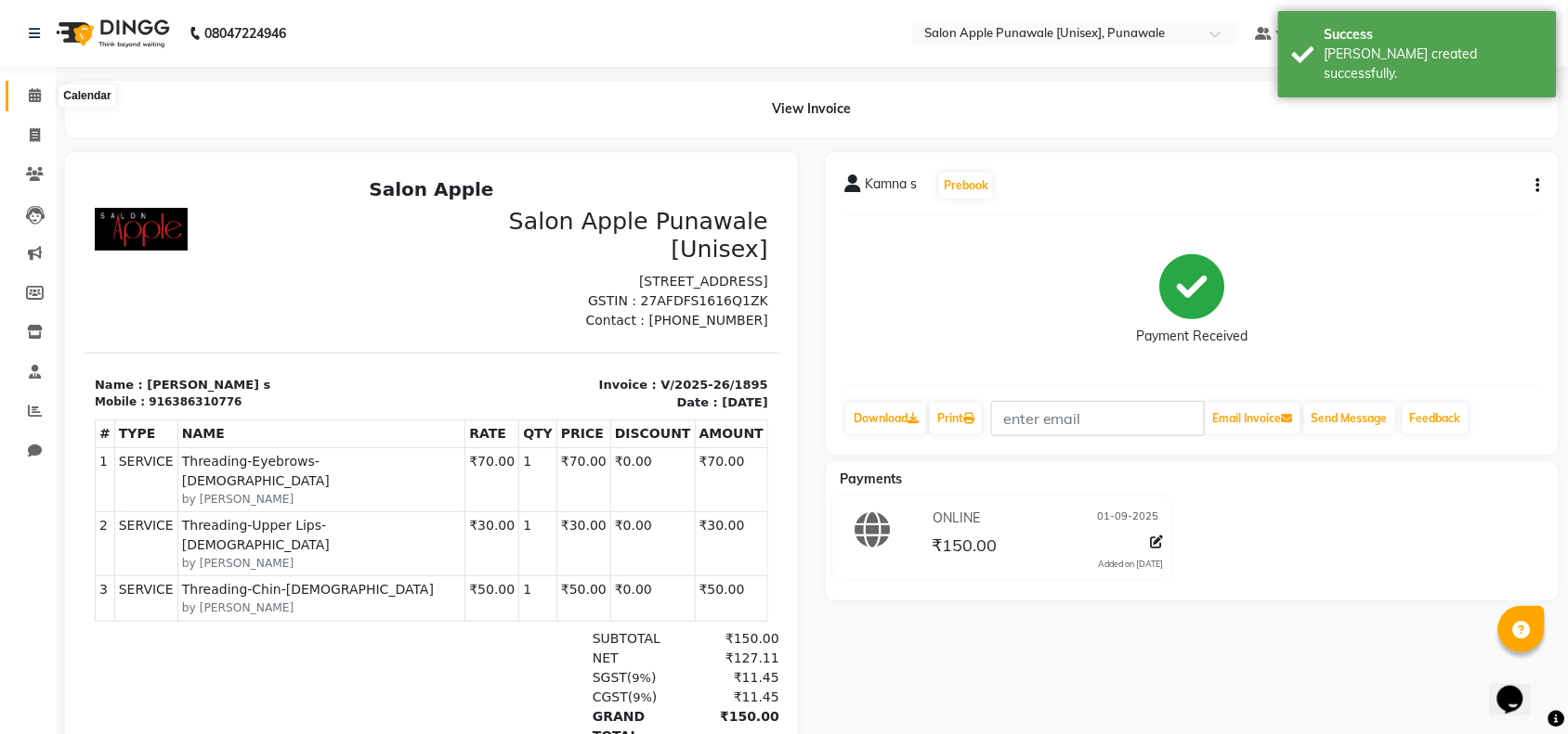
click at [25, 103] on span at bounding box center [35, 97] width 33 height 22
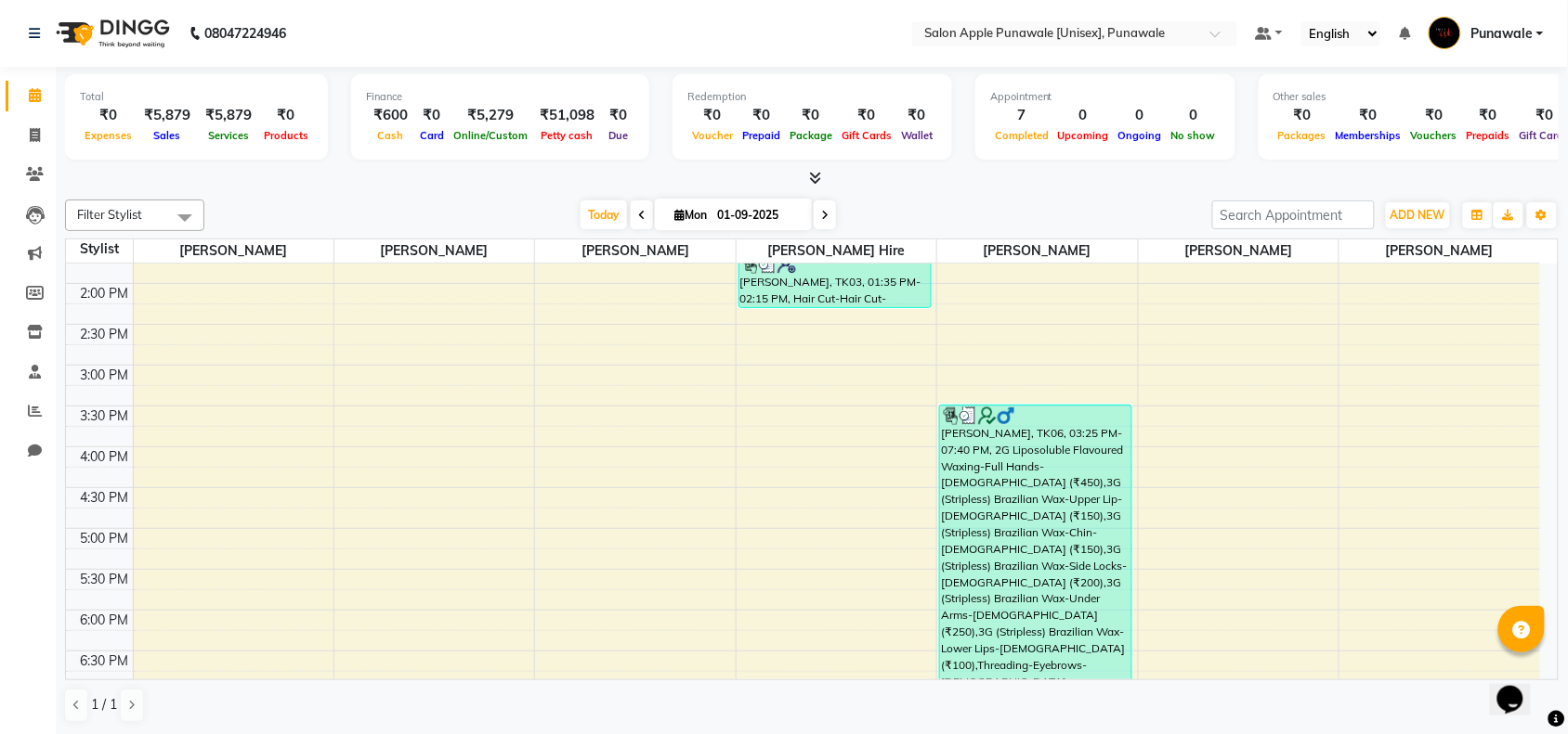
scroll to position [697, 0]
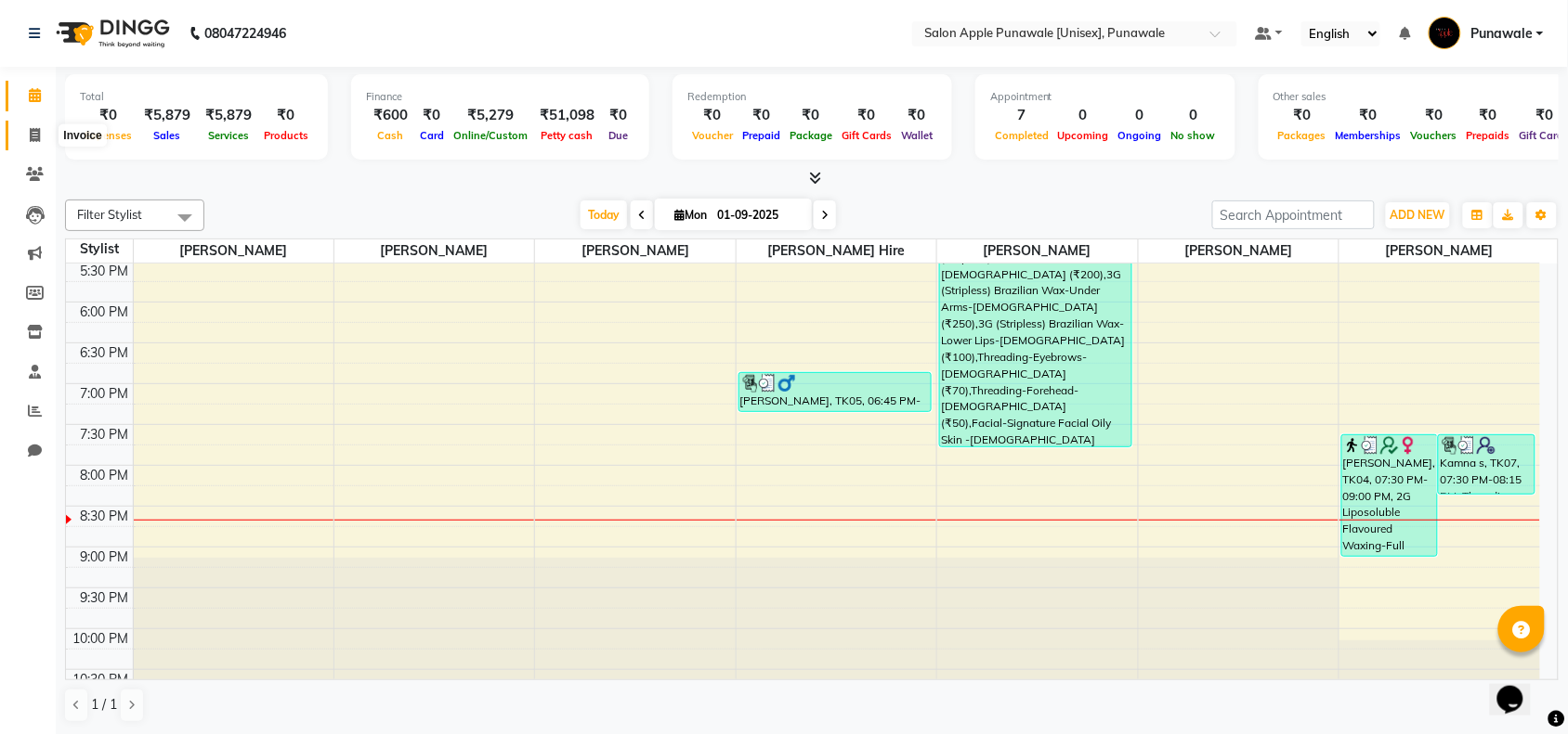
click at [35, 134] on icon at bounding box center [35, 135] width 10 height 14
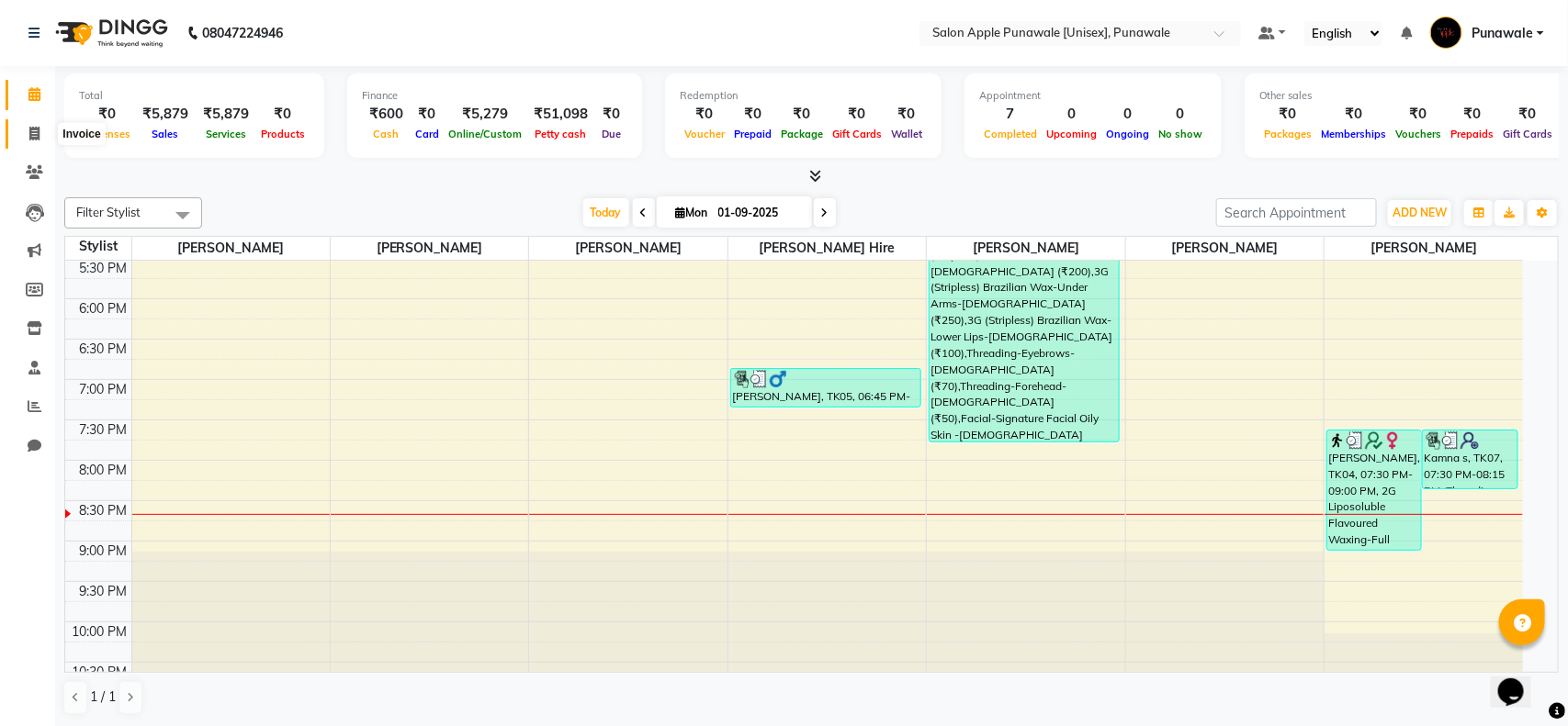
select select "5421"
select select "service"
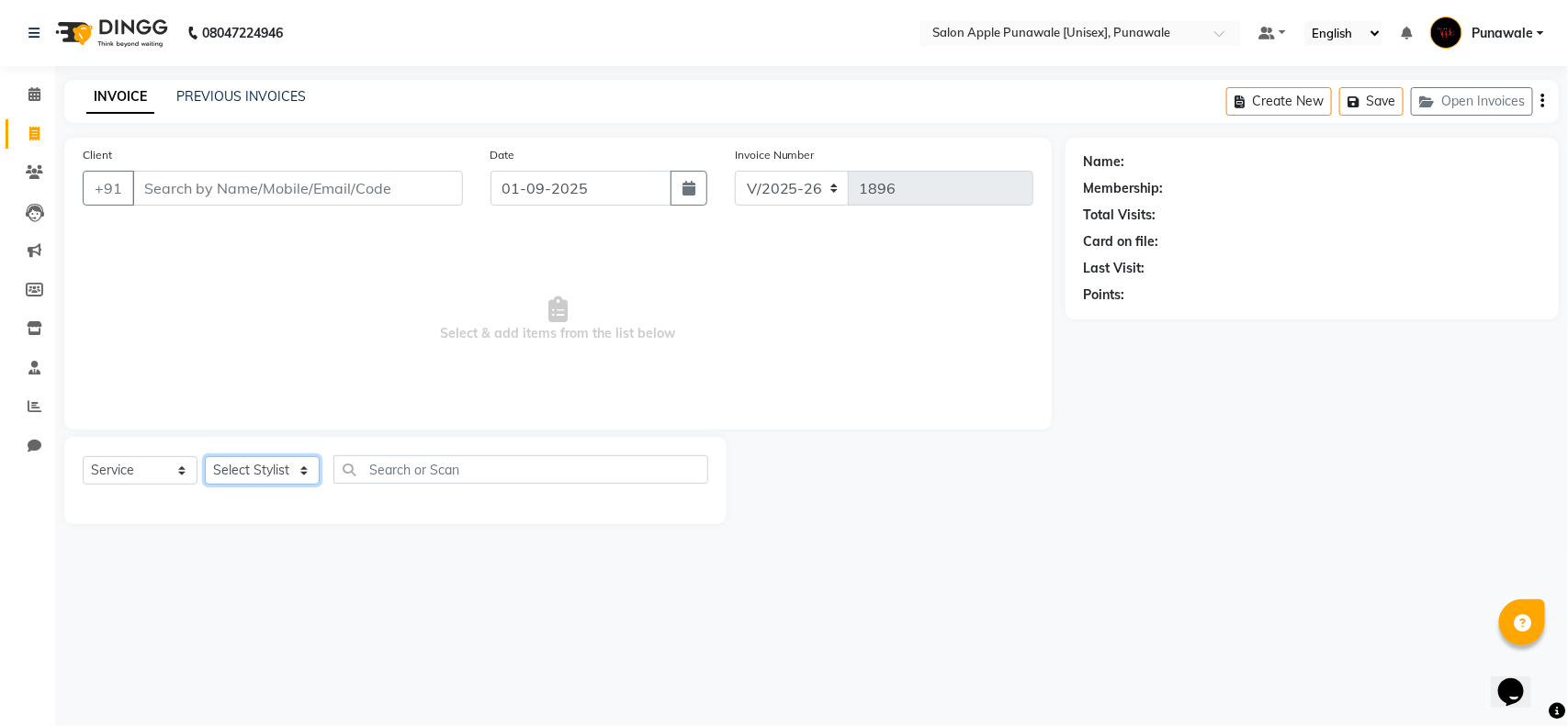
click at [304, 464] on select "Select Stylist [PERSON_NAME] Avi [PERSON_NAME] [PERSON_NAME] [PERSON_NAME] [PER…" at bounding box center [262, 470] width 115 height 28
select select "80185"
click at [205, 457] on select "Select Stylist [PERSON_NAME] Avi [PERSON_NAME] [PERSON_NAME] [PERSON_NAME] [PER…" at bounding box center [262, 470] width 115 height 28
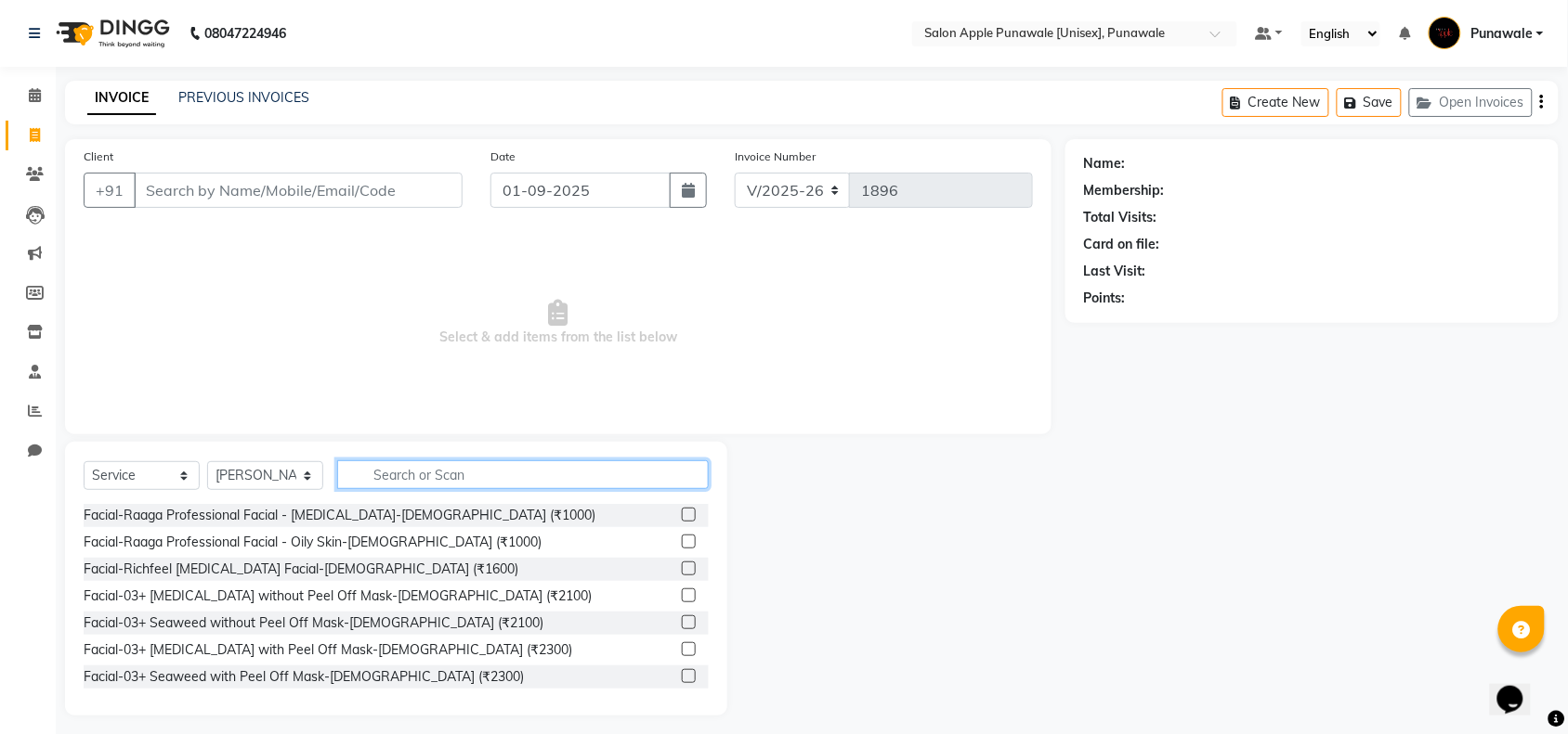
click at [387, 475] on input "text" at bounding box center [523, 475] width 371 height 29
type input "h"
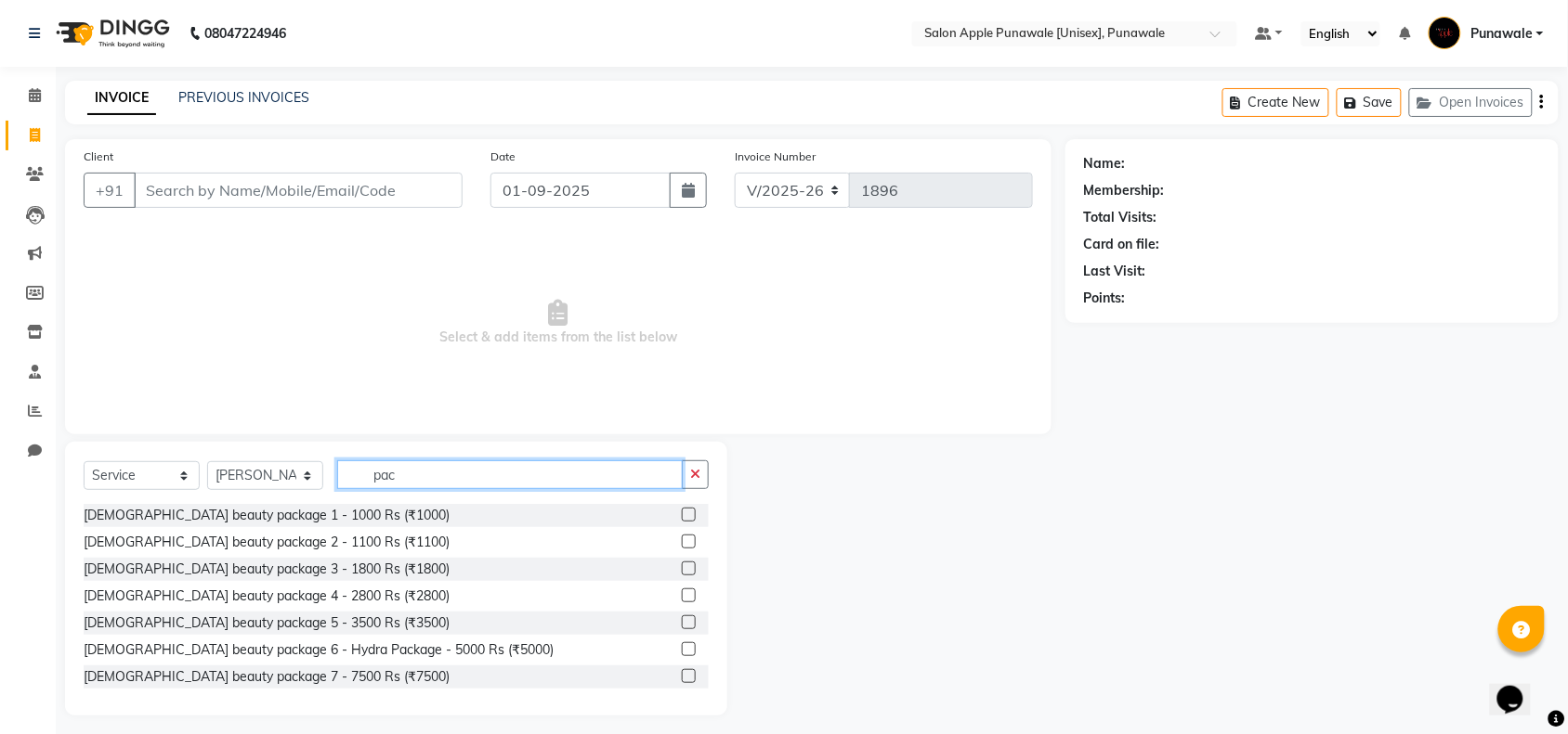
click at [410, 477] on input "pac" at bounding box center [510, 475] width 345 height 29
type input "p"
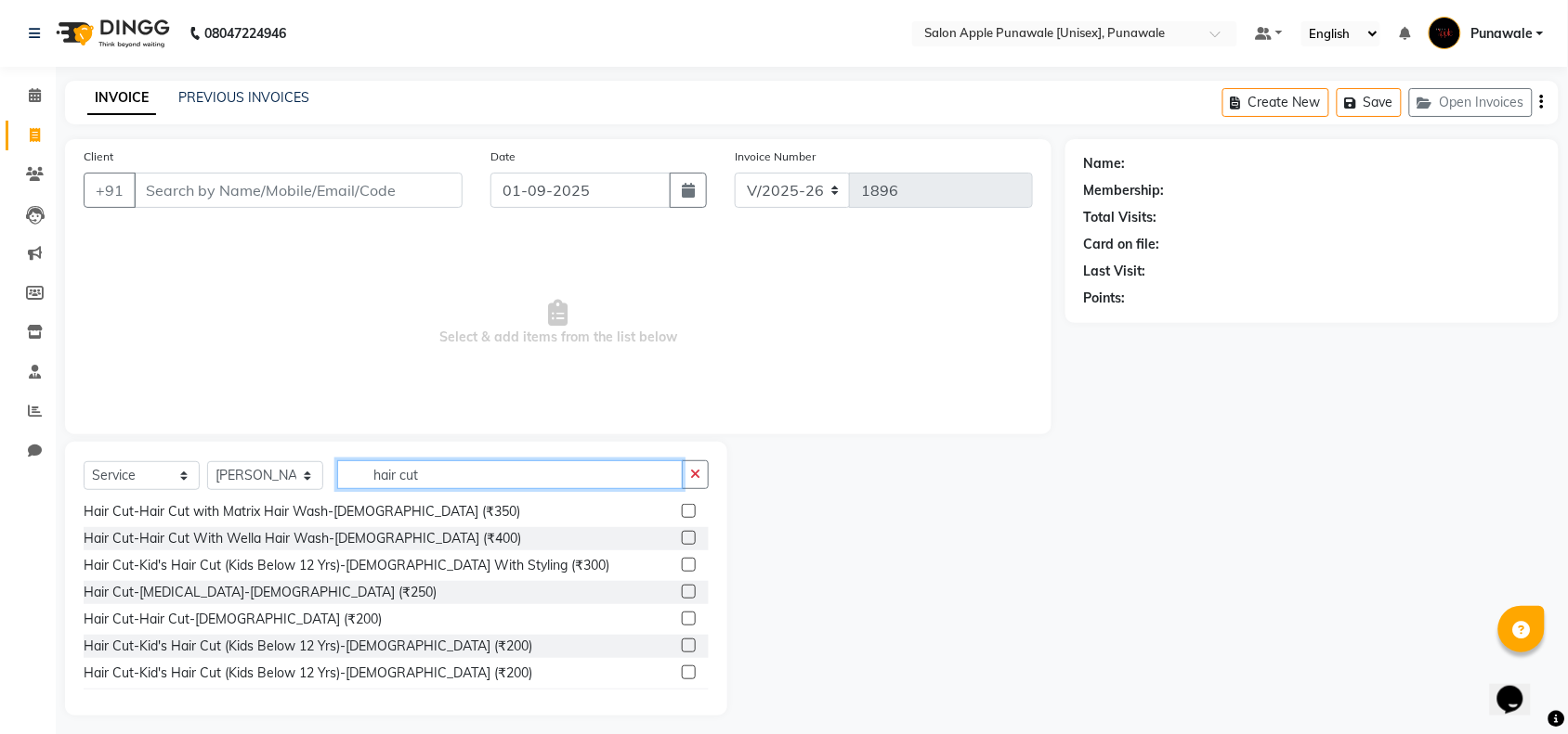
scroll to position [232, 0]
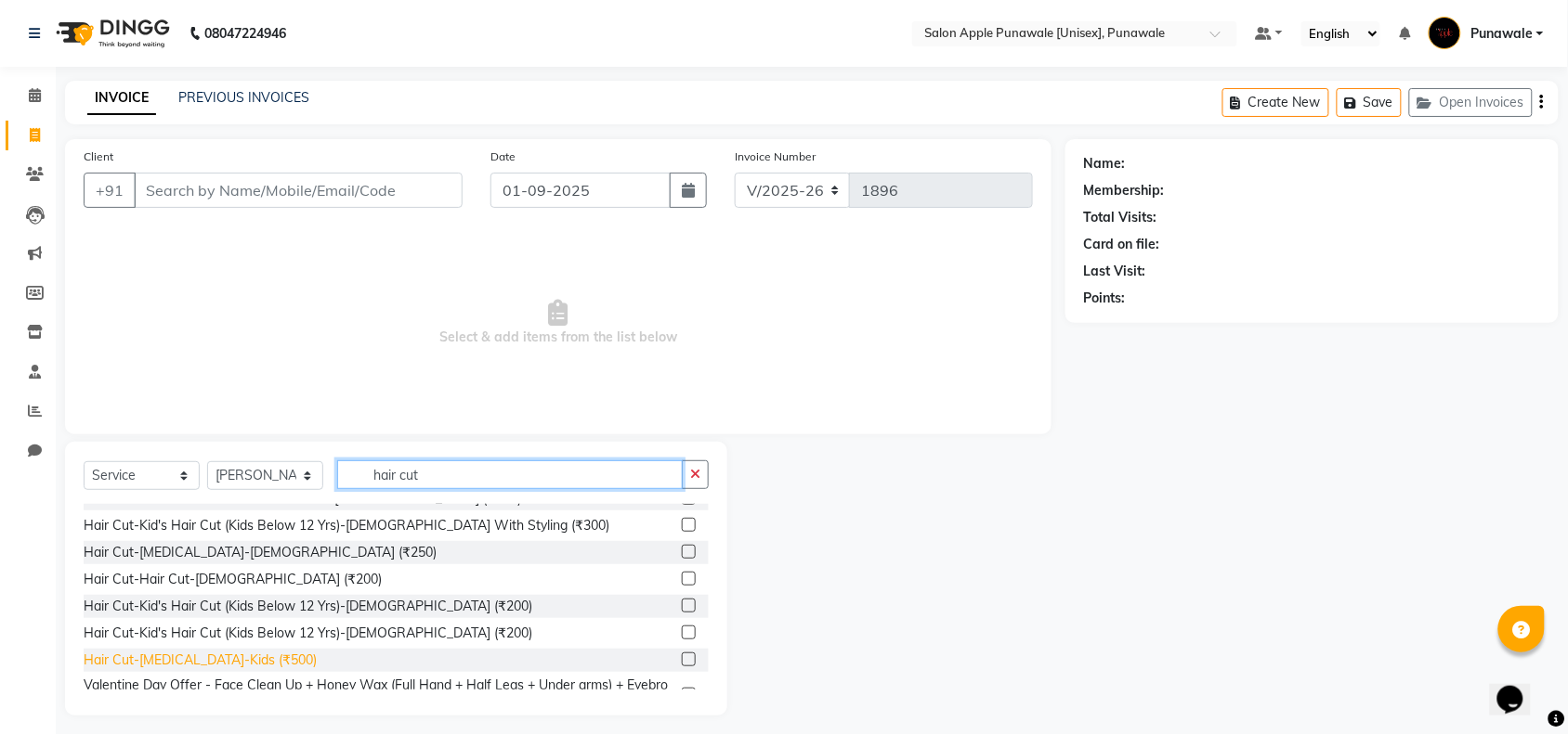
type input "hair cut"
click at [284, 655] on div "Hair Cut-[MEDICAL_DATA]-Kids (₹500)" at bounding box center [200, 661] width 233 height 20
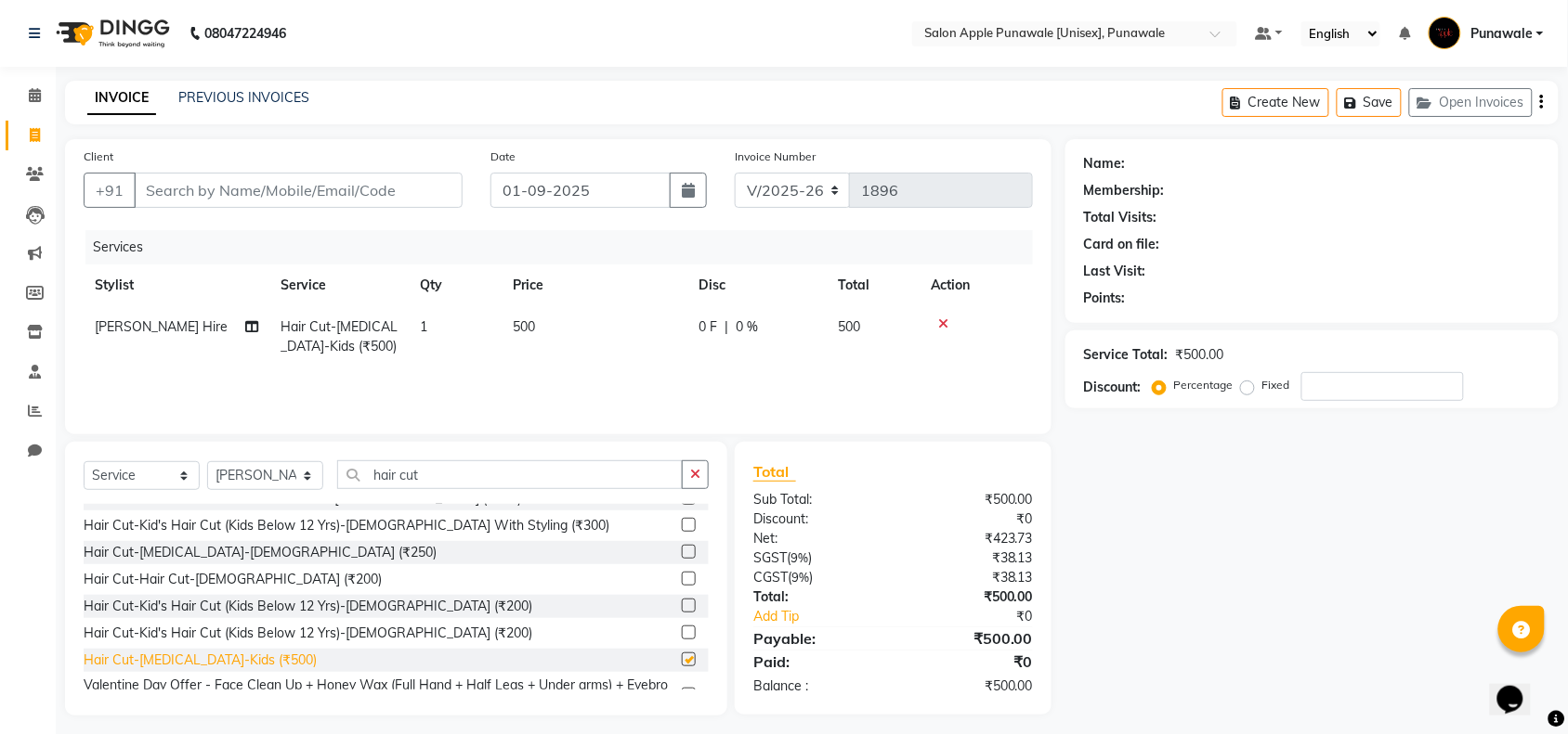
checkbox input "false"
click at [209, 574] on div "Hair Cut-Hair Cut-[DEMOGRAPHIC_DATA] (₹200)" at bounding box center [233, 580] width 298 height 20
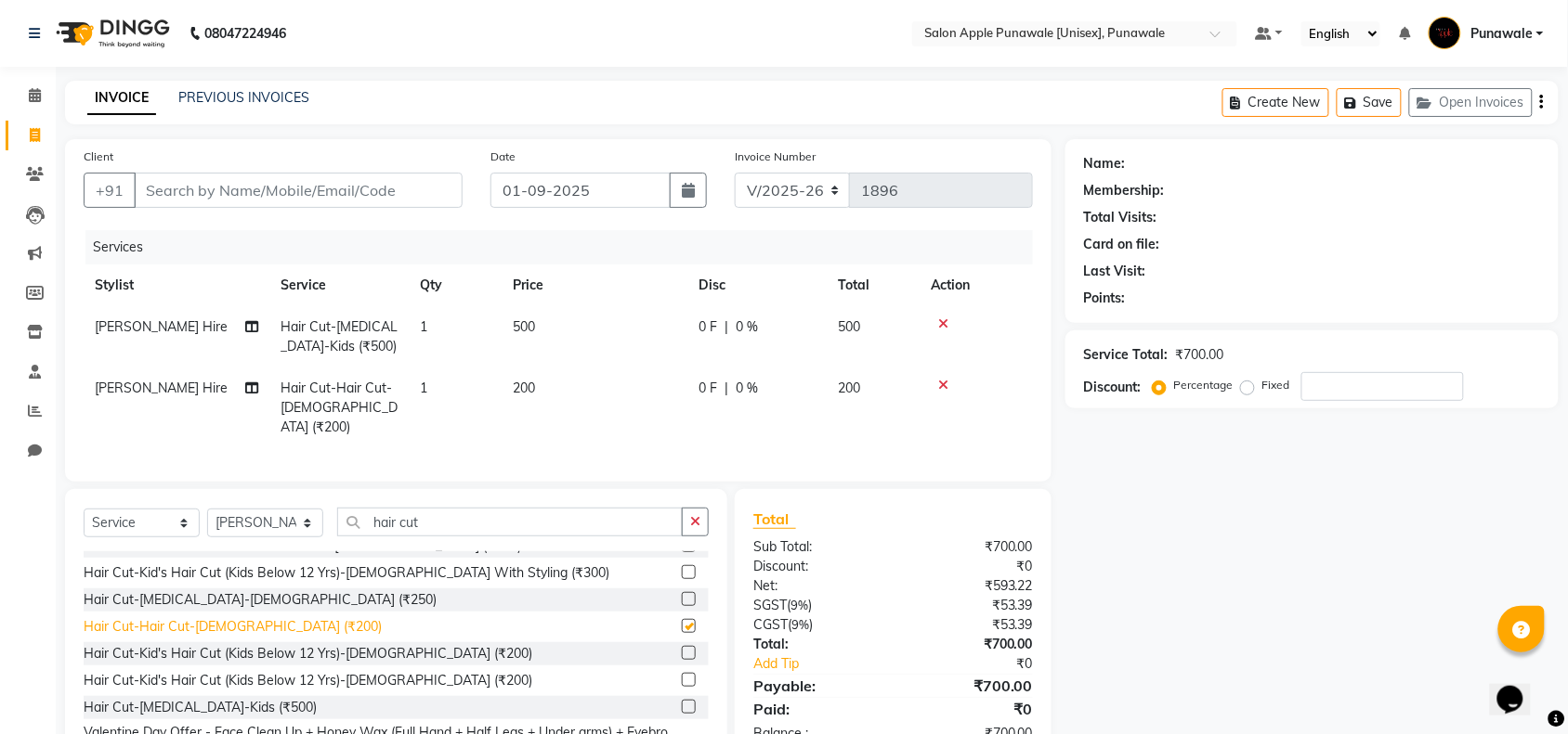
checkbox input "false"
drag, startPoint x: 531, startPoint y: 321, endPoint x: 627, endPoint y: 307, distance: 97.0
click at [627, 307] on td "500" at bounding box center [594, 337] width 186 height 61
select select "80185"
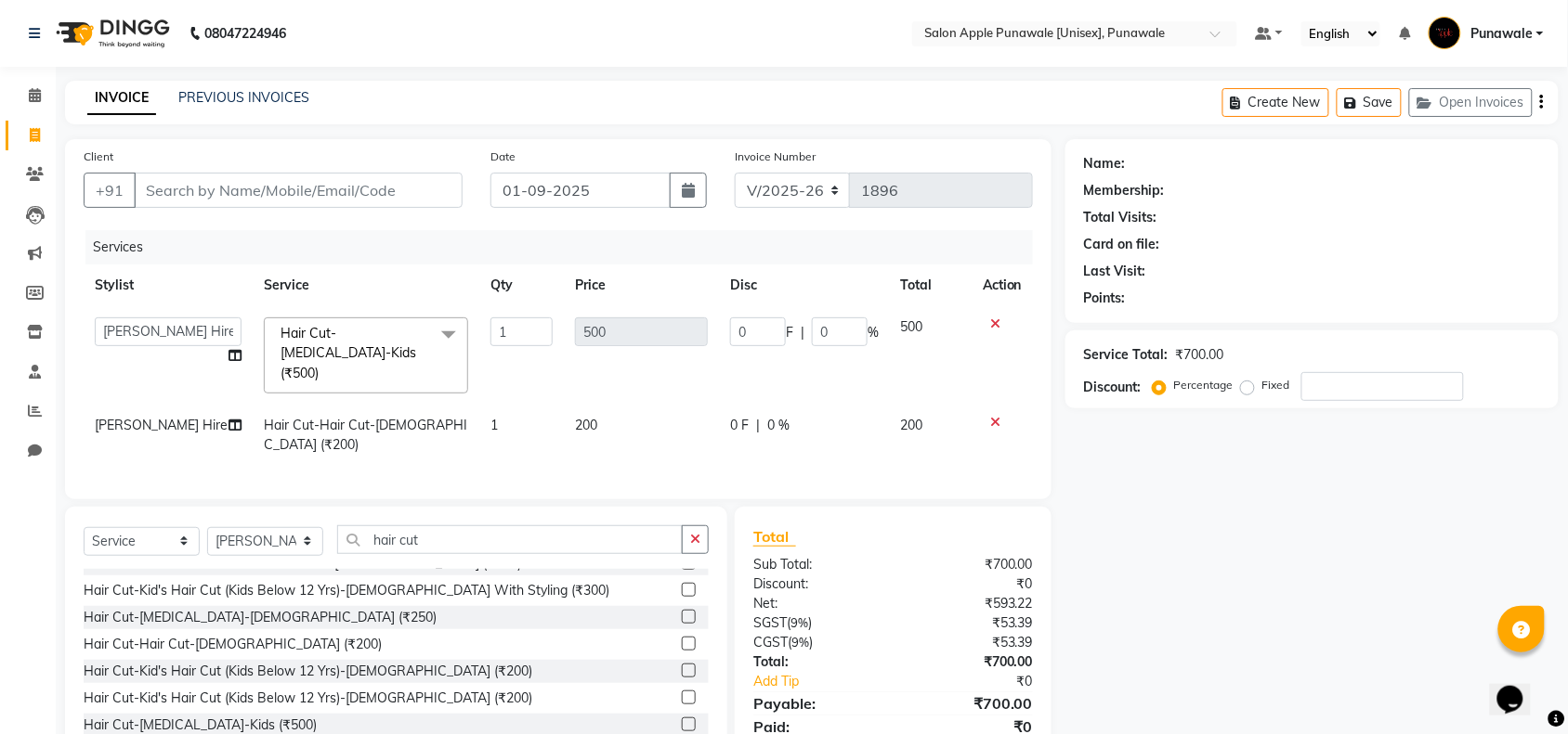
click at [991, 330] on icon at bounding box center [995, 324] width 10 height 13
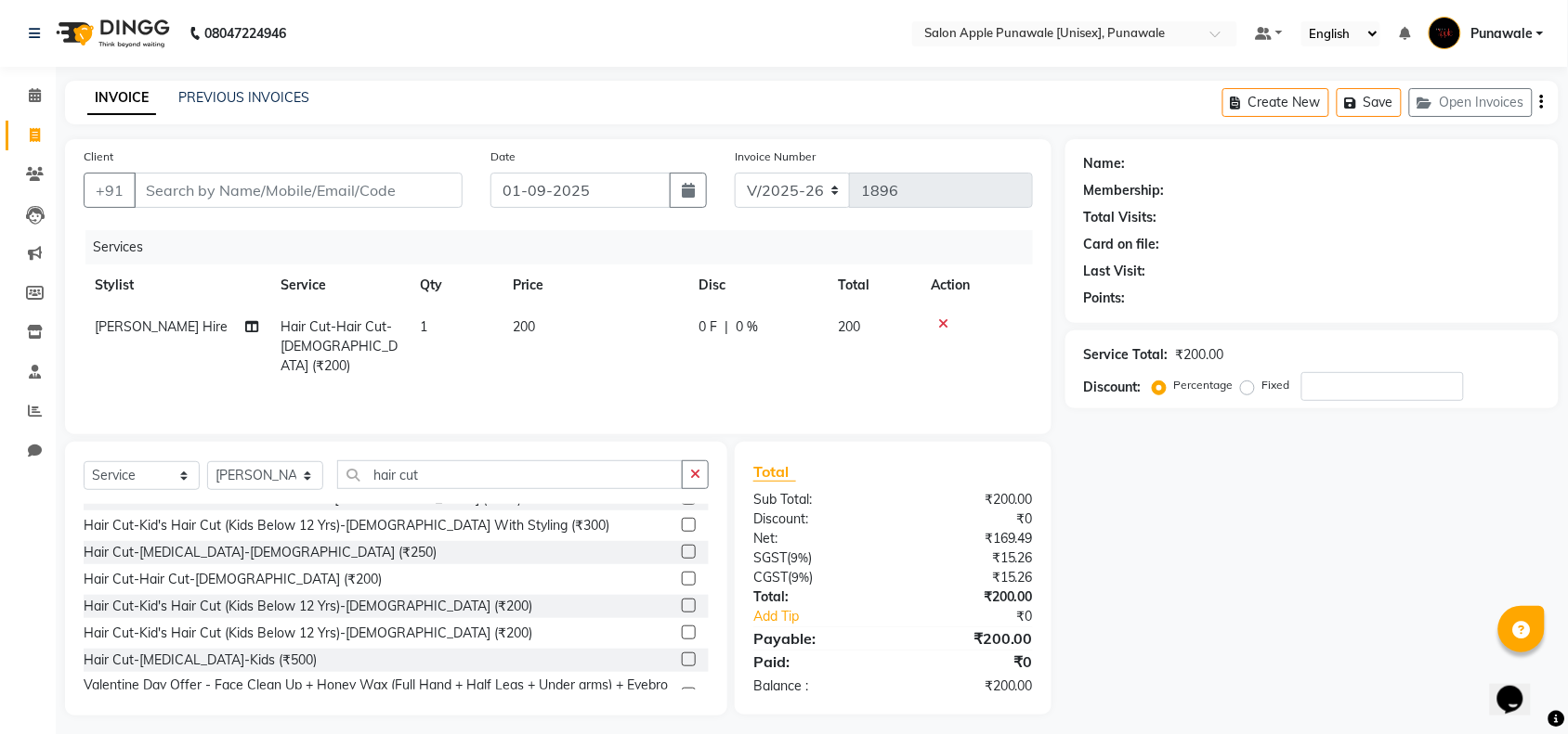
click at [378, 583] on div "Hair Cut-Hair Cut-[DEMOGRAPHIC_DATA] (₹200)" at bounding box center [396, 580] width 625 height 24
click at [682, 574] on label at bounding box center [689, 579] width 14 height 14
click at [682, 574] on input "checkbox" at bounding box center [688, 580] width 12 height 12
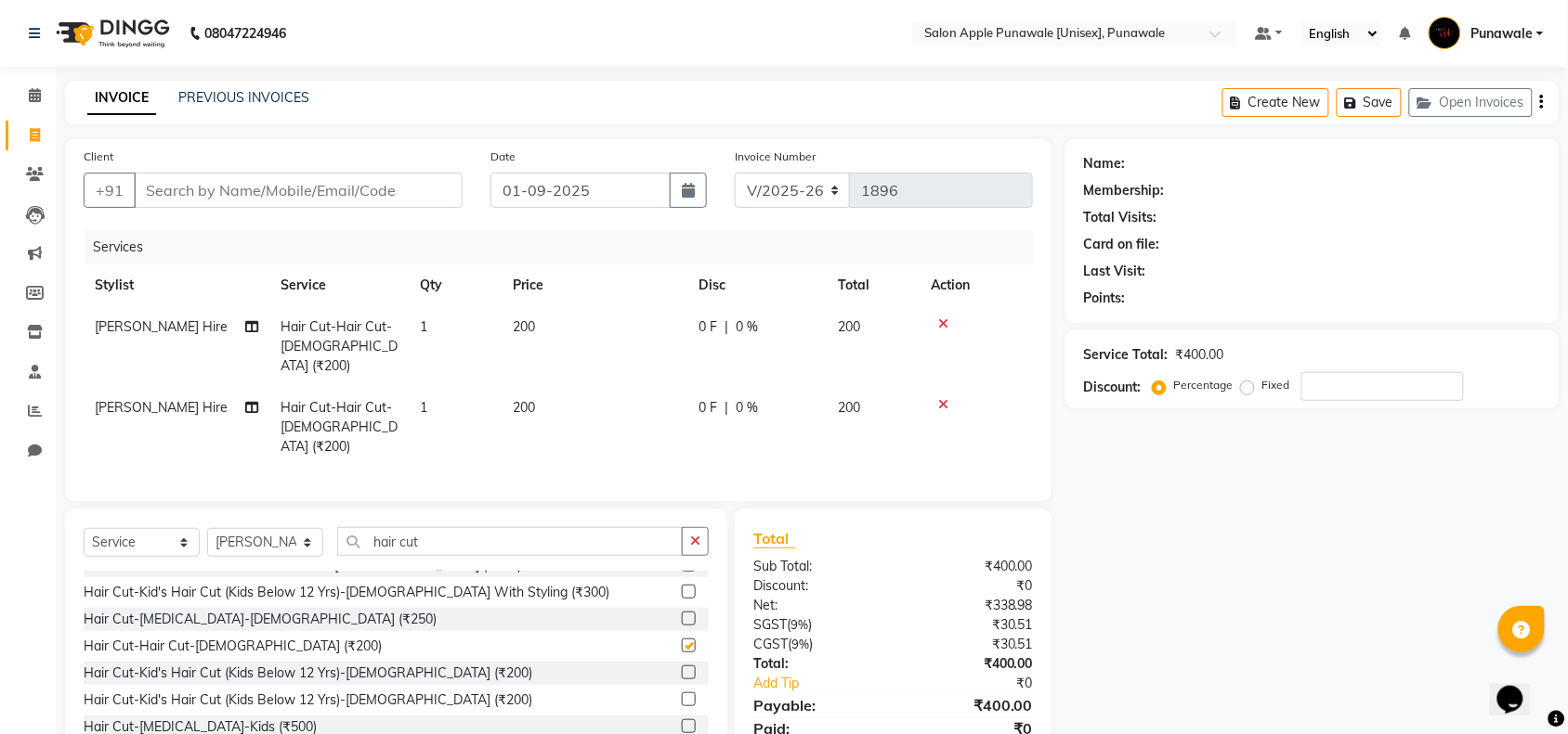
checkbox input "false"
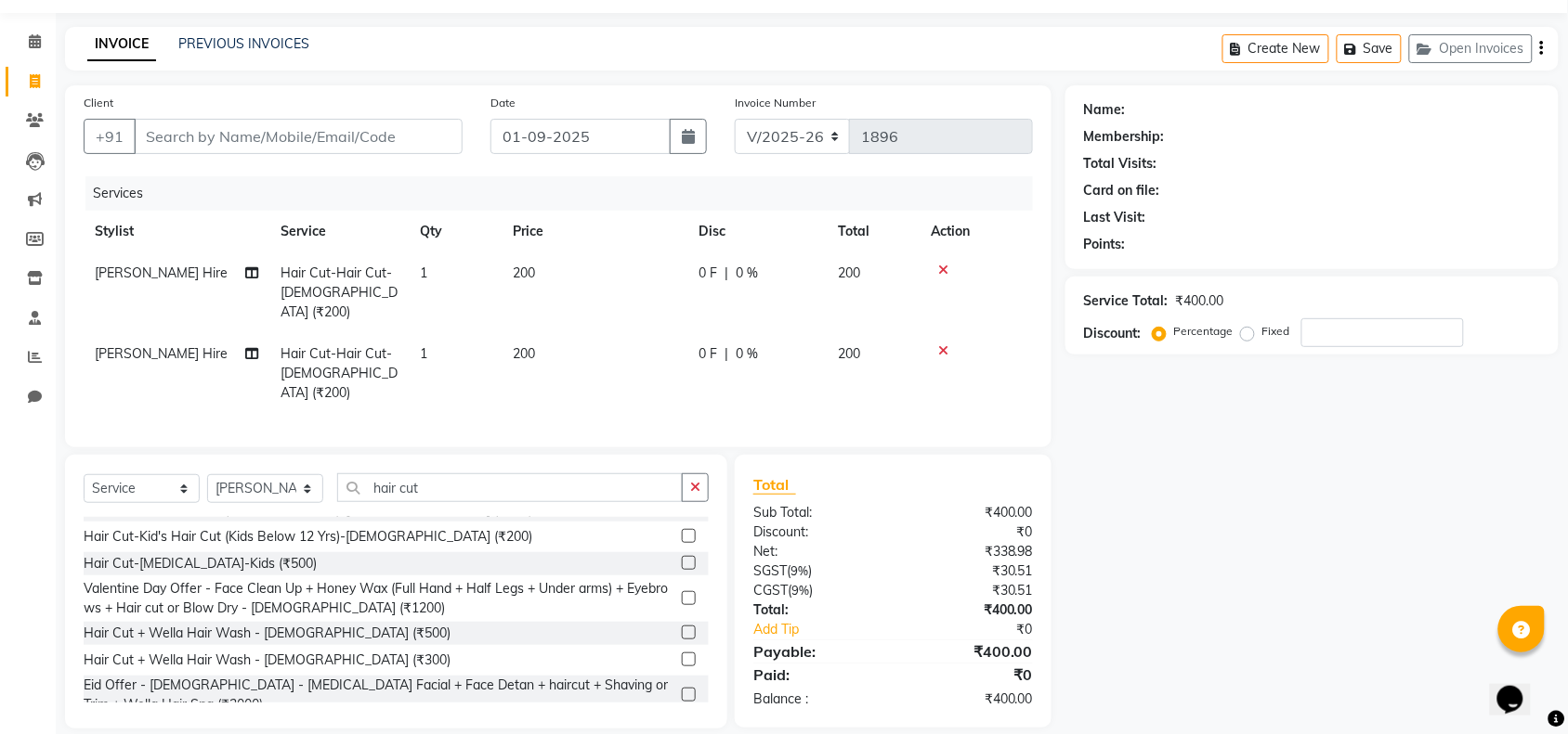
scroll to position [348, 0]
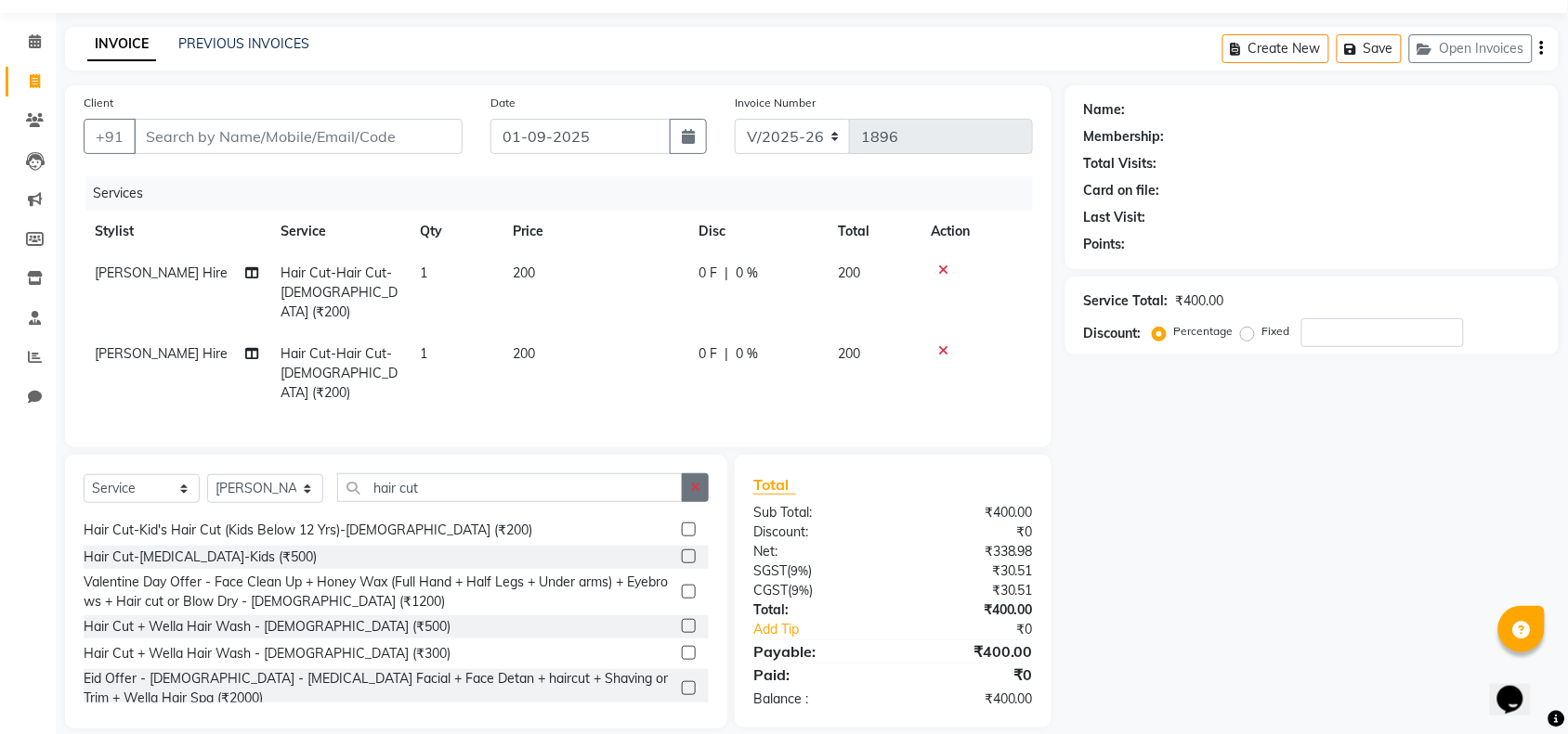
click at [703, 474] on button "button" at bounding box center [695, 487] width 27 height 29
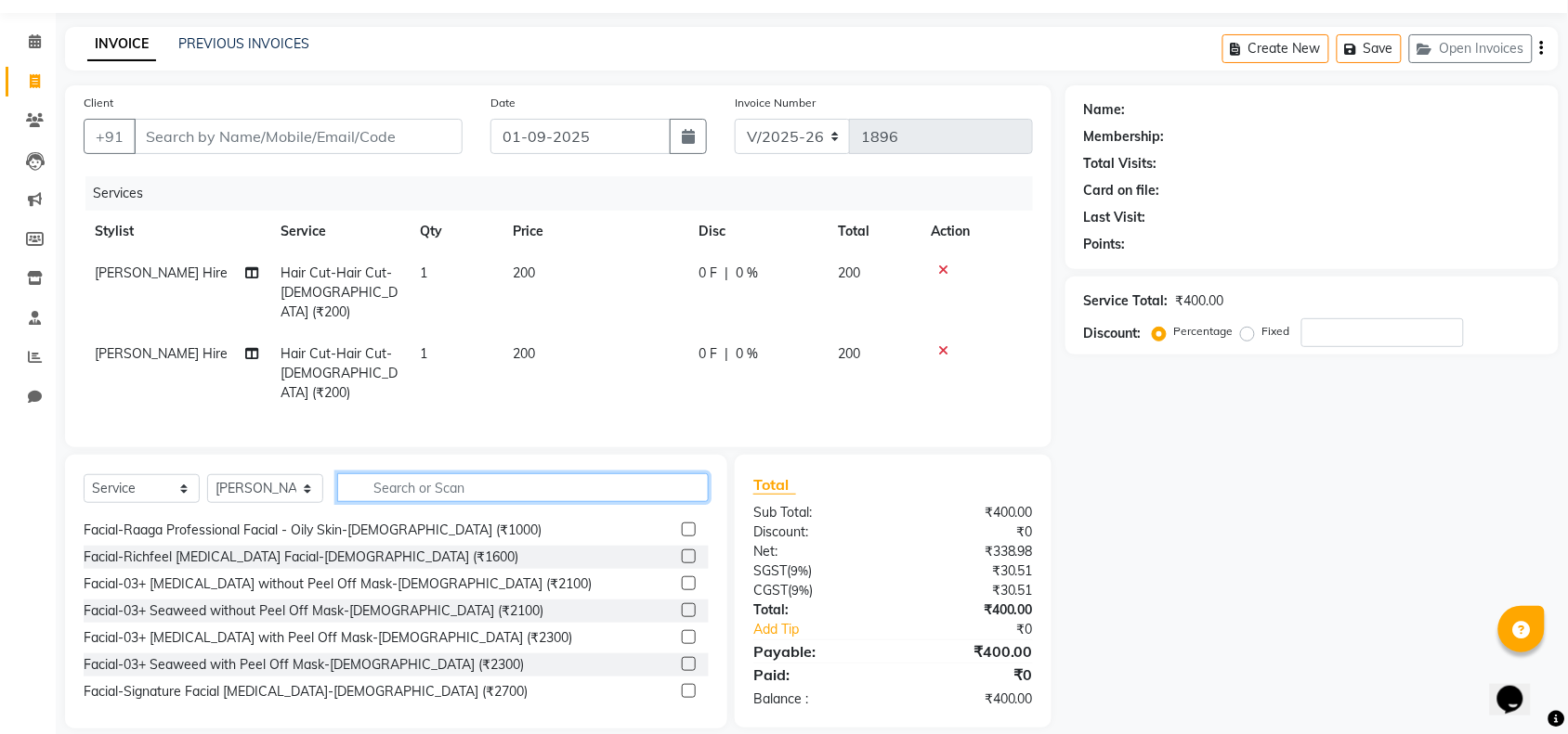
scroll to position [53, 0]
click at [415, 475] on input "text" at bounding box center [523, 488] width 371 height 29
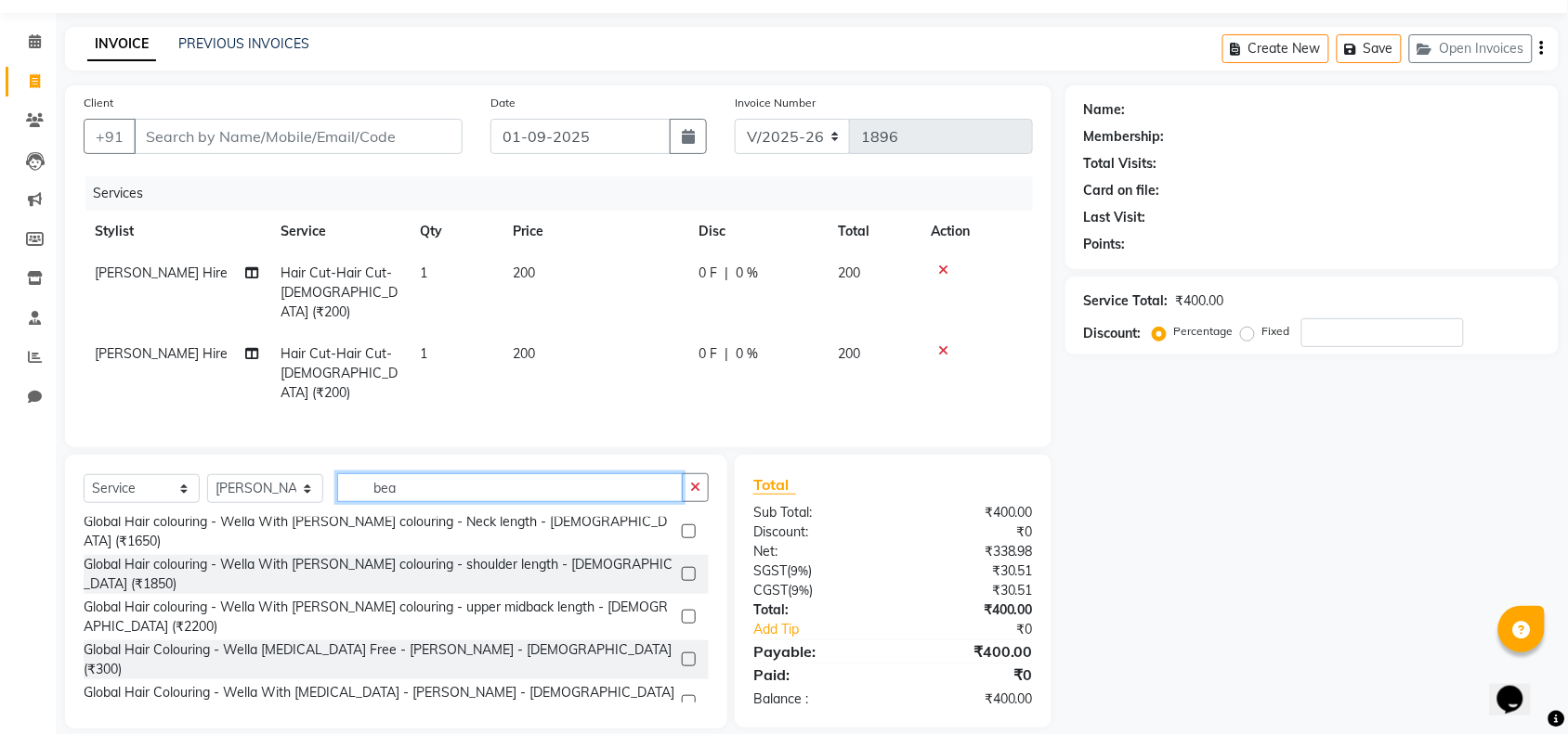
scroll to position [52, 0]
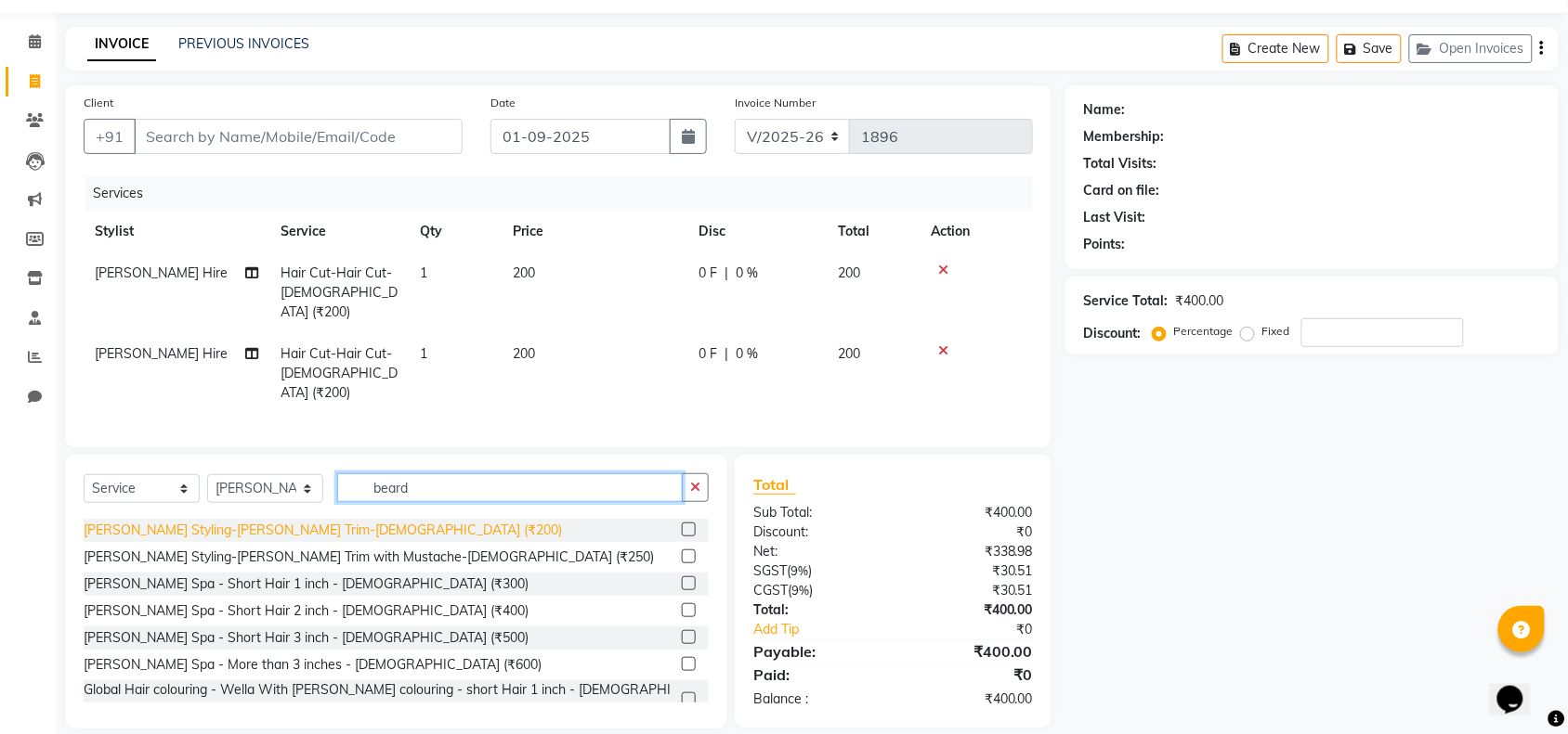
type input "beard"
click at [238, 521] on div "[PERSON_NAME] Styling-[PERSON_NAME] Trim-[DEMOGRAPHIC_DATA] (₹200)" at bounding box center [323, 531] width 479 height 20
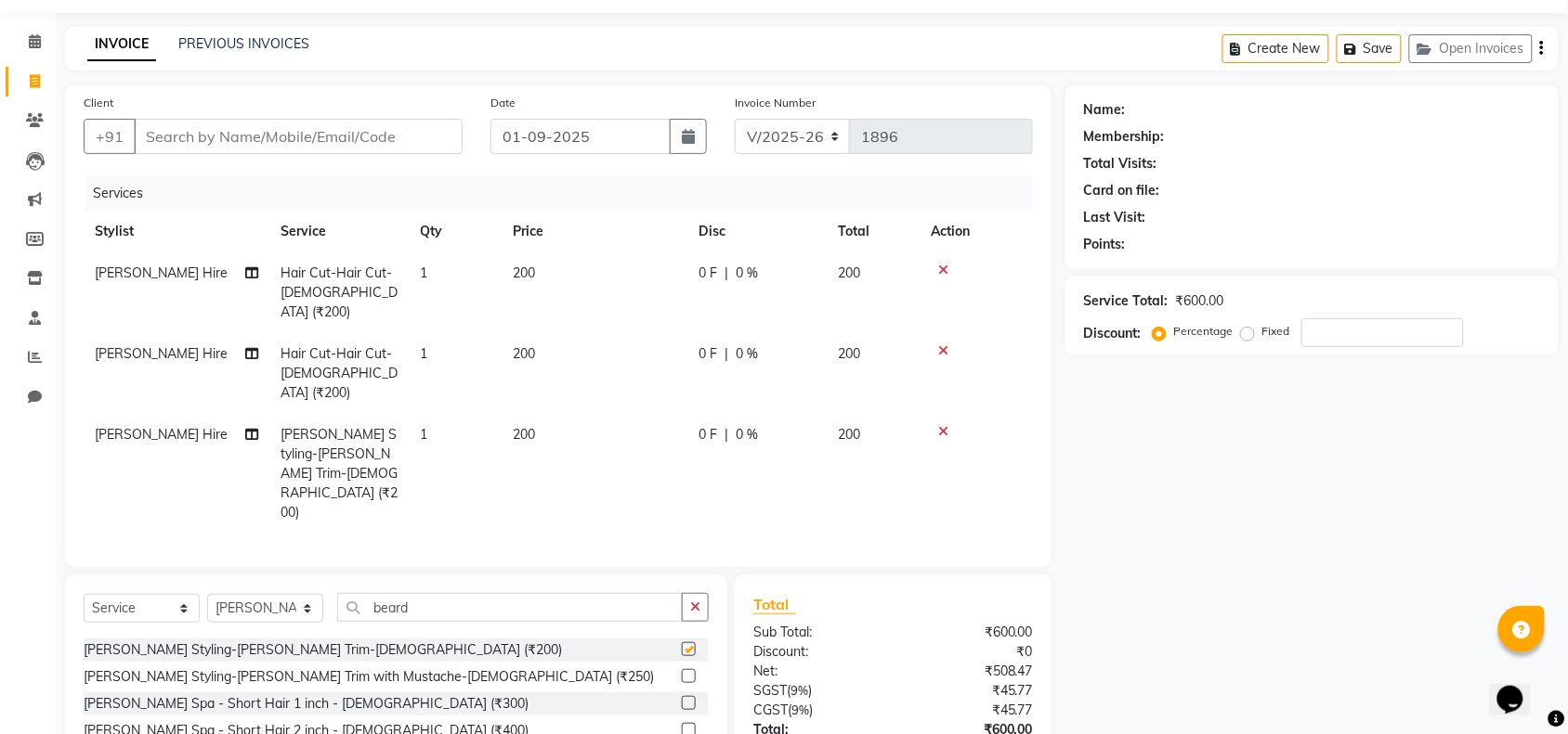
checkbox input "false"
click at [127, 345] on span "[PERSON_NAME] Hire" at bounding box center [161, 353] width 133 height 17
select select "80185"
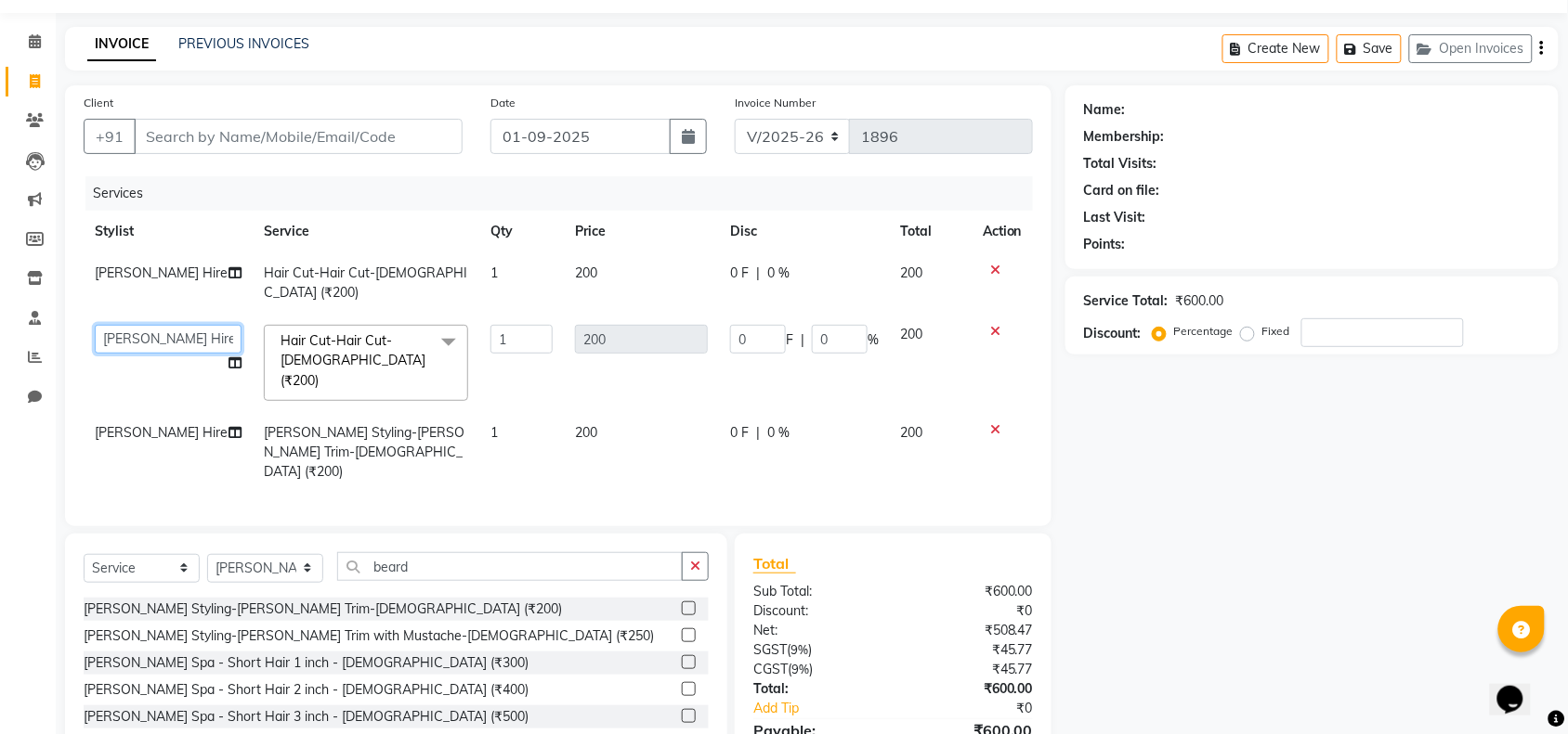
click at [153, 325] on select "[PERSON_NAME] Avi [PERSON_NAME] [PERSON_NAME] [PERSON_NAME] [PERSON_NAME] [PERS…" at bounding box center [168, 338] width 147 height 29
select select "54408"
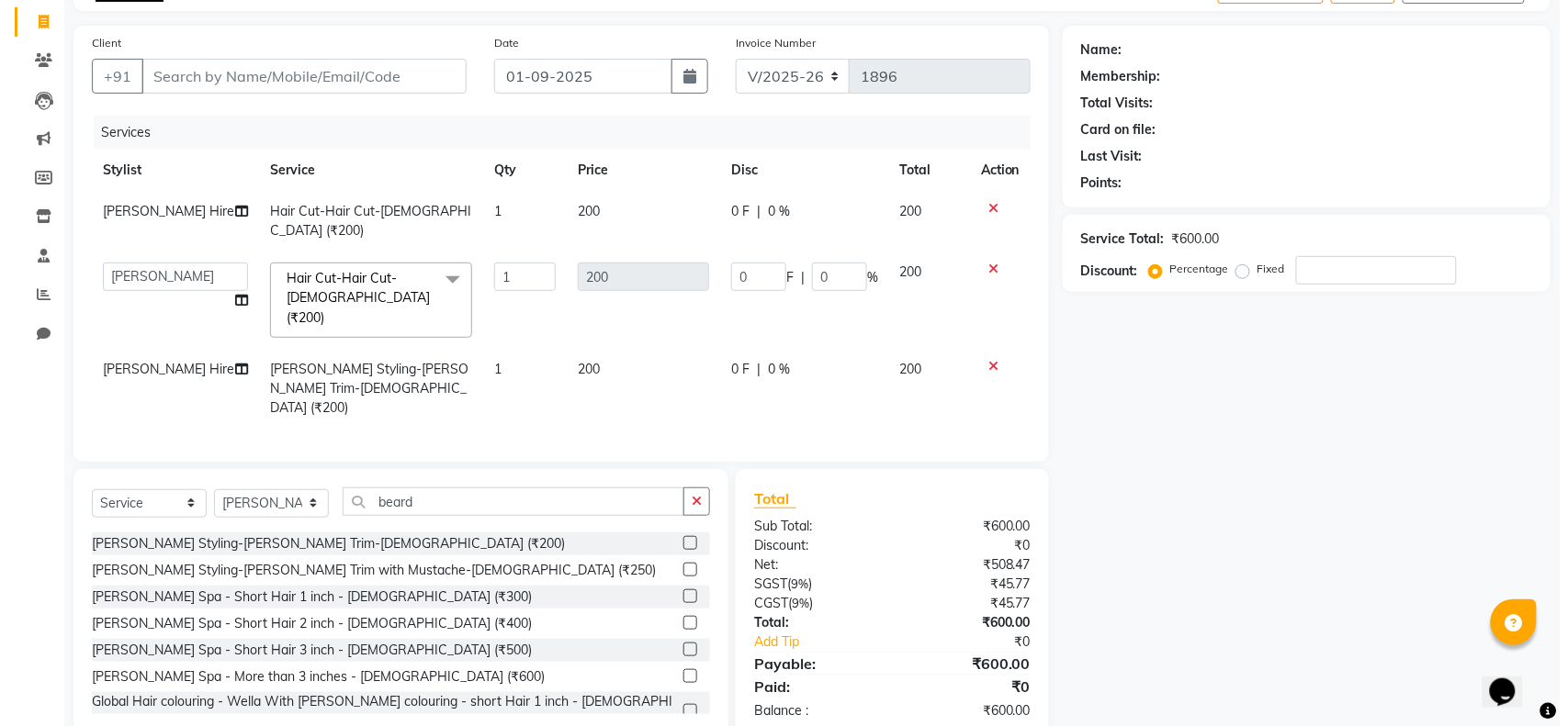
scroll to position [0, 0]
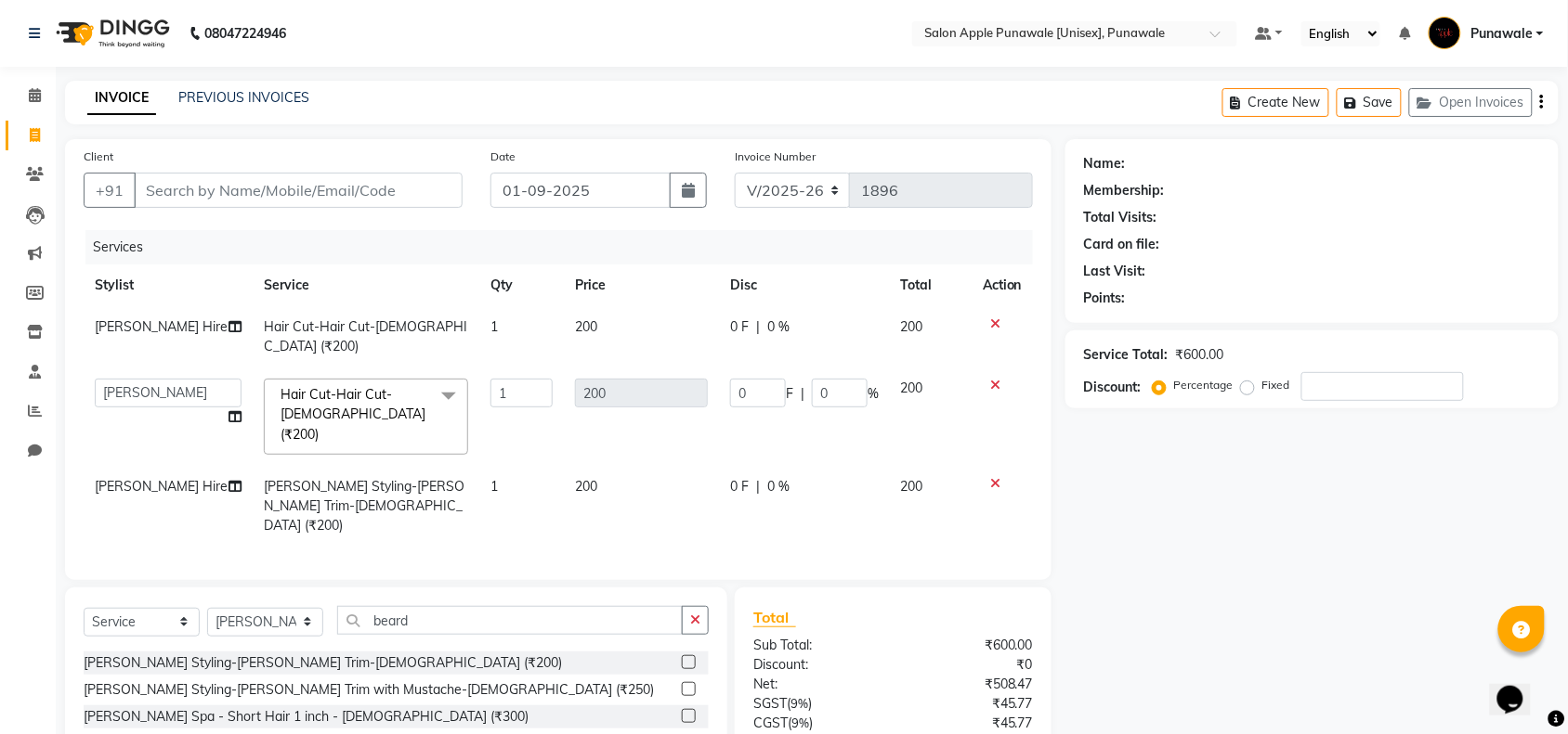
click at [829, 313] on td "0 F | 0 %" at bounding box center [803, 337] width 171 height 61
select select "80185"
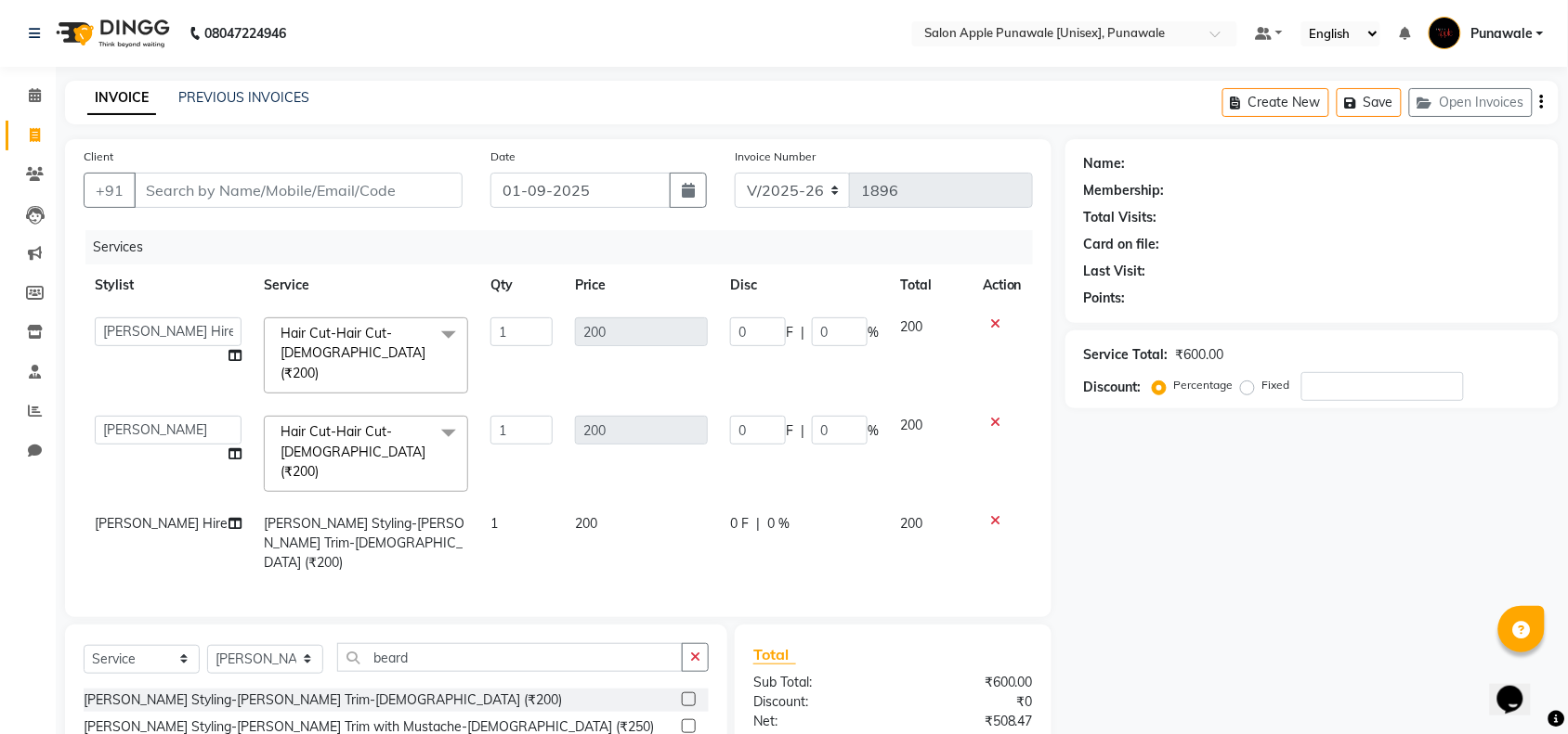
click at [305, 172] on div "Client +91" at bounding box center [273, 184] width 407 height 76
click at [298, 184] on input "Client" at bounding box center [298, 190] width 329 height 36
type input "6"
type input "0"
type input "6398121300"
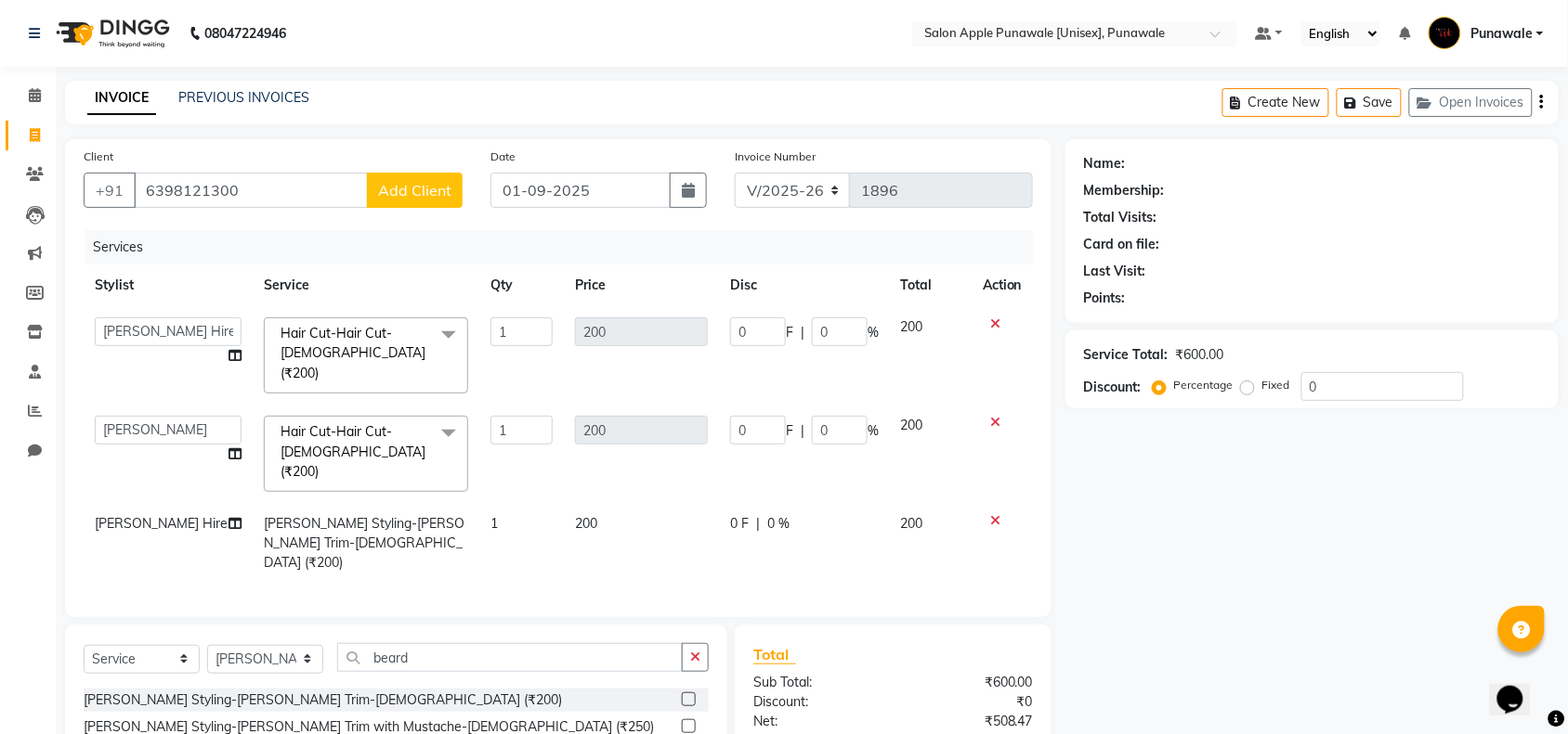
click at [415, 192] on span "Add Client" at bounding box center [414, 190] width 73 height 19
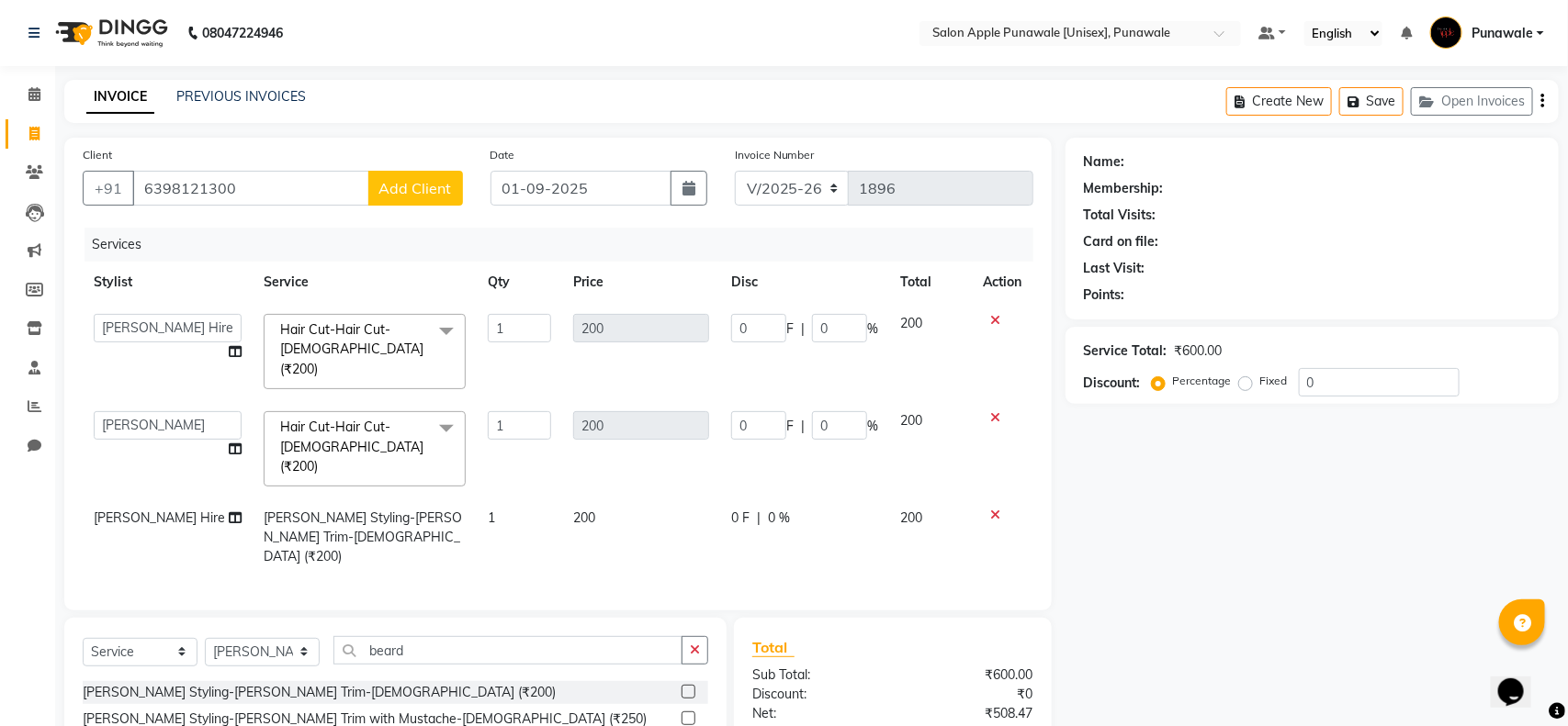
select select "22"
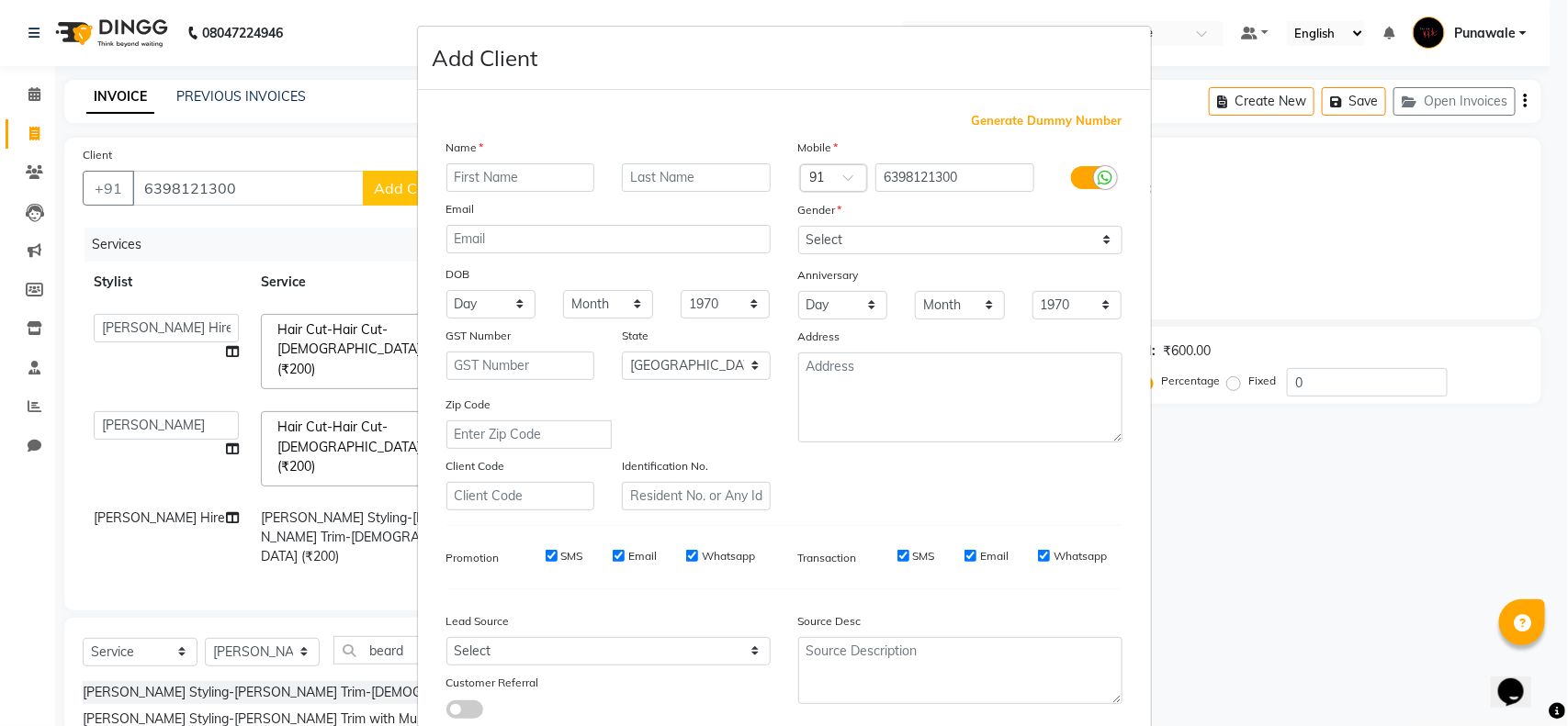
click at [514, 178] on input "text" at bounding box center [520, 178] width 148 height 28
type input "prfull"
click at [687, 176] on input "text" at bounding box center [696, 178] width 148 height 28
type input "[PERSON_NAME]"
click at [450, 183] on input "prfull" at bounding box center [520, 178] width 148 height 28
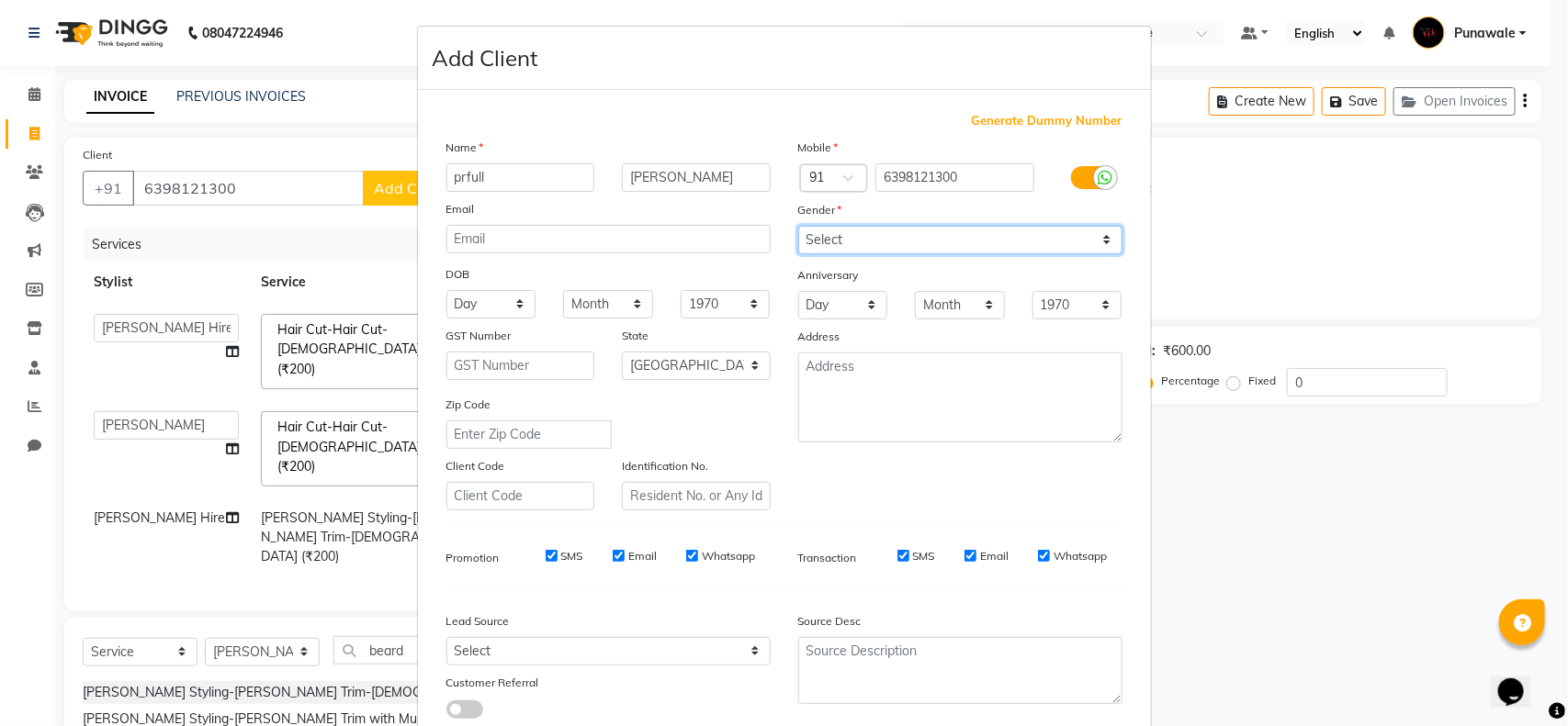
click at [852, 246] on select "Select [DEMOGRAPHIC_DATA] [DEMOGRAPHIC_DATA] Other Prefer Not To Say" at bounding box center [960, 240] width 324 height 28
select select "[DEMOGRAPHIC_DATA]"
click at [798, 226] on select "Select [DEMOGRAPHIC_DATA] [DEMOGRAPHIC_DATA] Other Prefer Not To Say" at bounding box center [960, 240] width 324 height 28
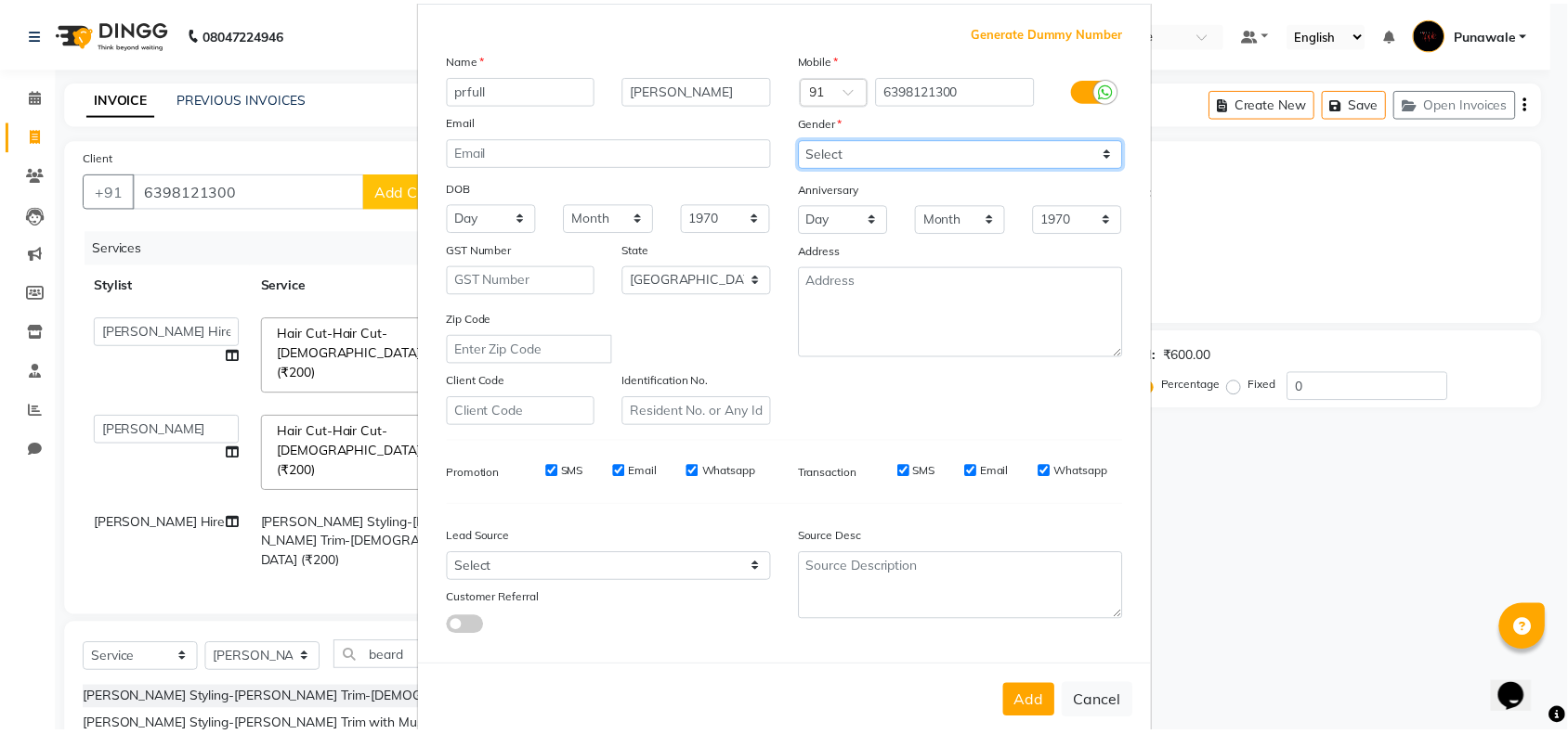
scroll to position [116, 0]
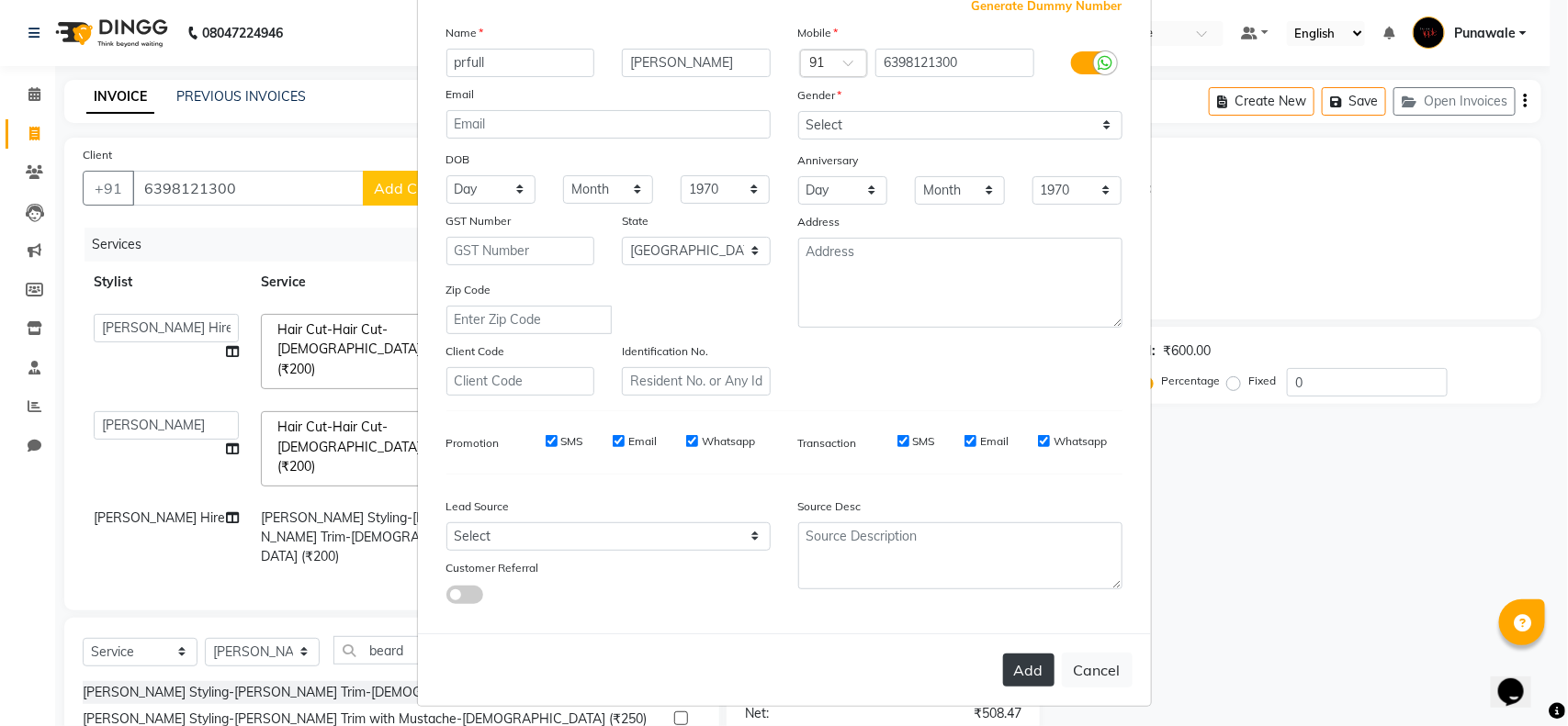
click at [1018, 658] on button "Add" at bounding box center [1028, 670] width 52 height 33
select select
select select "null"
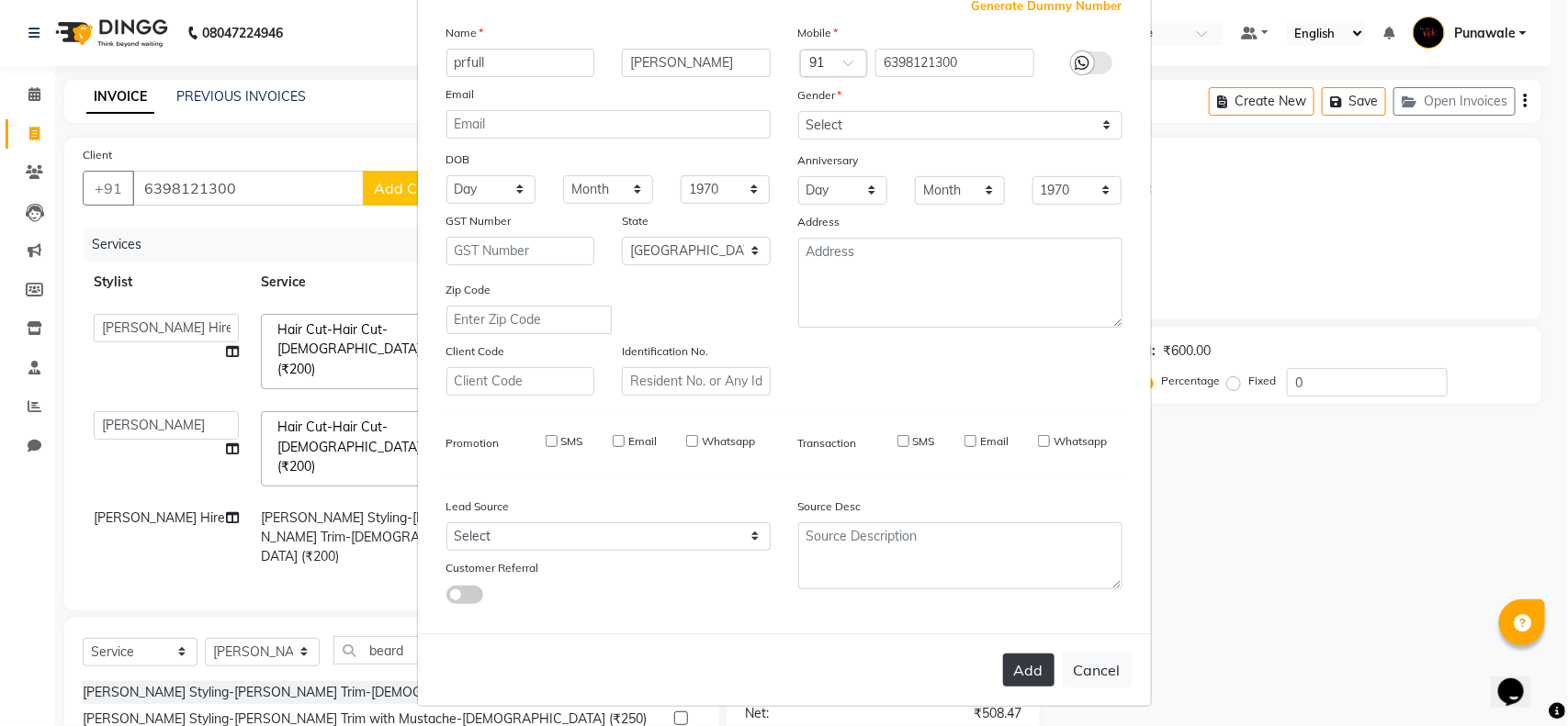
select select
checkbox input "false"
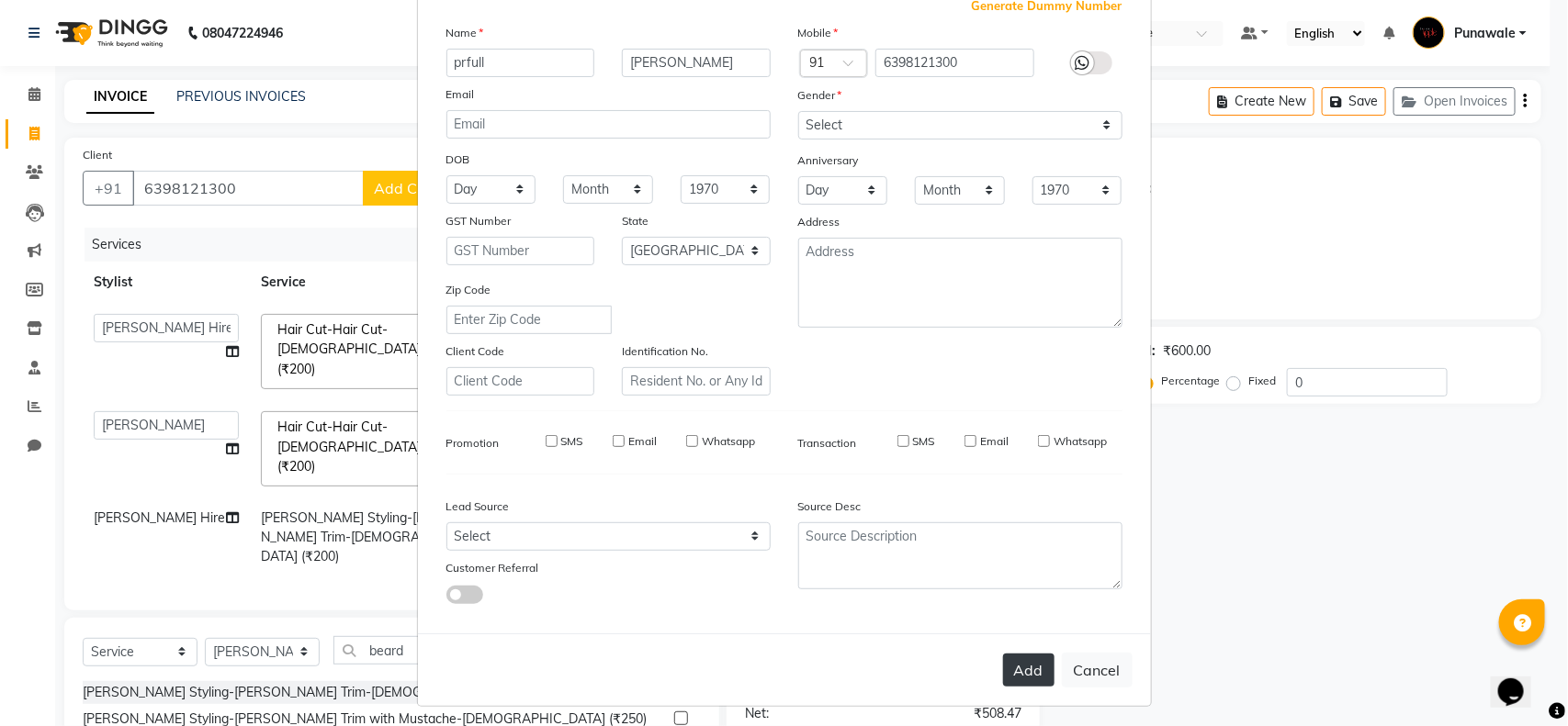
checkbox input "false"
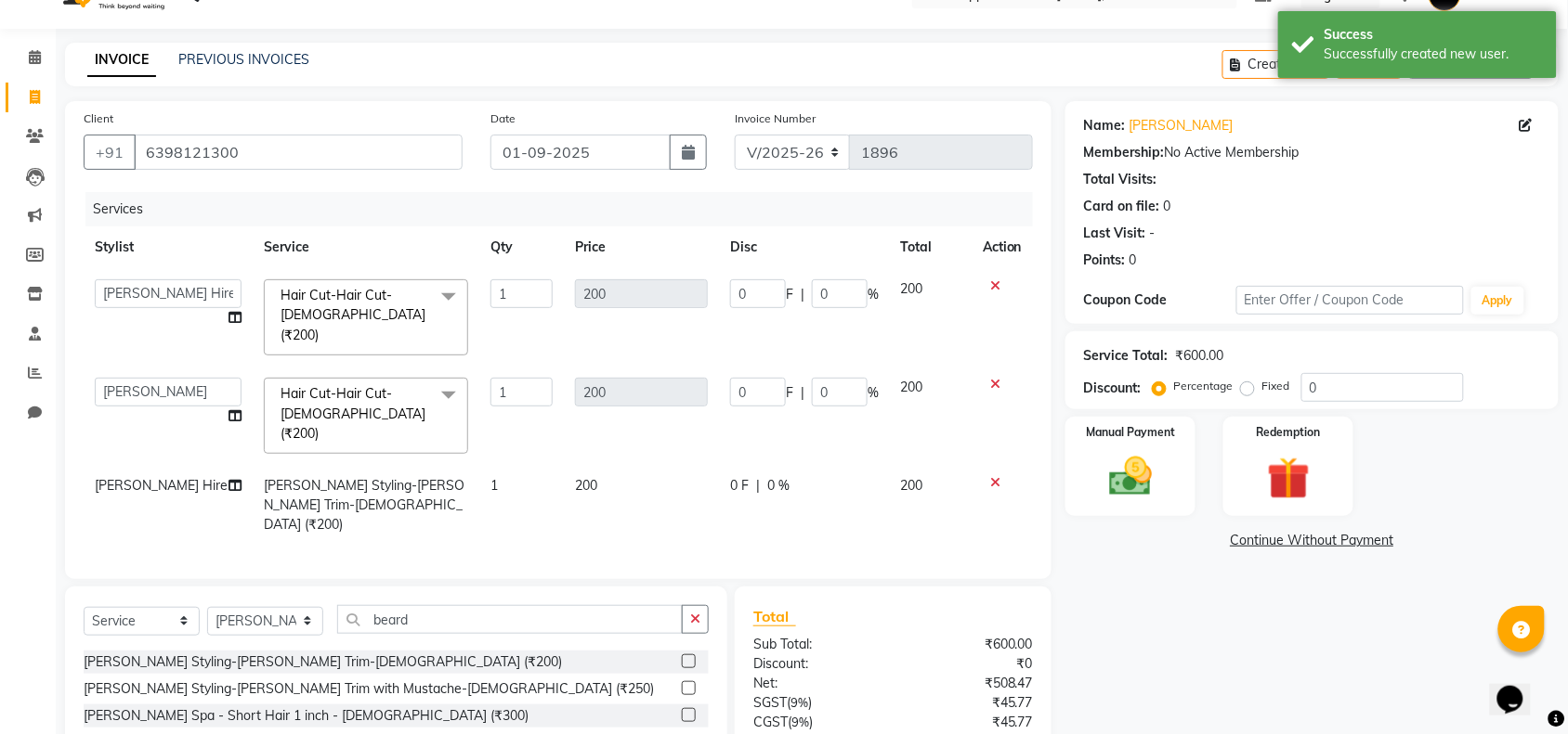
scroll to position [150, 0]
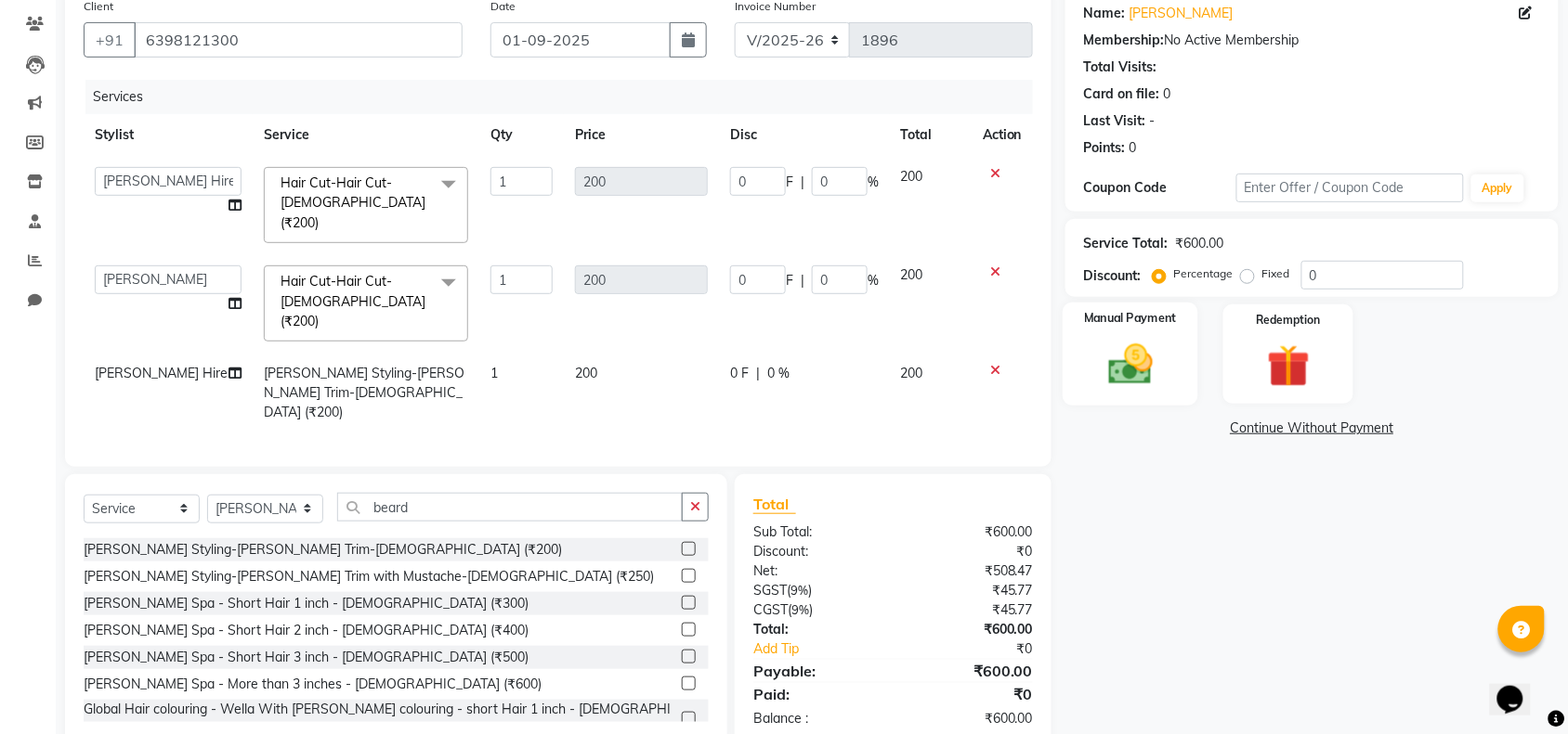
click at [1185, 381] on div "Manual Payment" at bounding box center [1130, 354] width 135 height 104
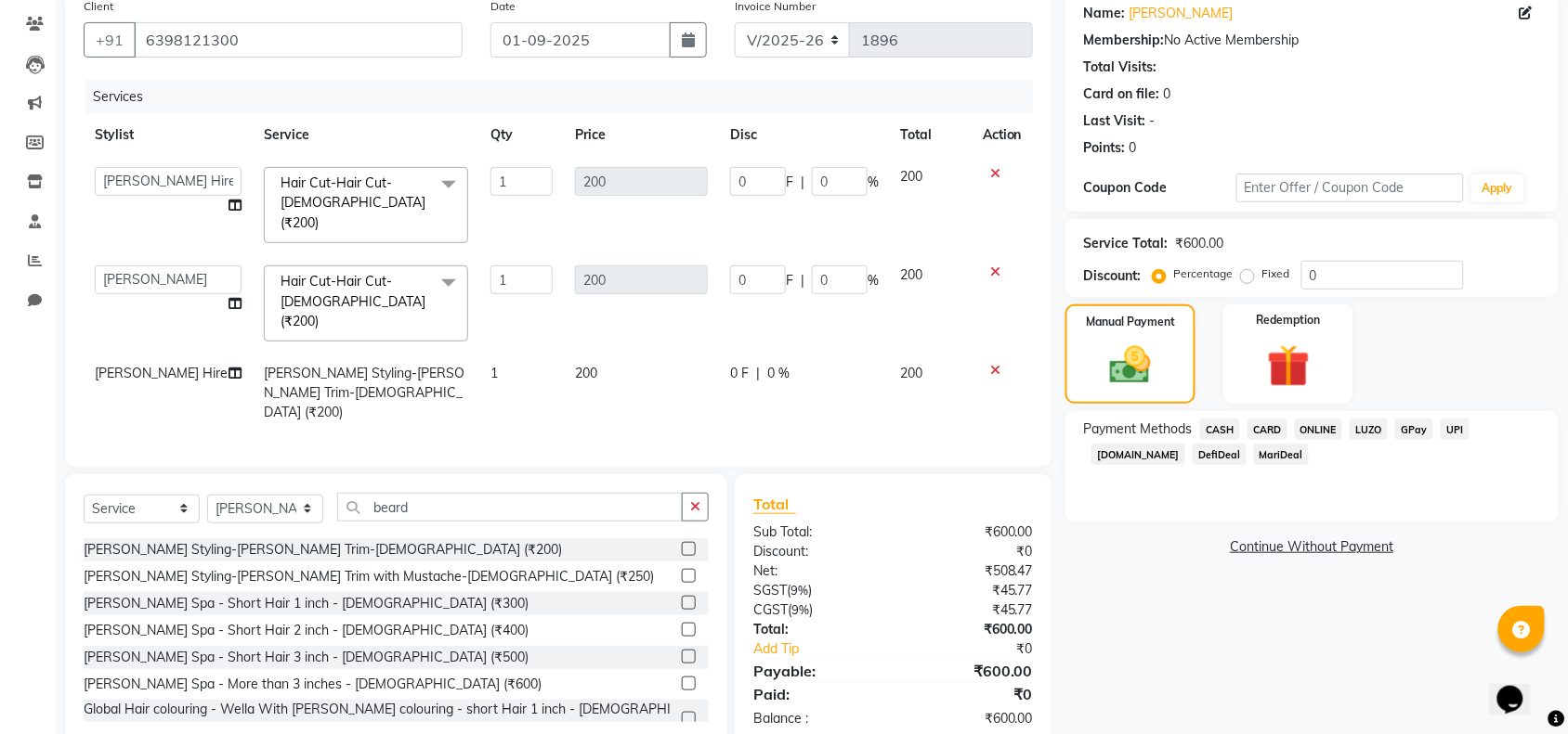
click at [1306, 418] on span "ONLINE" at bounding box center [1318, 429] width 48 height 22
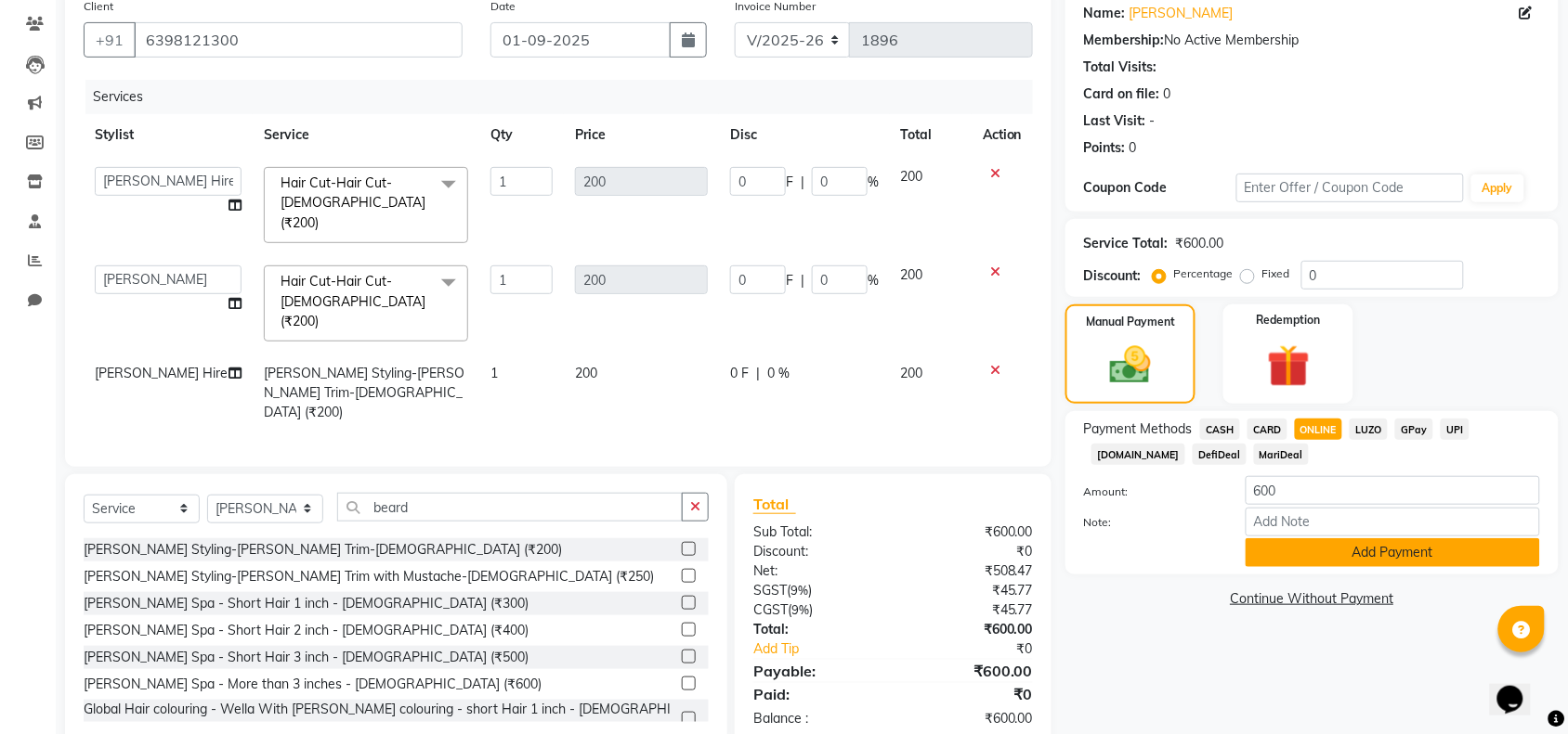
click at [1255, 545] on button "Add Payment" at bounding box center [1392, 552] width 294 height 29
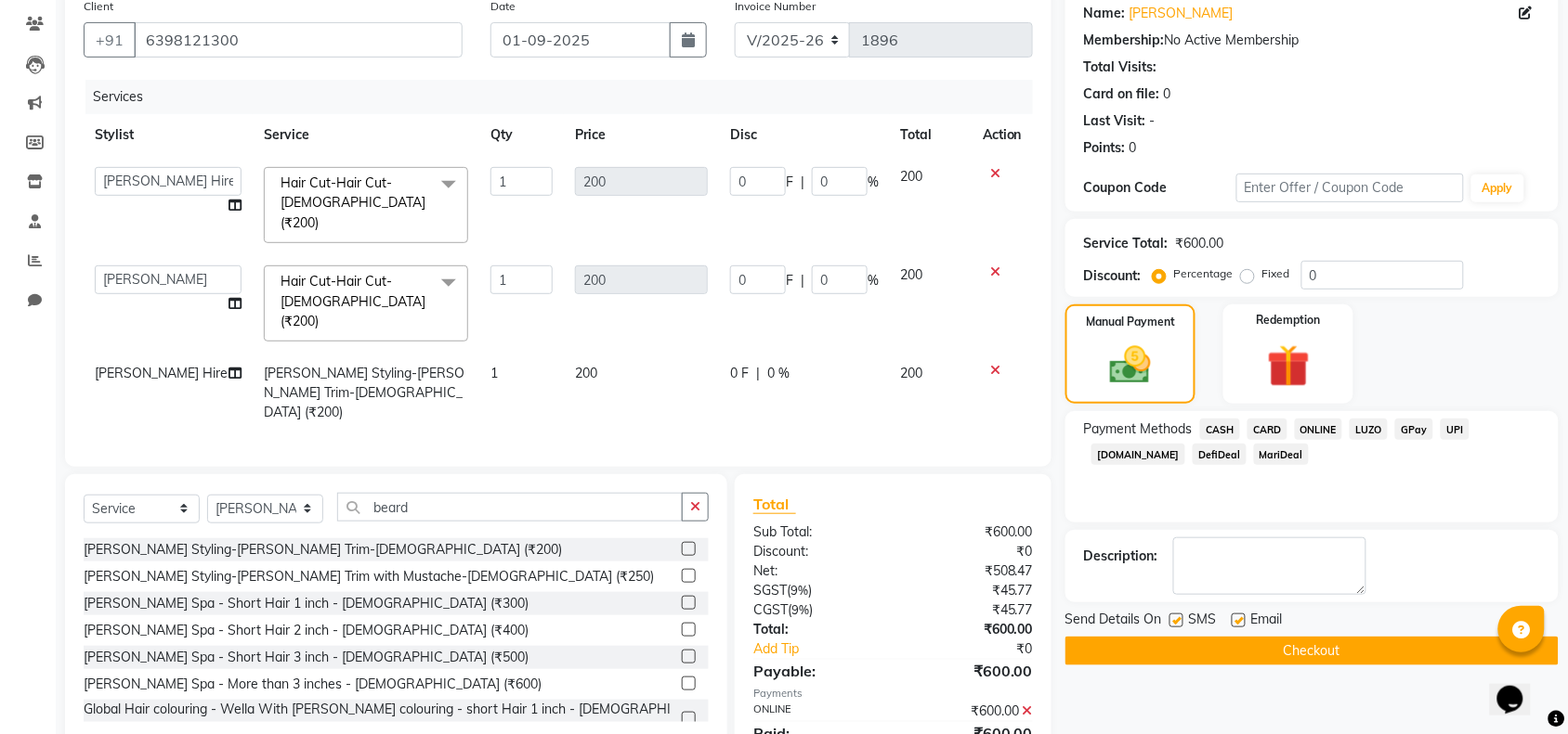
click at [1282, 641] on button "Checkout" at bounding box center [1312, 651] width 493 height 29
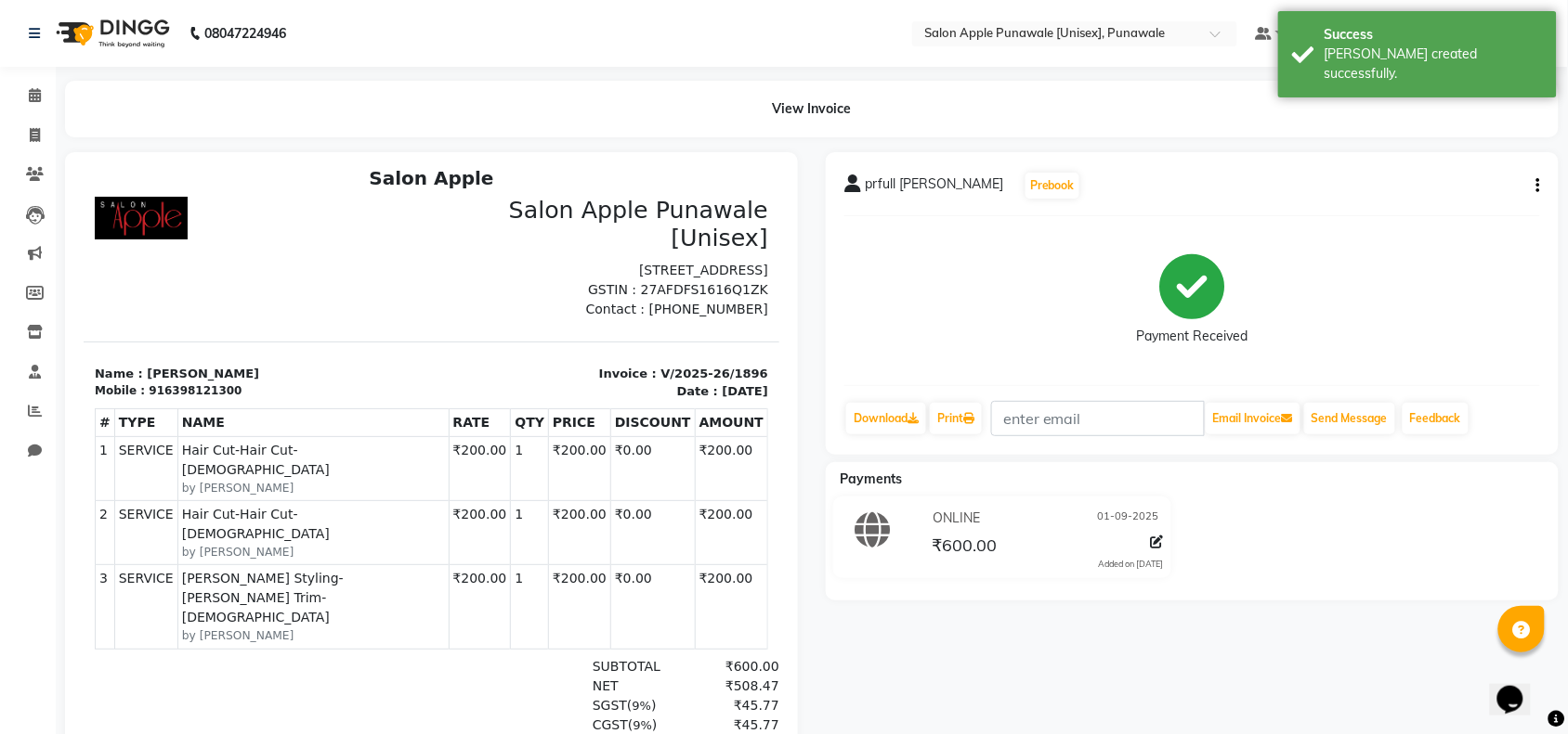
scroll to position [14, 0]
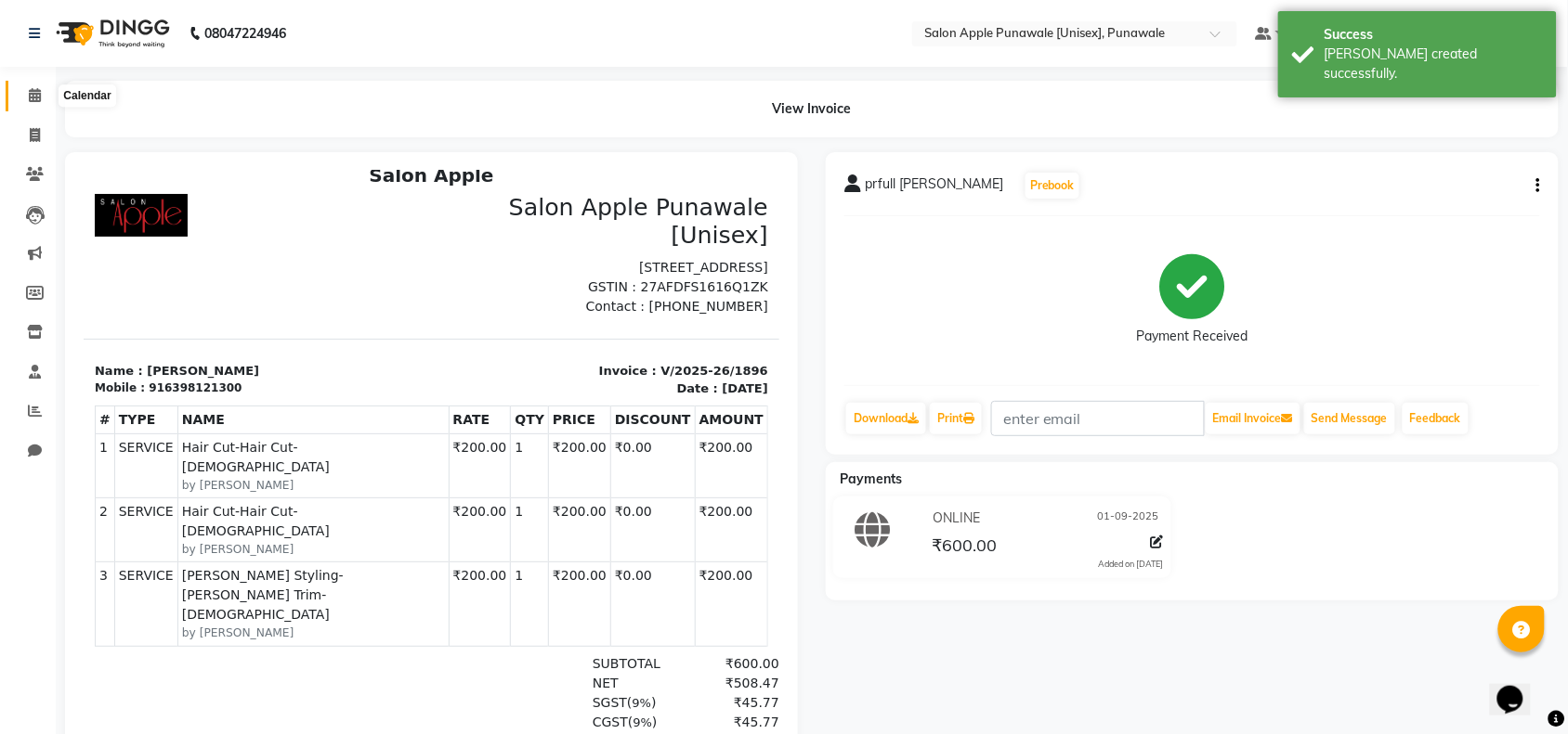
drag, startPoint x: 30, startPoint y: 103, endPoint x: 61, endPoint y: 101, distance: 31.1
click at [30, 103] on icon at bounding box center [35, 95] width 12 height 14
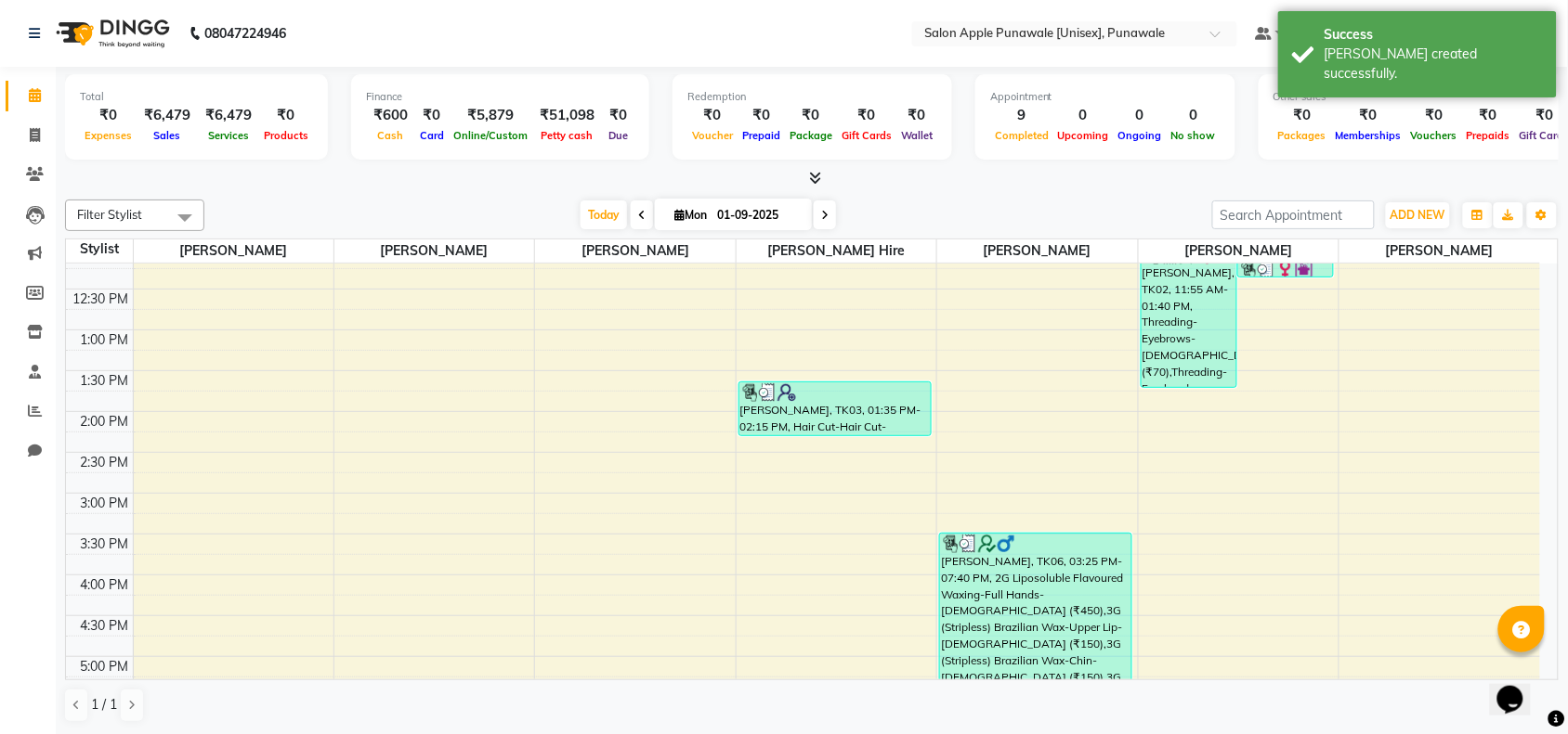
scroll to position [348, 0]
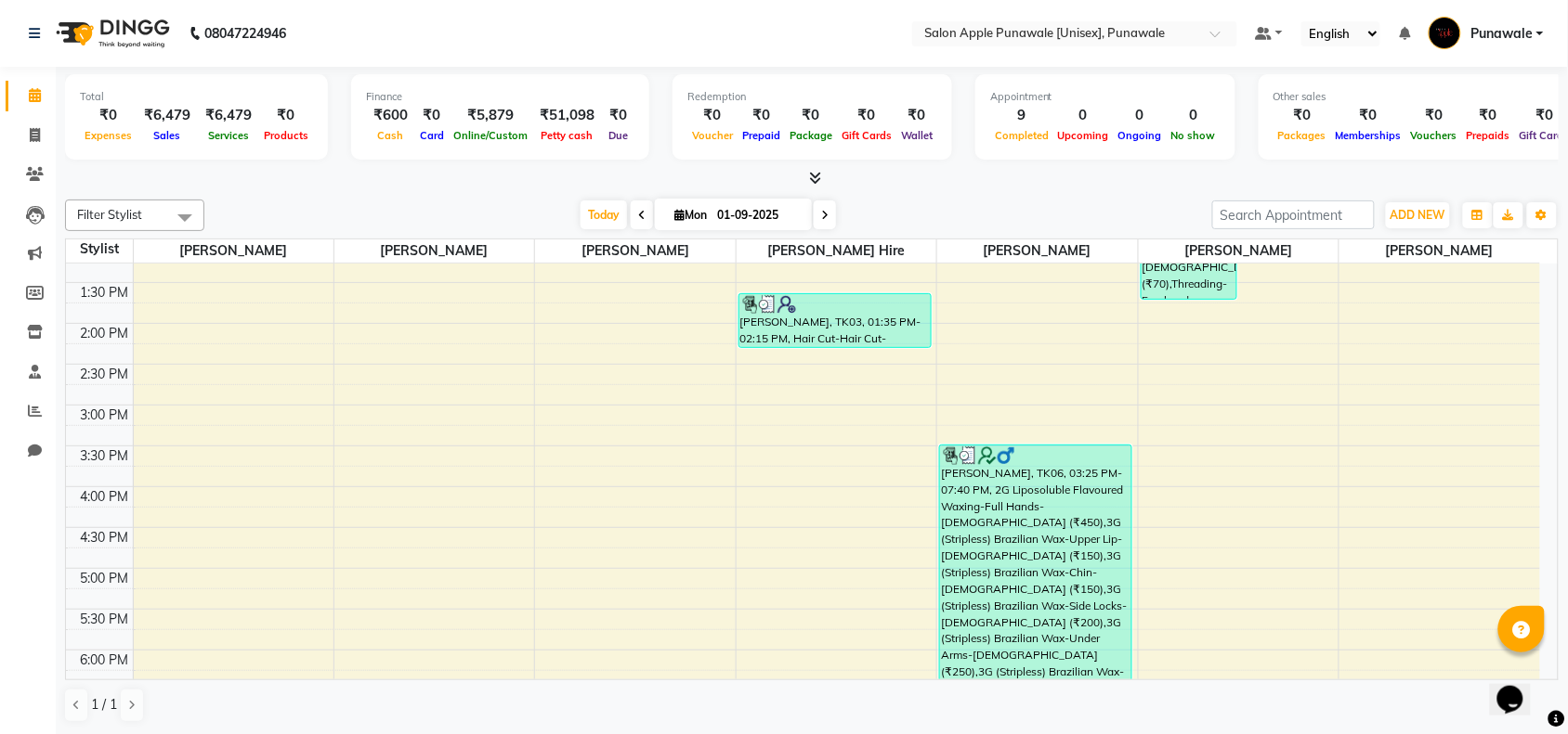
click at [29, 427] on li "Reports" at bounding box center [28, 411] width 55 height 39
click at [24, 418] on span at bounding box center [35, 412] width 33 height 22
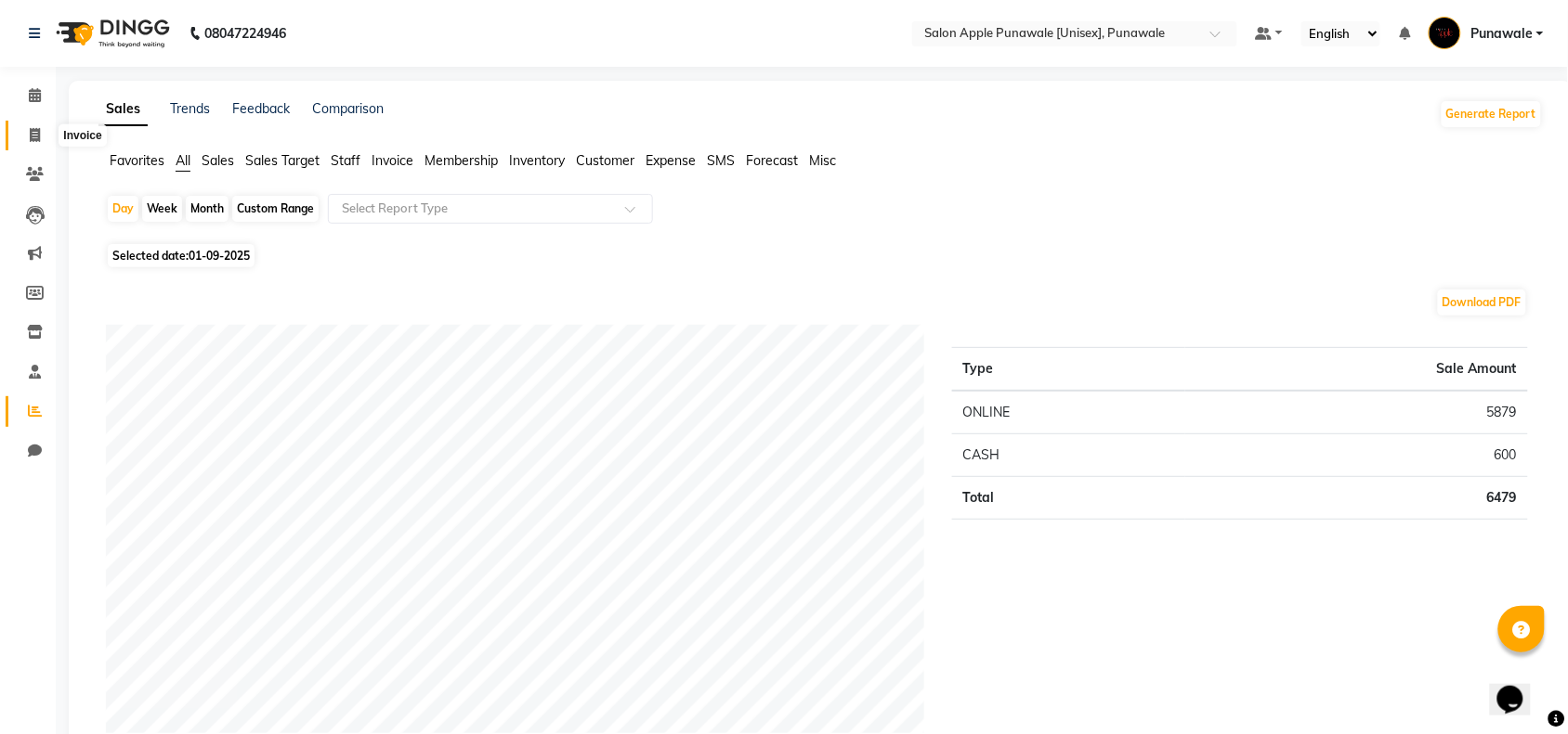
click at [26, 134] on span at bounding box center [35, 136] width 33 height 22
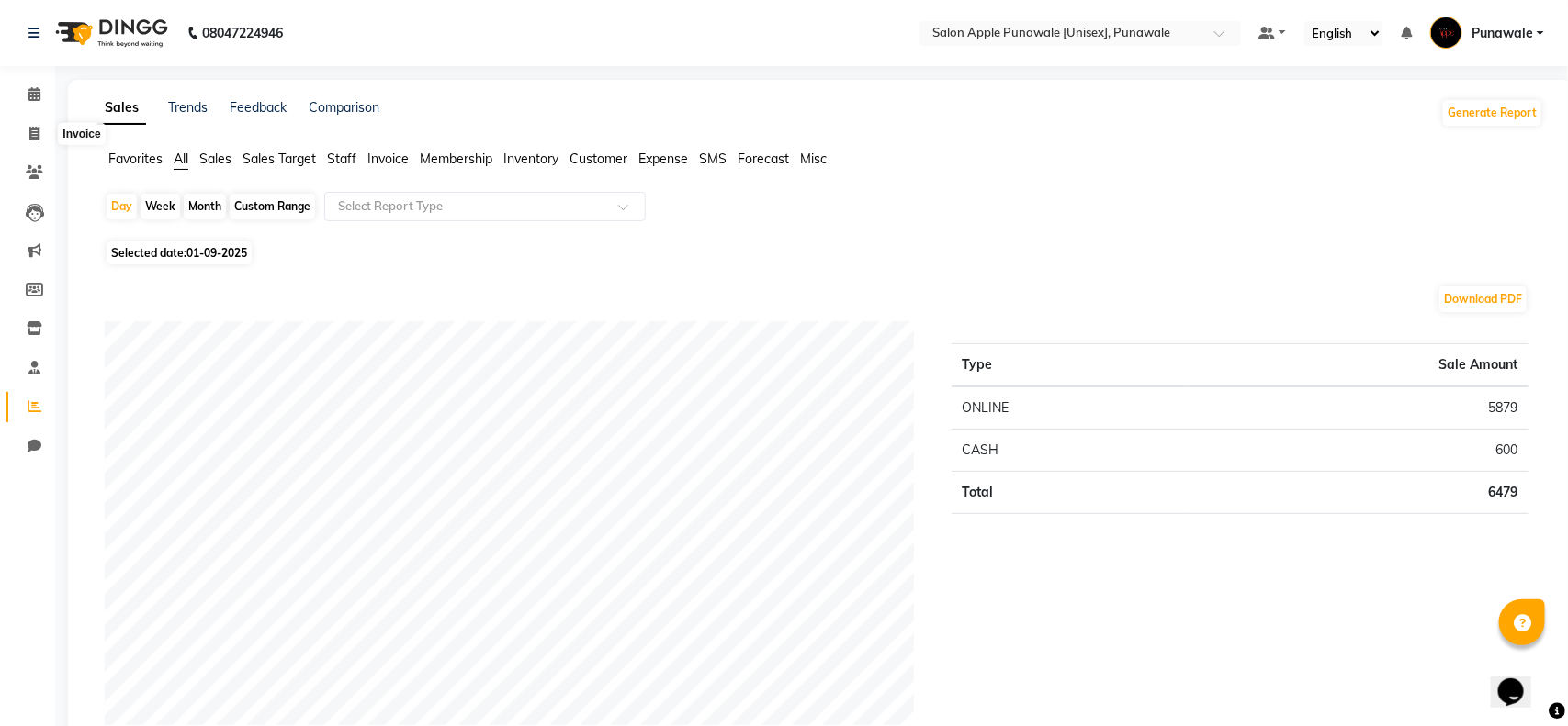
select select "5421"
select select "service"
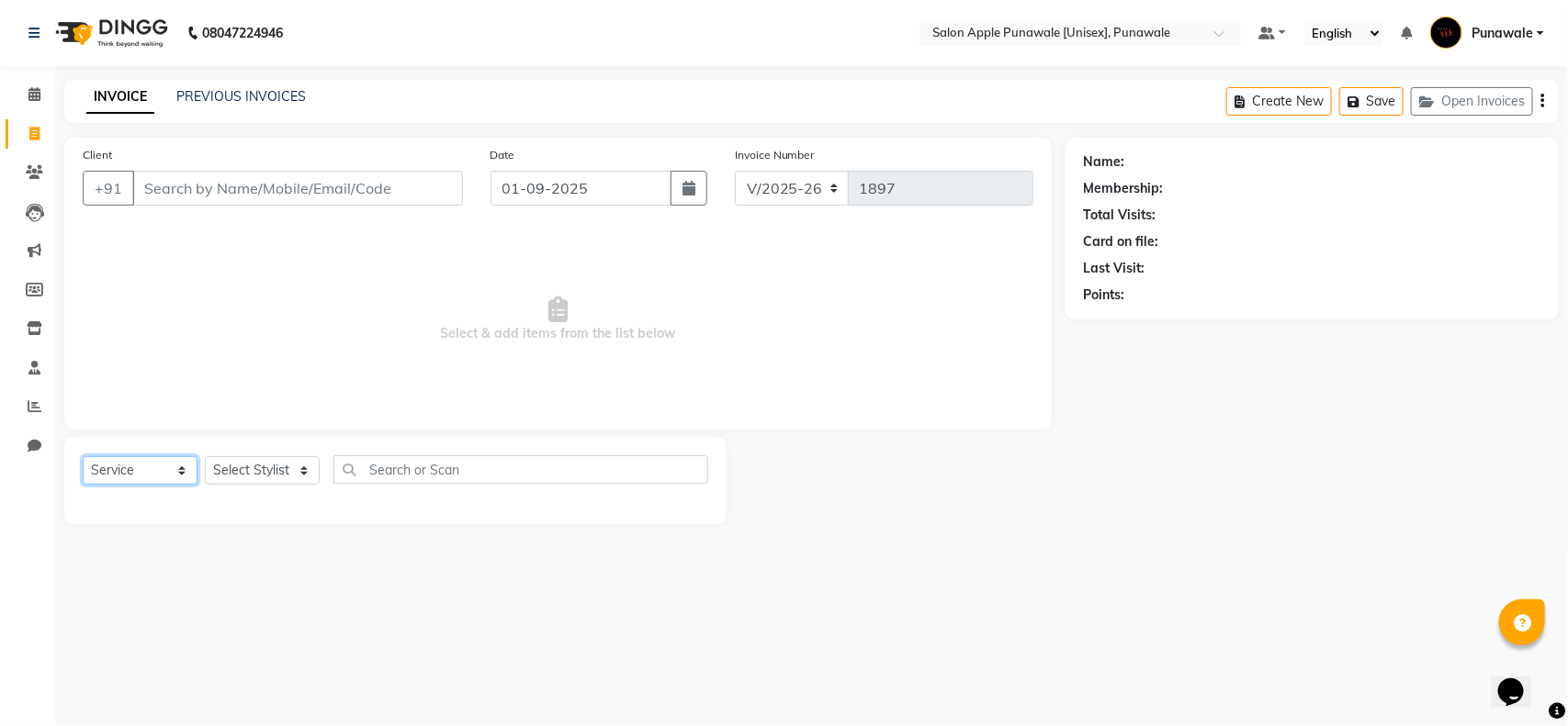
click at [178, 475] on select "Select Service Product Membership Package Voucher Prepaid Gift Card" at bounding box center [141, 470] width 115 height 28
click at [229, 470] on select "Select Stylist [PERSON_NAME] Avi [PERSON_NAME] [PERSON_NAME] [PERSON_NAME] [PER…" at bounding box center [262, 470] width 115 height 28
select select "88723"
click at [205, 457] on select "Select Stylist [PERSON_NAME] Avi [PERSON_NAME] [PERSON_NAME] [PERSON_NAME] [PER…" at bounding box center [262, 470] width 115 height 28
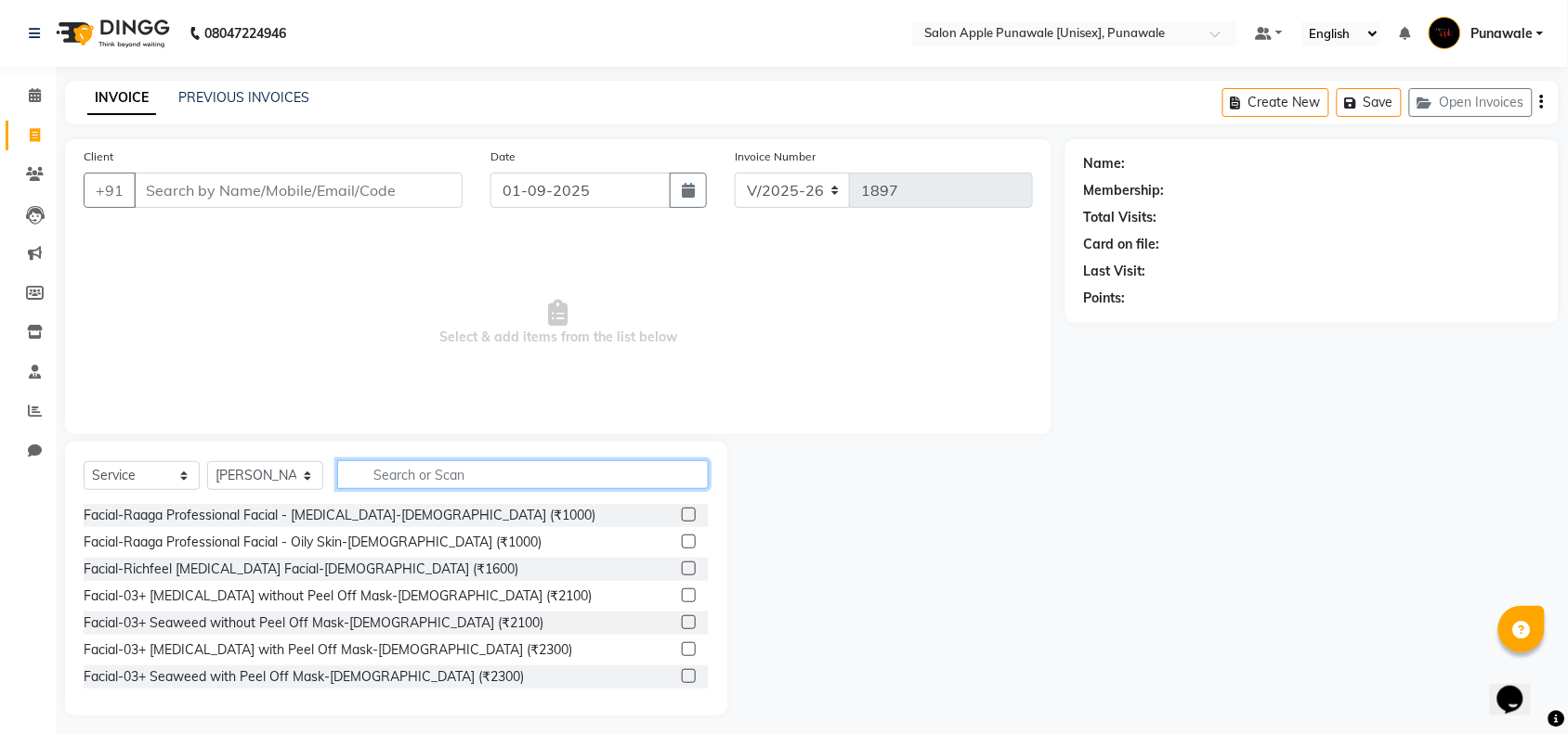
click at [418, 479] on input "text" at bounding box center [523, 475] width 371 height 29
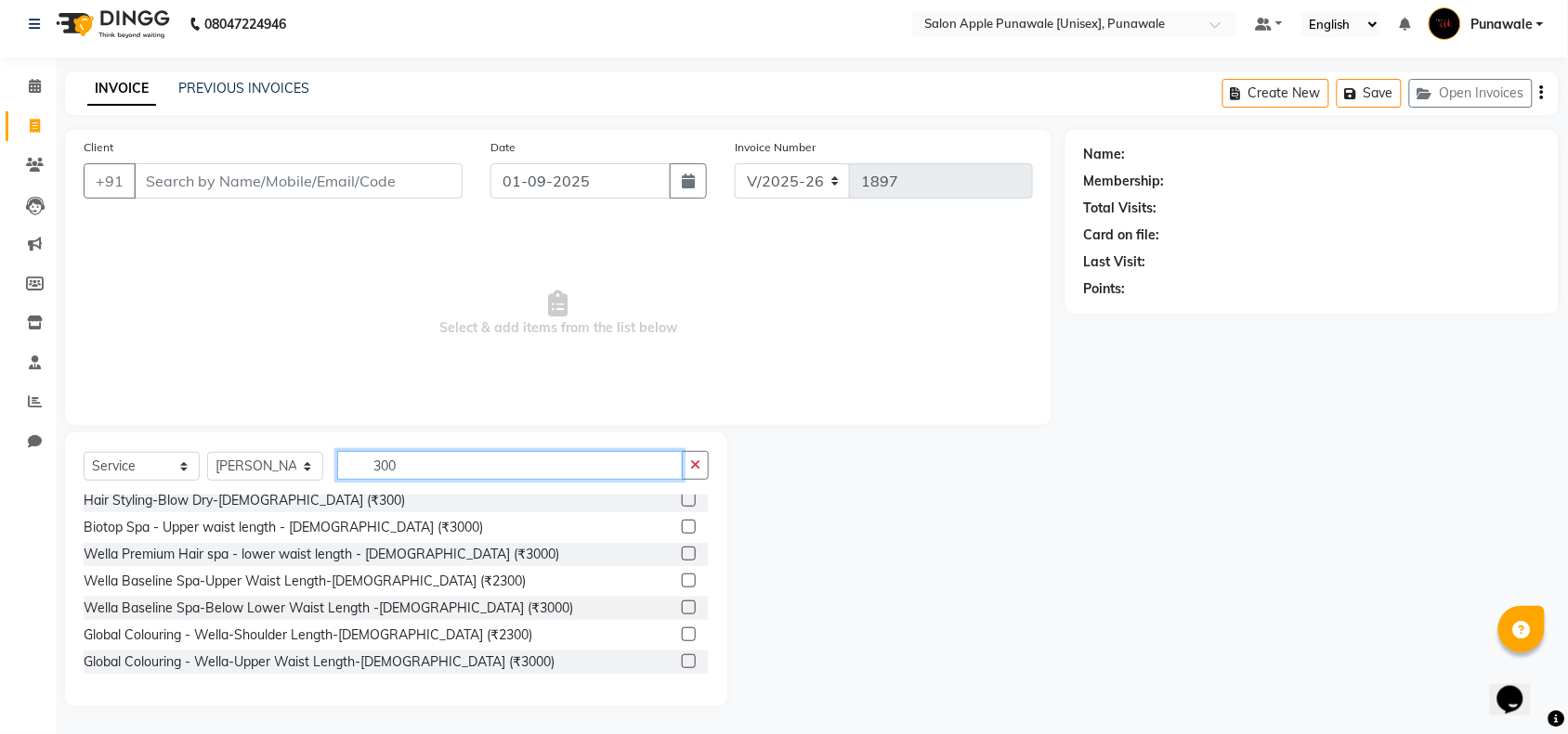
scroll to position [526, 0]
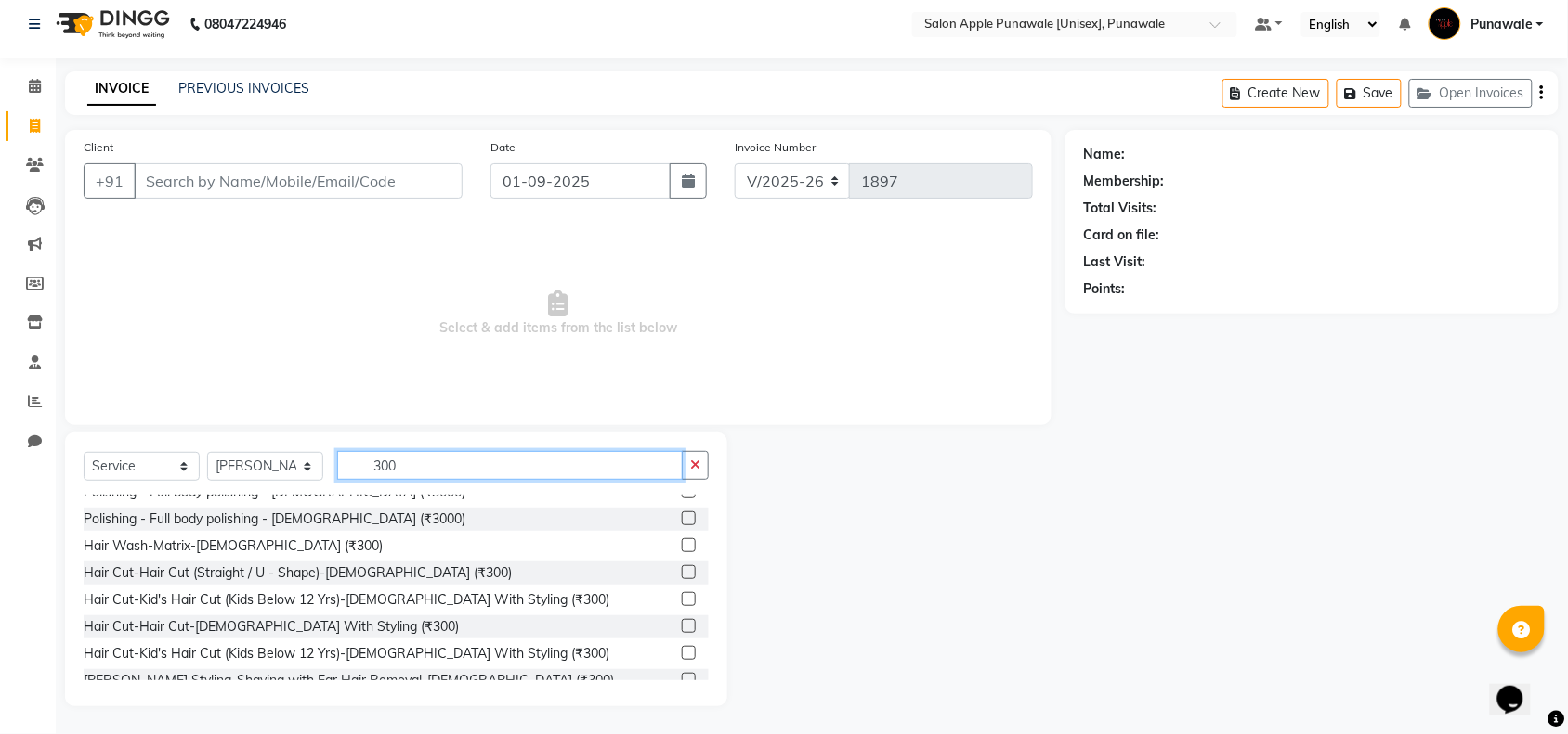
click at [427, 455] on input "300" at bounding box center [510, 465] width 345 height 29
click at [449, 470] on input "300" at bounding box center [510, 465] width 345 height 29
type input "3"
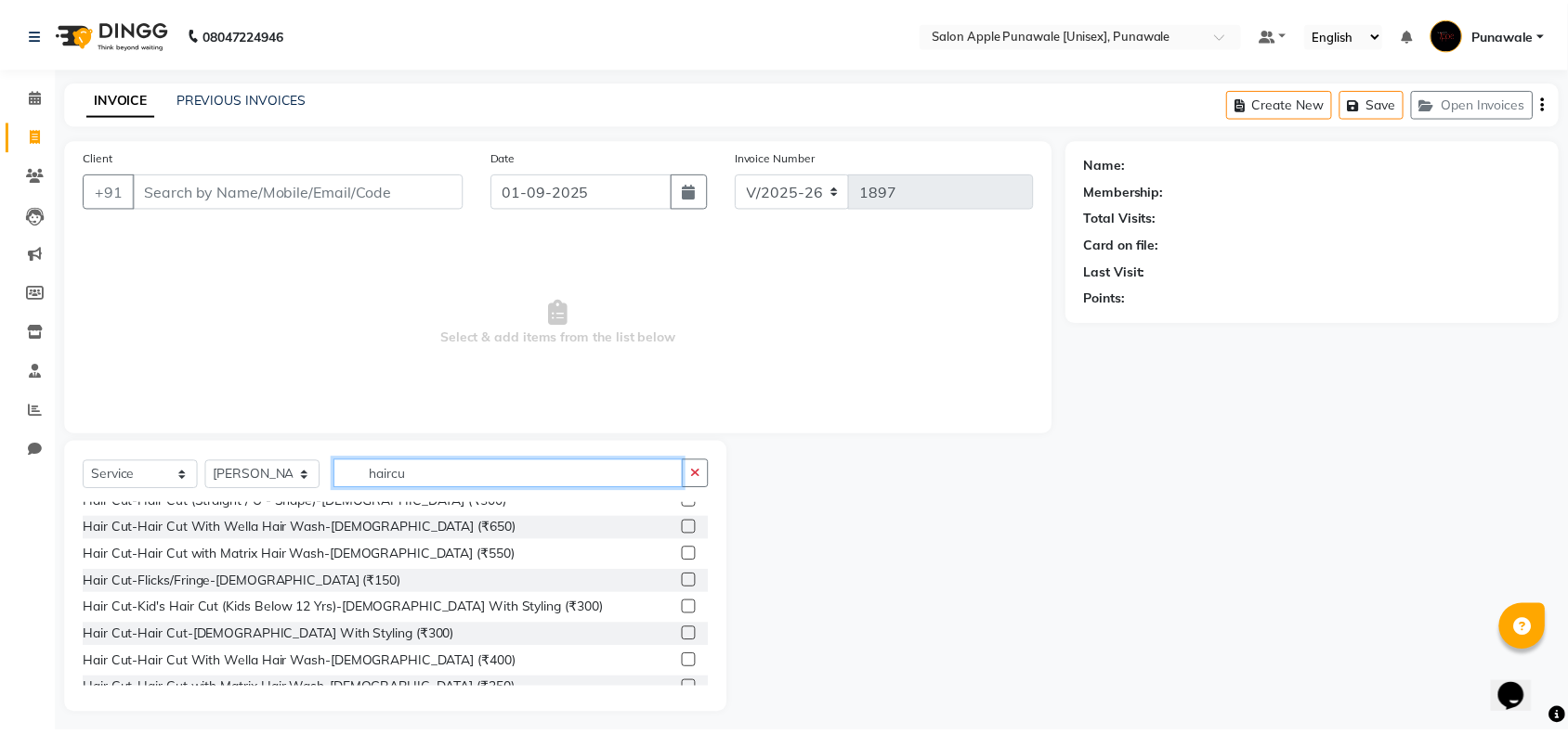
scroll to position [0, 0]
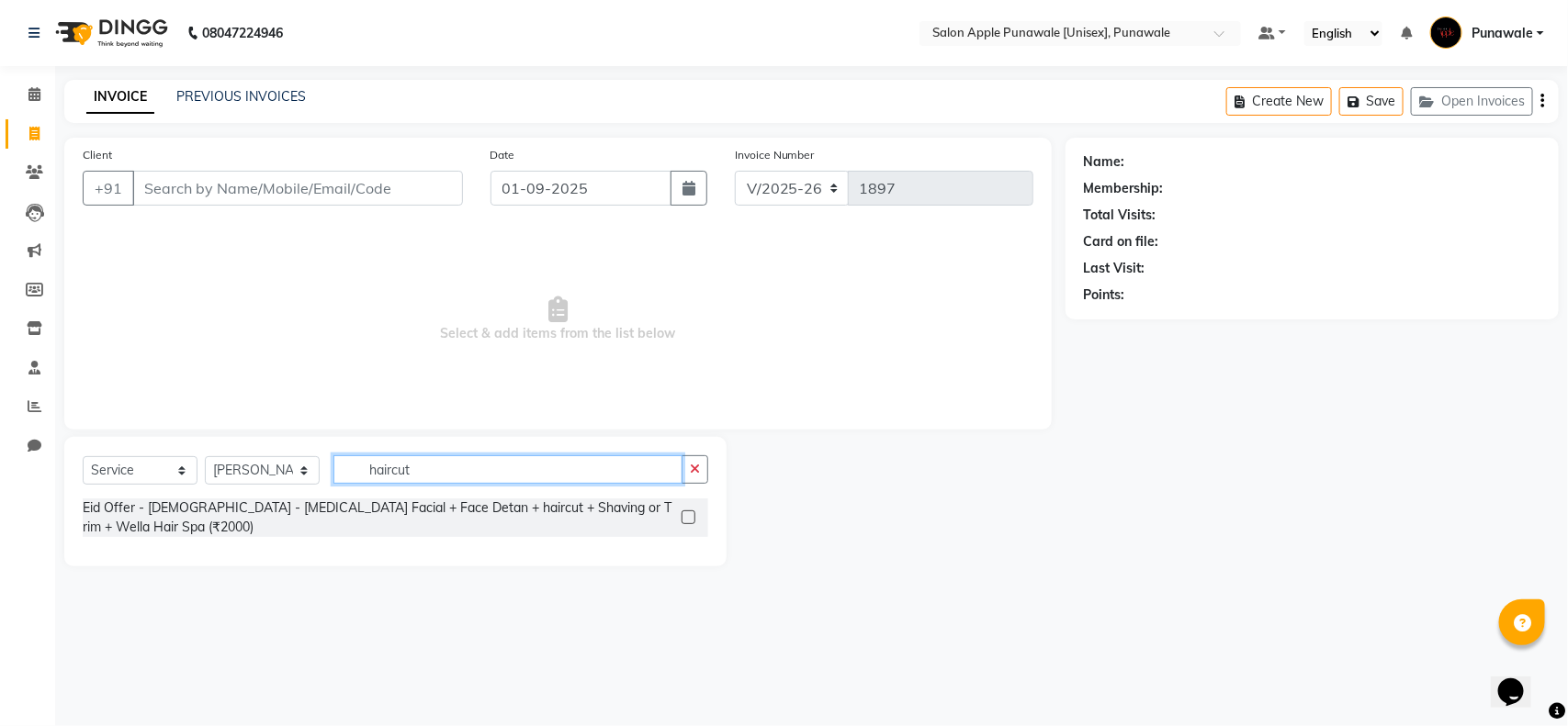
click at [655, 474] on input "haircut" at bounding box center [508, 469] width 349 height 28
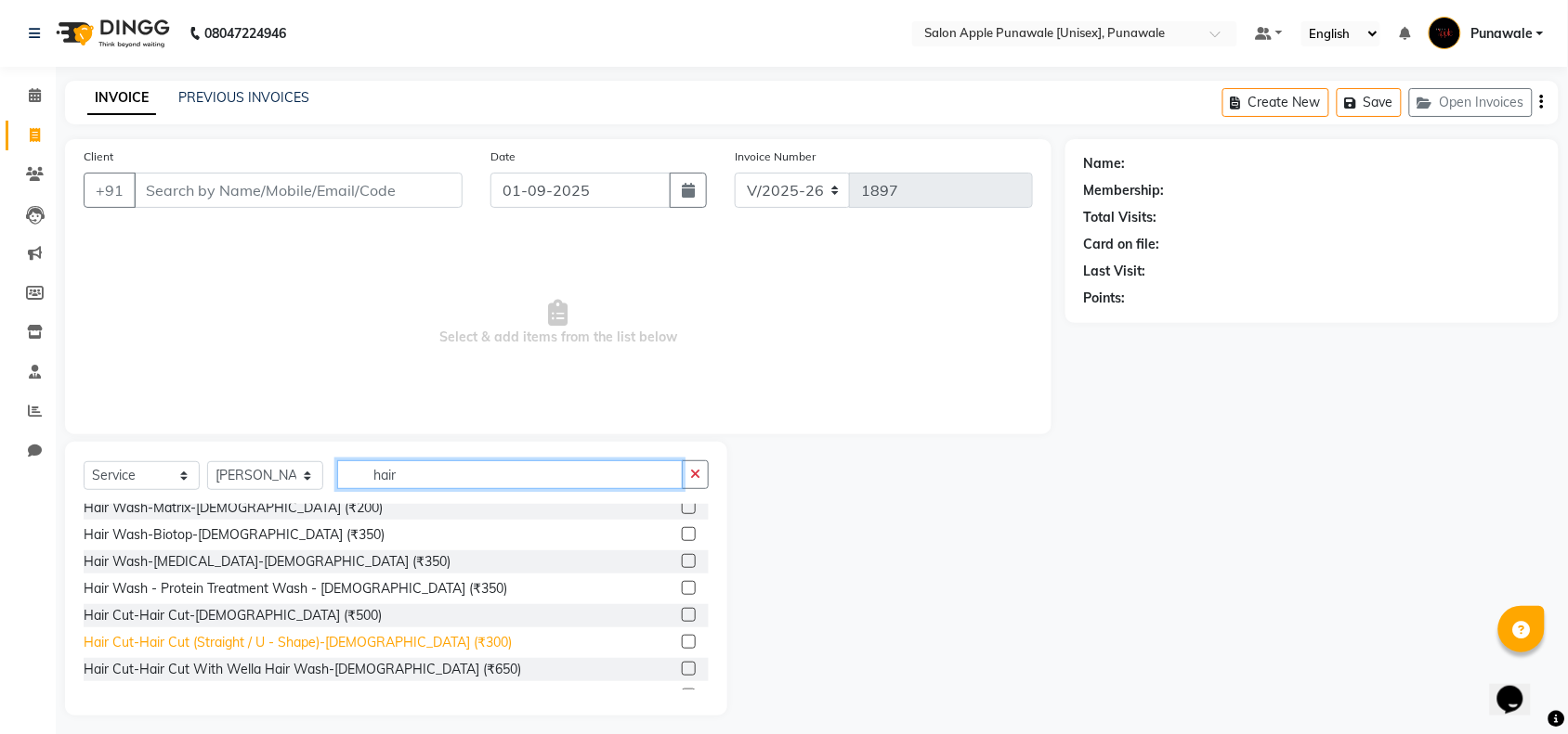
scroll to position [116, 0]
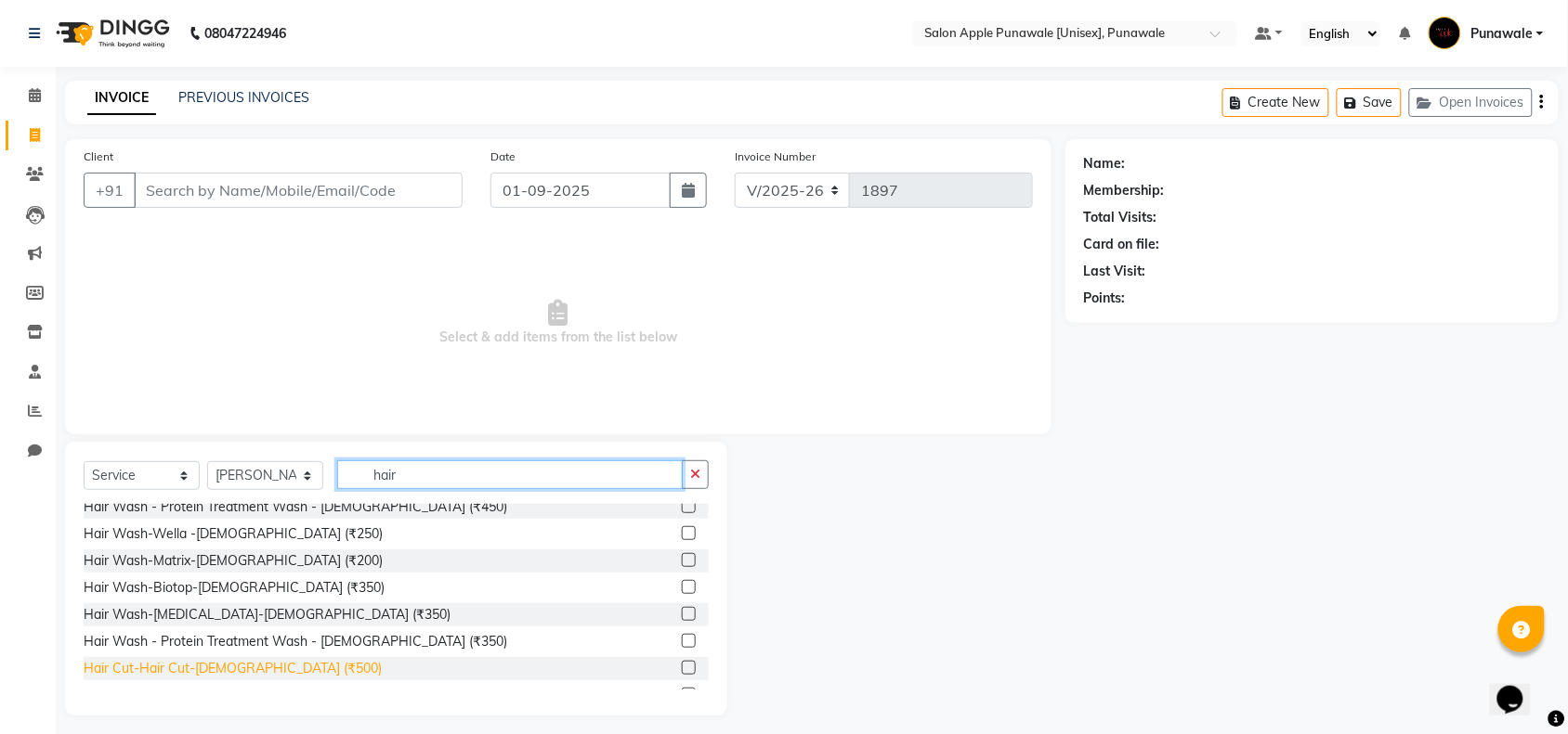
type input "hair"
click at [234, 675] on div "Hair Cut-Hair Cut-[DEMOGRAPHIC_DATA] (₹500)" at bounding box center [233, 669] width 298 height 20
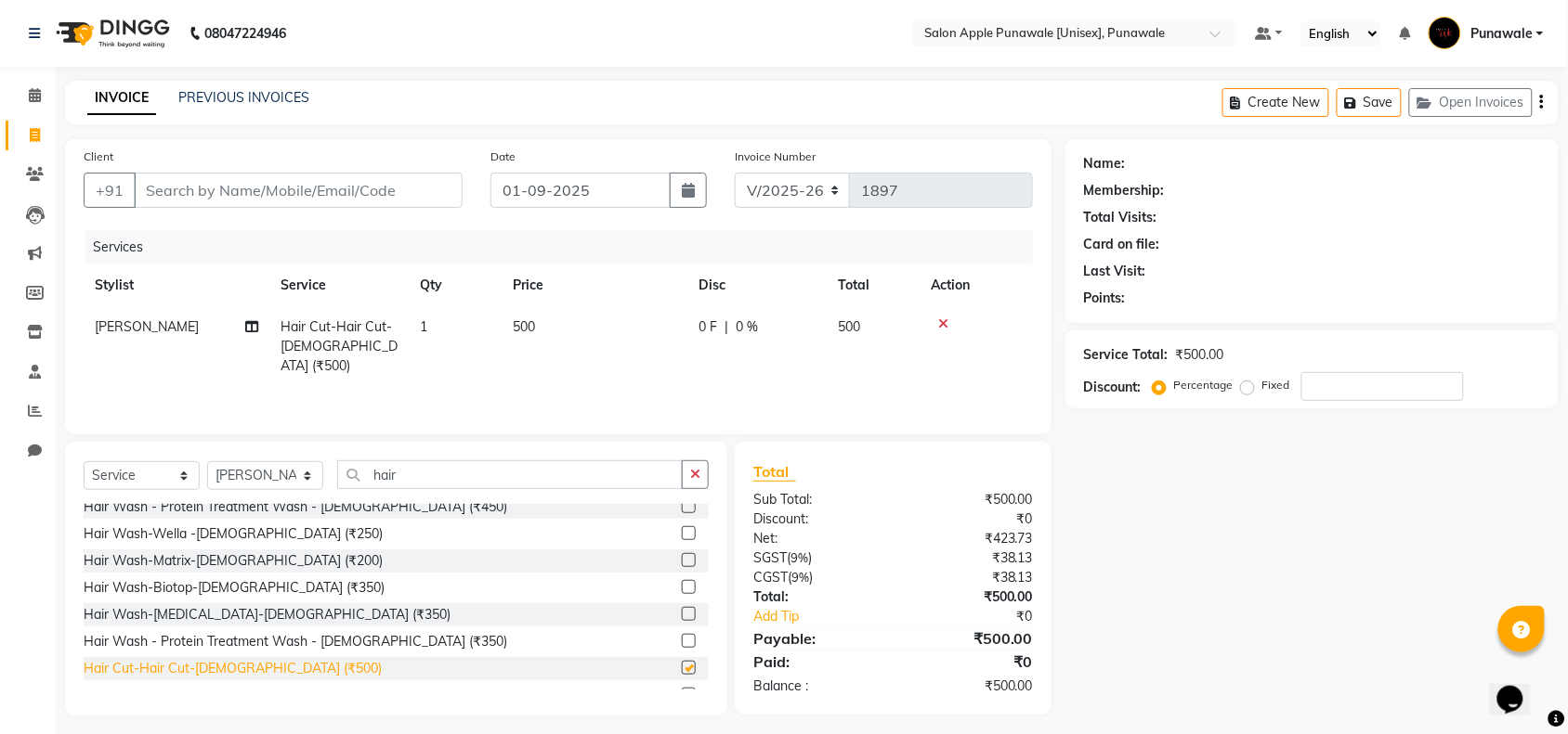
checkbox input "false"
click at [695, 481] on button "button" at bounding box center [695, 475] width 27 height 29
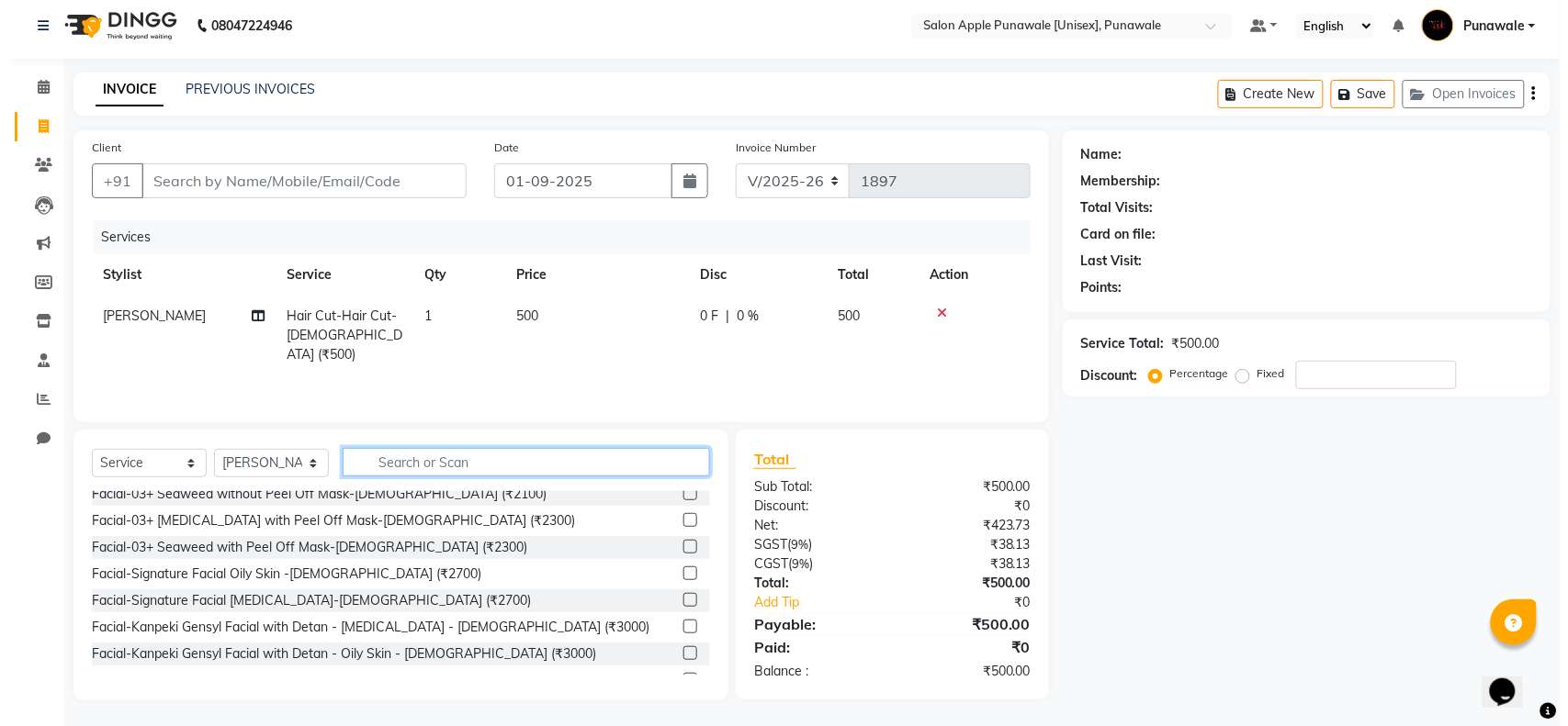
scroll to position [0, 0]
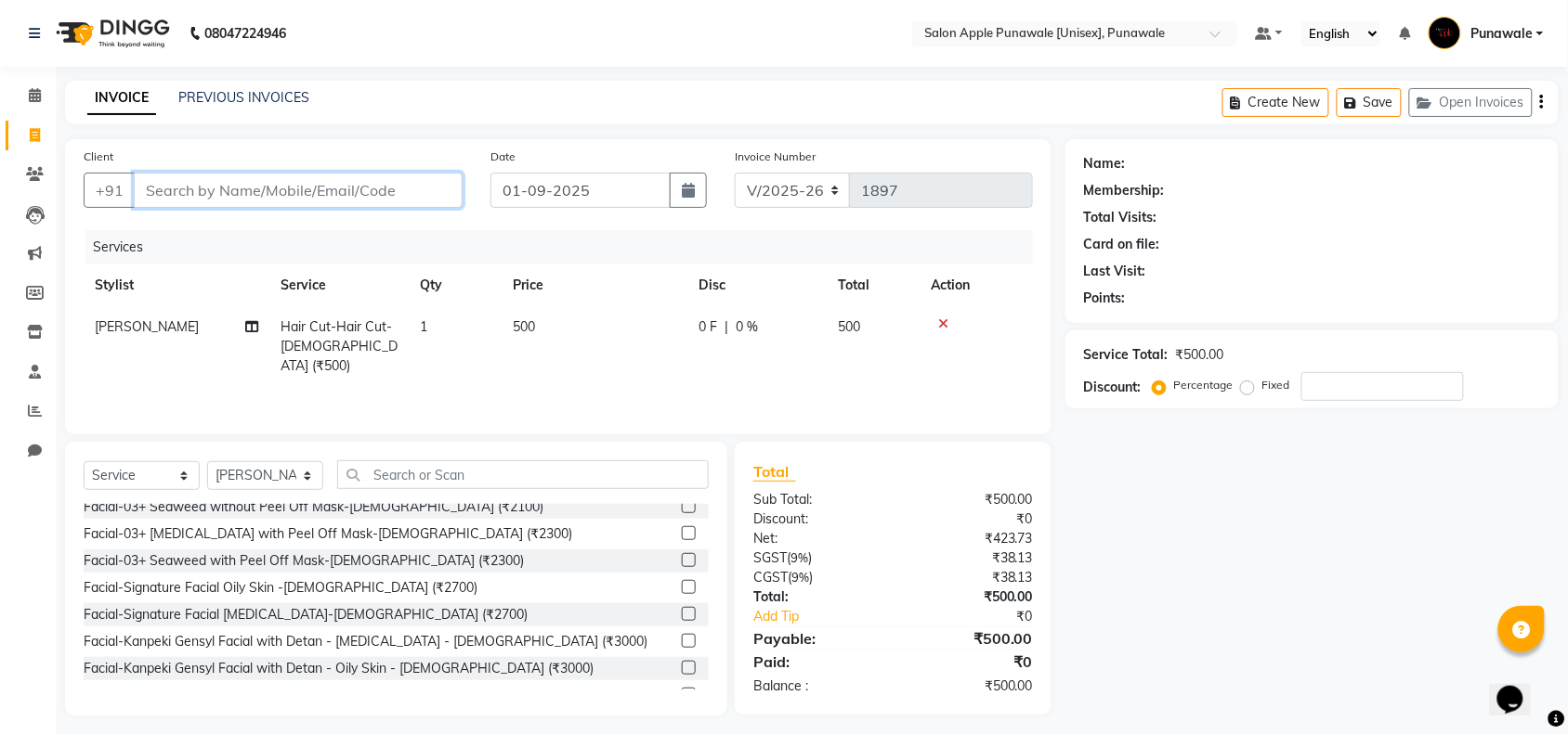
click at [186, 190] on input "Client" at bounding box center [298, 190] width 329 height 36
type input "9"
type input "0"
type input "9326530069"
click at [414, 188] on span "Add Client" at bounding box center [414, 190] width 73 height 19
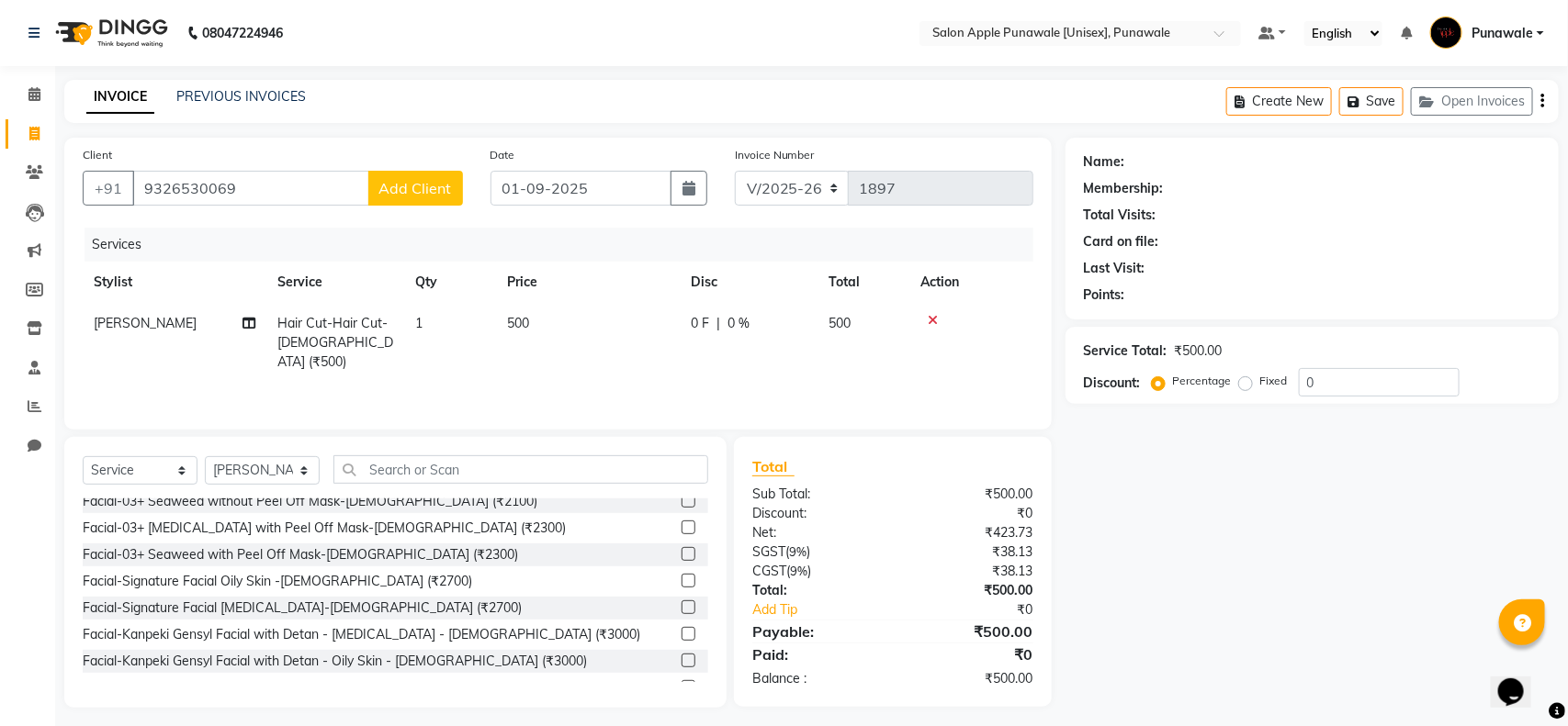
select select "22"
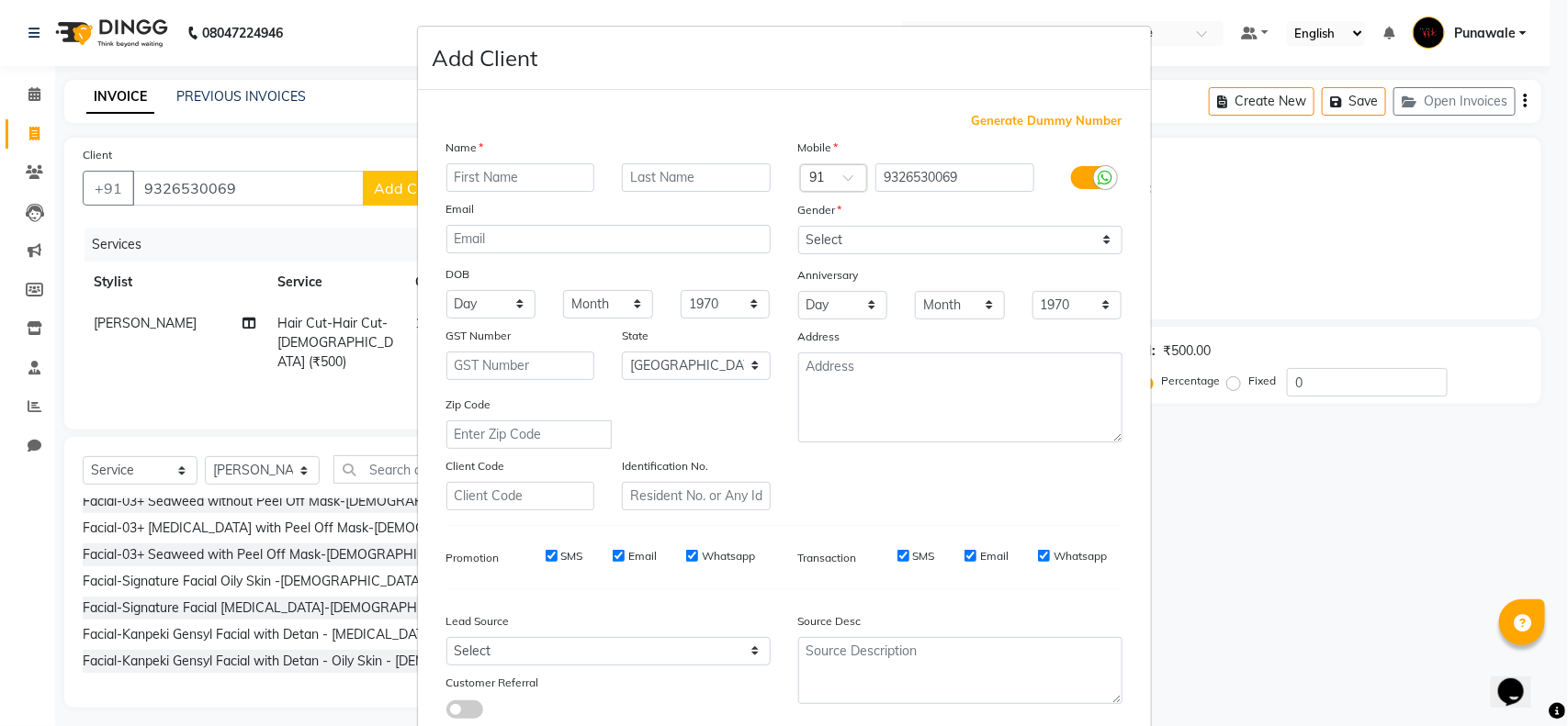
click at [463, 181] on input "text" at bounding box center [520, 178] width 148 height 28
type input "[MEDICAL_DATA]"
click at [658, 178] on input "text" at bounding box center [696, 178] width 148 height 28
type input "gupta"
click at [1105, 241] on select "Select [DEMOGRAPHIC_DATA] [DEMOGRAPHIC_DATA] Other Prefer Not To Say" at bounding box center [960, 240] width 324 height 28
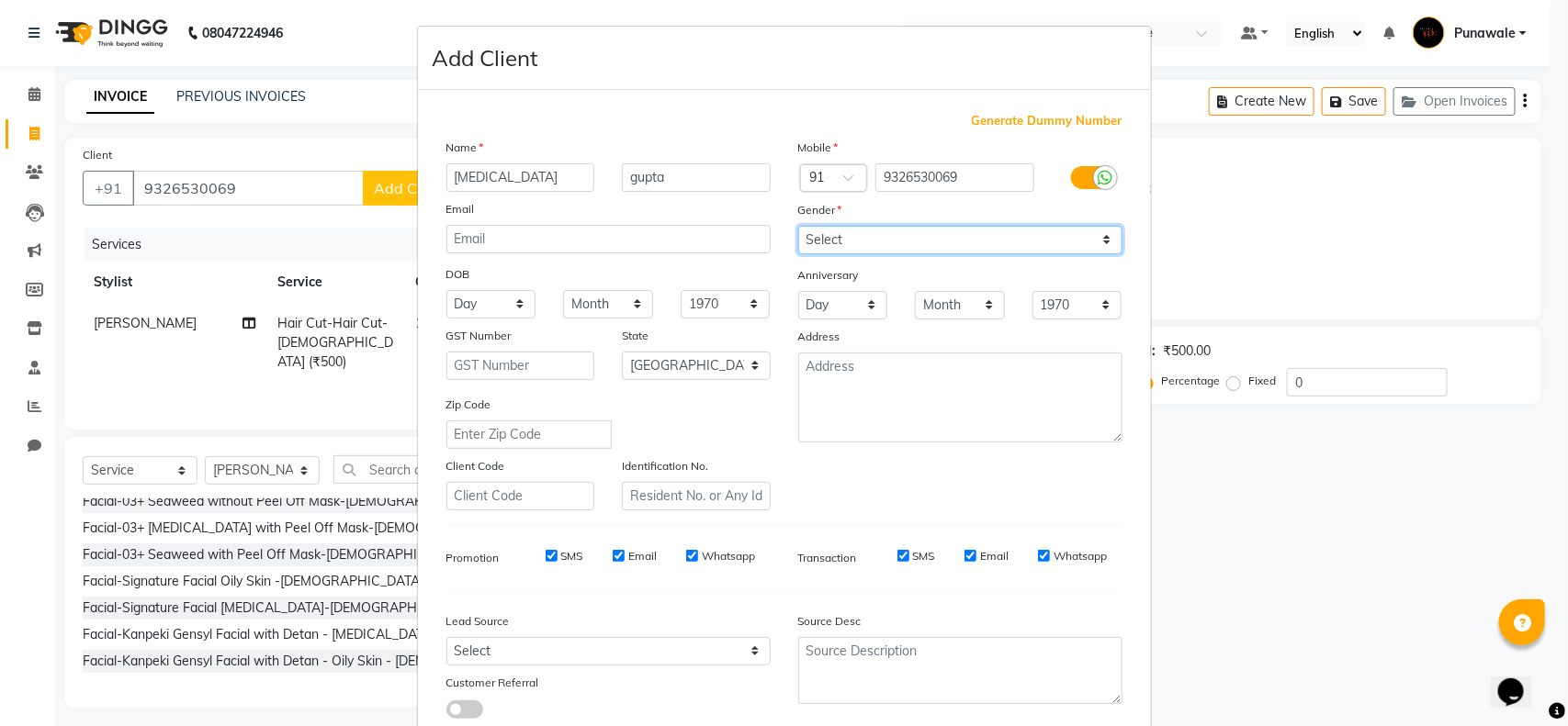
select select "[DEMOGRAPHIC_DATA]"
click at [798, 226] on select "Select [DEMOGRAPHIC_DATA] [DEMOGRAPHIC_DATA] Other Prefer Not To Say" at bounding box center [960, 240] width 324 height 28
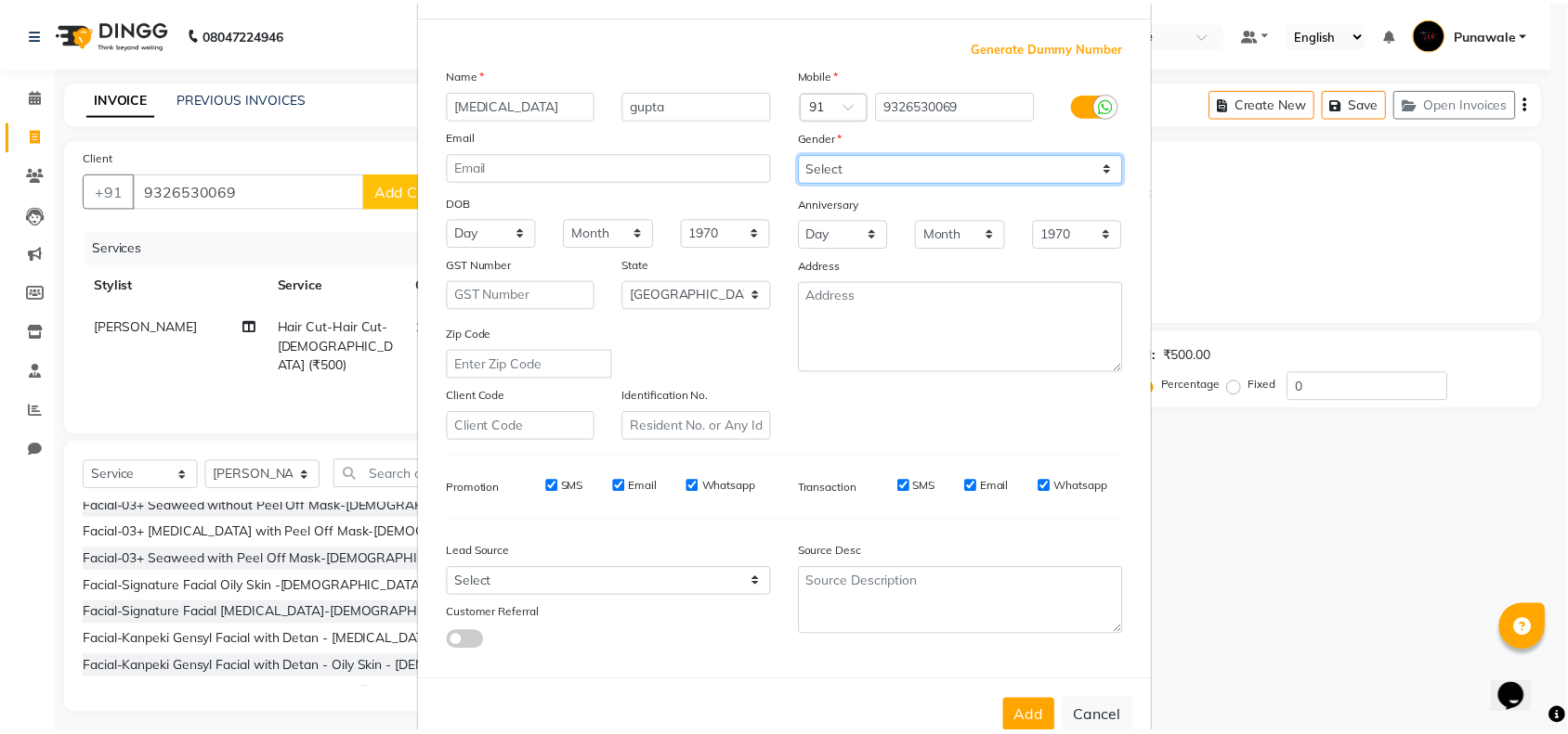
scroll to position [116, 0]
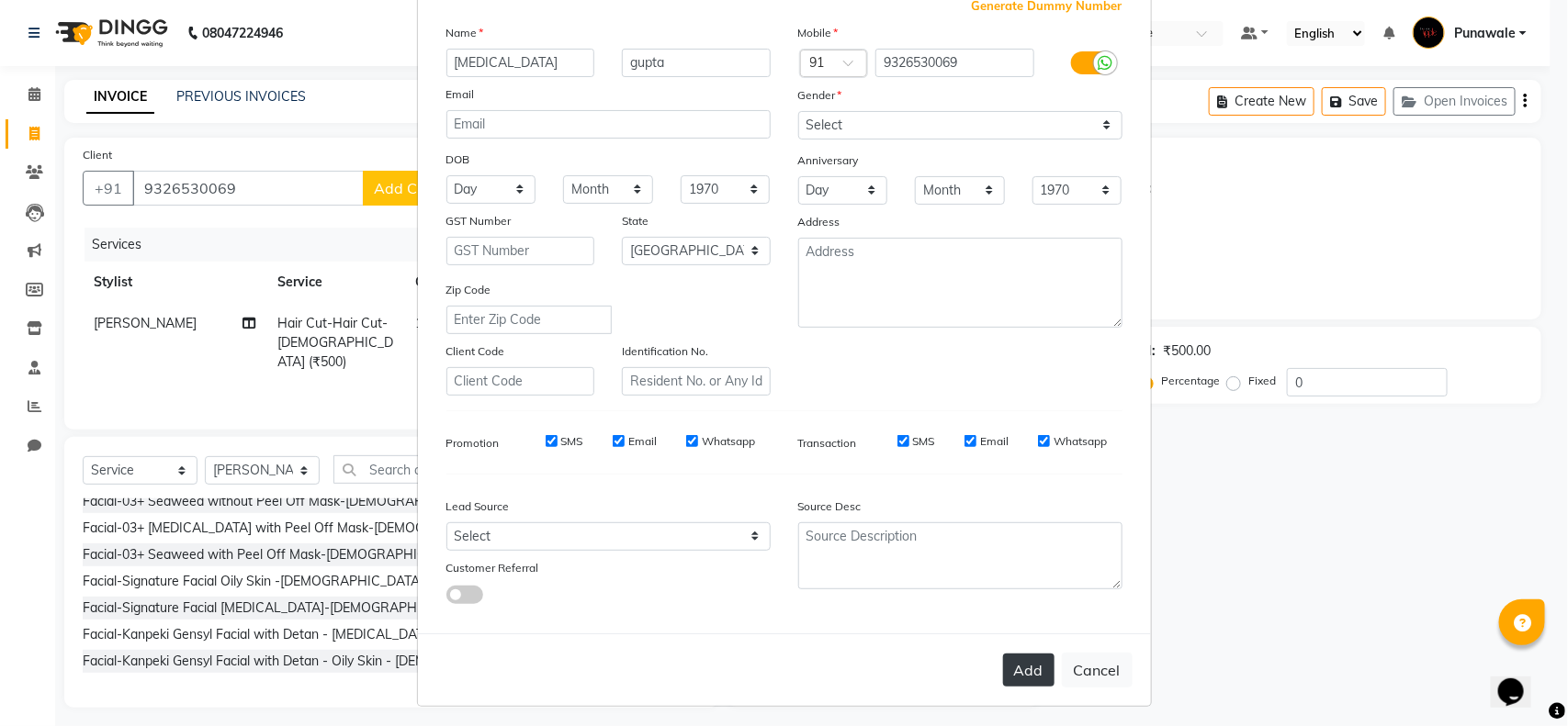
click at [1012, 664] on button "Add" at bounding box center [1028, 670] width 52 height 33
select select
select select "null"
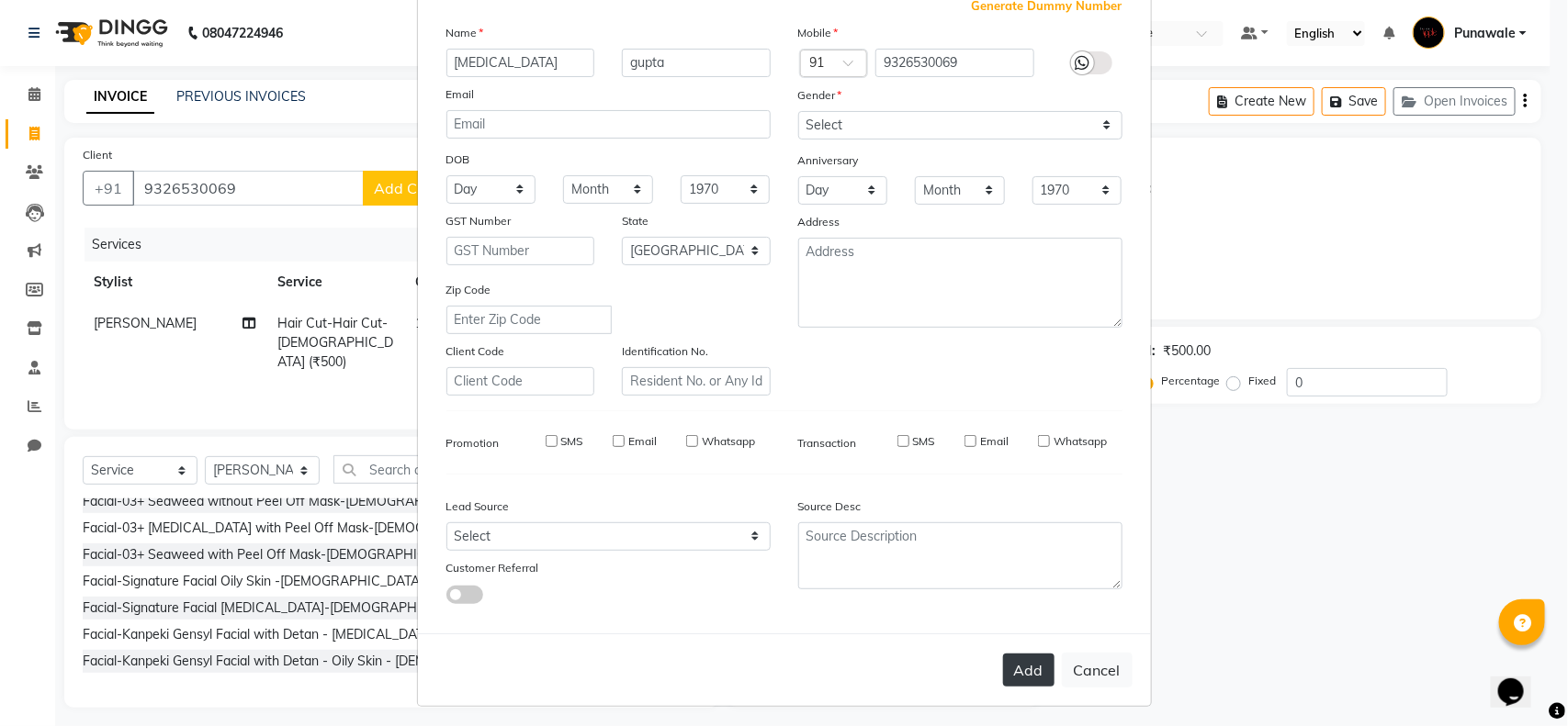
select select
checkbox input "false"
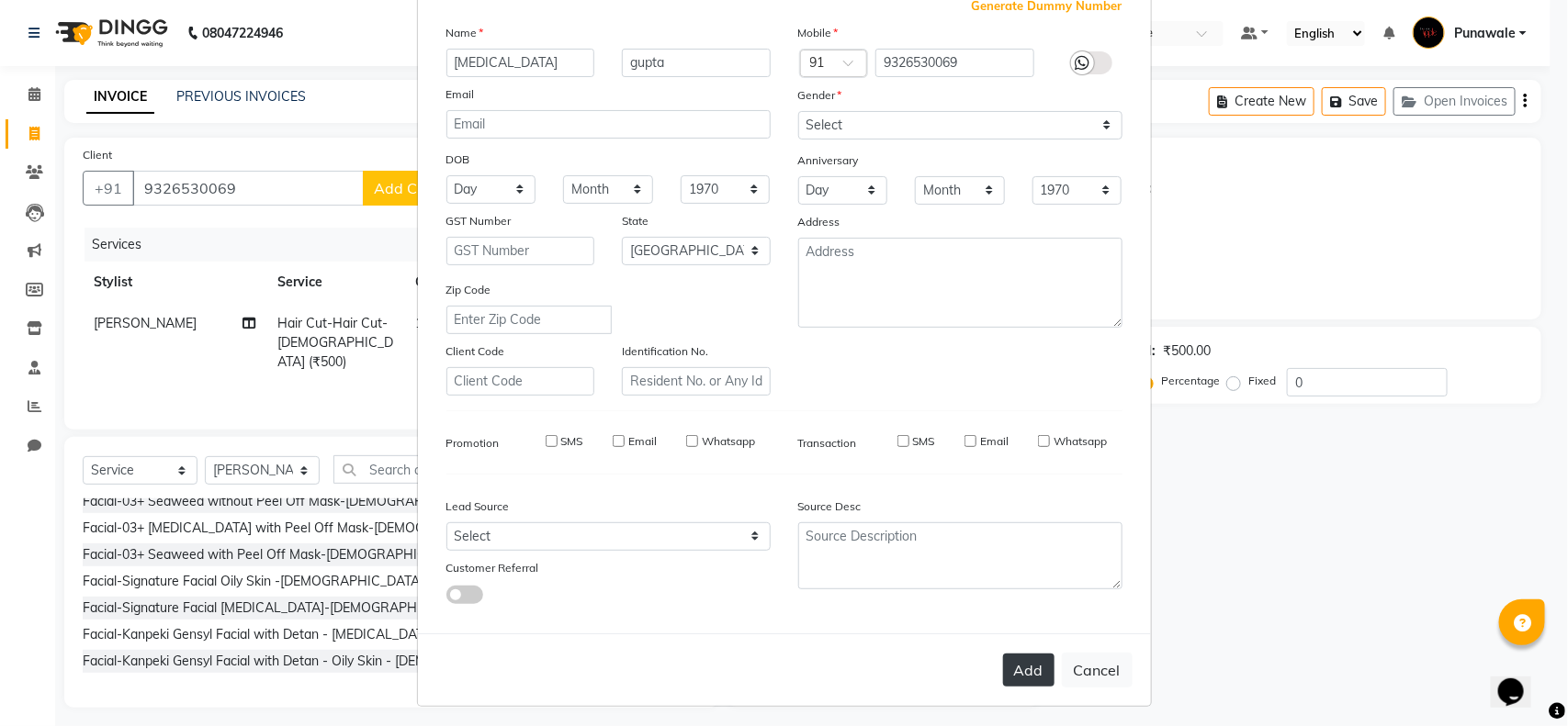
checkbox input "false"
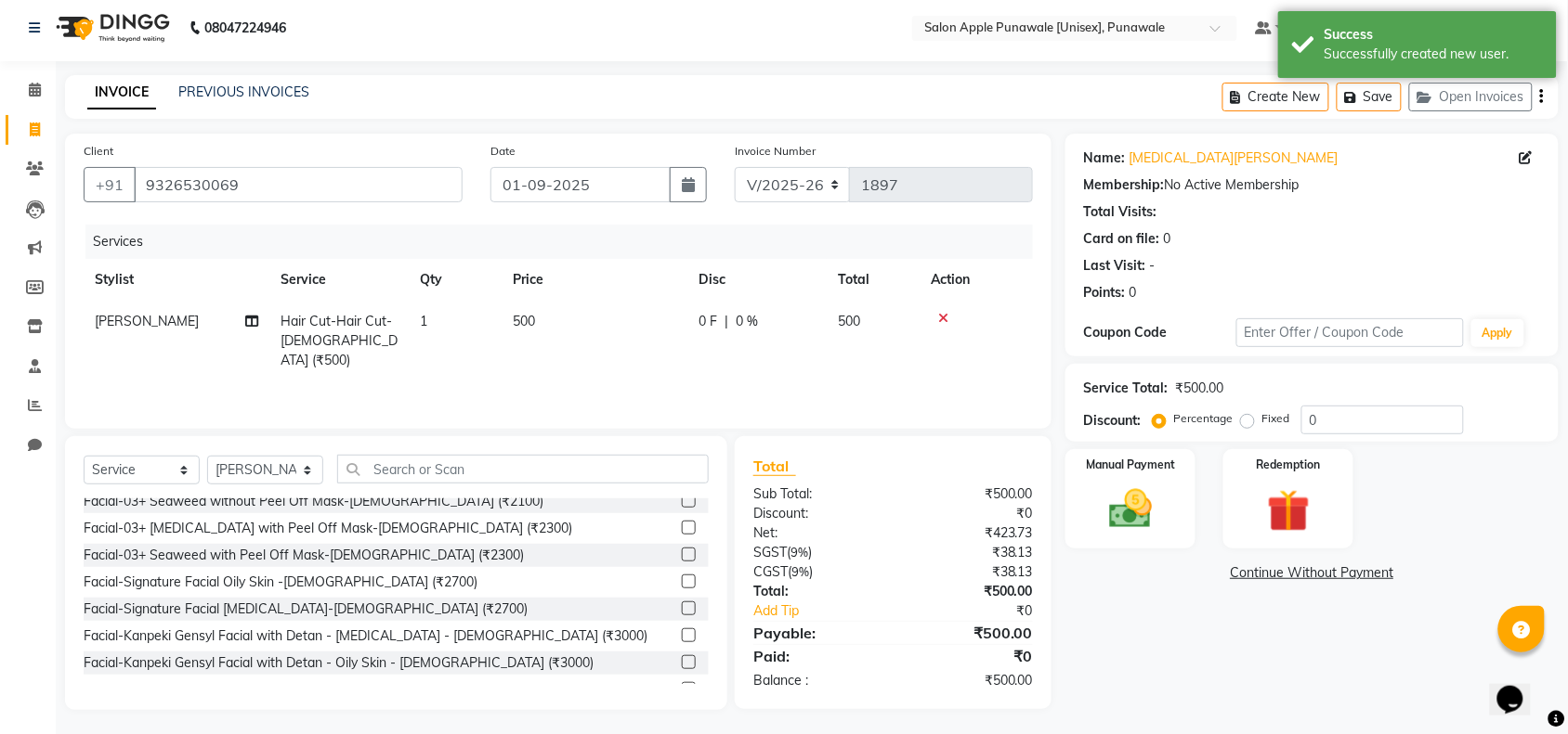
scroll to position [8, 0]
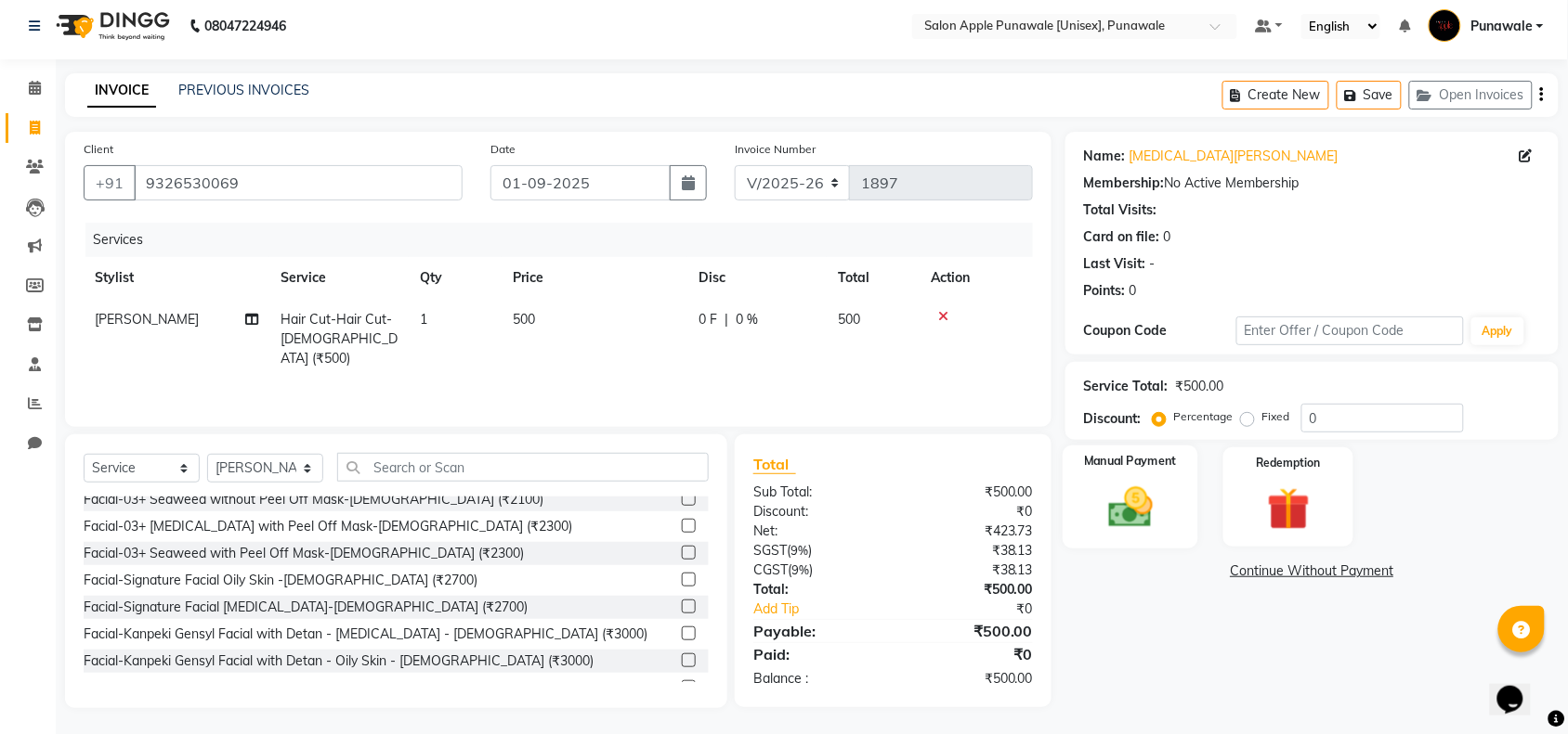
click at [1134, 487] on img at bounding box center [1130, 507] width 72 height 51
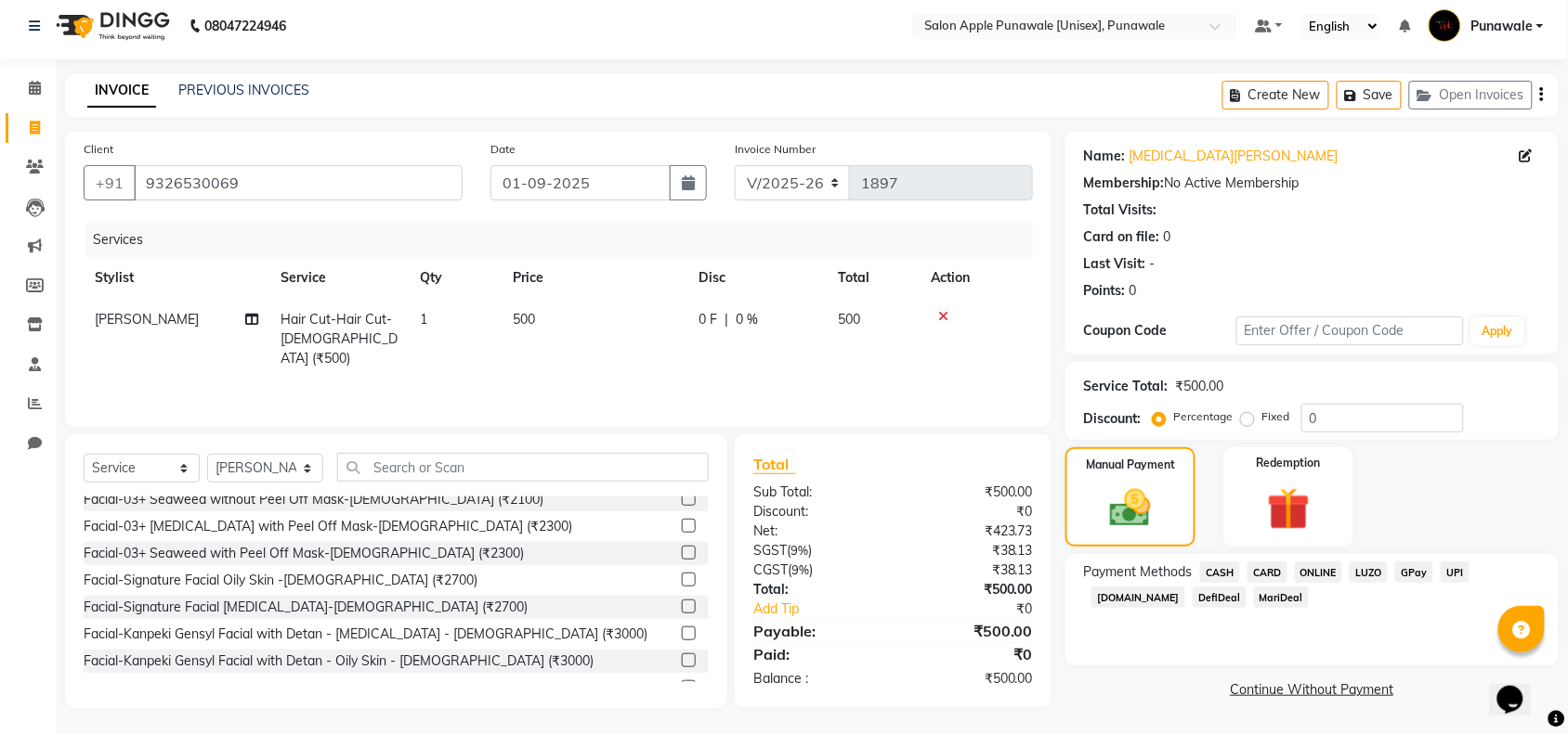
click at [1321, 571] on span "ONLINE" at bounding box center [1318, 572] width 48 height 22
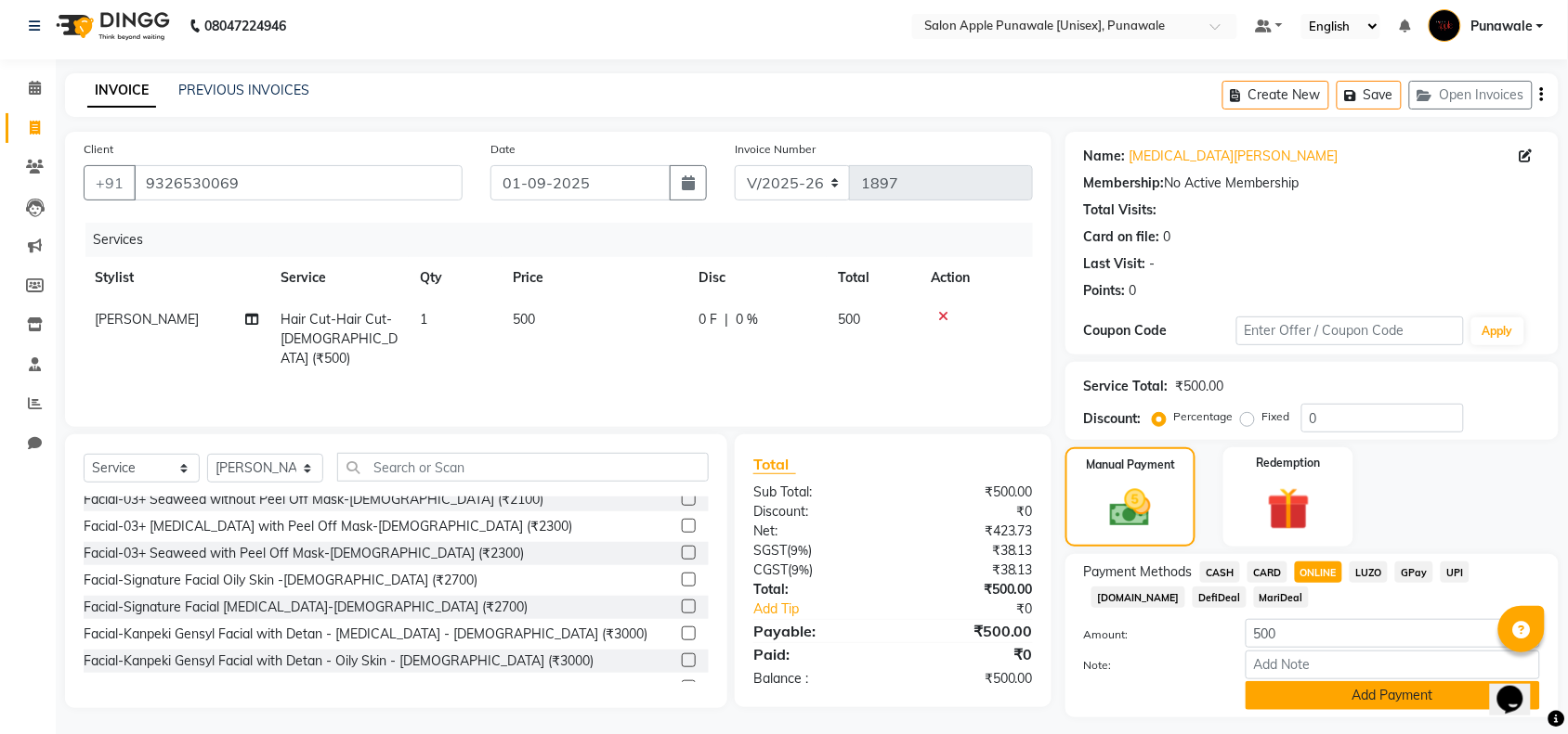
scroll to position [55, 0]
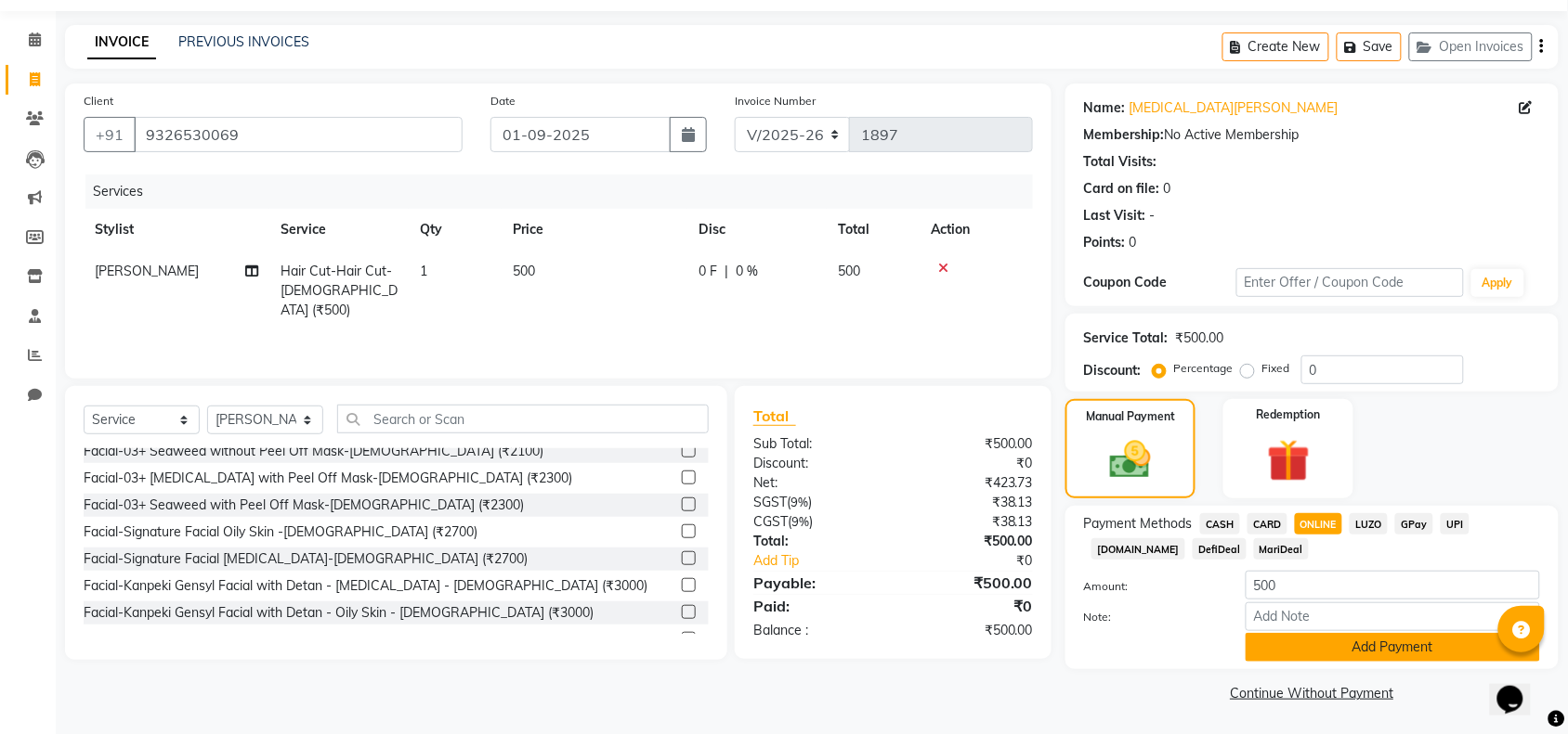
click at [1344, 653] on button "Add Payment" at bounding box center [1392, 647] width 294 height 29
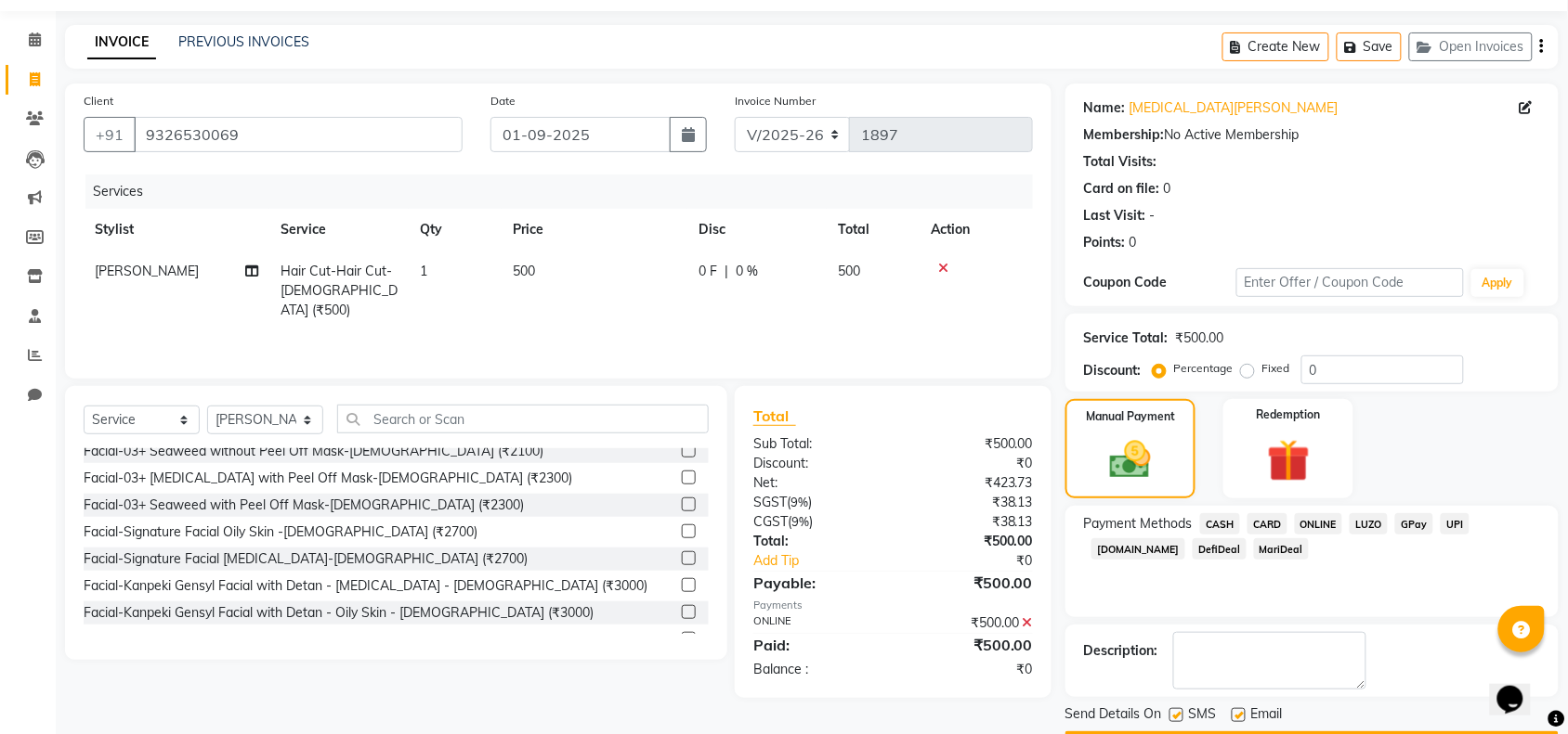
scroll to position [110, 0]
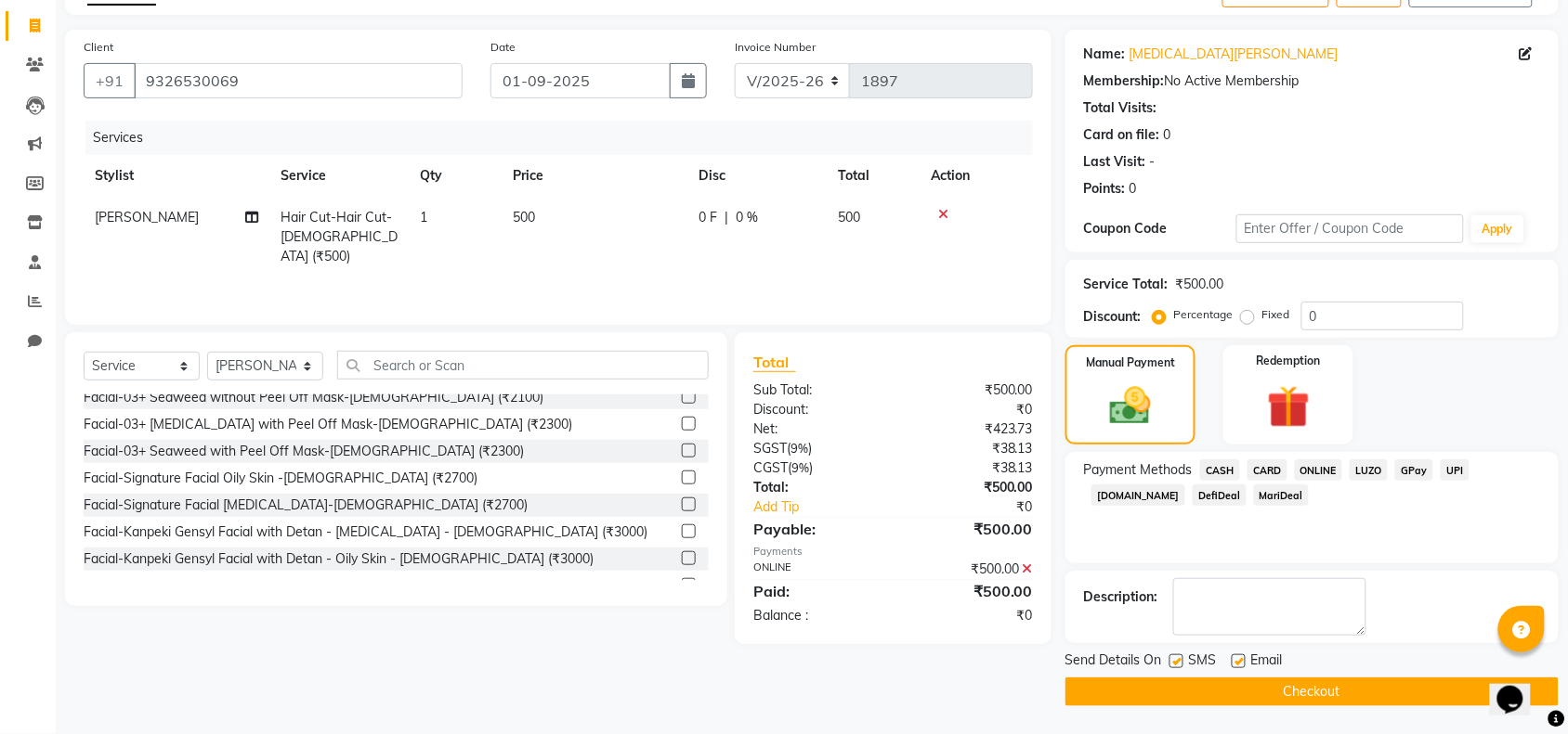
click at [1283, 697] on button "Checkout" at bounding box center [1312, 692] width 493 height 29
